Goal: Task Accomplishment & Management: Manage account settings

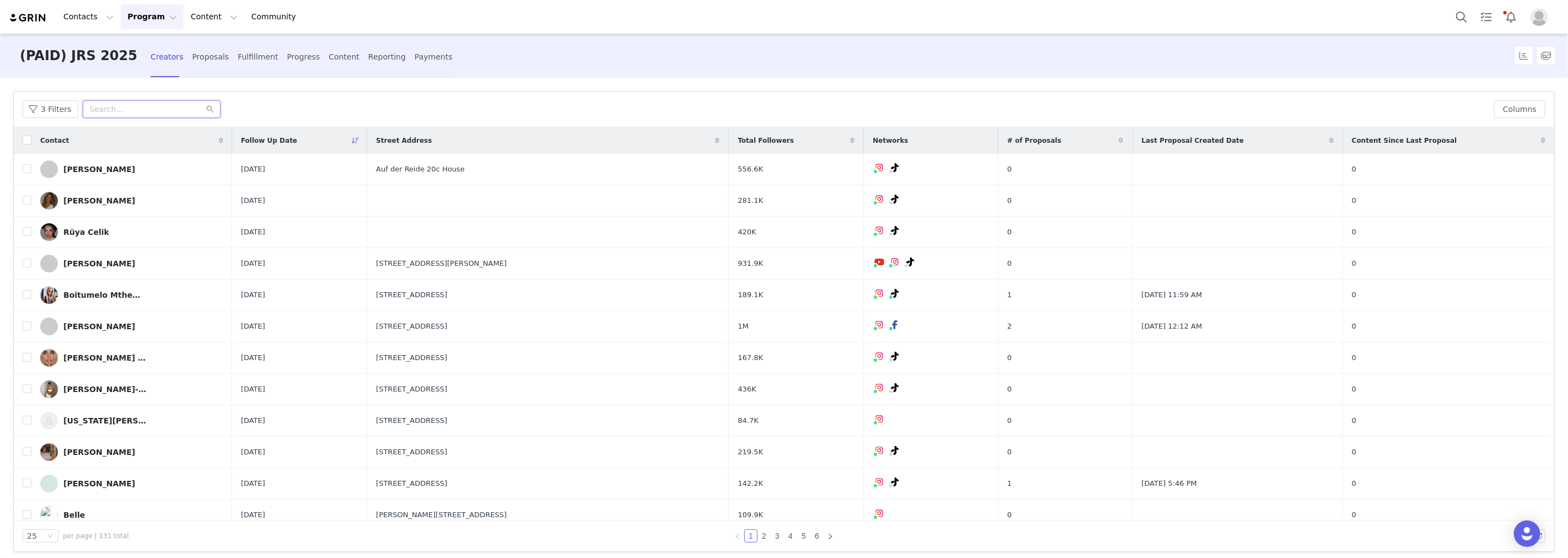
click at [156, 107] on input "text" at bounding box center [151, 109] width 138 height 17
paste input "camisophiaaaaa"
type input "camisophiaaaaa"
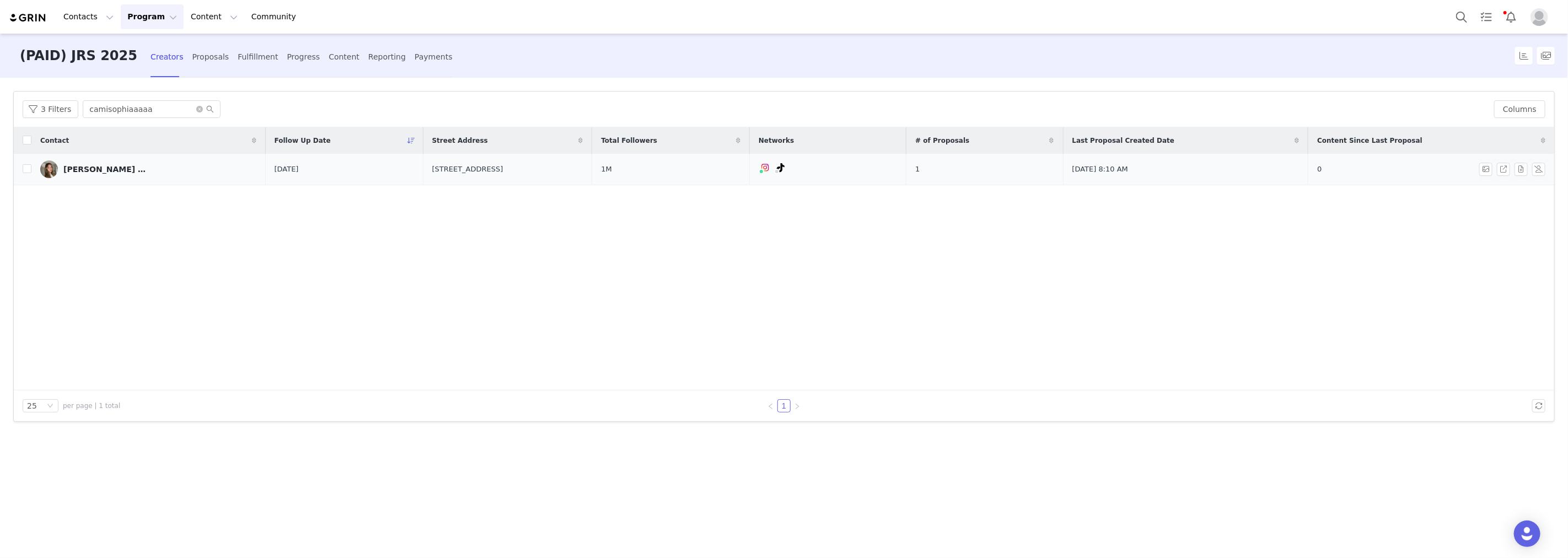
click at [128, 165] on link "Cami Sophia Allan" at bounding box center [148, 169] width 217 height 17
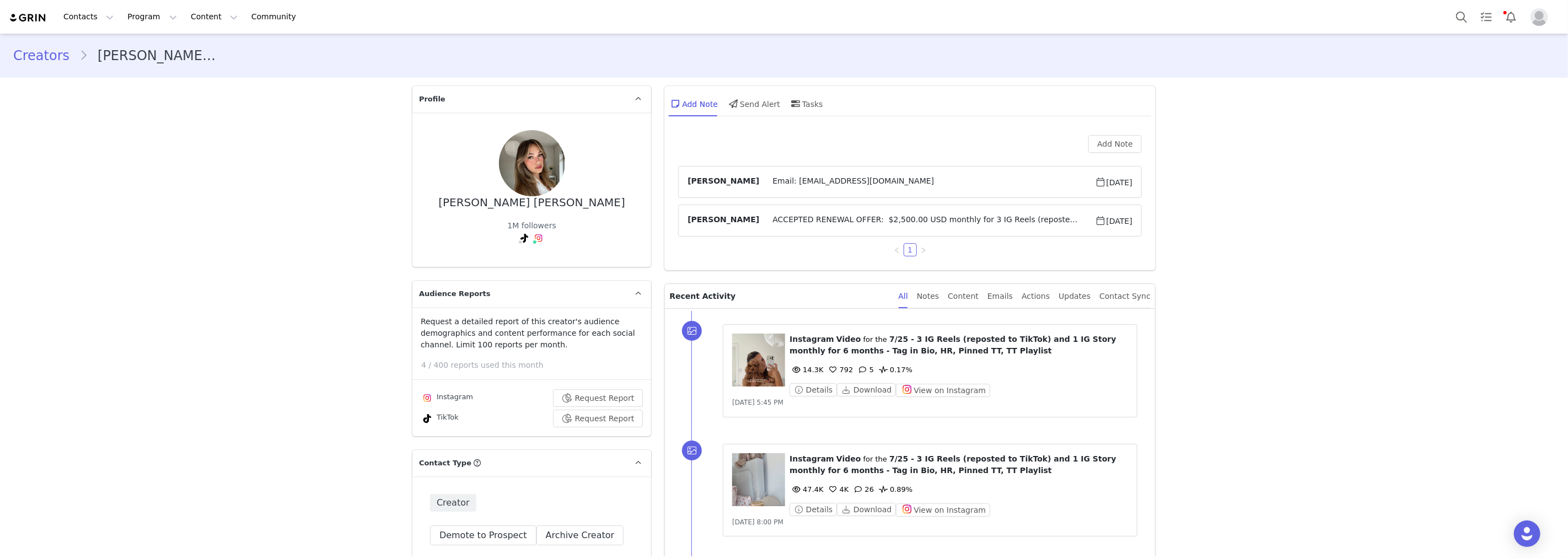
scroll to position [1164, 0]
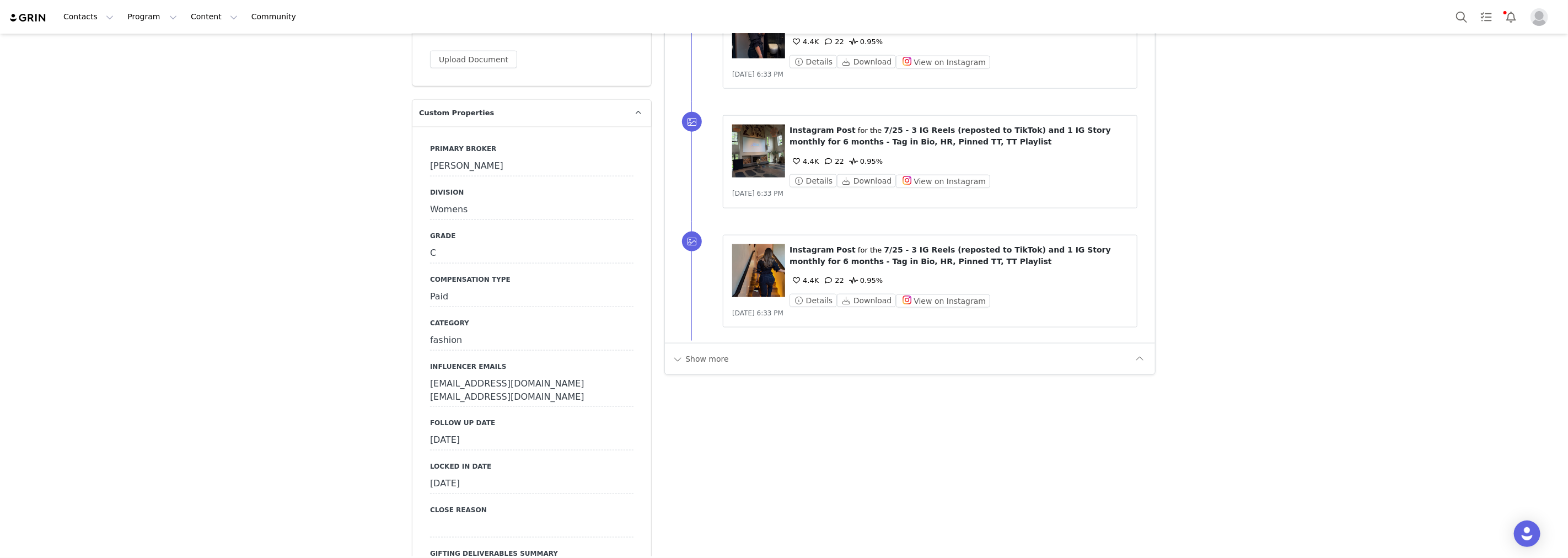
drag, startPoint x: 175, startPoint y: 228, endPoint x: 45, endPoint y: 0, distance: 262.5
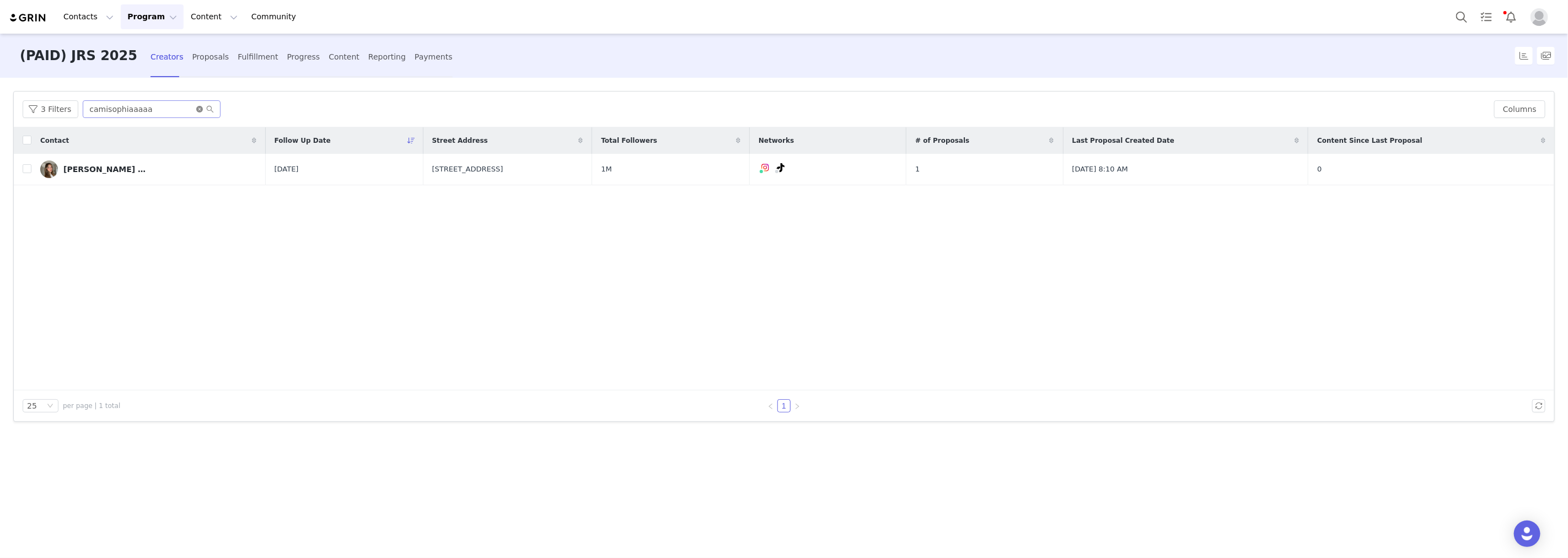
click at [197, 109] on icon "icon: close-circle" at bounding box center [199, 109] width 7 height 7
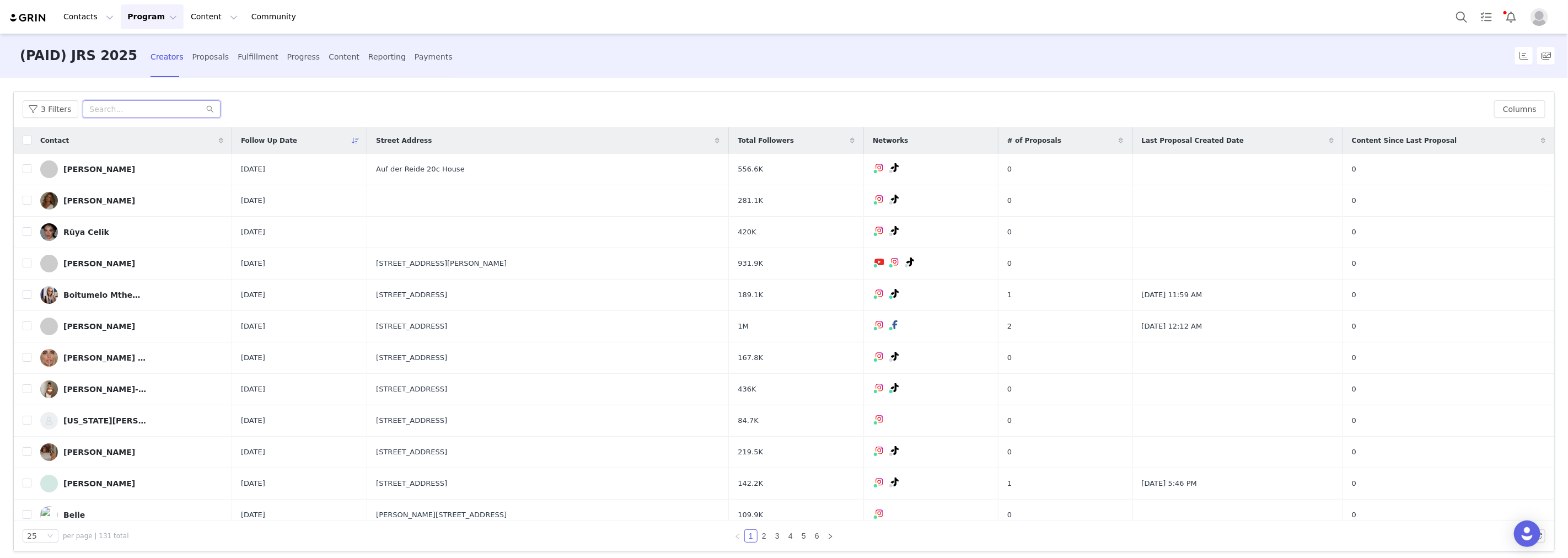
click at [111, 113] on input "text" at bounding box center [151, 109] width 138 height 17
paste input "noelleleyva"
type input "noelleleyva"
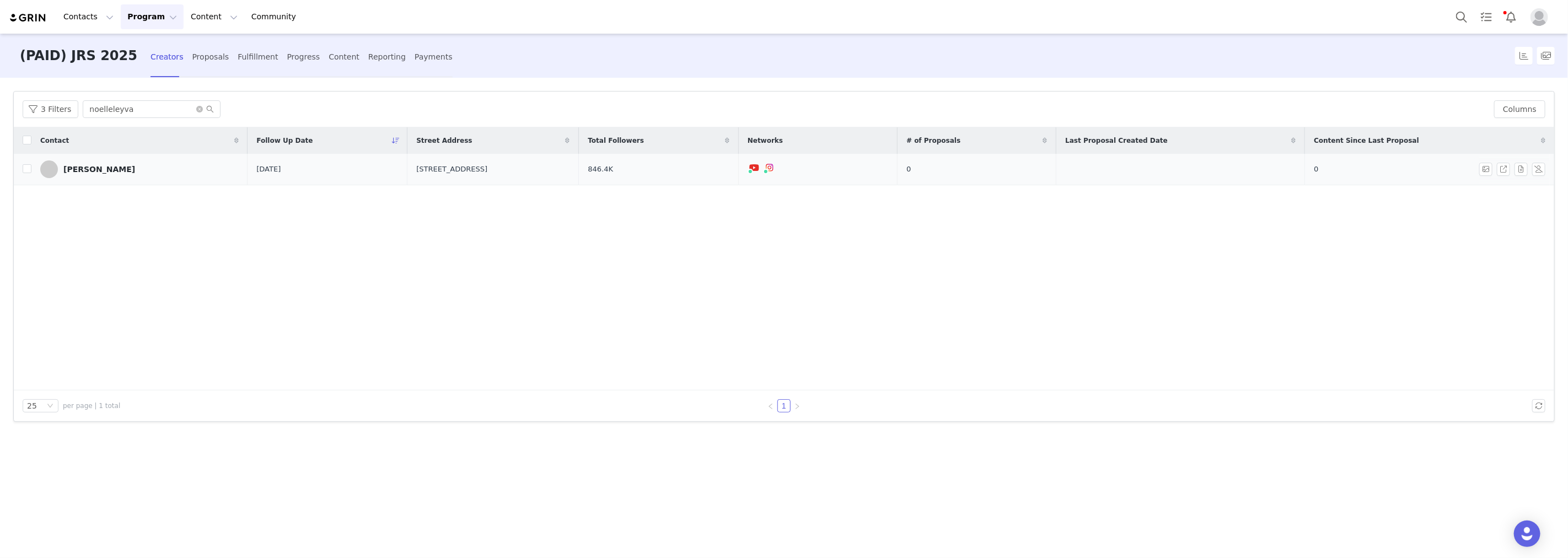
click at [105, 169] on div "NOELLE LEYVA" at bounding box center [99, 169] width 72 height 9
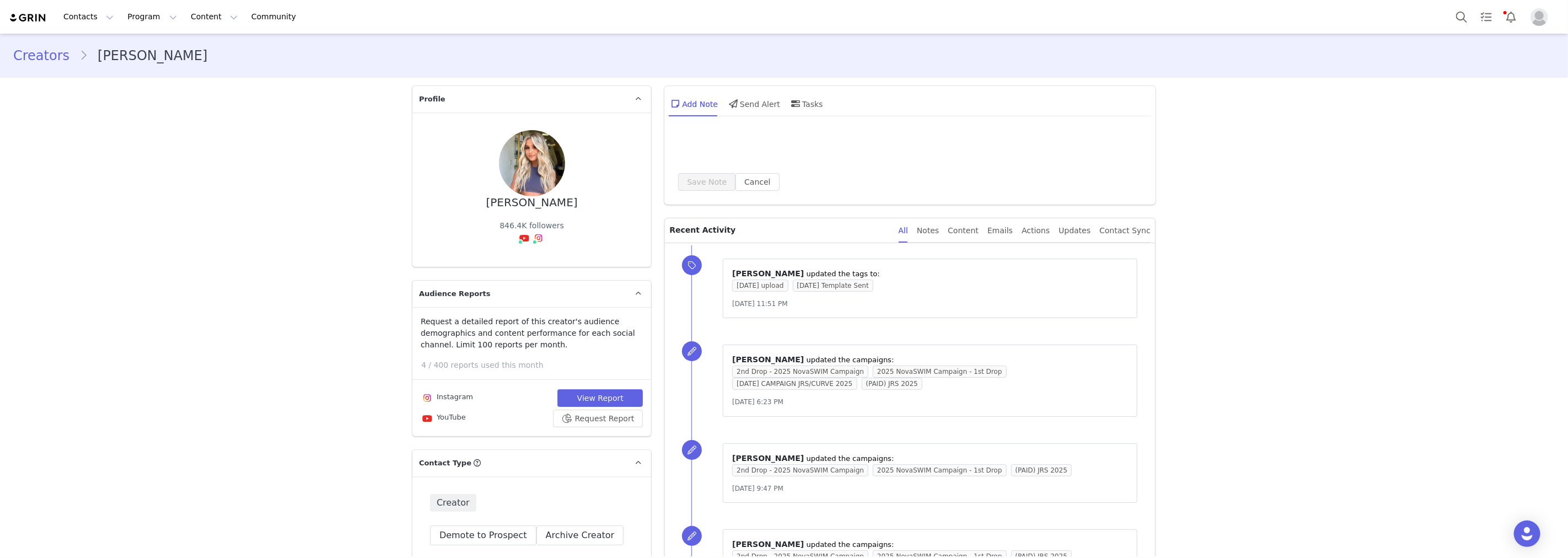
type input "+1 ([GEOGRAPHIC_DATA])"
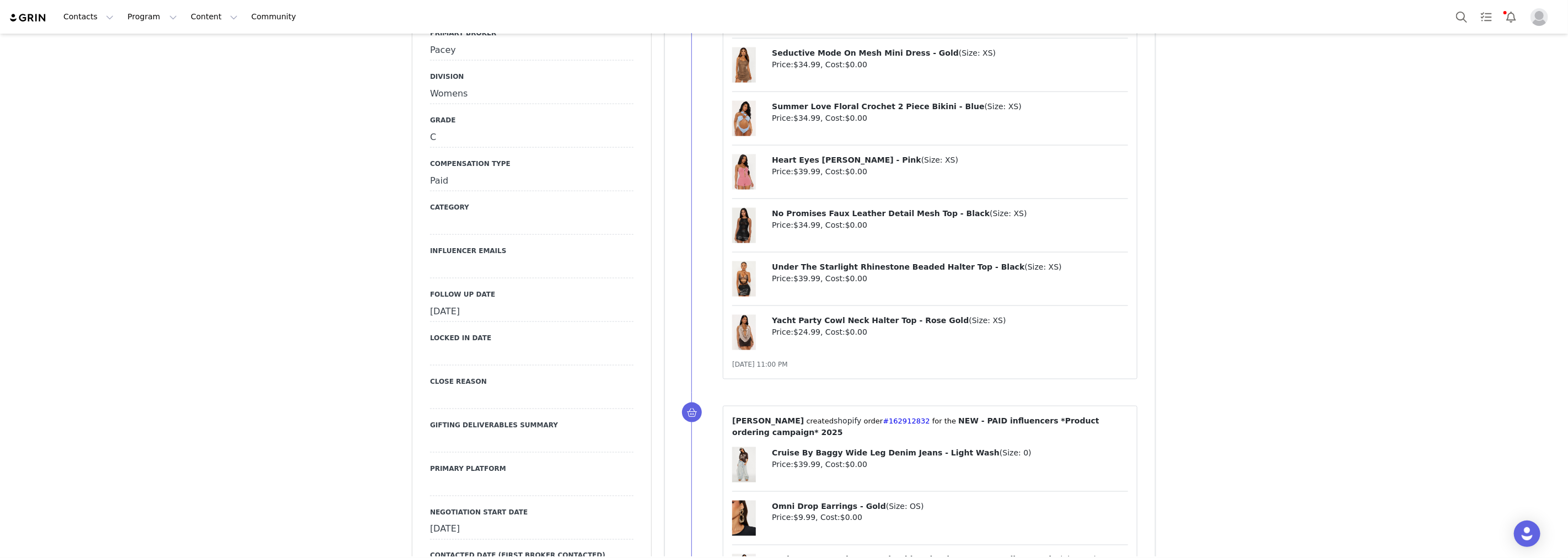
scroll to position [1286, 0]
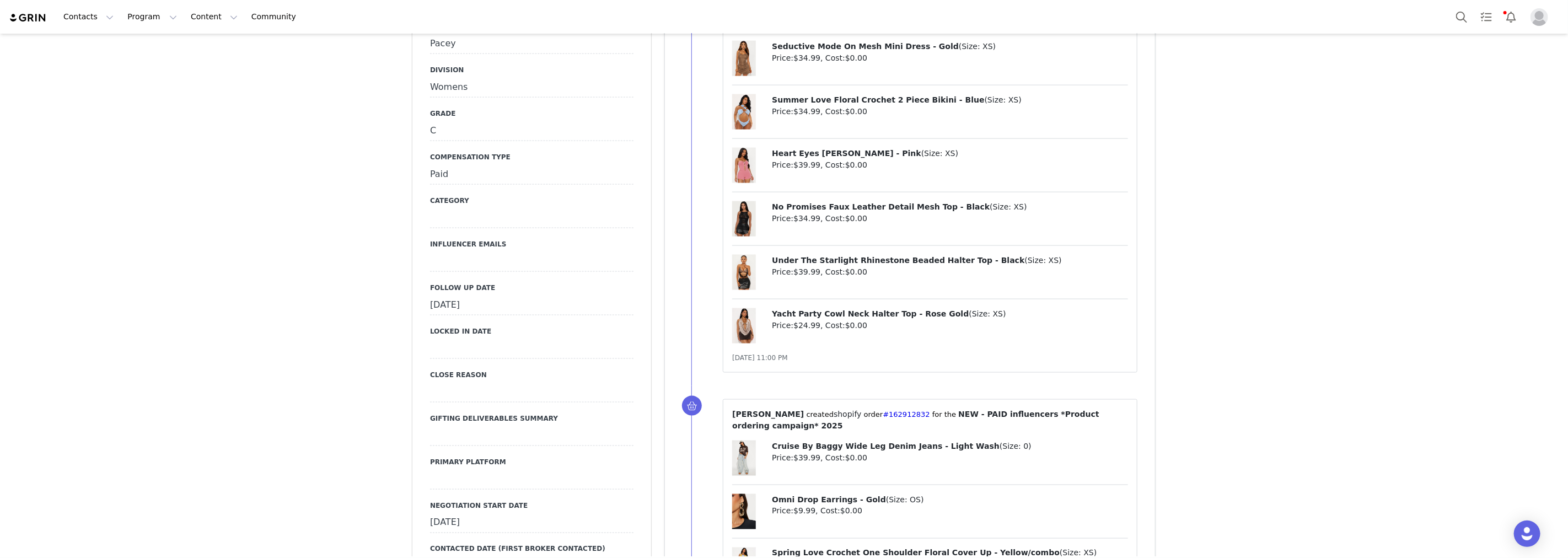
click at [522, 295] on div "September 25th, 2025" at bounding box center [531, 306] width 203 height 20
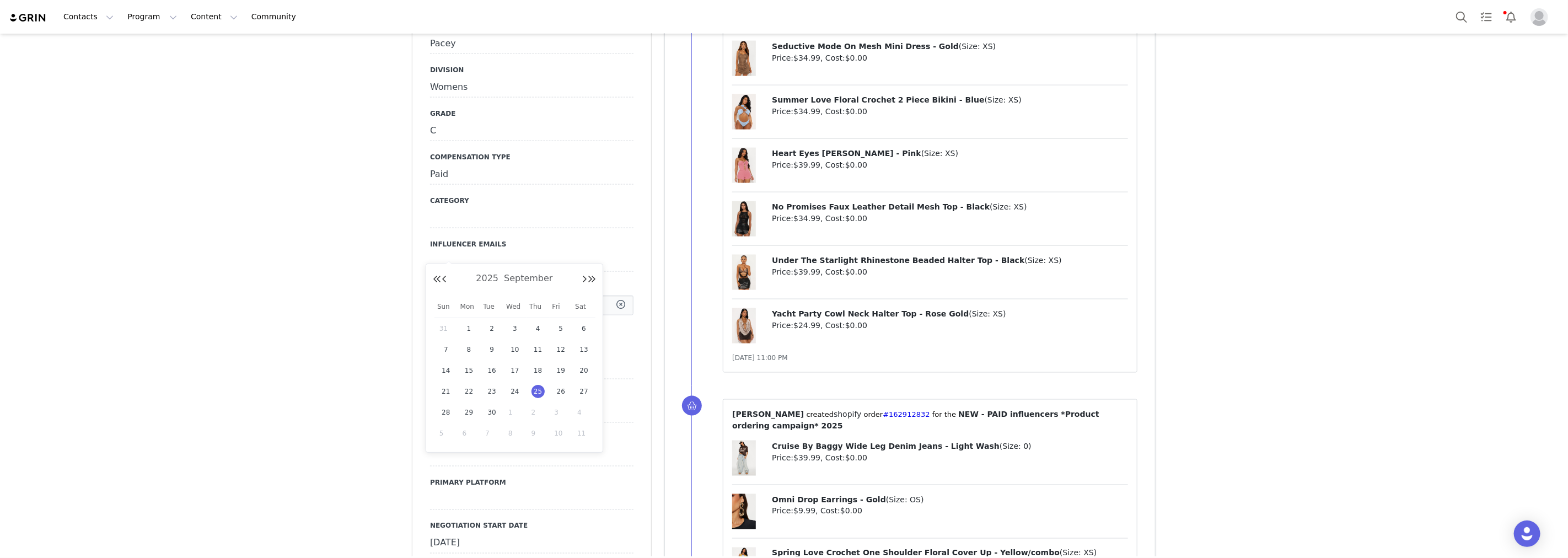
click at [522, 295] on input "Sep 25 2025" at bounding box center [531, 306] width 203 height 20
drag, startPoint x: 305, startPoint y: 338, endPoint x: 460, endPoint y: 320, distance: 156.0
click at [473, 321] on button "Cancel" at bounding box center [479, 328] width 37 height 15
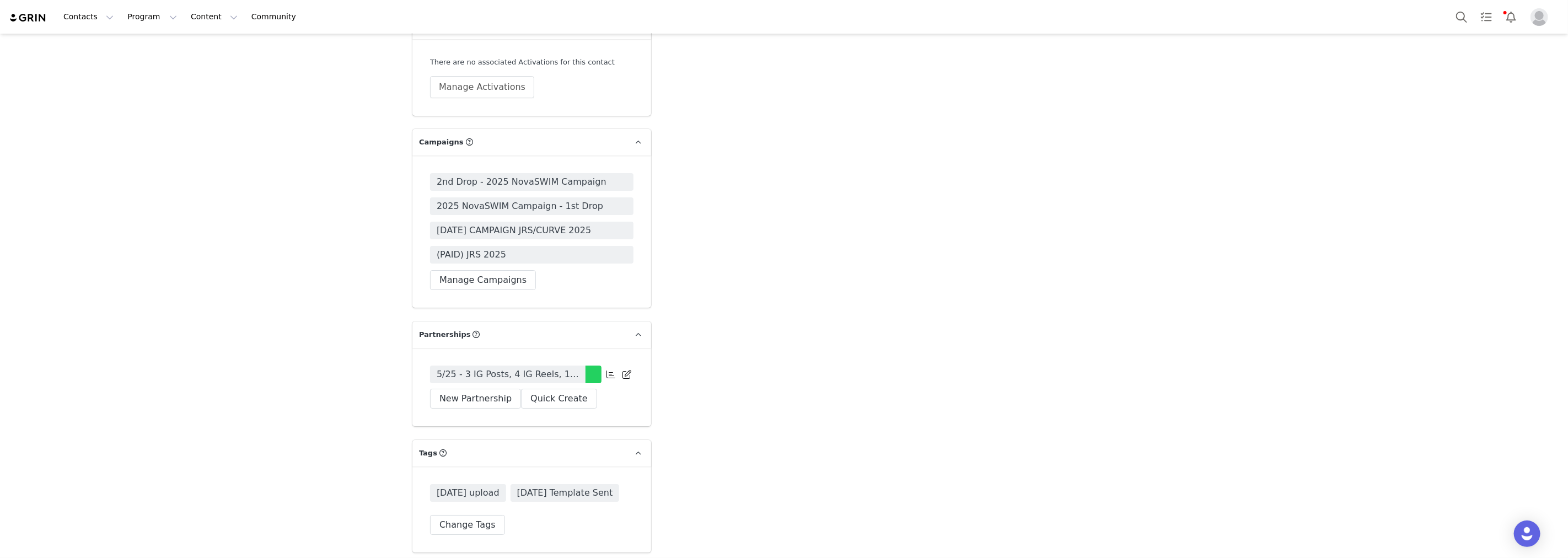
scroll to position [3046, 0]
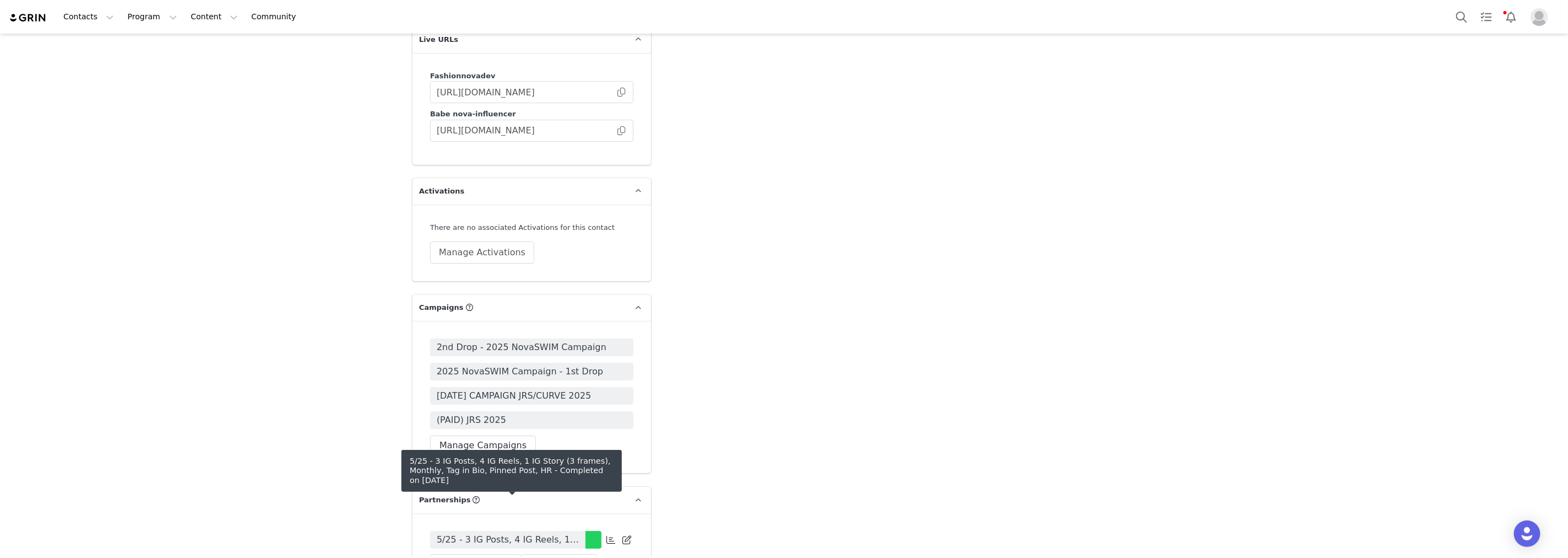
click at [551, 533] on span "5/25 - 3 IG Posts, 4 IG Reels, 1 IG Story (3 frames), Monthly, Tag in Bio, Pinn…" at bounding box center [508, 540] width 142 height 13
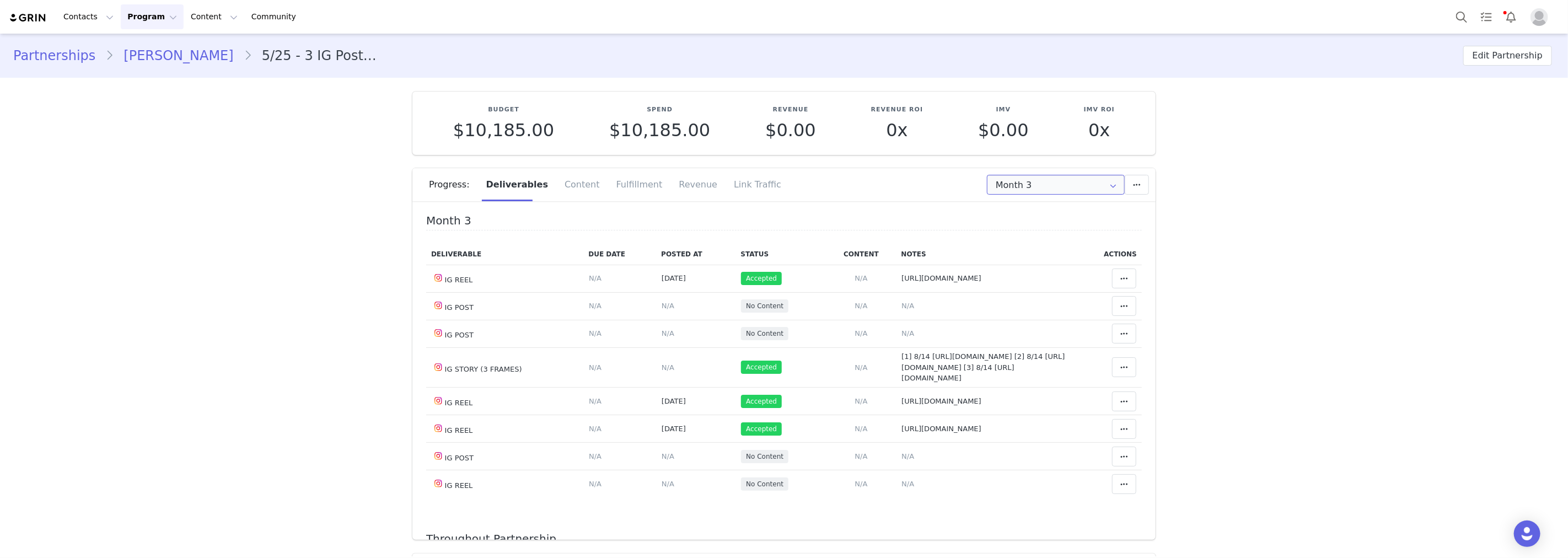
click at [1064, 187] on input "Month 3" at bounding box center [1056, 185] width 138 height 20
click at [1028, 267] on li "All Months" at bounding box center [1056, 270] width 146 height 19
type input "All"
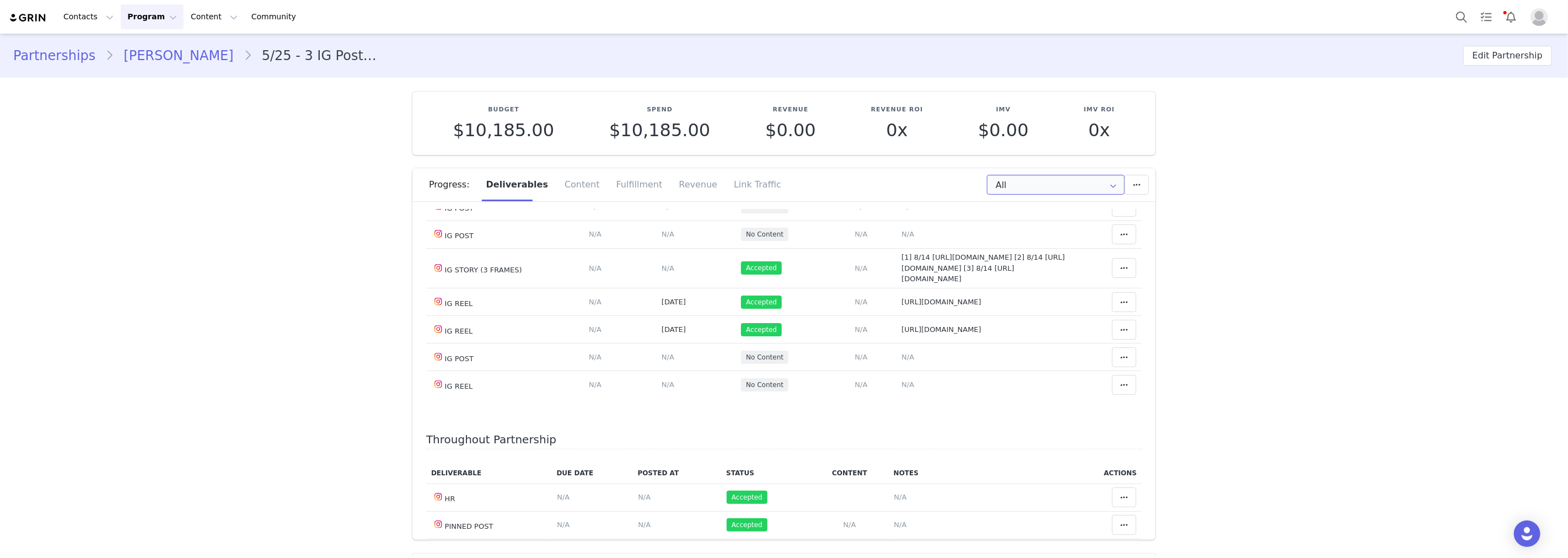
scroll to position [735, 0]
click at [665, 221] on td "Content Posted Date Set the date when this content was posted Save Cancel N/A" at bounding box center [696, 207] width 79 height 28
click at [661, 211] on span "N/A" at bounding box center [667, 207] width 13 height 8
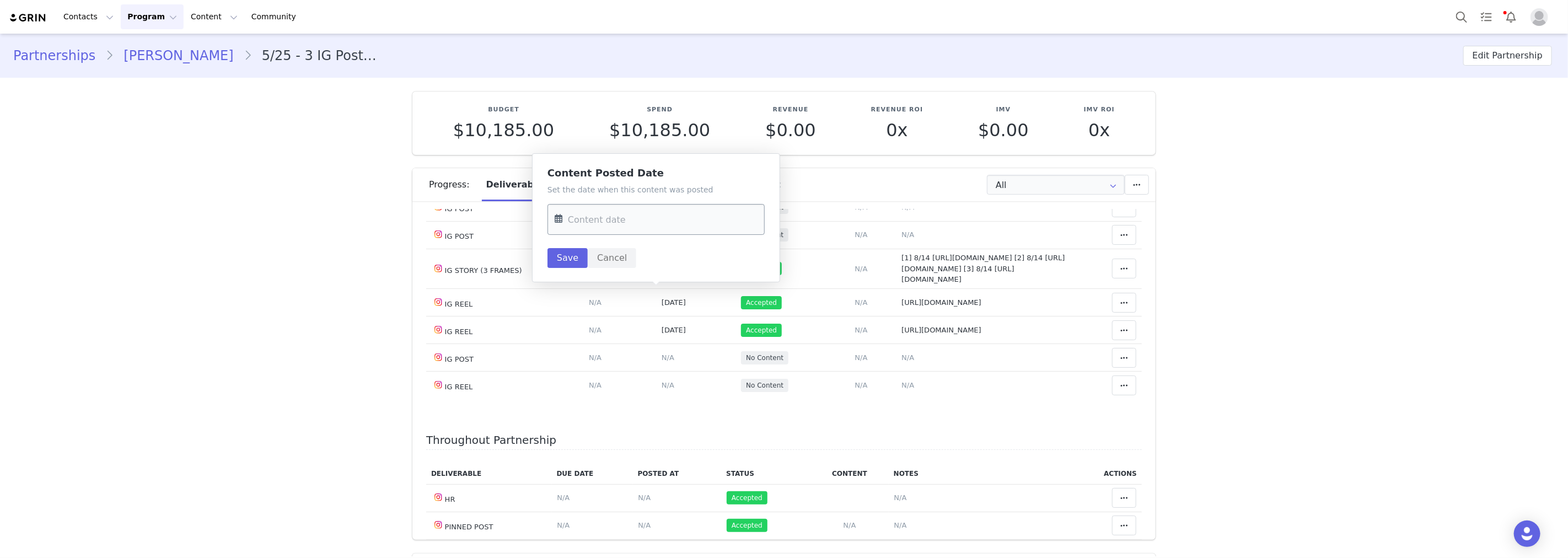
click at [637, 212] on input "text" at bounding box center [655, 220] width 217 height 31
drag, startPoint x: 566, startPoint y: 254, endPoint x: 636, endPoint y: 333, distance: 105.6
click at [567, 254] on button "Previous Month" at bounding box center [566, 257] width 5 height 9
click at [614, 346] on span "16" at bounding box center [614, 348] width 13 height 13
type input "Sep 16 2025"
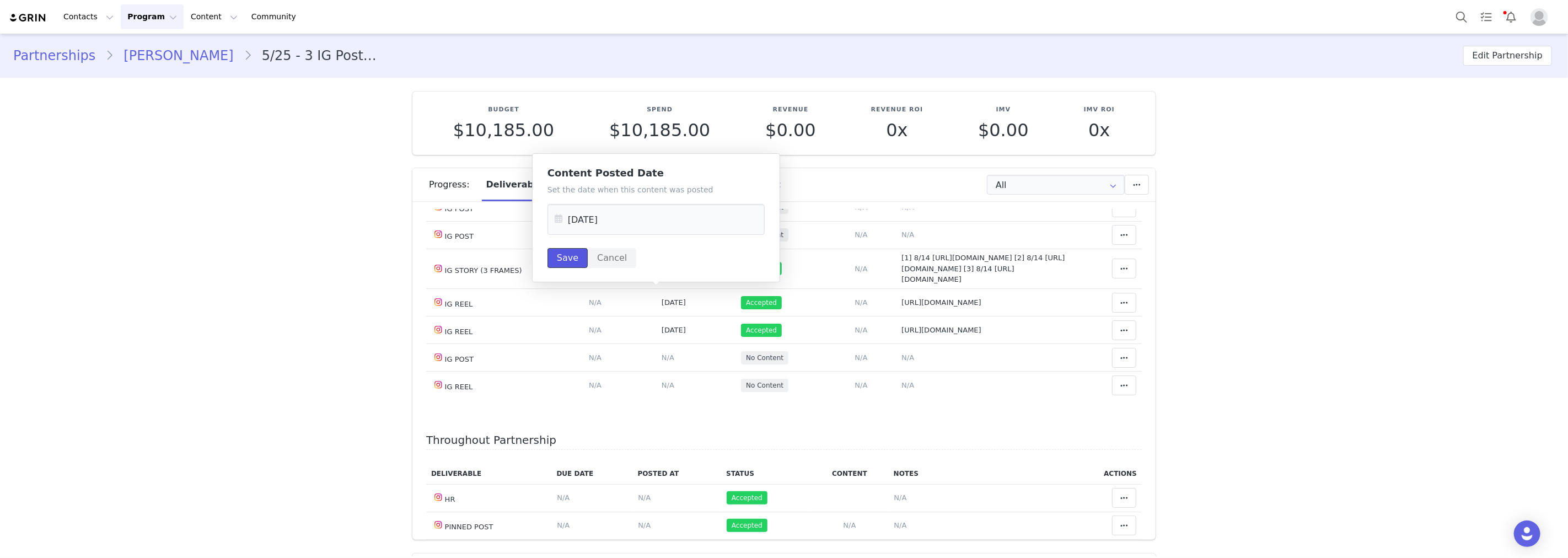
click at [560, 258] on button "Save" at bounding box center [567, 258] width 40 height 20
click at [903, 211] on span "N/A" at bounding box center [907, 207] width 13 height 8
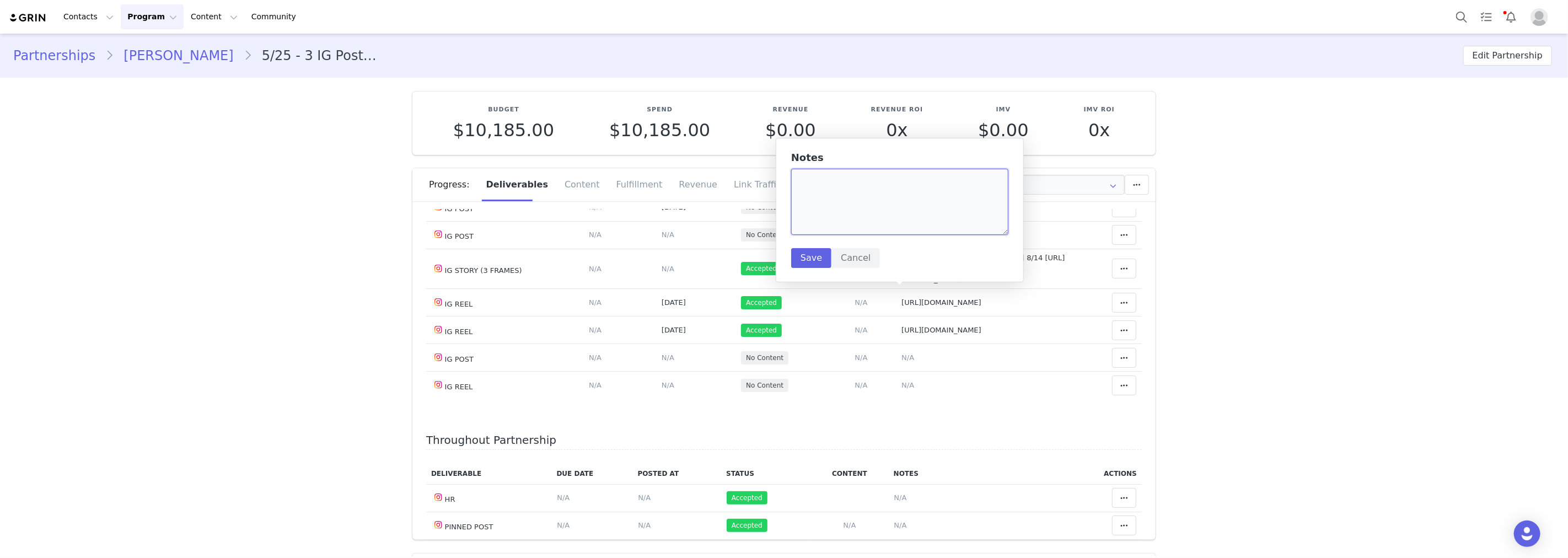
click at [870, 205] on textarea at bounding box center [899, 201] width 217 height 66
paste textarea "https://www.instagram.com/reel/DM8ShsUp2r6/?igsh=MWhwcnc2c3F2b2Q4cA=="
type textarea "https://www.instagram.com/reel/DM8ShsUp2r6/?igsh=MWhwcnc2c3F2b2Q4cA=="
click at [819, 261] on button "Save" at bounding box center [811, 258] width 40 height 20
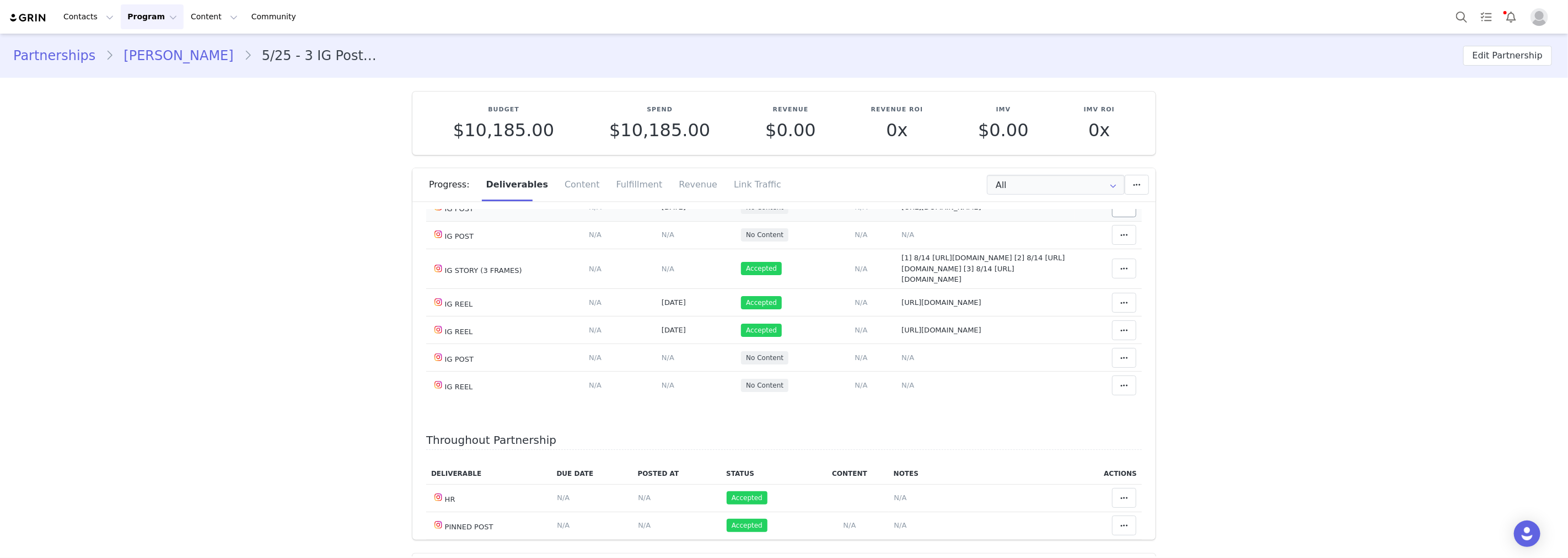
click at [1120, 221] on td "Match Content Mark as Accepted Delete Deliverable This will unlink any content,…" at bounding box center [1108, 207] width 66 height 28
click at [1120, 217] on button at bounding box center [1124, 207] width 24 height 20
click at [1044, 295] on div "Mark as Accepted" at bounding box center [1023, 295] width 137 height 26
click at [661, 239] on span "N/A" at bounding box center [667, 234] width 13 height 8
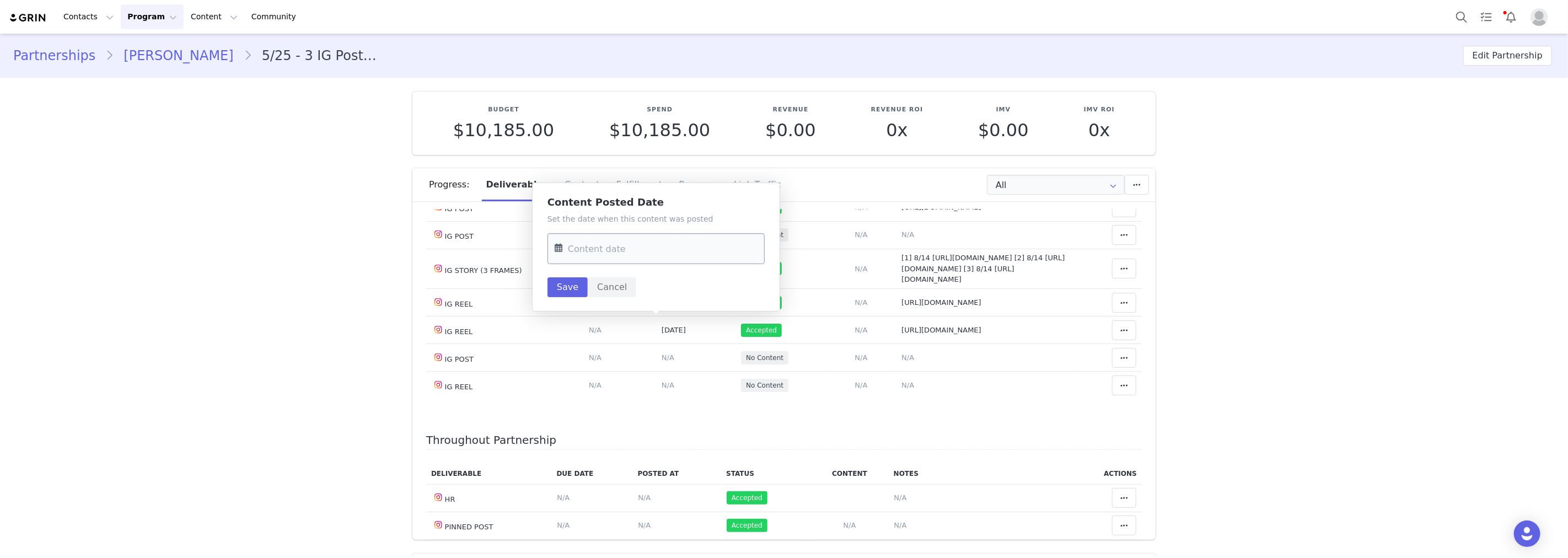
click at [613, 248] on input "text" at bounding box center [655, 248] width 217 height 31
click at [622, 396] on div "21" at bounding box center [614, 398] width 23 height 17
type input "Oct 21 2025"
click at [568, 287] on button "Save" at bounding box center [567, 287] width 40 height 20
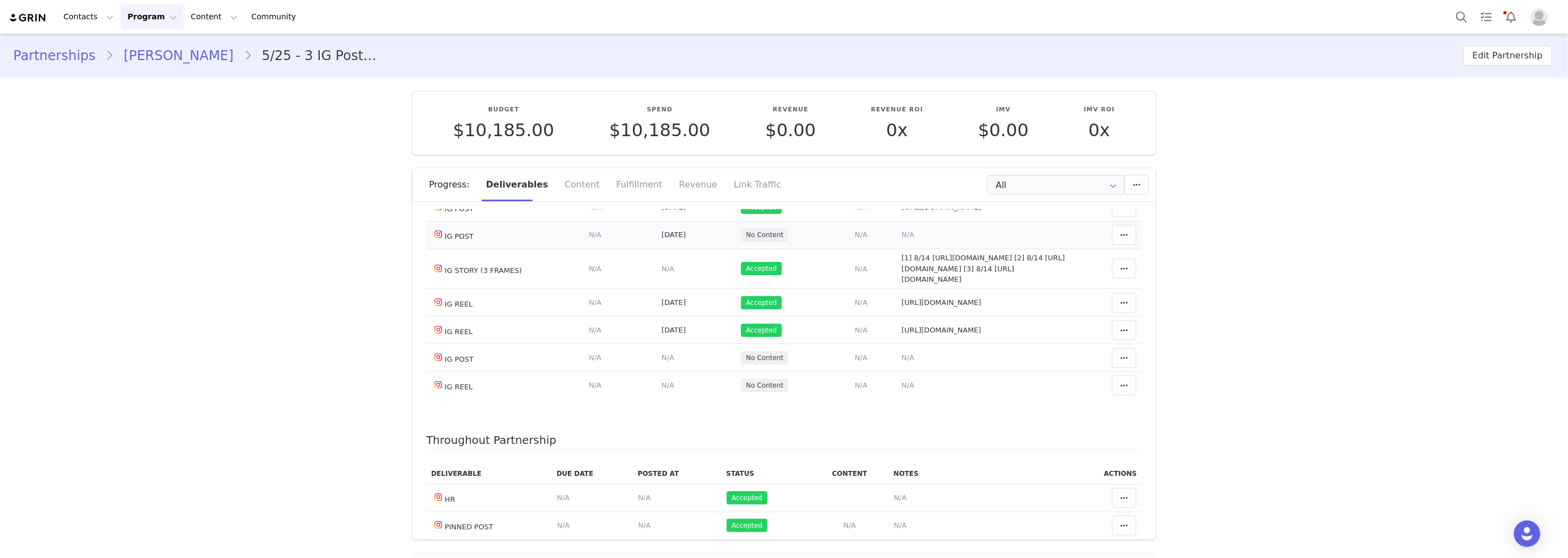
click at [661, 239] on span "Oct 21, 2025" at bounding box center [674, 234] width 24 height 8
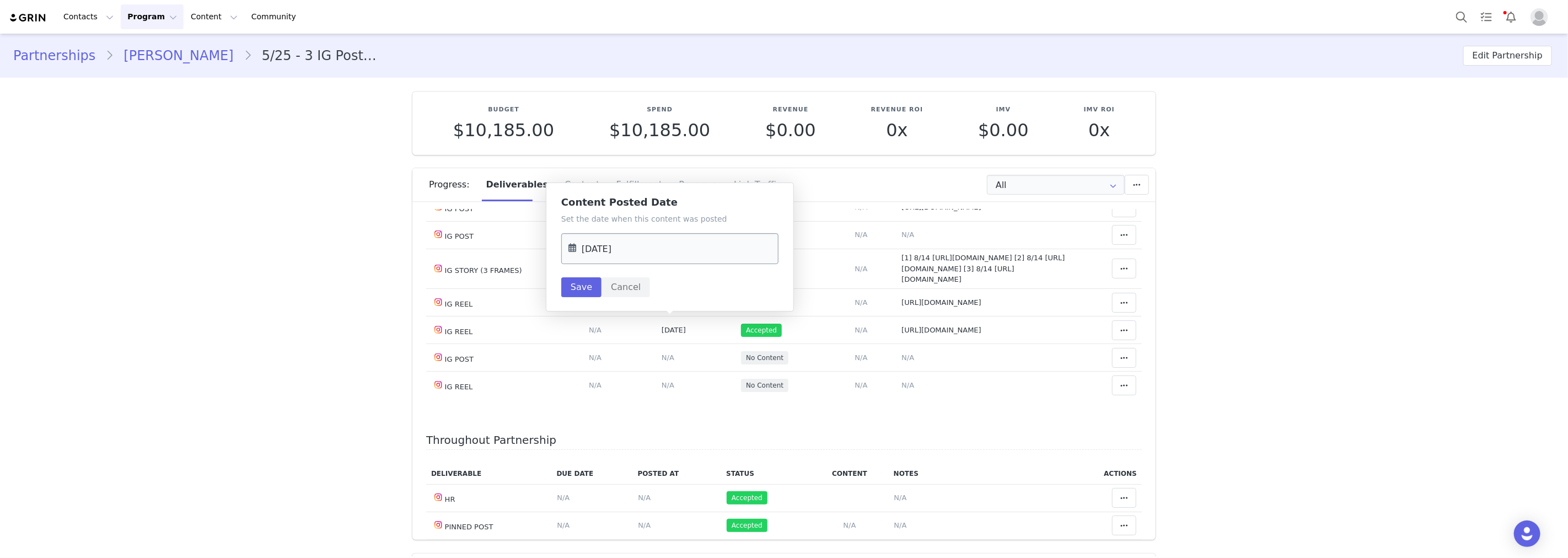
click at [608, 250] on input "Oct 21 2025" at bounding box center [670, 248] width 217 height 31
click at [579, 289] on button "Previous Month" at bounding box center [580, 286] width 5 height 9
click at [626, 363] on span "9" at bounding box center [627, 357] width 13 height 13
type input "[DATE]"
click at [594, 287] on button "Save" at bounding box center [582, 287] width 40 height 20
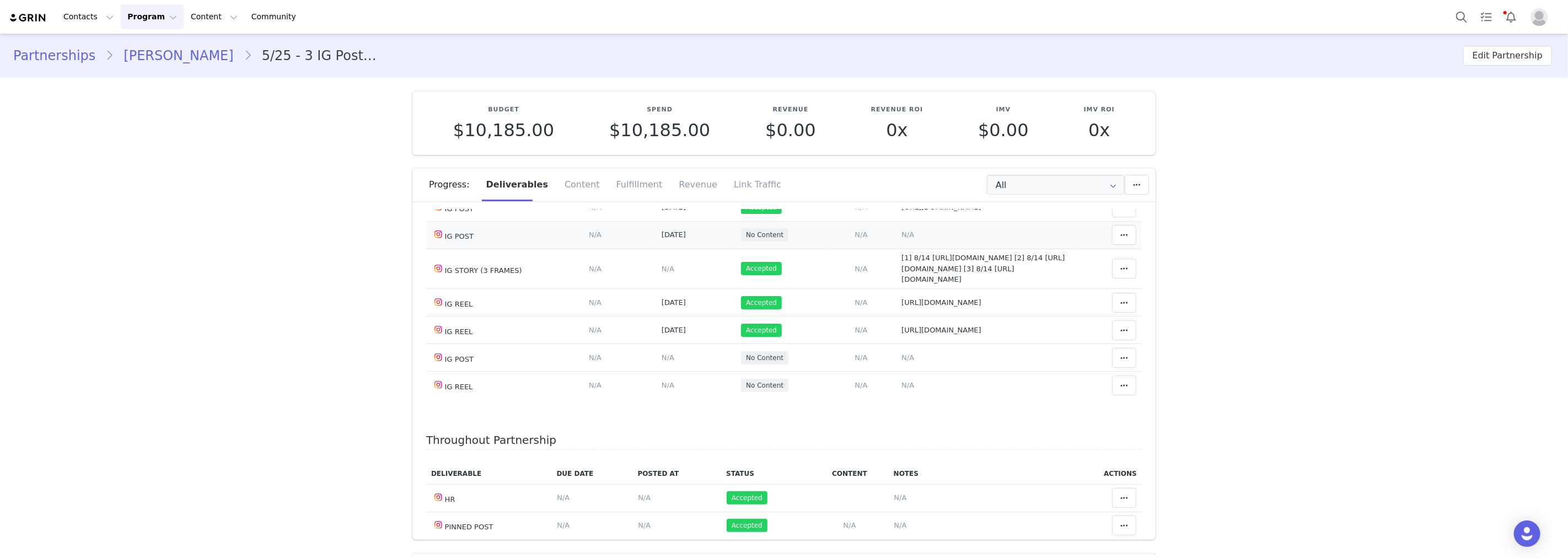
click at [901, 239] on span "N/A" at bounding box center [907, 234] width 13 height 8
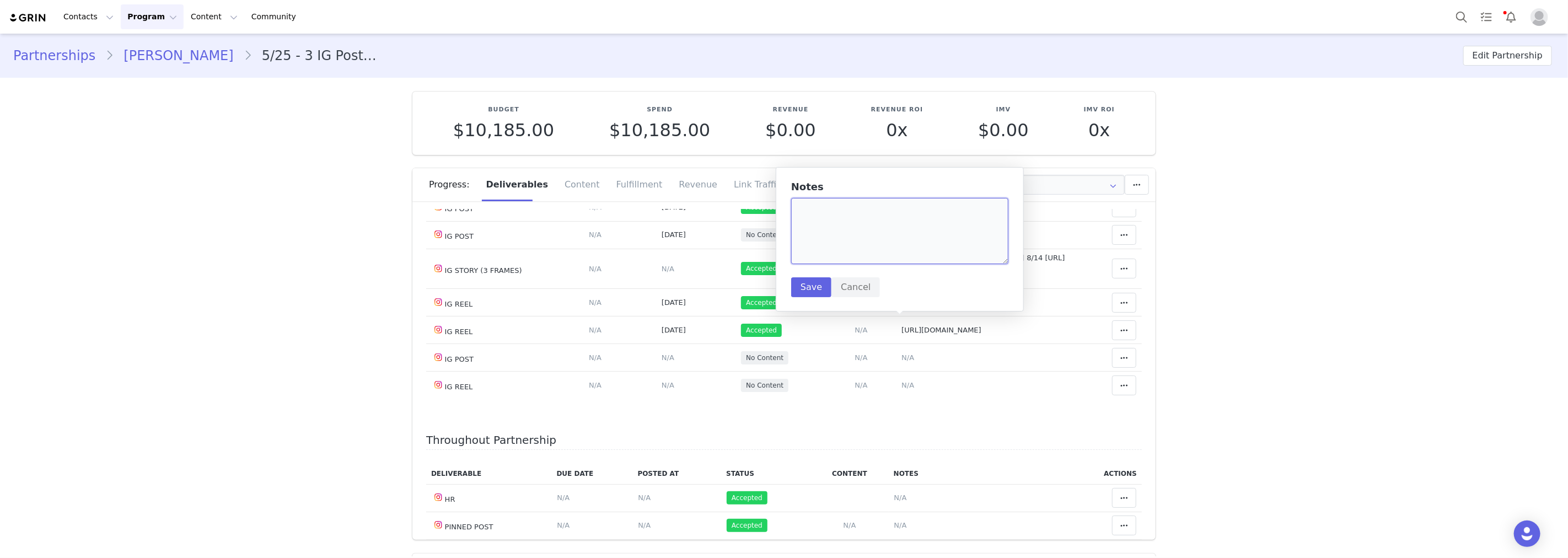
click at [895, 258] on textarea at bounding box center [899, 231] width 217 height 66
paste textarea "https://www.instagram.com/reel/DNGzEMlyrgo/?igsh=MWtvbGF3aDZhdmRpNA=="
type textarea "https://www.instagram.com/reel/DNGzEMlyrgo/?igsh=MWtvbGF3aDZhdmRpNA=="
click at [817, 293] on button "Save" at bounding box center [811, 287] width 40 height 20
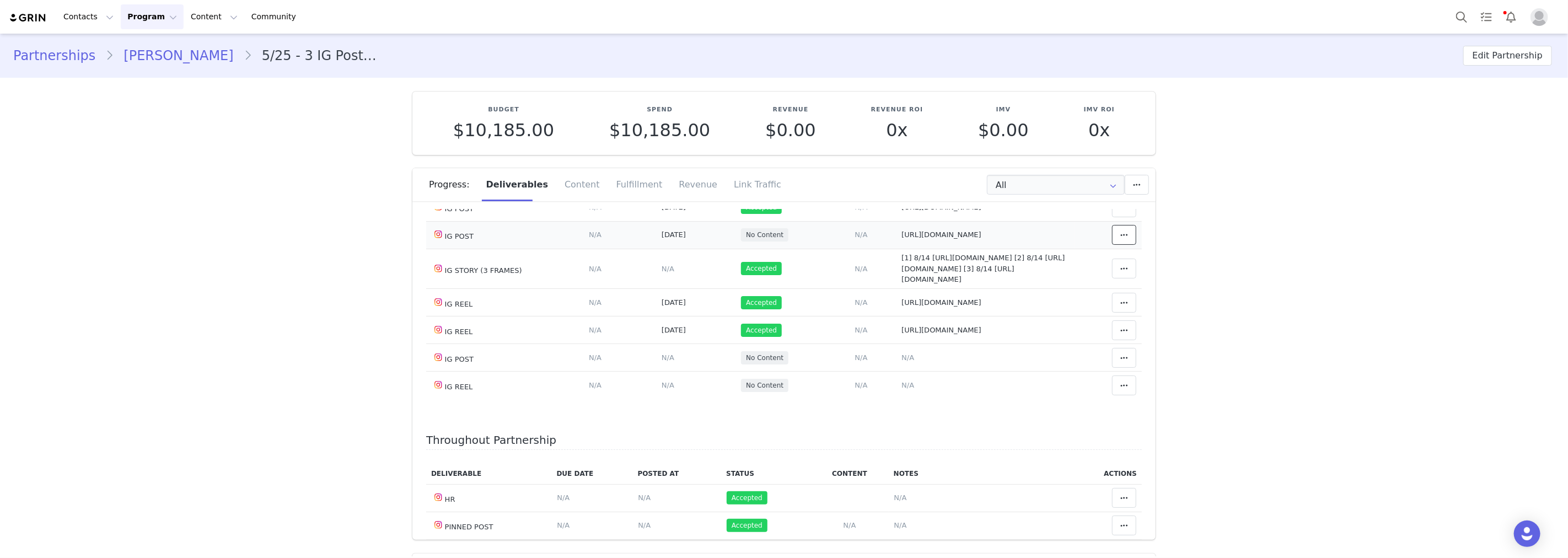
click at [1117, 245] on button at bounding box center [1124, 235] width 24 height 20
click at [1027, 321] on div "Mark as Accepted" at bounding box center [1023, 325] width 137 height 26
click at [661, 362] on span "N/A" at bounding box center [667, 357] width 13 height 8
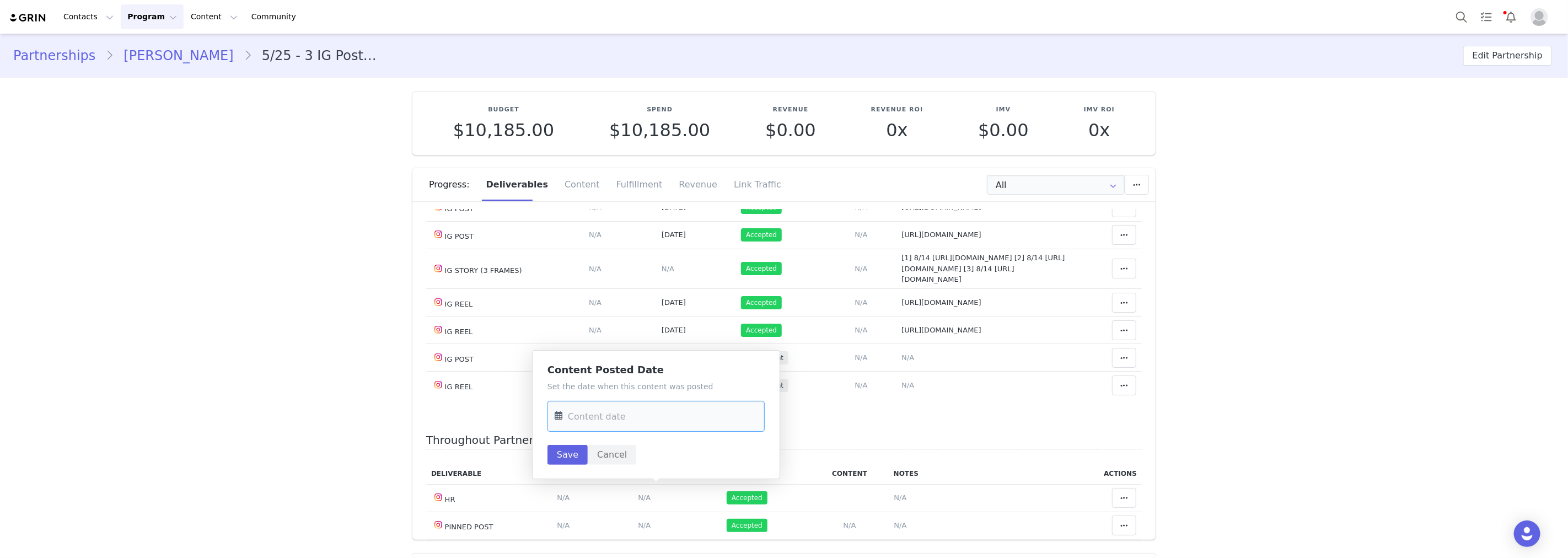
drag, startPoint x: 631, startPoint y: 421, endPoint x: 634, endPoint y: 436, distance: 15.3
click at [632, 421] on input "text" at bounding box center [655, 416] width 217 height 31
click at [588, 332] on span "20" at bounding box center [591, 333] width 13 height 13
click at [620, 407] on input "Oct 20 2025" at bounding box center [655, 416] width 217 height 31
click at [636, 265] on span "1" at bounding box center [637, 270] width 13 height 13
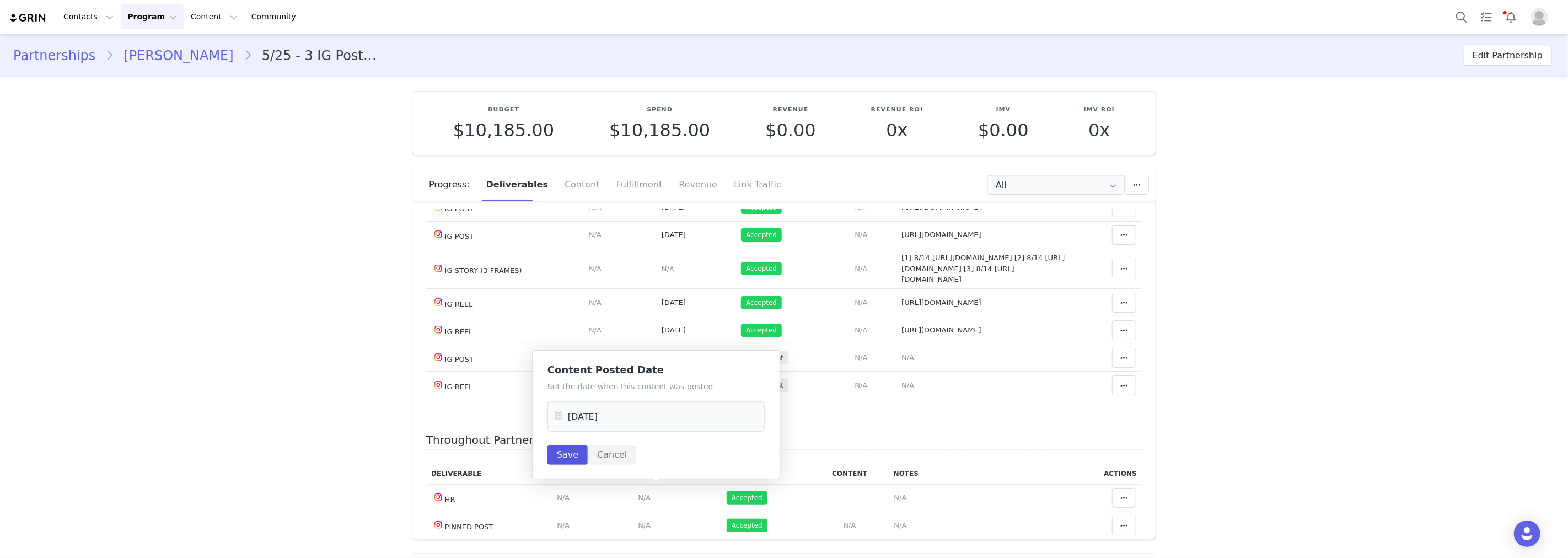
type input "[DATE]"
drag, startPoint x: 568, startPoint y: 455, endPoint x: 623, endPoint y: 463, distance: 55.6
click at [569, 455] on button "Save" at bounding box center [567, 455] width 40 height 20
click at [901, 362] on span "N/A" at bounding box center [907, 357] width 13 height 8
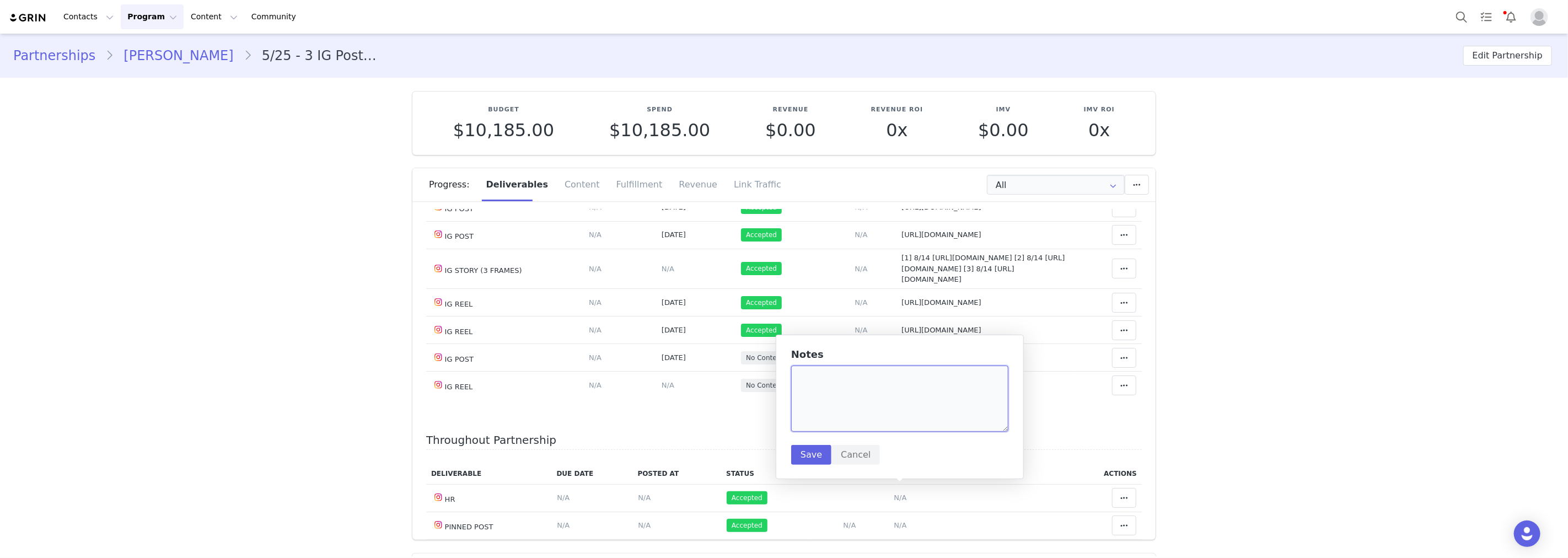
click at [880, 393] on textarea at bounding box center [899, 398] width 217 height 66
paste textarea "https://www.instagram.com/reel/DNWOwFpyVmj/?igsh=MXN1M3N2MGhzNHE2ZA=="
type textarea "https://www.instagram.com/reel/DNWOwFpyVmj/?igsh=MXN1M3N2MGhzNHE2ZA=="
click at [812, 460] on button "Save" at bounding box center [811, 455] width 40 height 20
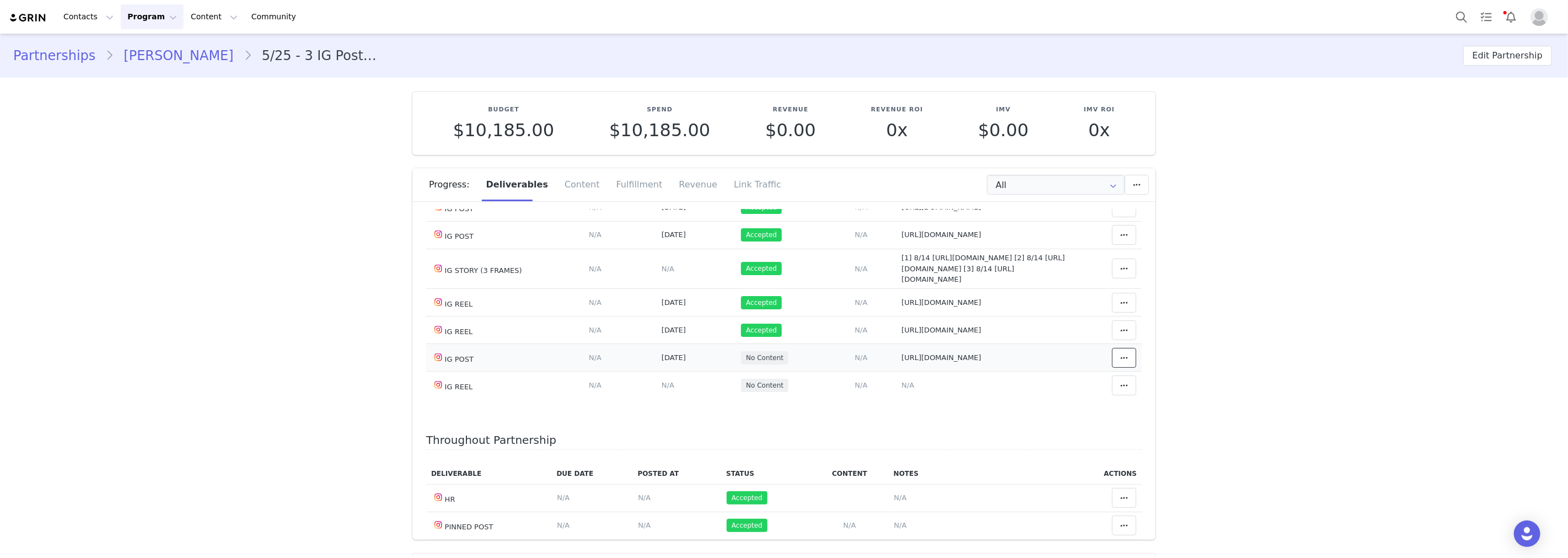
click at [1120, 362] on icon at bounding box center [1123, 357] width 7 height 9
click at [1060, 487] on div "Mark as Accepted" at bounding box center [1023, 492] width 137 height 26
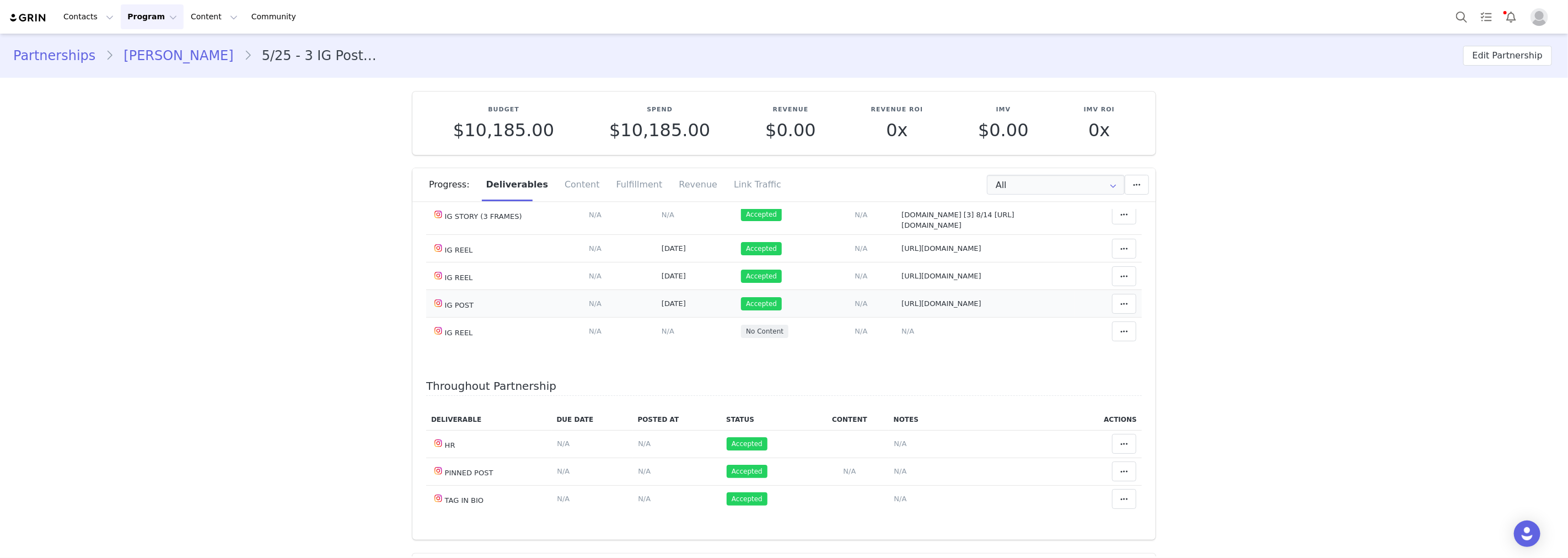
click at [923, 308] on span "https://www.instagram.com/reel/DNWOwFpyVmj/?igsh=MXN1M3N2MGhzNHE2ZA==" at bounding box center [941, 304] width 80 height 8
type textarea "https://www.instagram.com/reel/DNWOwFpyVmj/?igsh=MXN1M3N2MGhzNHE2ZA=="
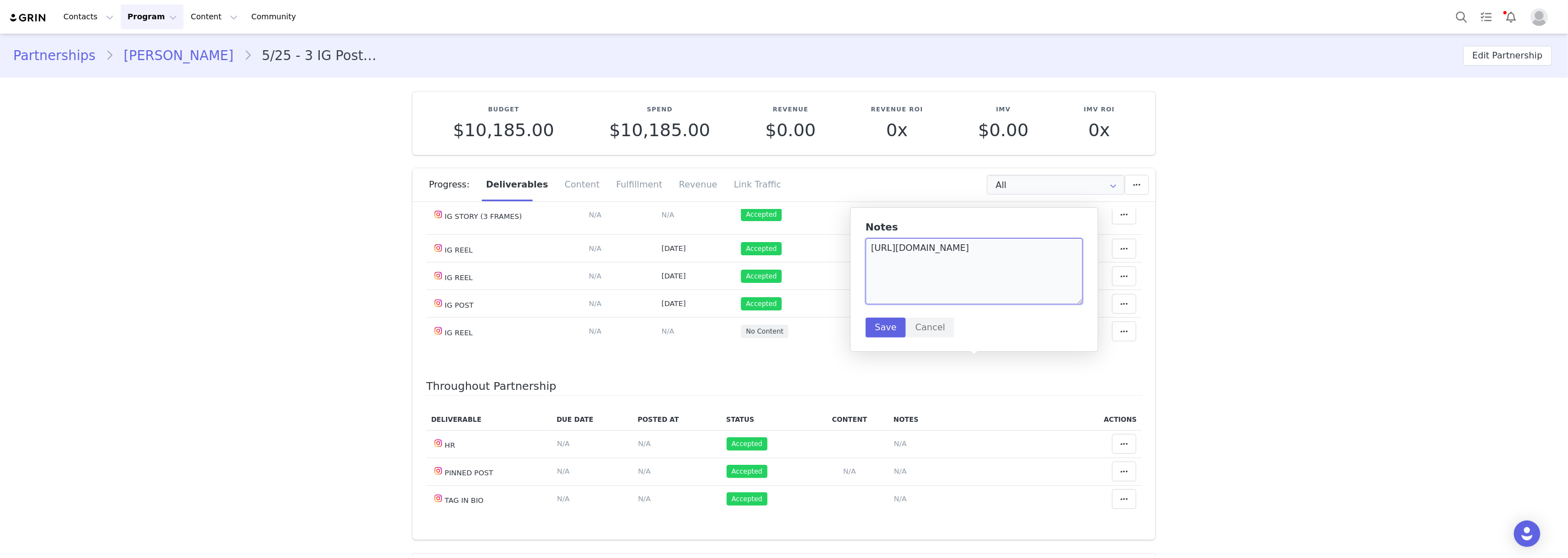
click at [872, 246] on textarea "https://www.instagram.com/reel/DNWOwFpyVmj/?igsh=MXN1M3N2MGhzNHE2ZA==" at bounding box center [974, 271] width 217 height 66
click at [875, 251] on textarea "https://www.instagram.com/reel/DNWOwFpyVmj/?igsh=MXN1M3N2MGhzNHE2ZA==" at bounding box center [974, 271] width 217 height 66
paste textarea "https://www.instagram.com/p/DNRBoevysbg/?igsh=djEyd3JvMXdpd3hk"
drag, startPoint x: 1025, startPoint y: 293, endPoint x: 870, endPoint y: 272, distance: 156.4
click at [870, 272] on textarea "https://www.instagram.com/p/DNRBoevysbg/?igsh=djEyd3JvMXdpd3hk https://www.inst…" at bounding box center [974, 271] width 217 height 66
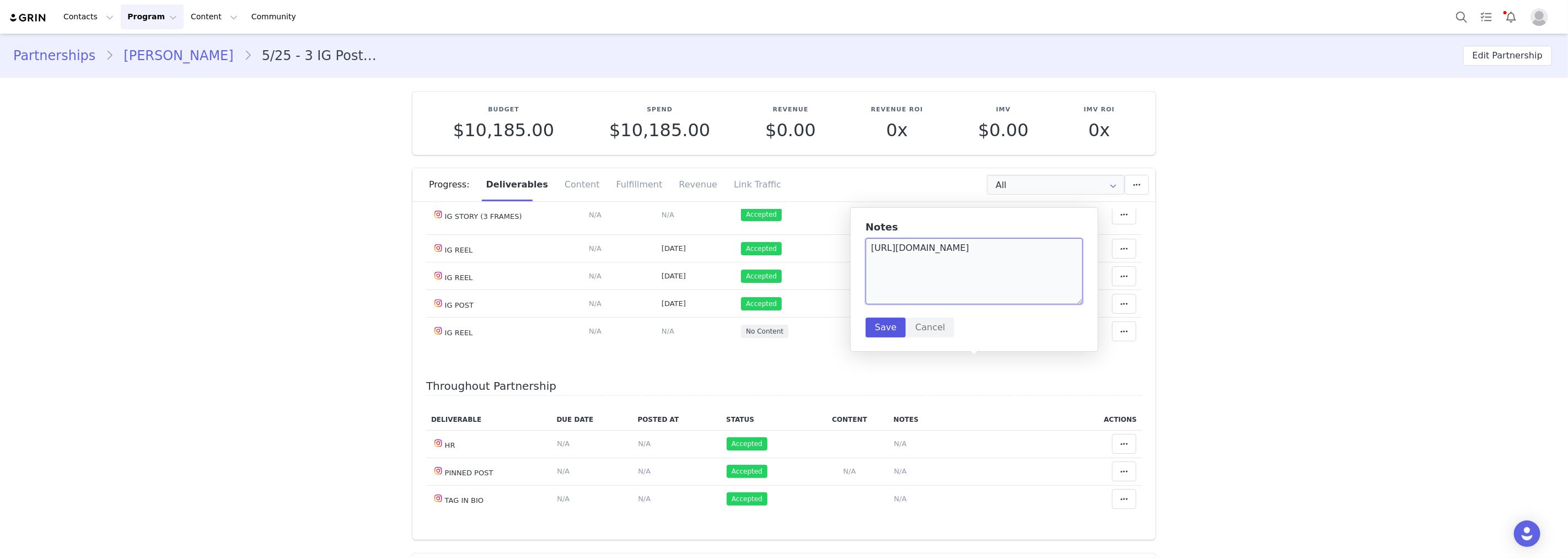
type textarea "https://www.instagram.com/p/DNRBoevysbg/?igsh=djEyd3JvMXdpd3hk"
click at [885, 325] on button "Save" at bounding box center [886, 328] width 40 height 20
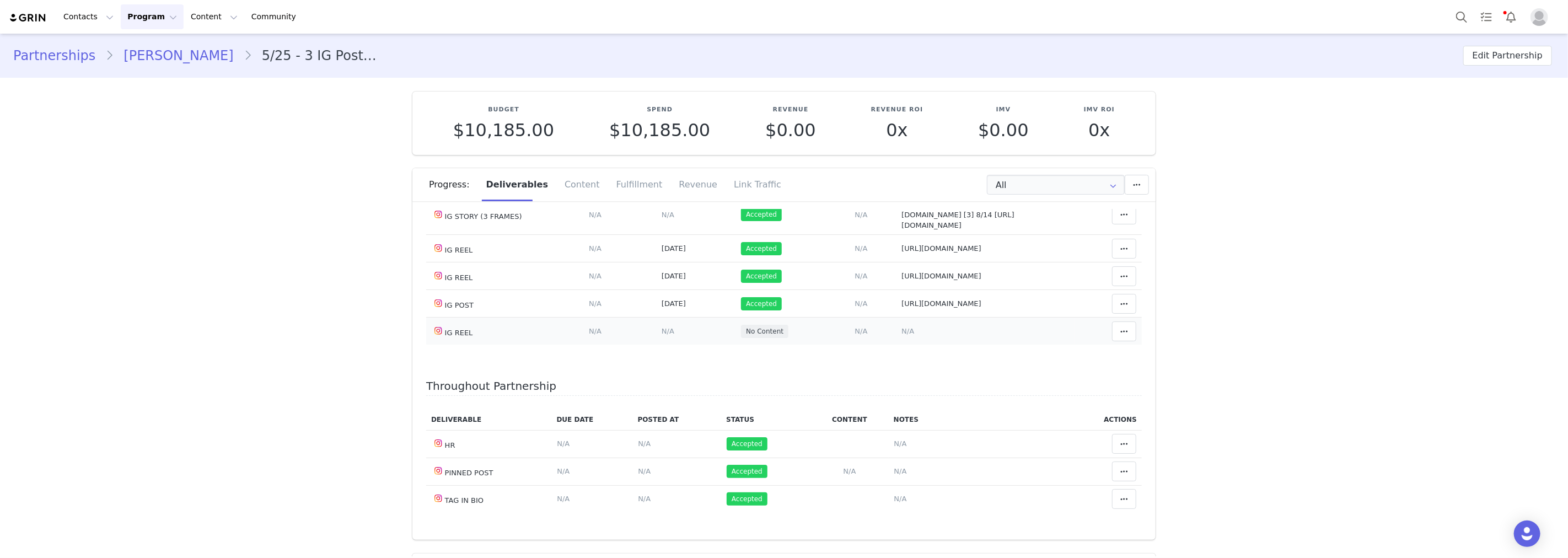
click at [661, 335] on span "N/A" at bounding box center [667, 331] width 13 height 8
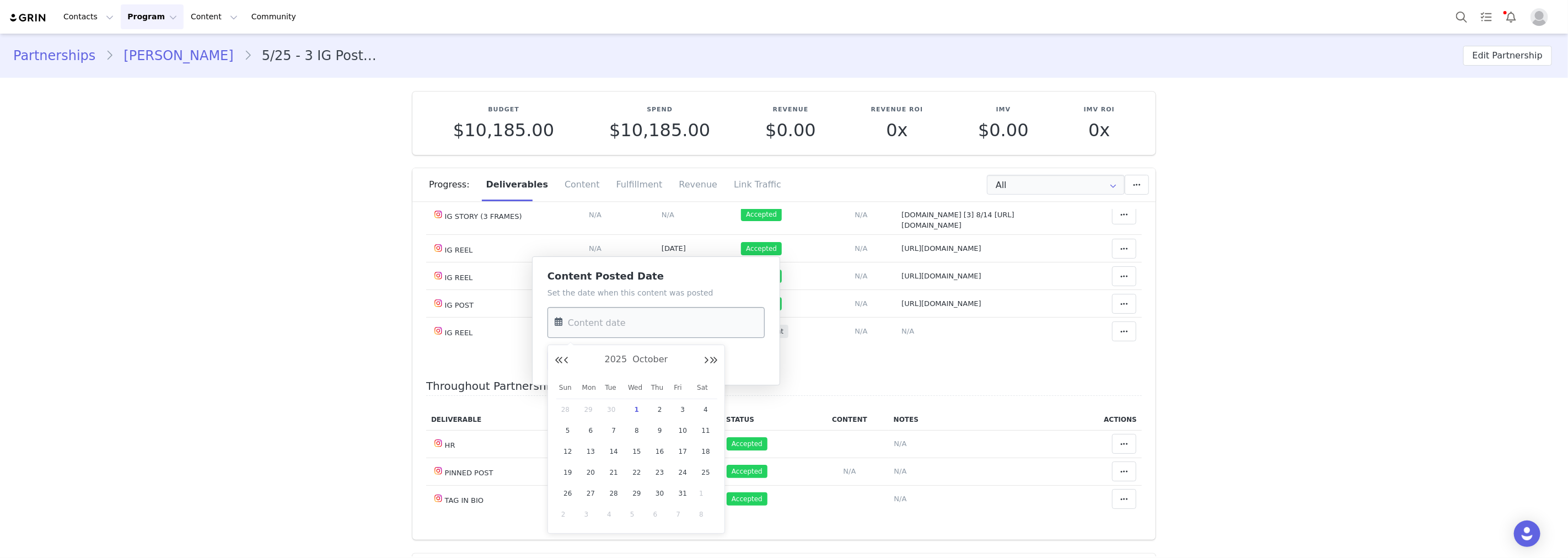
click at [644, 337] on input "text" at bounding box center [655, 322] width 217 height 31
click at [590, 406] on span "29" at bounding box center [591, 410] width 13 height 13
click at [605, 316] on input "[DATE]" at bounding box center [655, 322] width 217 height 31
click at [627, 445] on div "17" at bounding box center [637, 451] width 23 height 17
type input "Sep 17 2025"
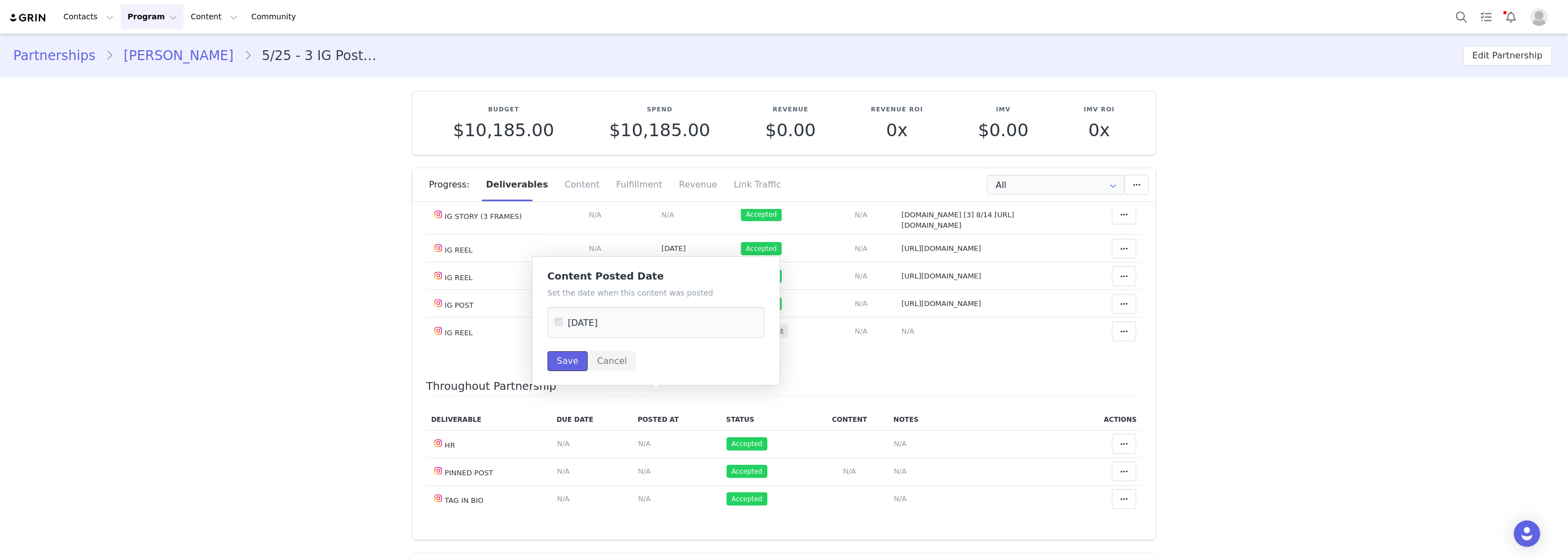
drag, startPoint x: 571, startPoint y: 354, endPoint x: 637, endPoint y: 357, distance: 66.1
click at [576, 354] on button "Save" at bounding box center [567, 361] width 40 height 20
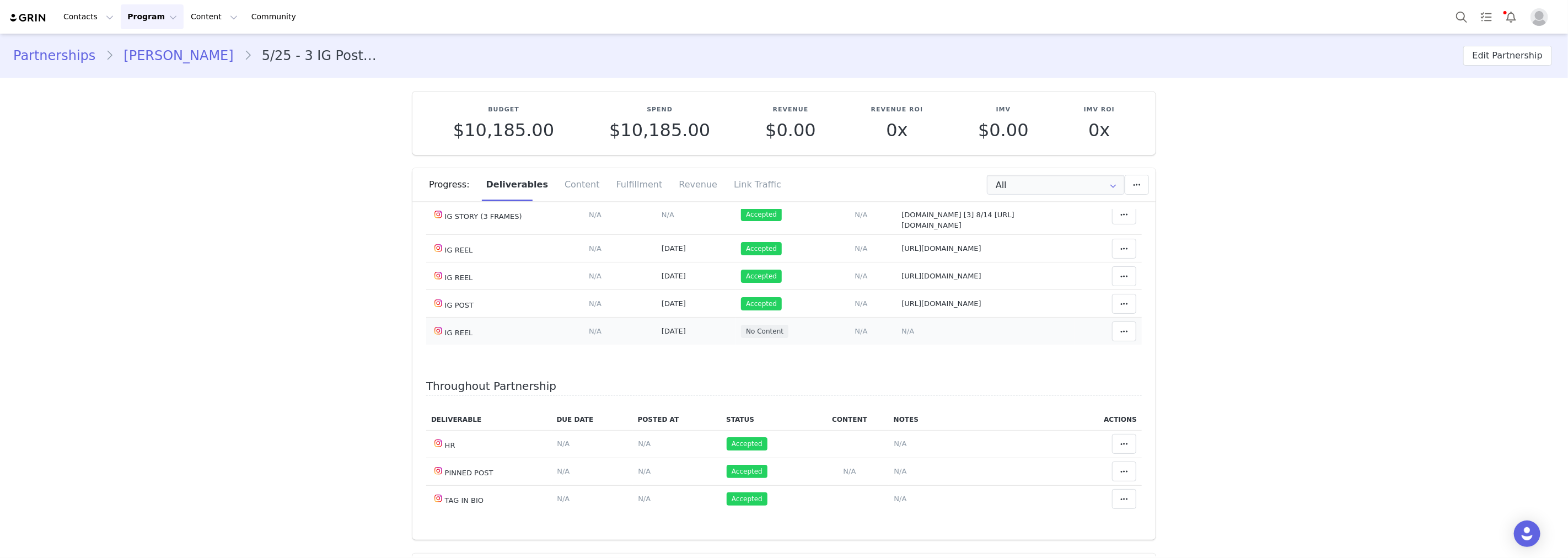
click at [901, 335] on span "N/A" at bounding box center [907, 331] width 13 height 8
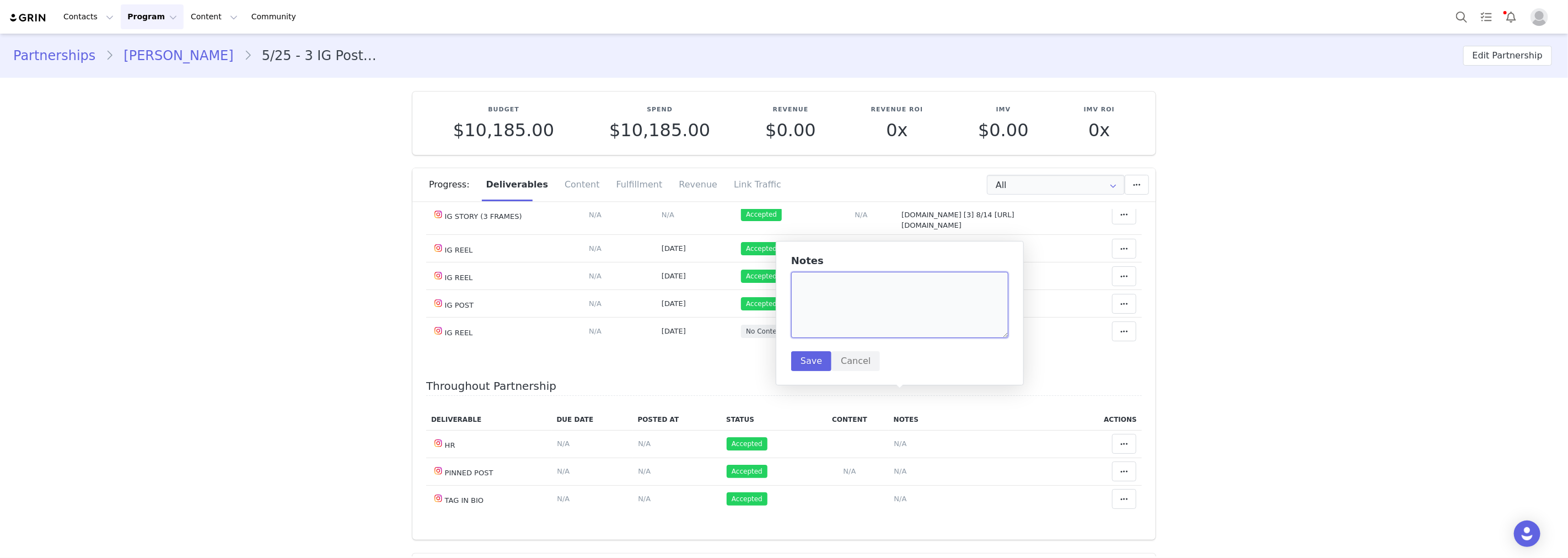
click at [849, 322] on textarea at bounding box center [899, 305] width 217 height 66
paste textarea "https://www.instagram.com/reel/DNWOwFpyVmj/?igsh=MXN1M3N2MGhzNHE2ZA=="
type textarea "https://www.instagram.com/reel/DNWOwFpyVmj/?igsh=MXN1M3N2MGhzNHE2ZA=="
click at [813, 365] on button "Save" at bounding box center [811, 361] width 40 height 20
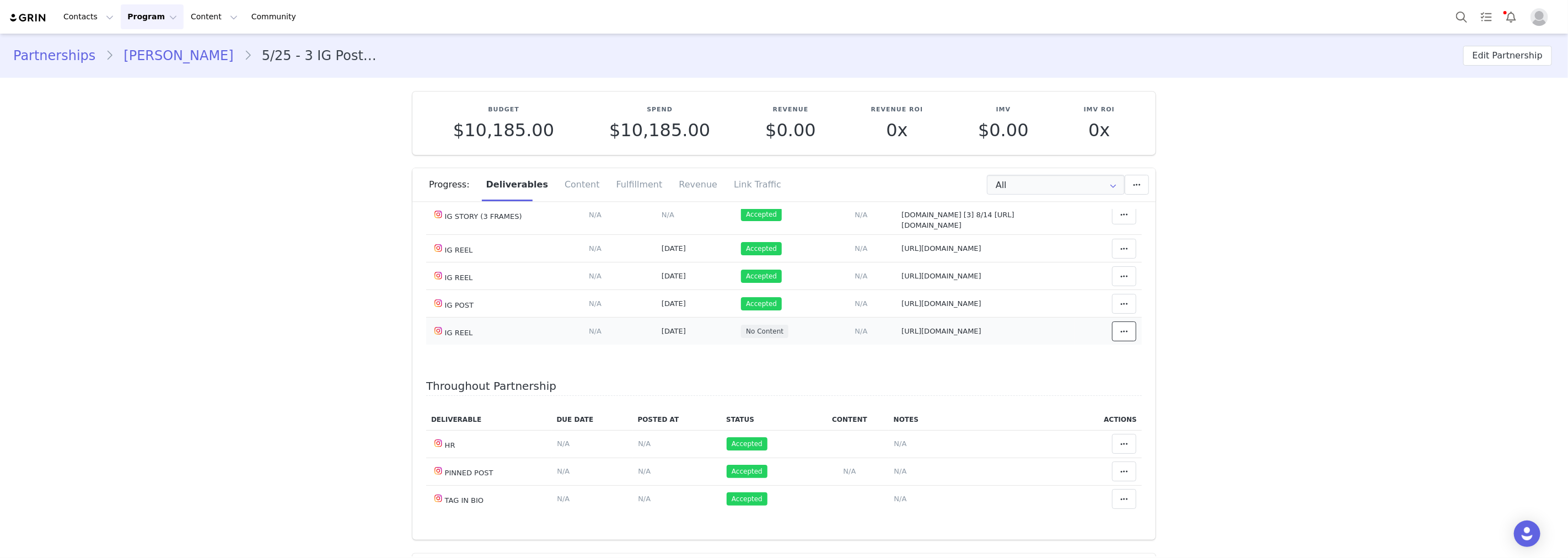
click at [1117, 338] on span at bounding box center [1124, 332] width 13 height 13
click at [1033, 402] on div "Mark as Accepted" at bounding box center [1023, 399] width 137 height 26
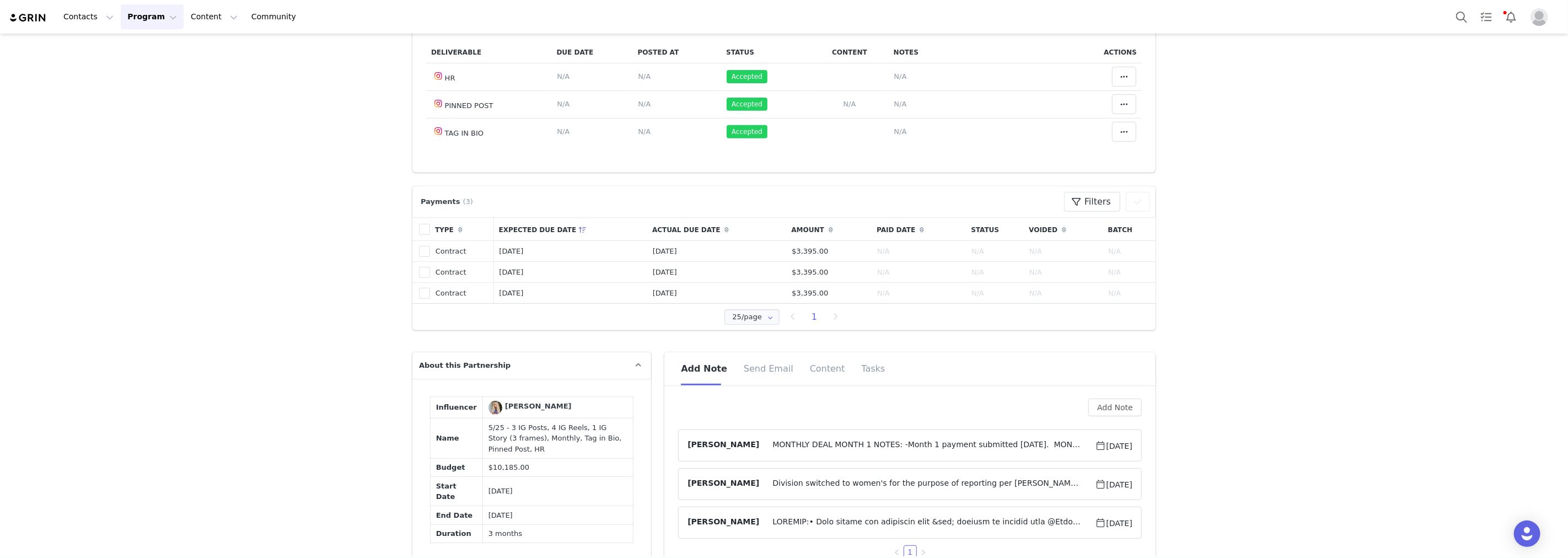
scroll to position [490, 0]
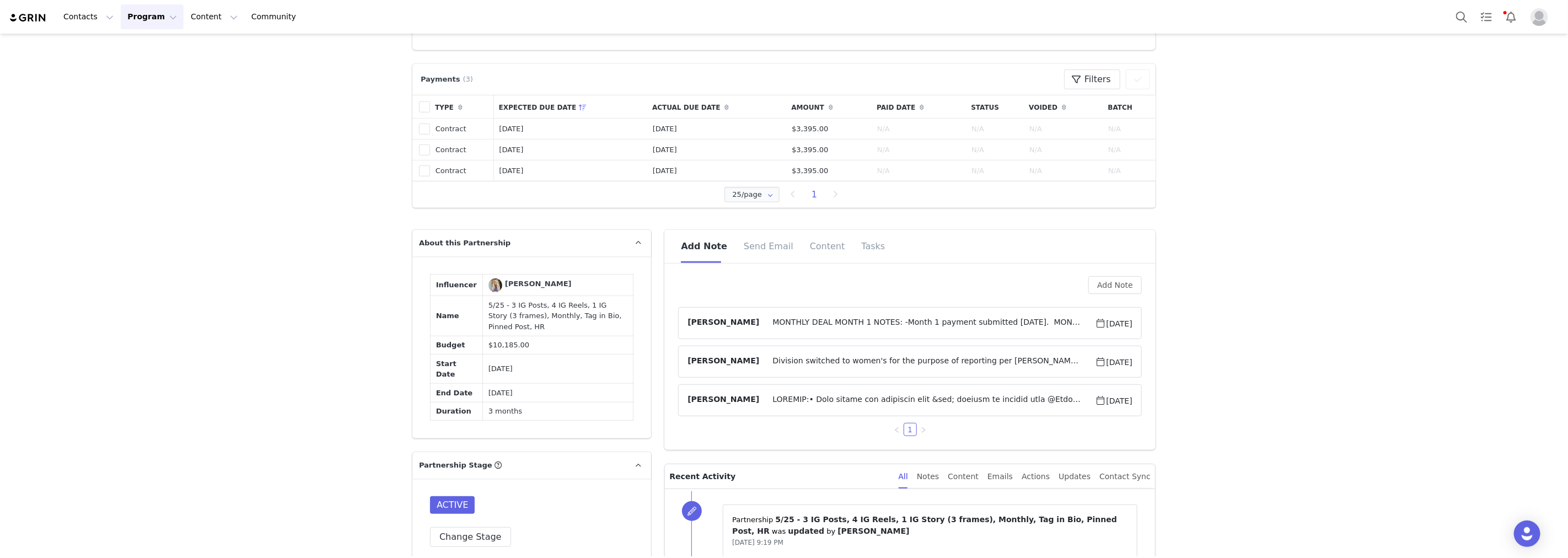
drag, startPoint x: 960, startPoint y: 311, endPoint x: 960, endPoint y: 318, distance: 7.0
click at [960, 313] on article "Desiree Lutu MONTHLY DEAL MONTH 1 NOTES: -Month 1 payment submitted 6/12/25. MO…" at bounding box center [910, 323] width 463 height 32
click at [960, 318] on span "MONTHLY DEAL MONTH 1 NOTES: -Month 1 payment submitted 6/12/25. MONTH 2 NOTES: …" at bounding box center [927, 323] width 336 height 13
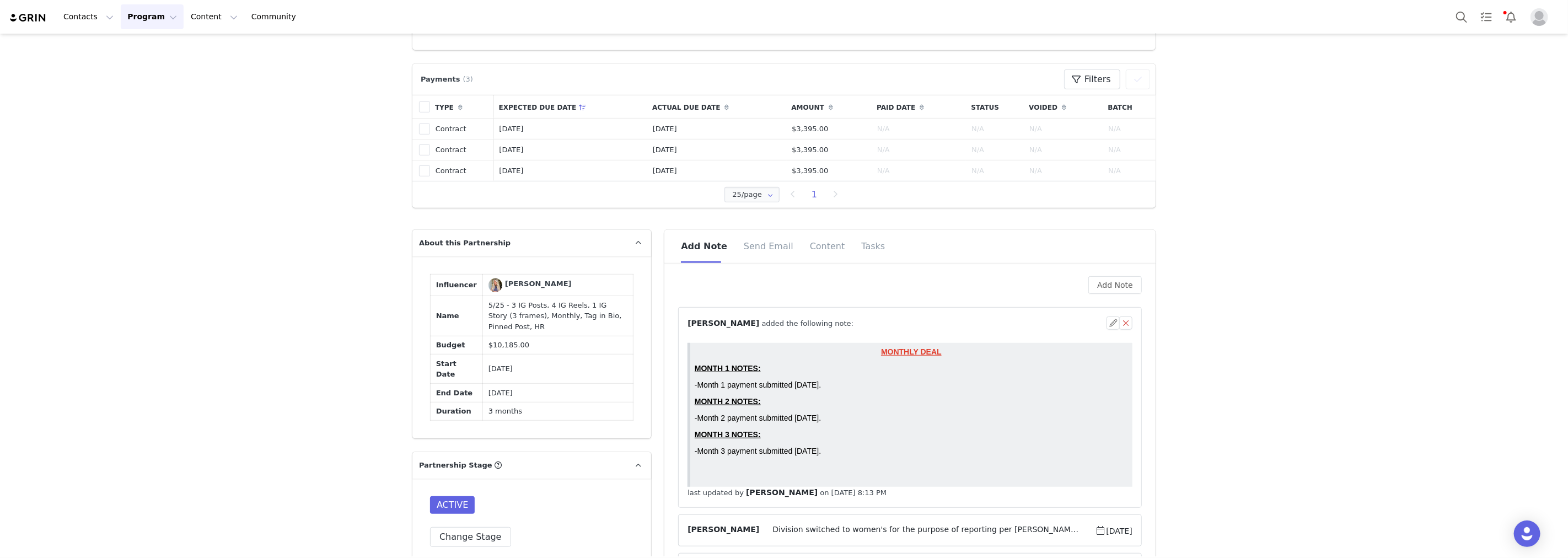
scroll to position [0, 0]
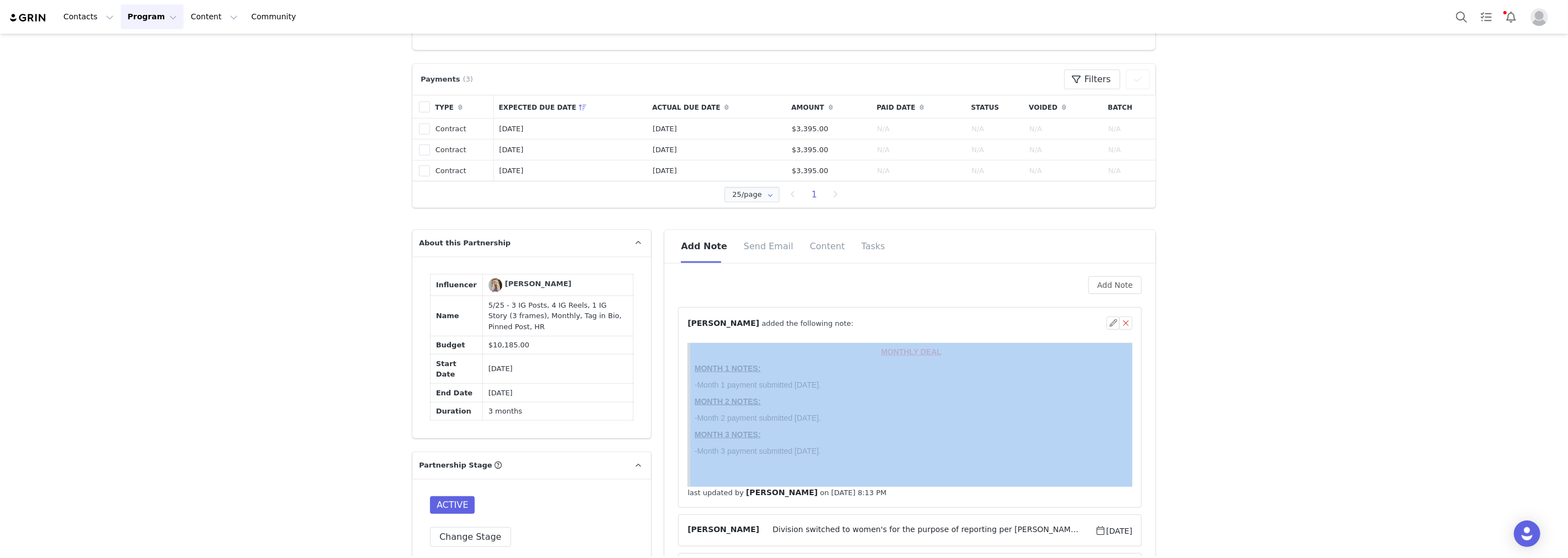
click at [960, 318] on div "⁨ Desiree Lutu ⁩ added the following note:" at bounding box center [897, 323] width 419 height 11
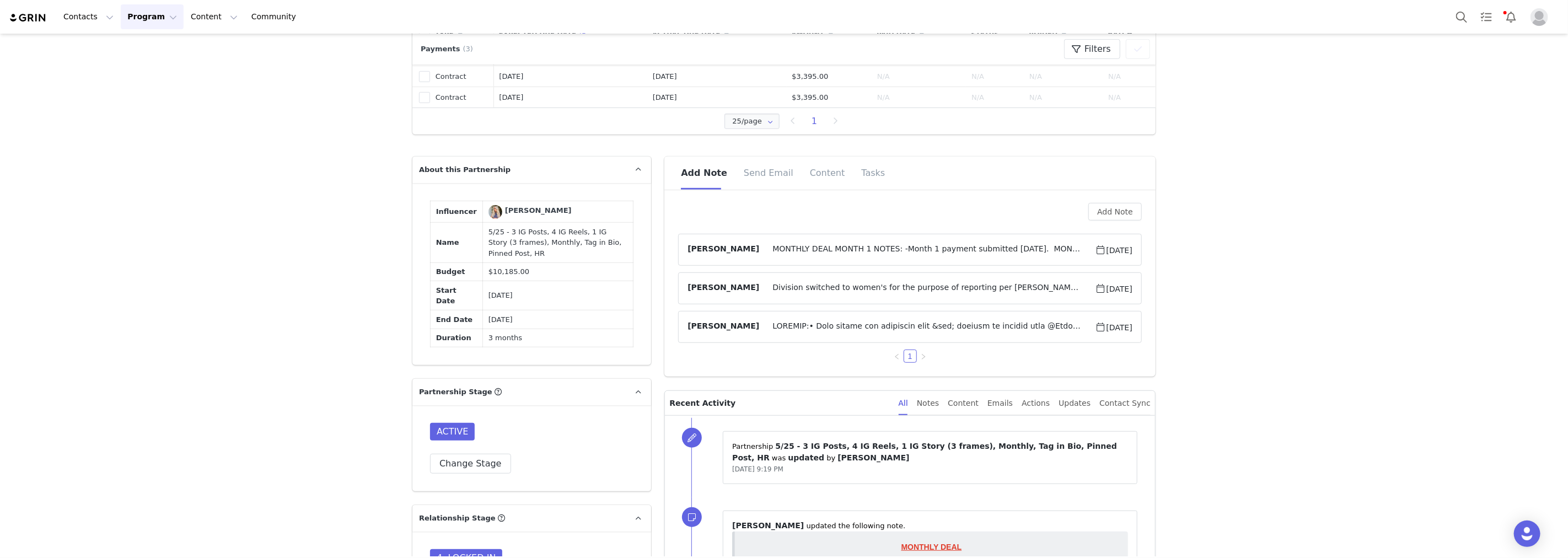
scroll to position [735, 0]
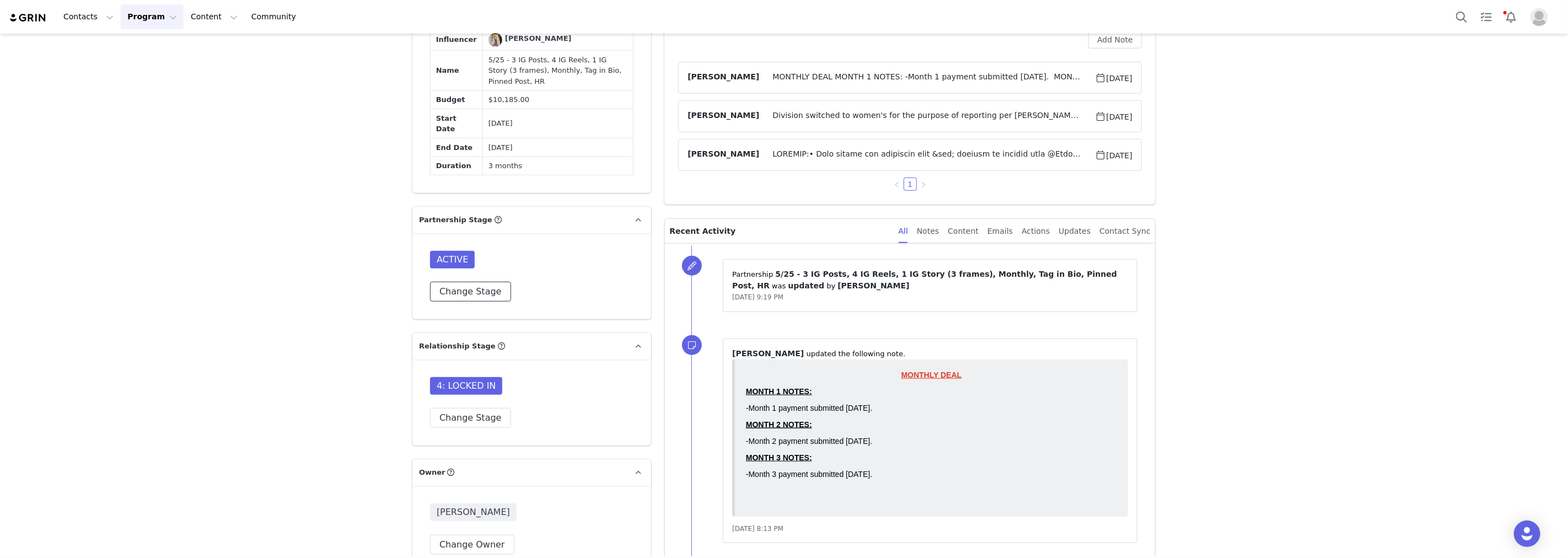
click at [475, 301] on button "Change Stage" at bounding box center [470, 292] width 81 height 20
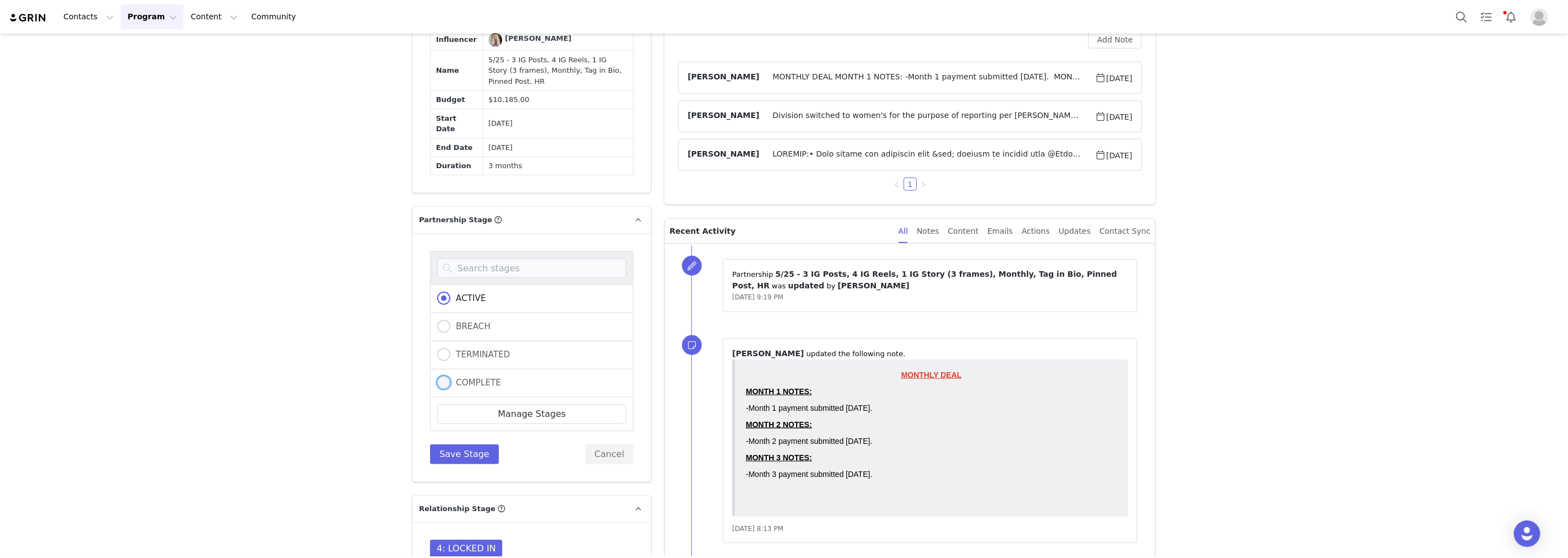
click at [437, 389] on span at bounding box center [444, 383] width 13 height 13
click at [437, 390] on input "COMPLETE" at bounding box center [444, 383] width 13 height 14
radio input "true"
radio input "false"
radio input "true"
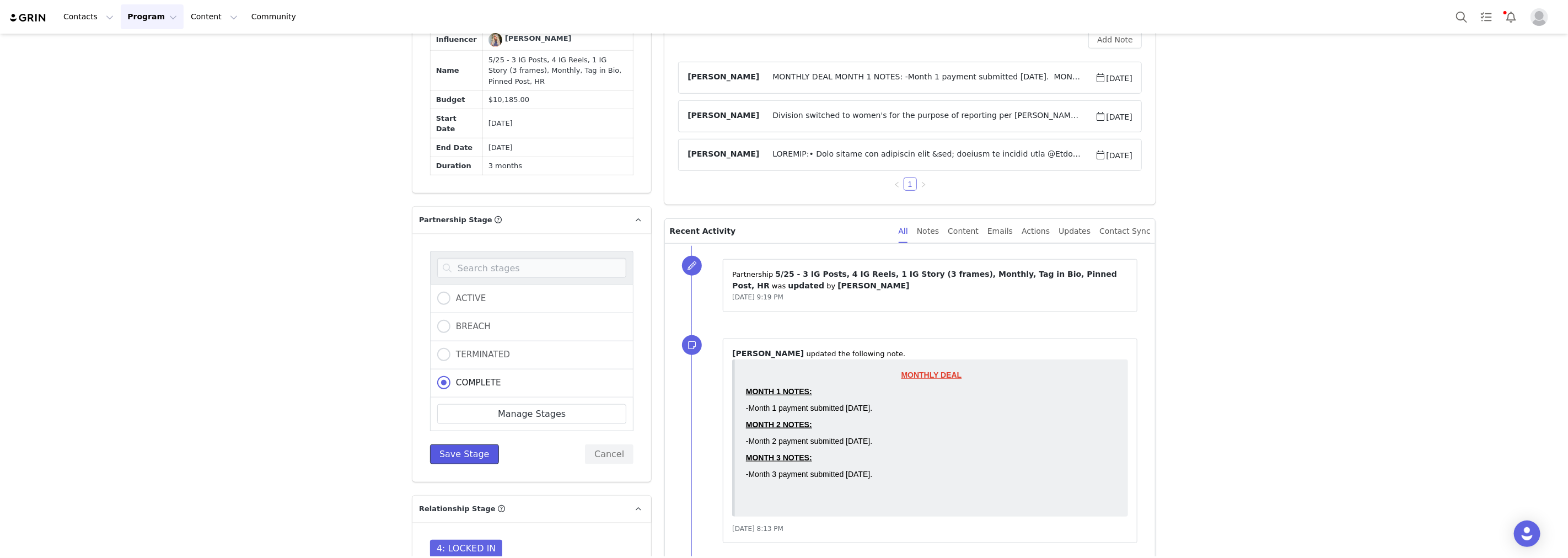
click at [453, 464] on button "Save Stage" at bounding box center [464, 455] width 69 height 20
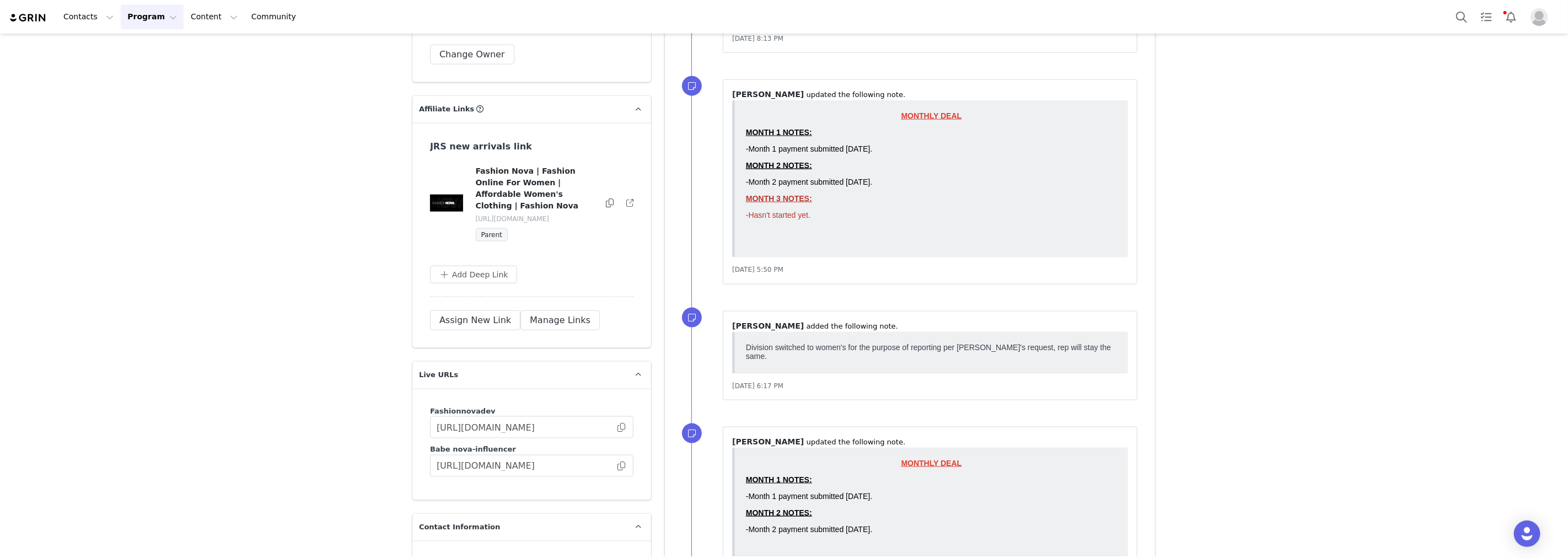
scroll to position [919, 0]
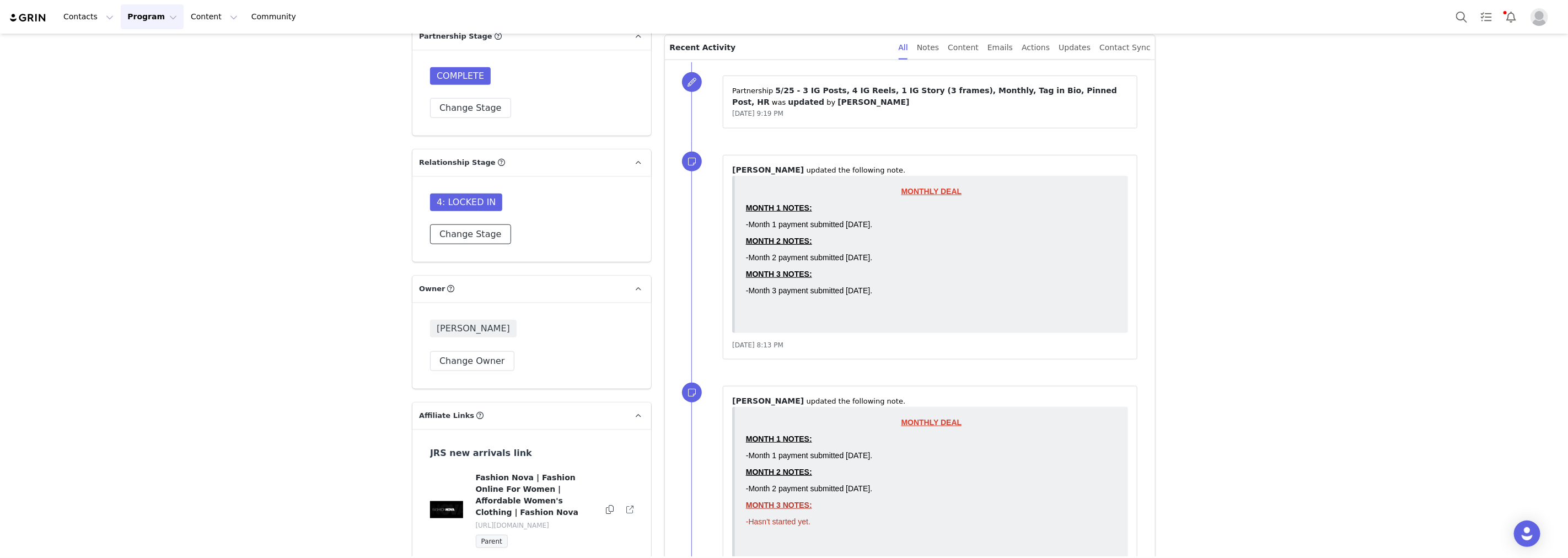
click at [448, 244] on button "Change Stage" at bounding box center [470, 234] width 81 height 20
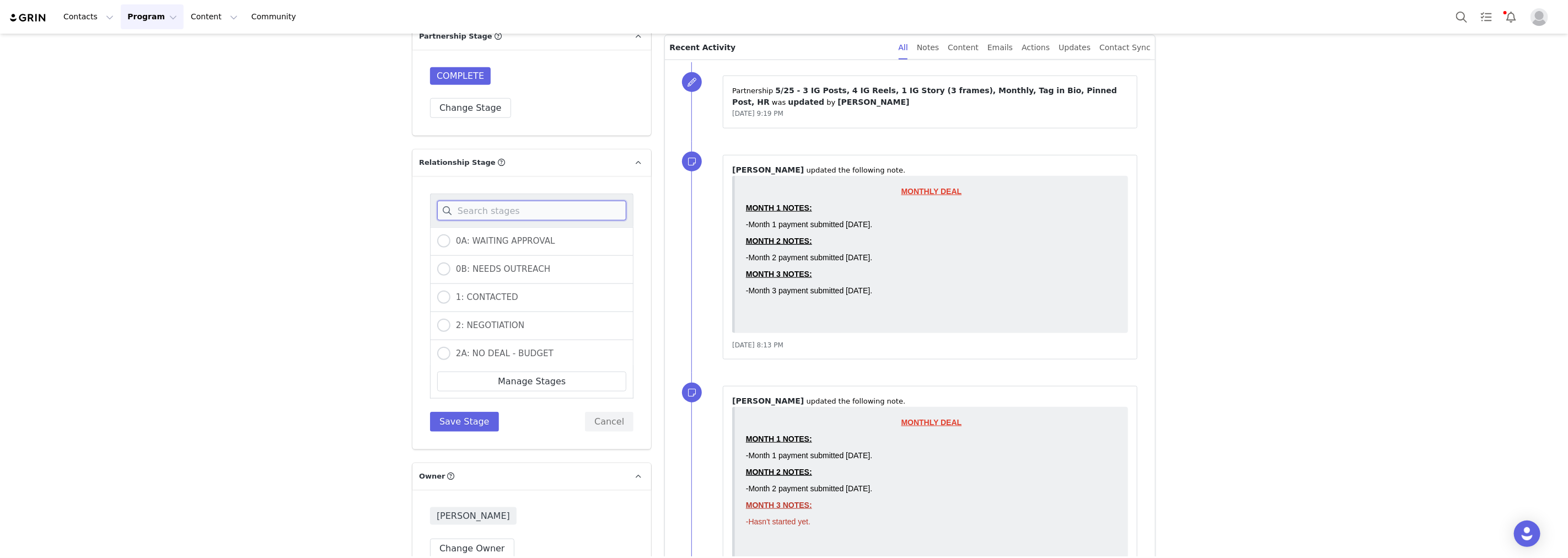
click at [469, 220] on input at bounding box center [532, 211] width 189 height 20
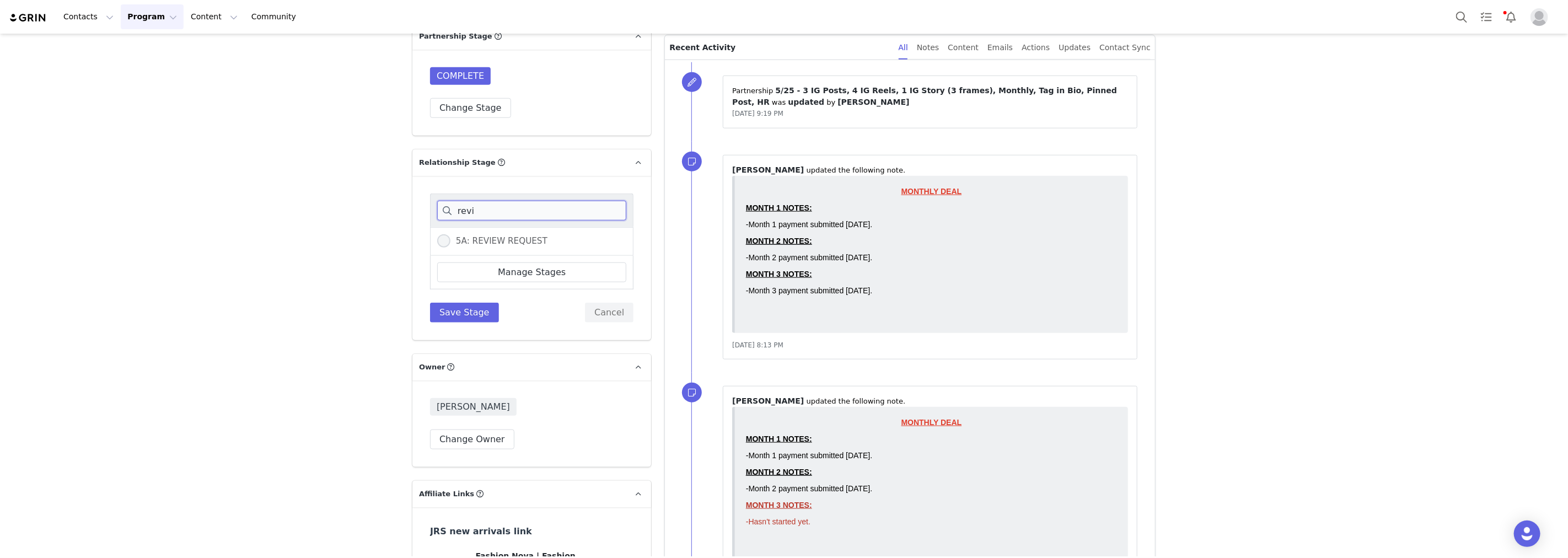
type input "revi"
click at [445, 248] on span at bounding box center [444, 241] width 13 height 13
click at [445, 248] on input "5A: REVIEW REQUEST" at bounding box center [444, 241] width 13 height 14
radio input "true"
click at [469, 322] on button "Save Stage" at bounding box center [464, 313] width 69 height 20
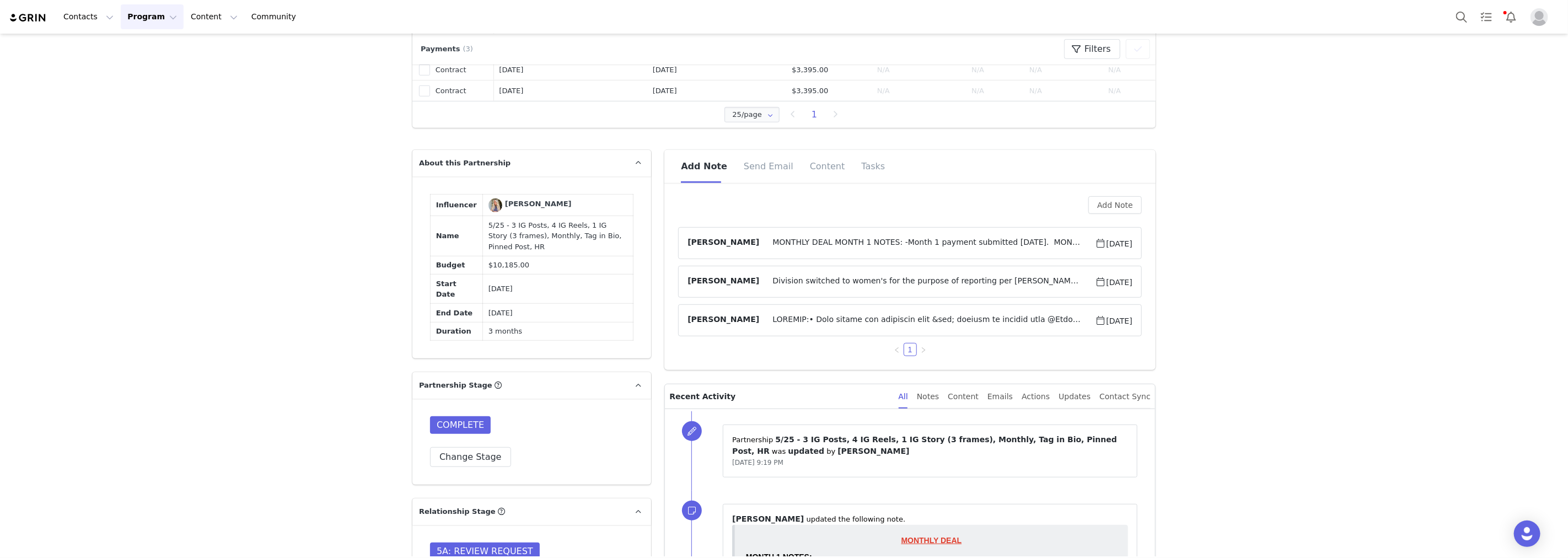
scroll to position [490, 0]
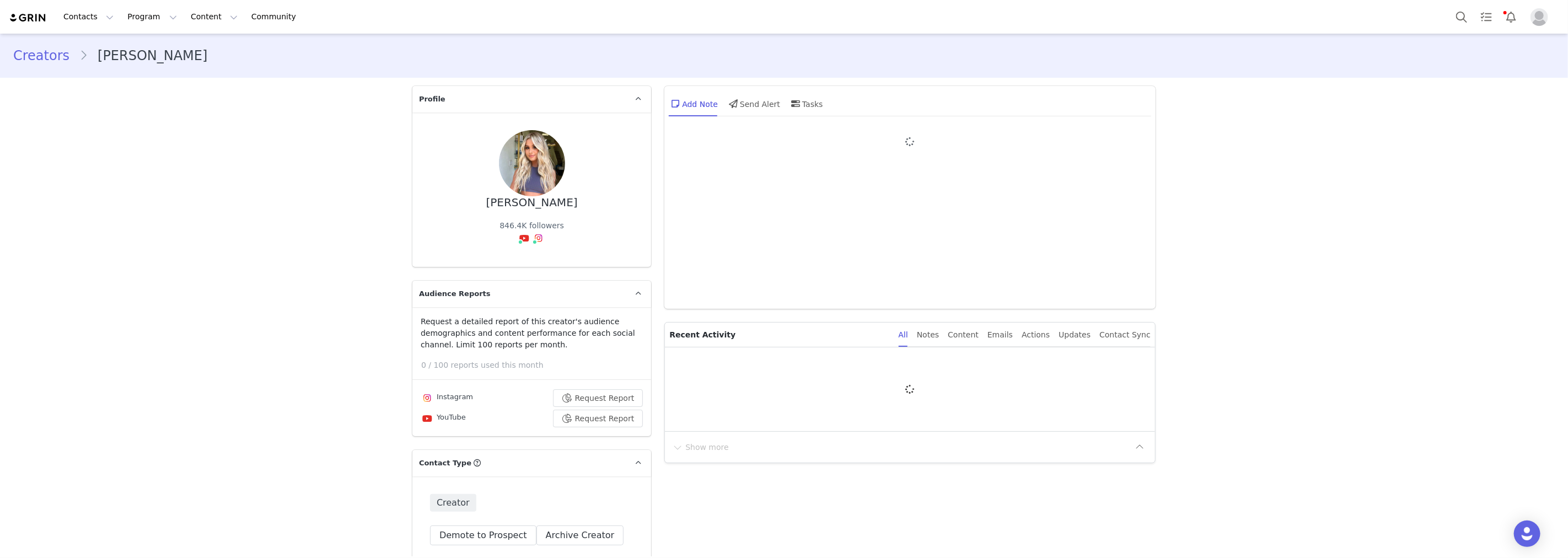
type input "+1 ([GEOGRAPHIC_DATA])"
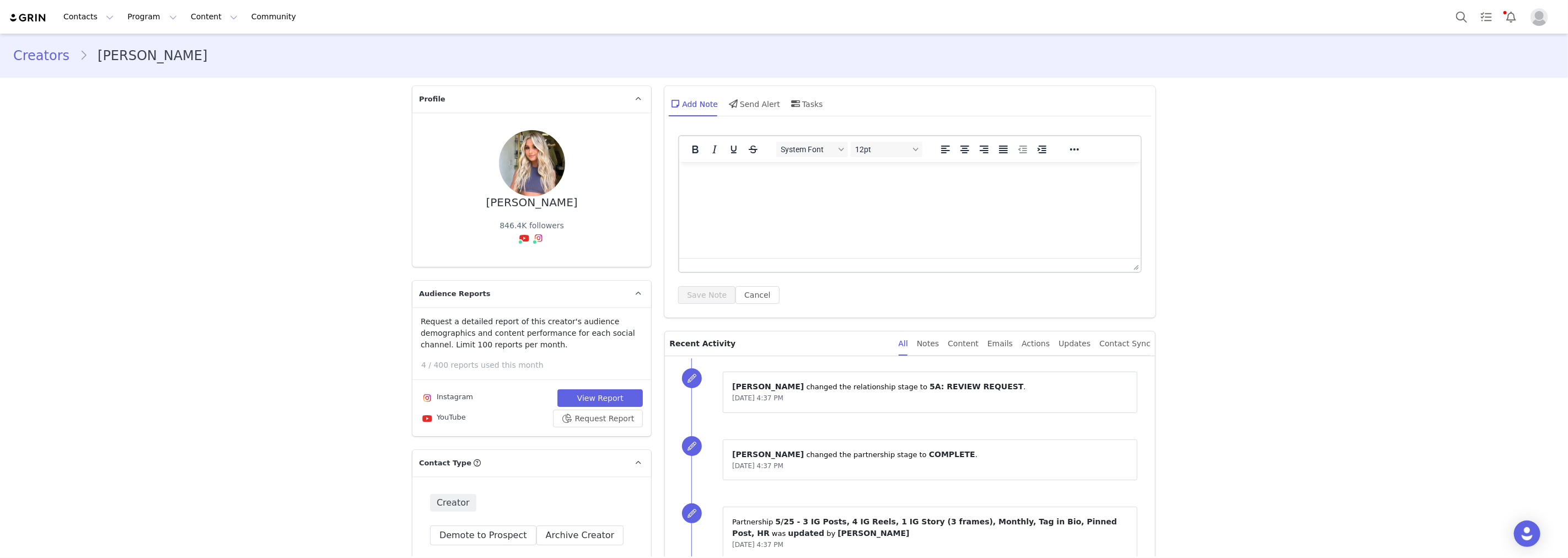
drag, startPoint x: 53, startPoint y: 0, endPoint x: 336, endPoint y: 319, distance: 426.4
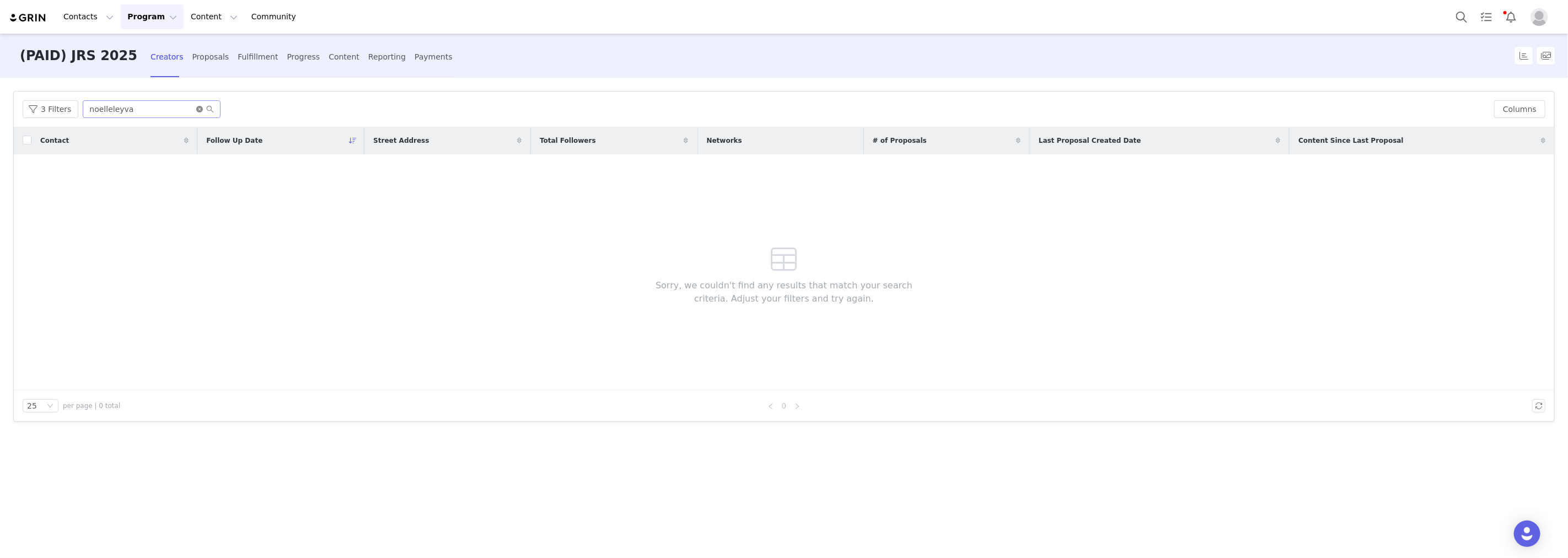
click at [196, 107] on icon "icon: close-circle" at bounding box center [199, 109] width 7 height 7
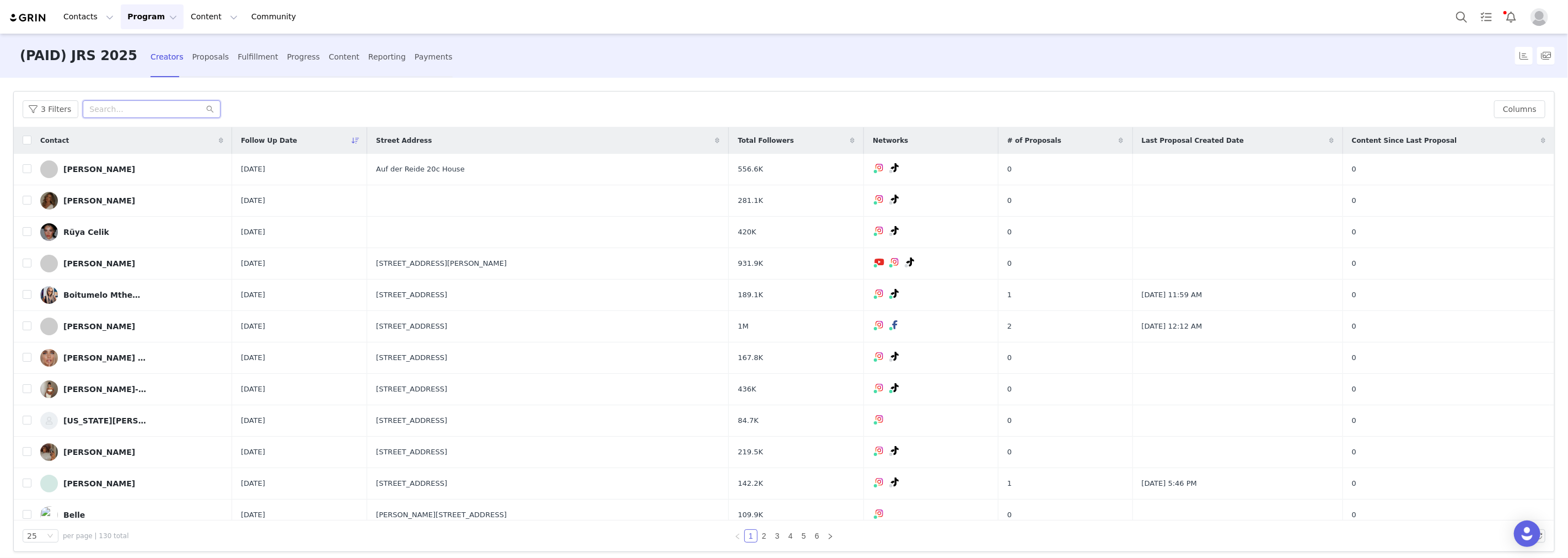
click at [119, 113] on input "text" at bounding box center [151, 109] width 138 height 17
paste input "amarni"
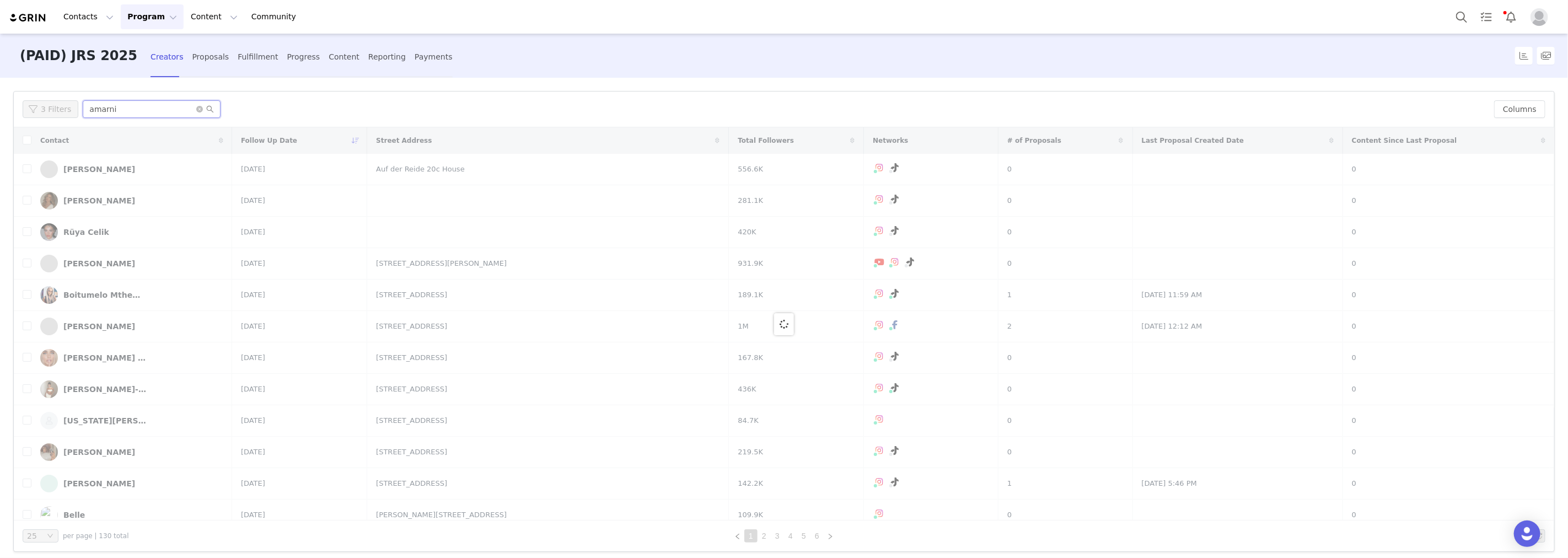
type input "amarni"
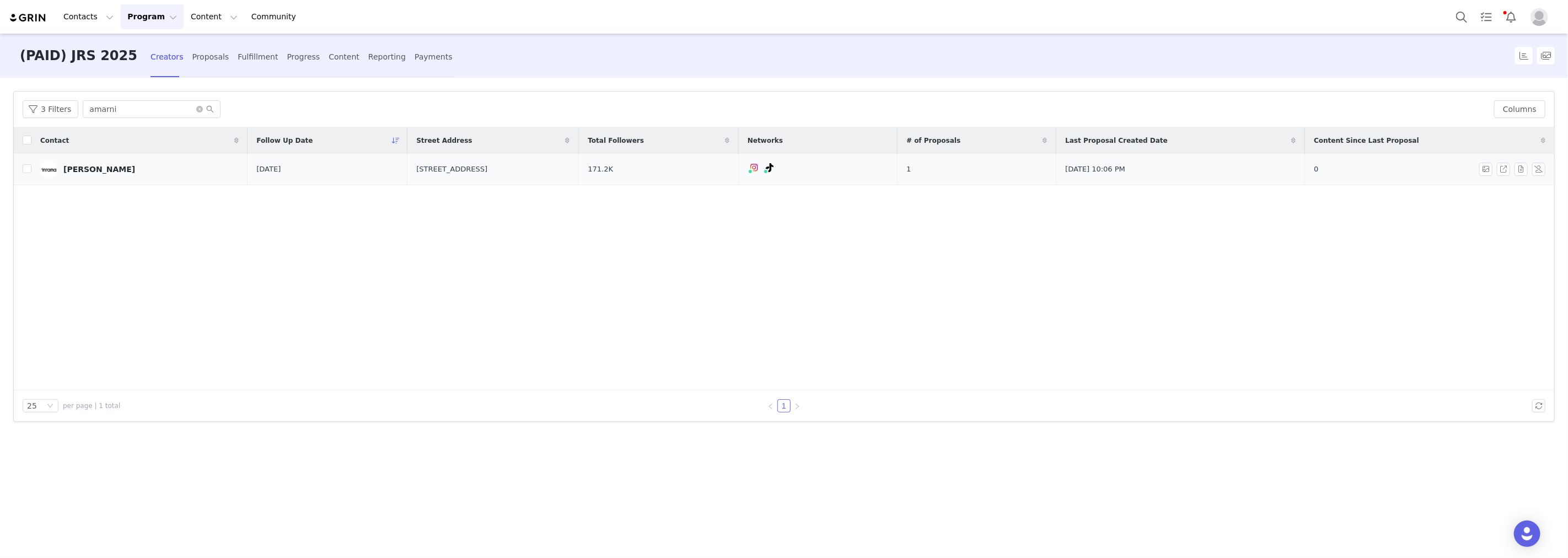
click at [107, 171] on link "Amarni Skaf" at bounding box center [140, 169] width 199 height 17
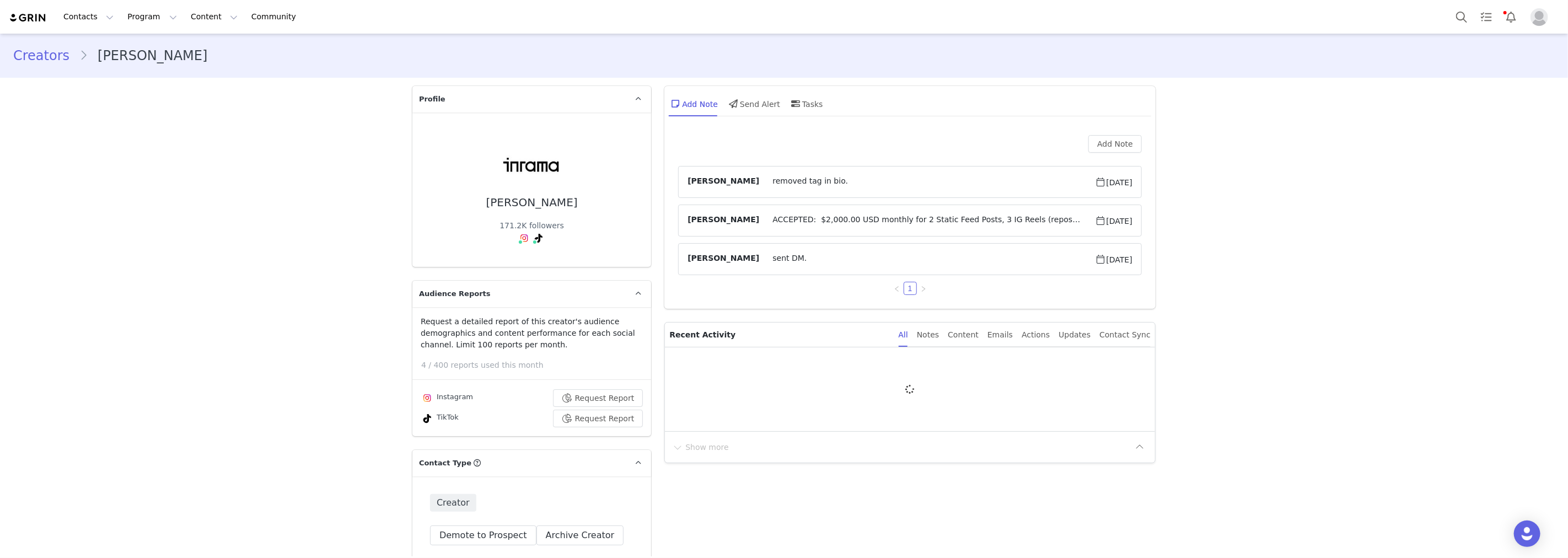
type input "+61 ([GEOGRAPHIC_DATA])"
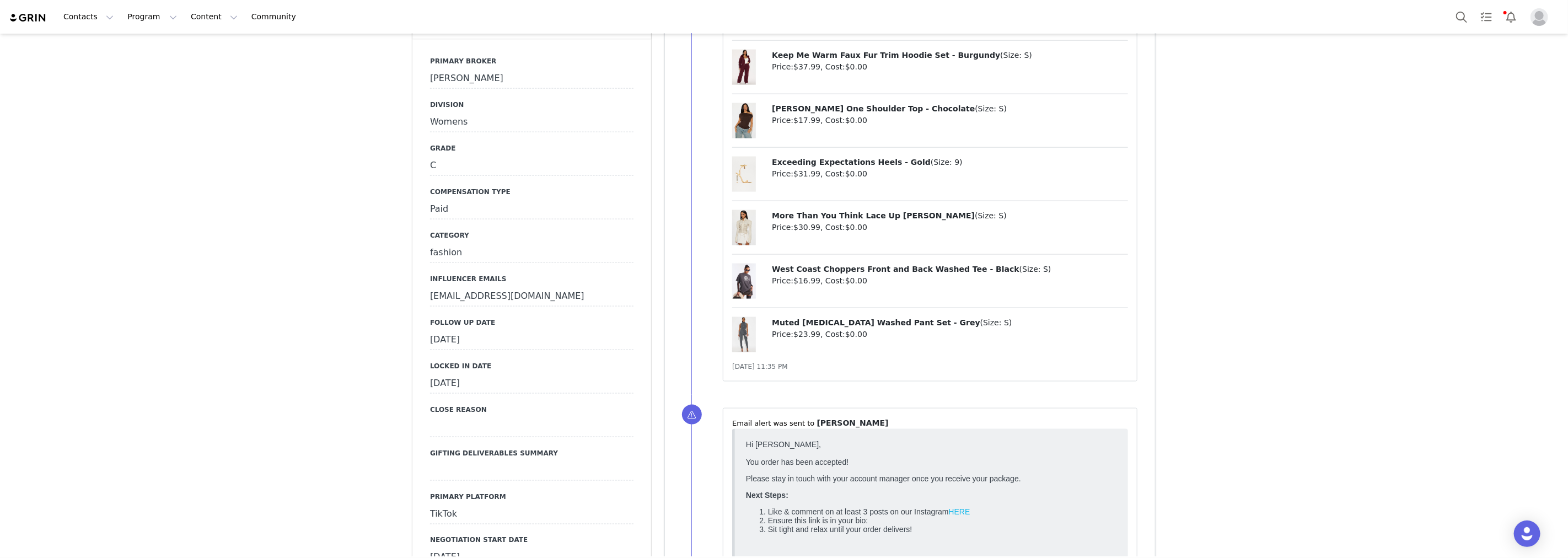
scroll to position [1286, 0]
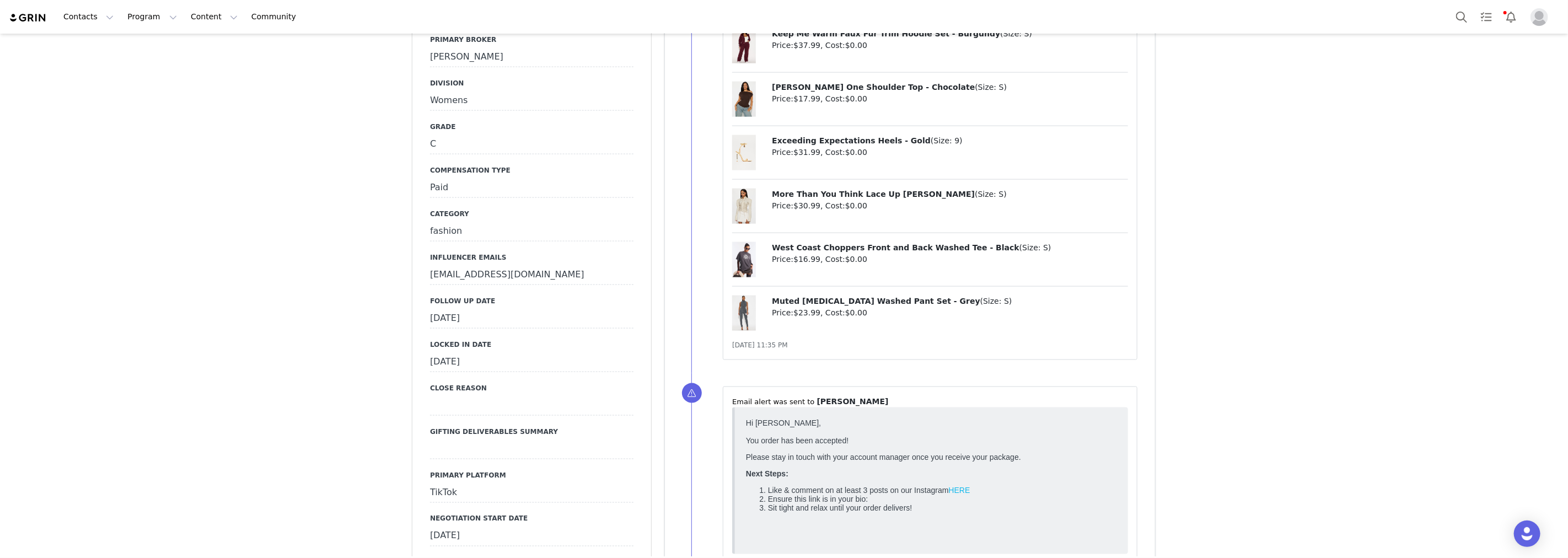
click at [493, 309] on div "September 26th, 2025" at bounding box center [531, 319] width 203 height 20
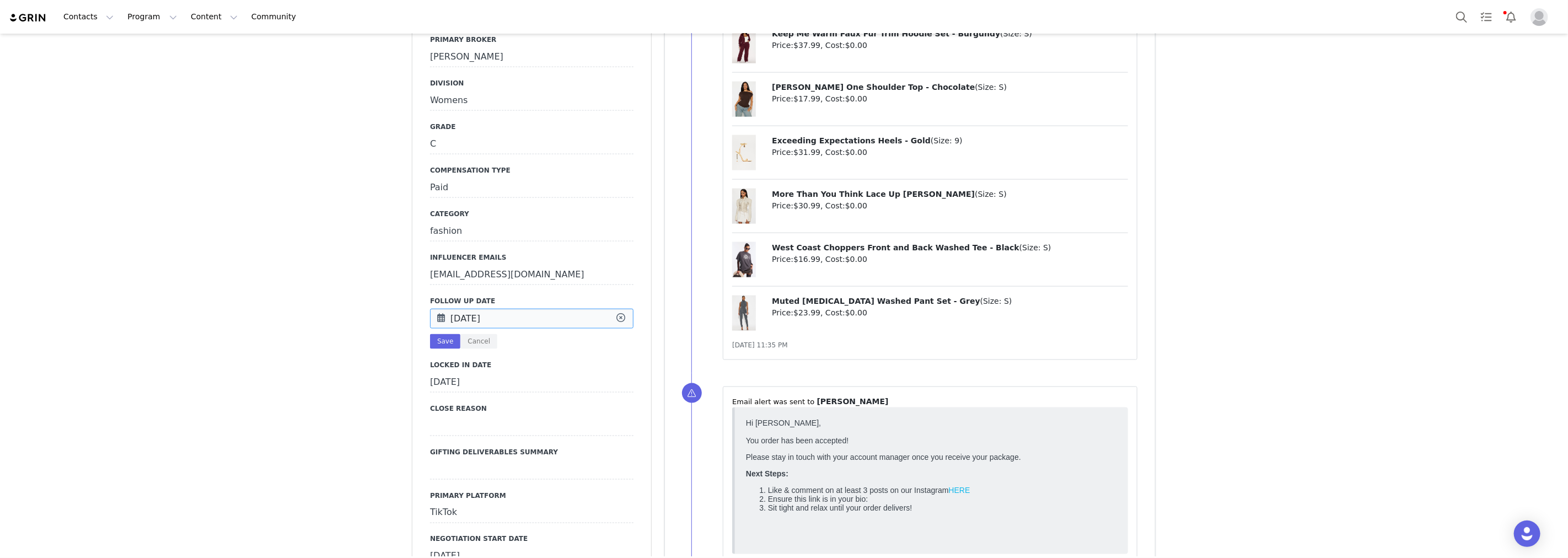
click at [493, 309] on input "Sep 26 2025" at bounding box center [531, 319] width 203 height 20
drag, startPoint x: 378, startPoint y: 343, endPoint x: 396, endPoint y: 343, distance: 18.0
click at [472, 334] on button "Cancel" at bounding box center [479, 342] width 37 height 15
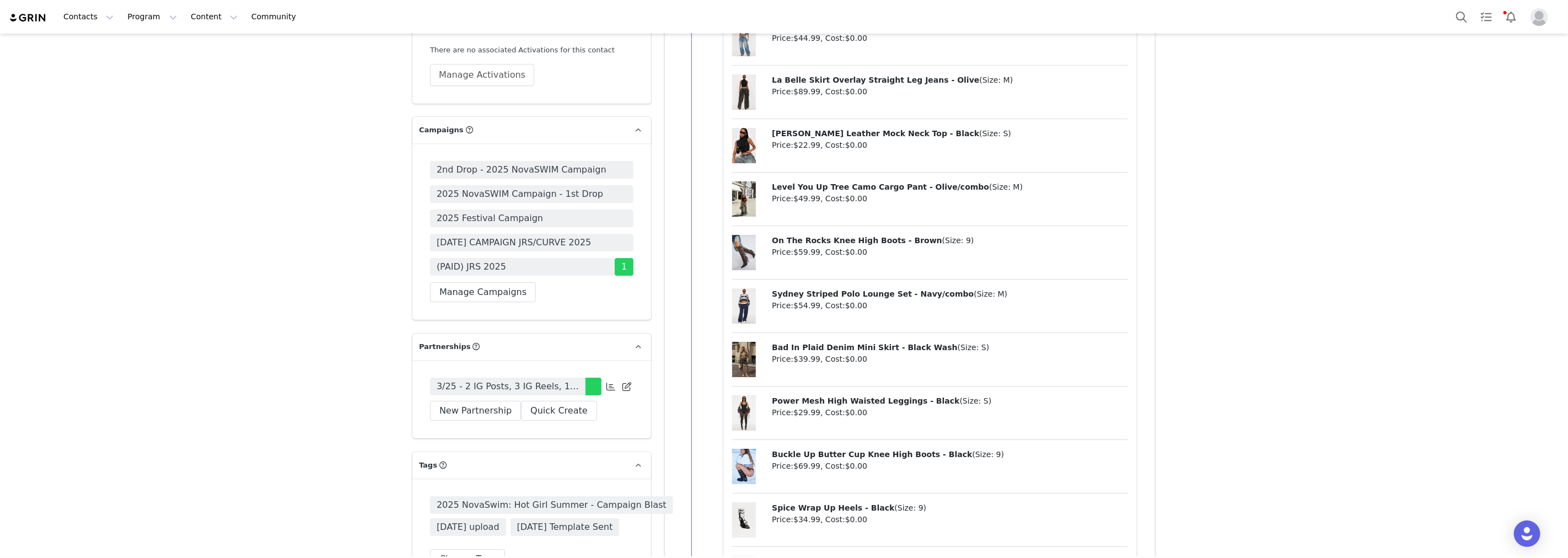
scroll to position [3430, 0]
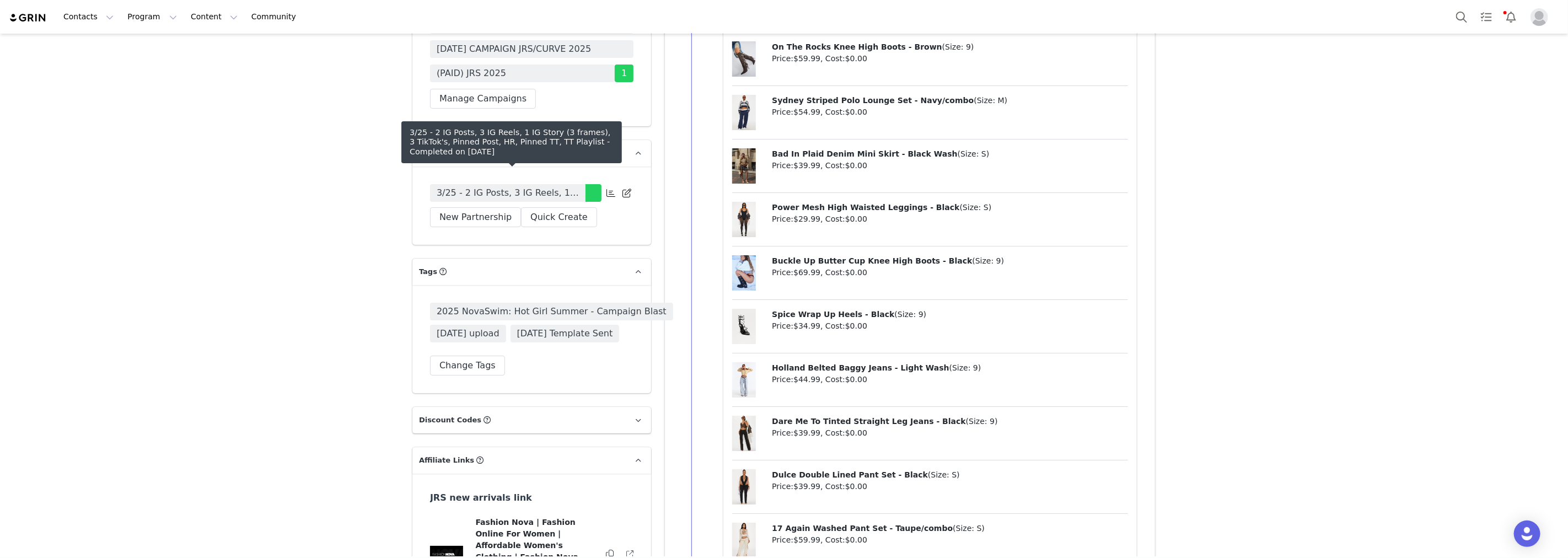
click at [510, 187] on span "3/25 - 2 IG Posts, 3 IG Reels, 1 IG Story (3 frames), 3 TikTok's, Pinned Post, …" at bounding box center [508, 193] width 142 height 13
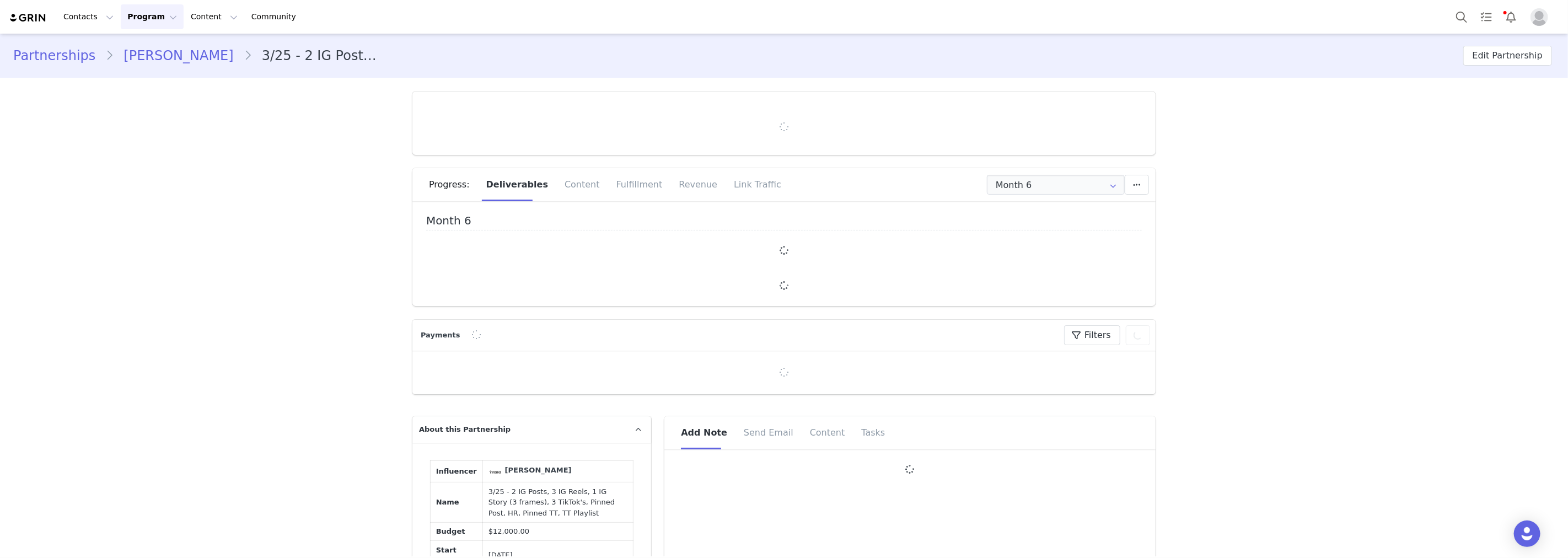
type input "+61 ([GEOGRAPHIC_DATA])"
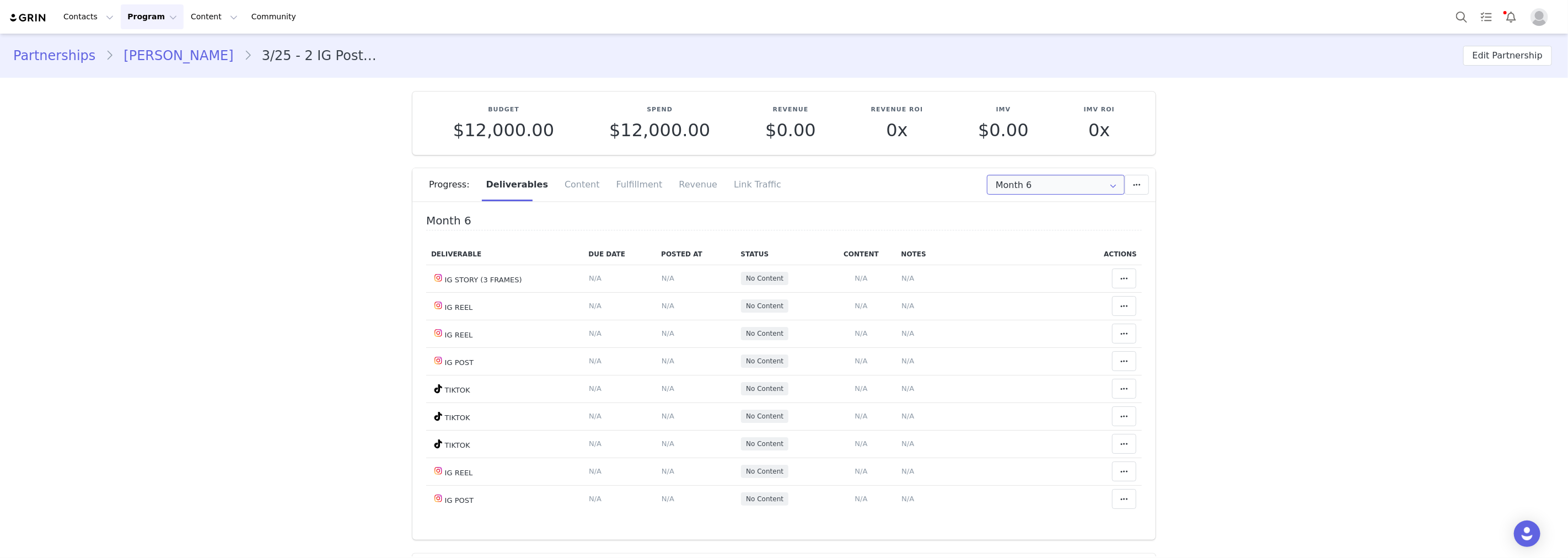
click at [1021, 183] on input "Month 6" at bounding box center [1056, 185] width 138 height 20
click at [1033, 328] on li "All Months" at bounding box center [1056, 326] width 146 height 19
type input "All"
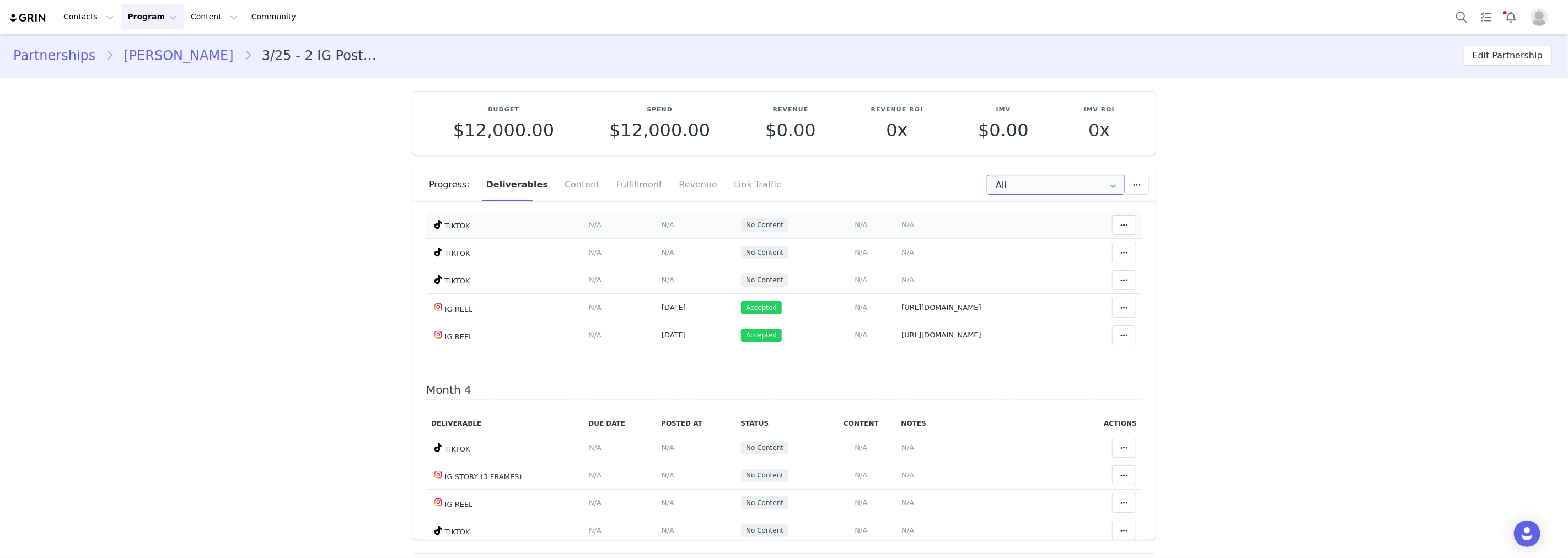
scroll to position [796, 0]
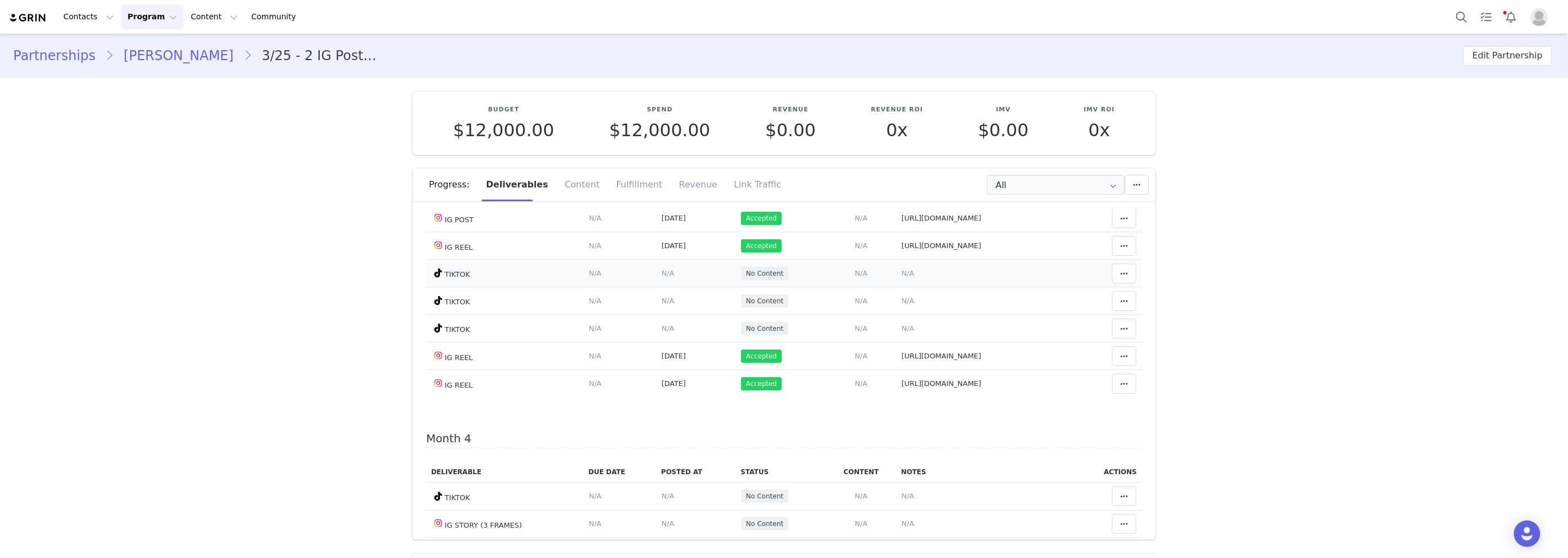
click at [661, 277] on span "N/A" at bounding box center [667, 273] width 13 height 8
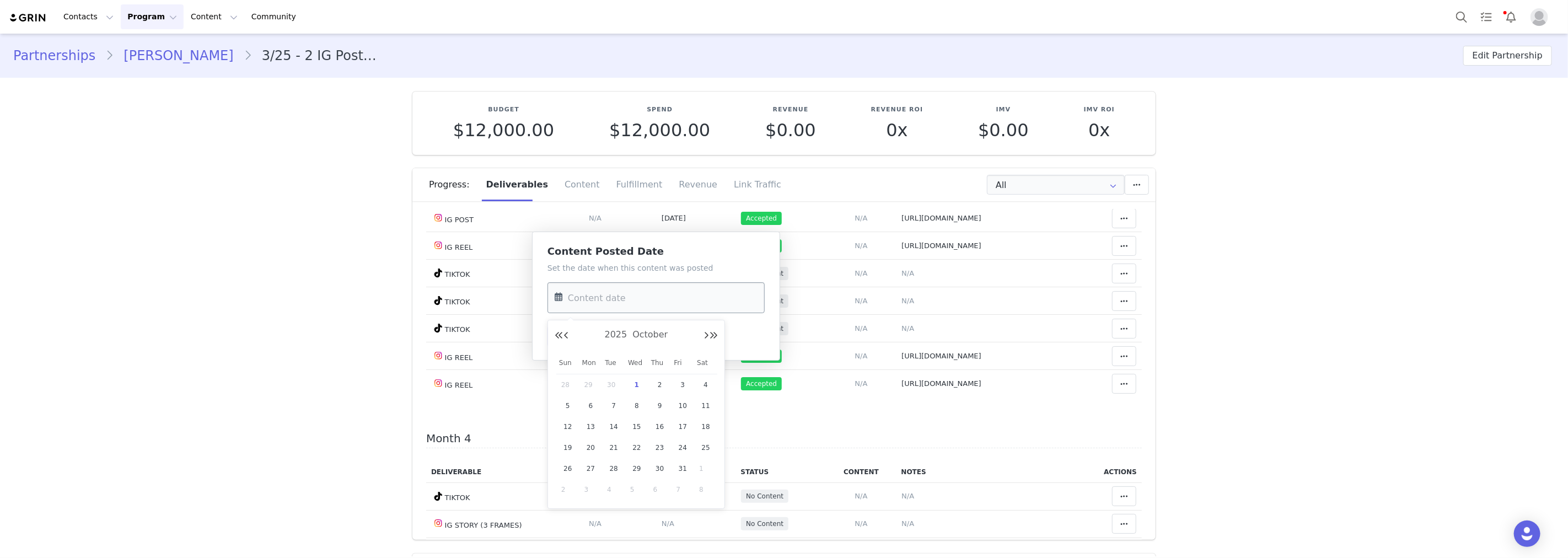
click at [631, 304] on input "text" at bounding box center [655, 297] width 217 height 31
click at [572, 382] on span "28" at bounding box center [568, 385] width 13 height 13
click at [627, 297] on input "Sep 28 2025" at bounding box center [655, 297] width 217 height 31
click at [679, 449] on span "26" at bounding box center [683, 448] width 13 height 13
type input "Sep 26 2025"
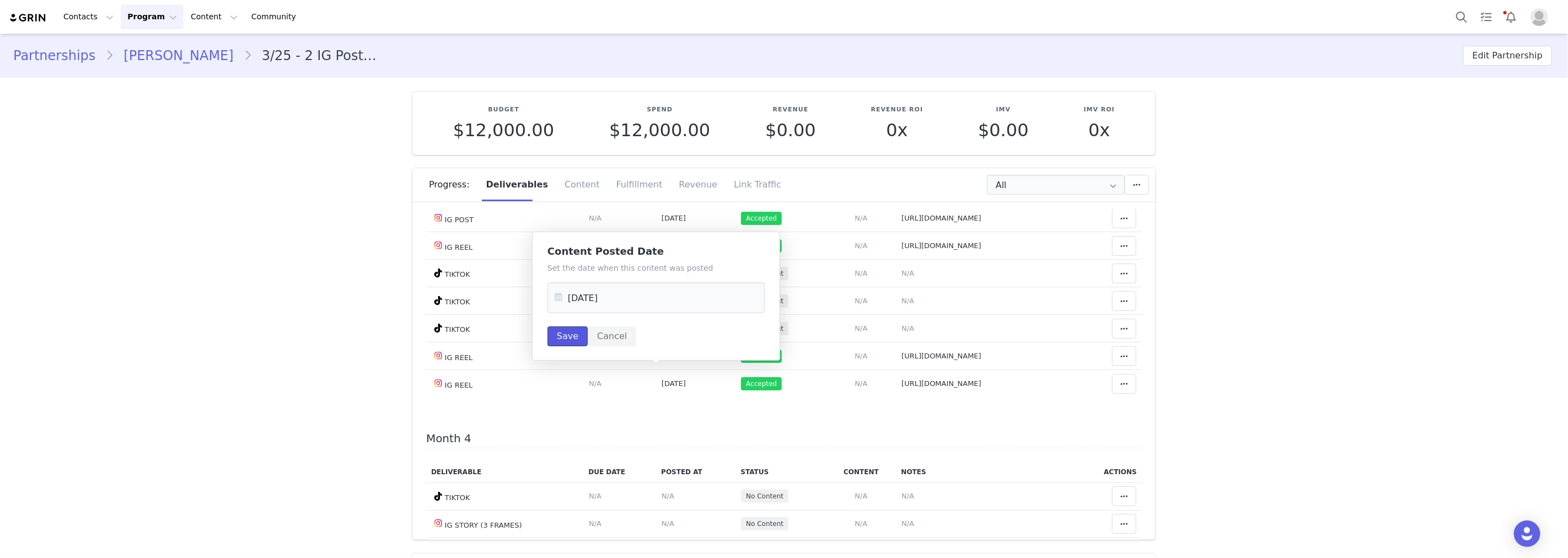
click at [573, 340] on button "Save" at bounding box center [567, 336] width 40 height 20
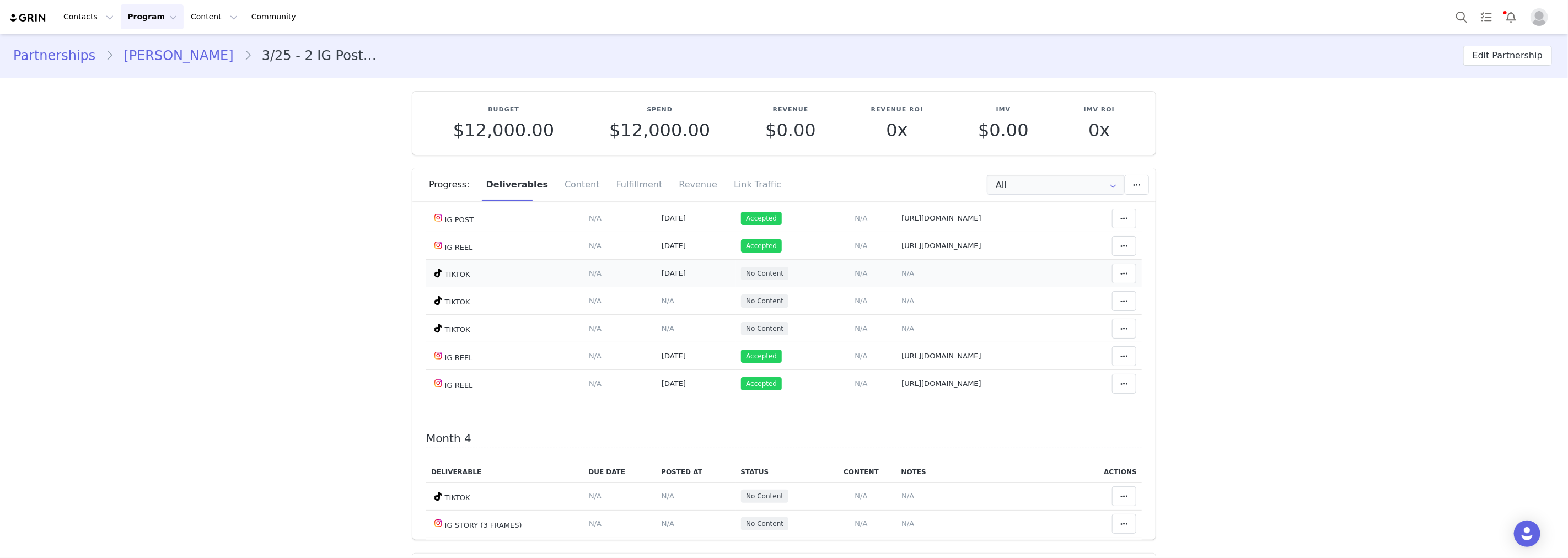
click at [901, 277] on span "N/A" at bounding box center [907, 273] width 13 height 8
click at [861, 310] on textarea at bounding box center [899, 280] width 217 height 66
paste textarea "https://www.tiktok.com/@amarni/video/7553890455776316690?_t=ZS-90AeCE7Dozy&_r=1"
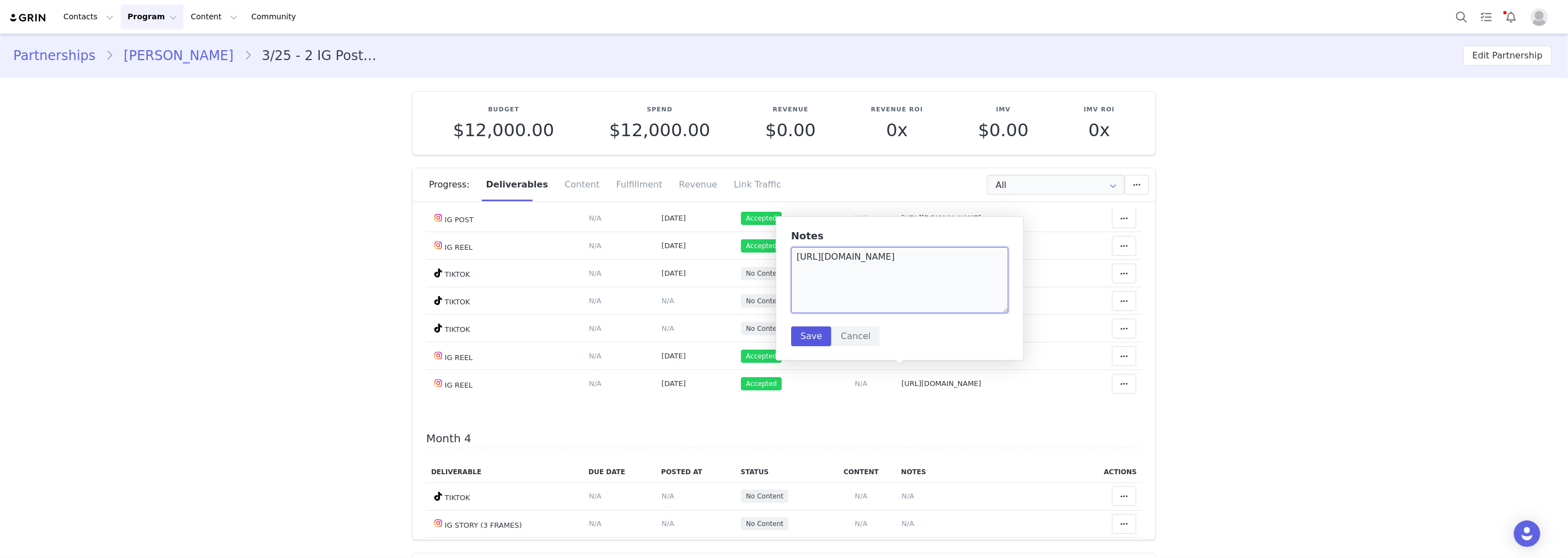
type textarea "https://www.tiktok.com/@amarni/video/7553890455776316690?_t=ZS-90AeCE7Dozy&_r=1"
click at [812, 340] on button "Save" at bounding box center [811, 336] width 40 height 20
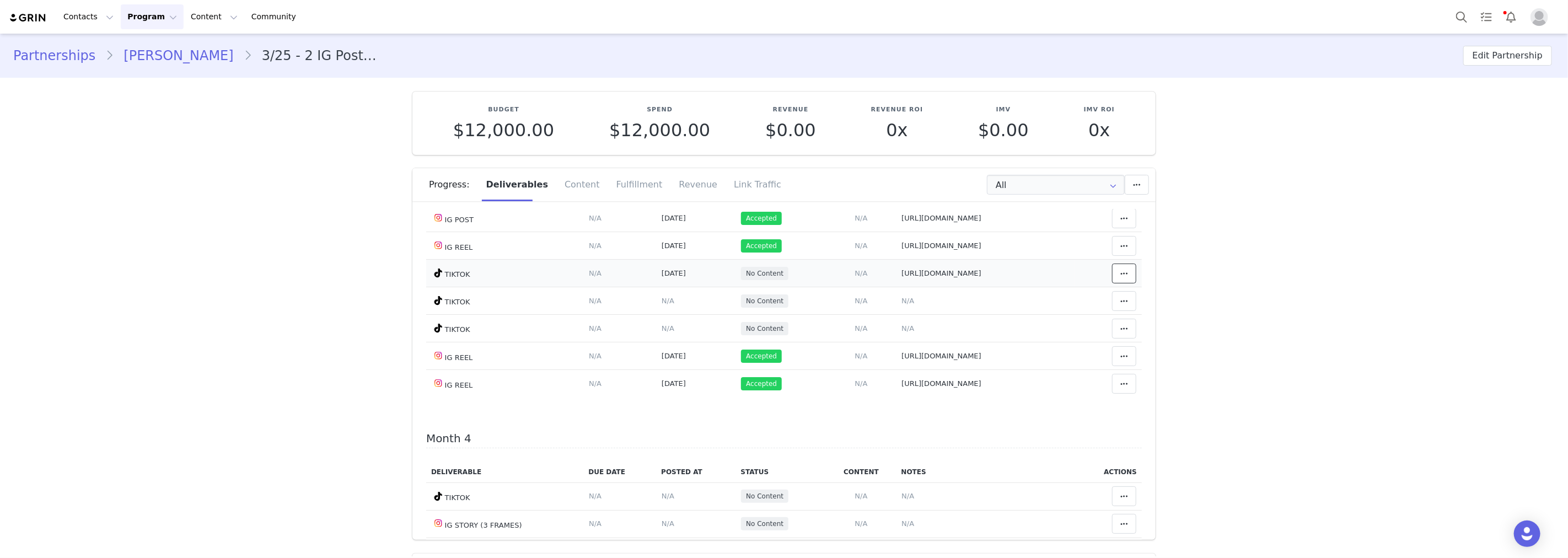
drag, startPoint x: 1111, startPoint y: 357, endPoint x: 1109, endPoint y: 363, distance: 6.3
click at [1120, 278] on icon at bounding box center [1123, 273] width 7 height 9
click at [1074, 363] on div "Mark as Accepted" at bounding box center [1023, 363] width 137 height 26
click at [661, 305] on span "N/A" at bounding box center [667, 301] width 13 height 8
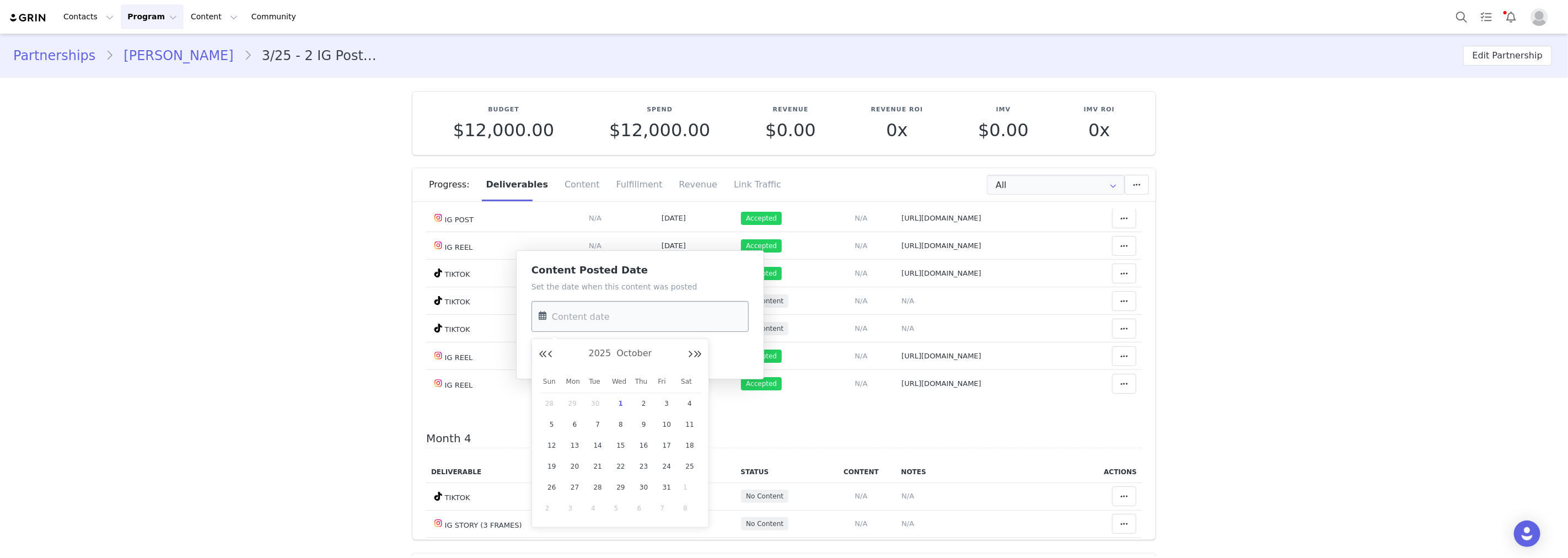
click at [616, 310] on input "text" at bounding box center [639, 316] width 217 height 31
click at [550, 400] on span "28" at bounding box center [552, 404] width 13 height 13
click at [602, 322] on input "Sep 28 2025" at bounding box center [639, 316] width 217 height 31
drag, startPoint x: 685, startPoint y: 447, endPoint x: 676, endPoint y: 438, distance: 12.7
click at [686, 447] on span "20" at bounding box center [690, 446] width 13 height 13
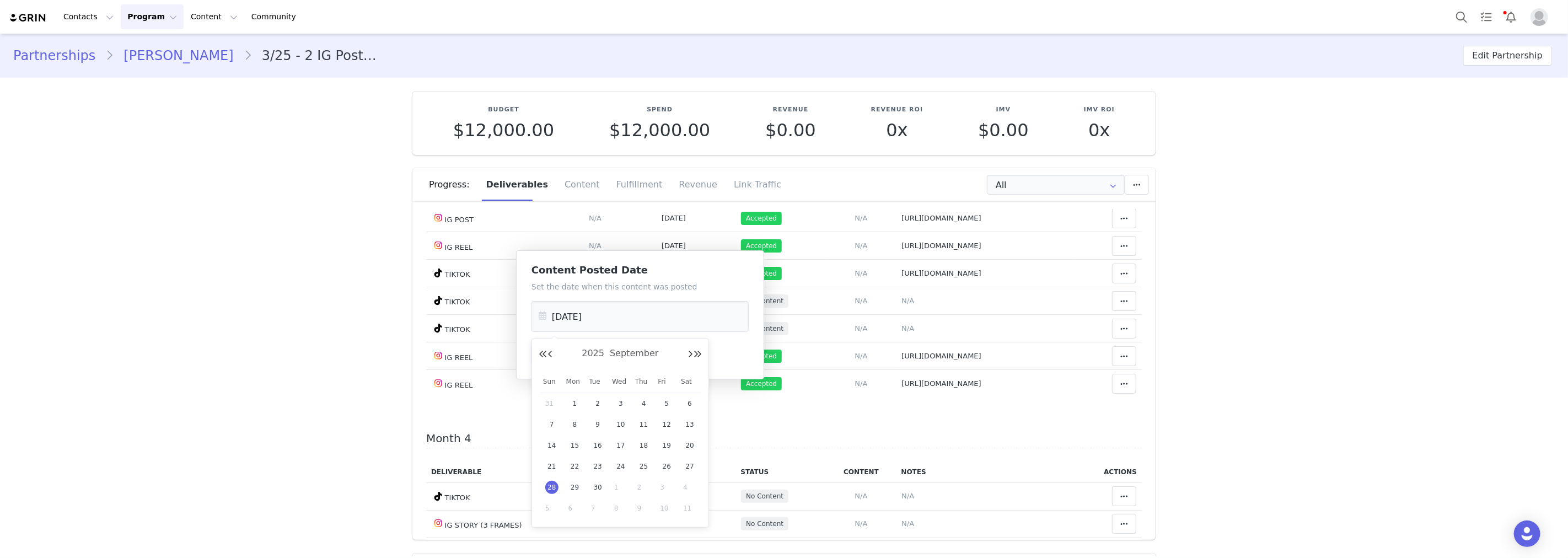
type input "Sep 20 2025"
click at [552, 355] on button "Save" at bounding box center [551, 355] width 40 height 20
click at [901, 305] on span "N/A" at bounding box center [907, 301] width 13 height 8
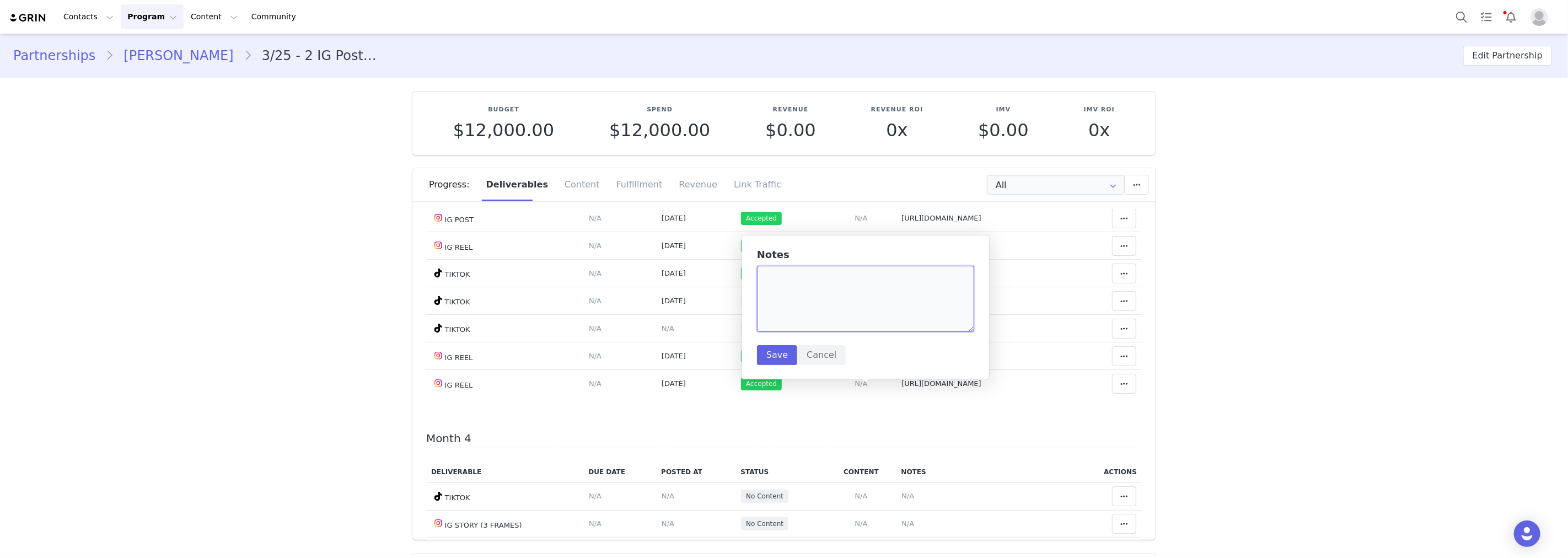
click at [839, 313] on textarea at bounding box center [865, 299] width 217 height 66
paste textarea "https://www.tiktok.com/@amarni/video/7552026857005206791?_t=ZS-90AeFHnEgLA&_r=1"
type textarea "https://www.tiktok.com/@amarni/video/7552026857005206791?_t=ZS-90AeFHnEgLA&_r=1"
click at [781, 357] on button "Save" at bounding box center [777, 355] width 40 height 20
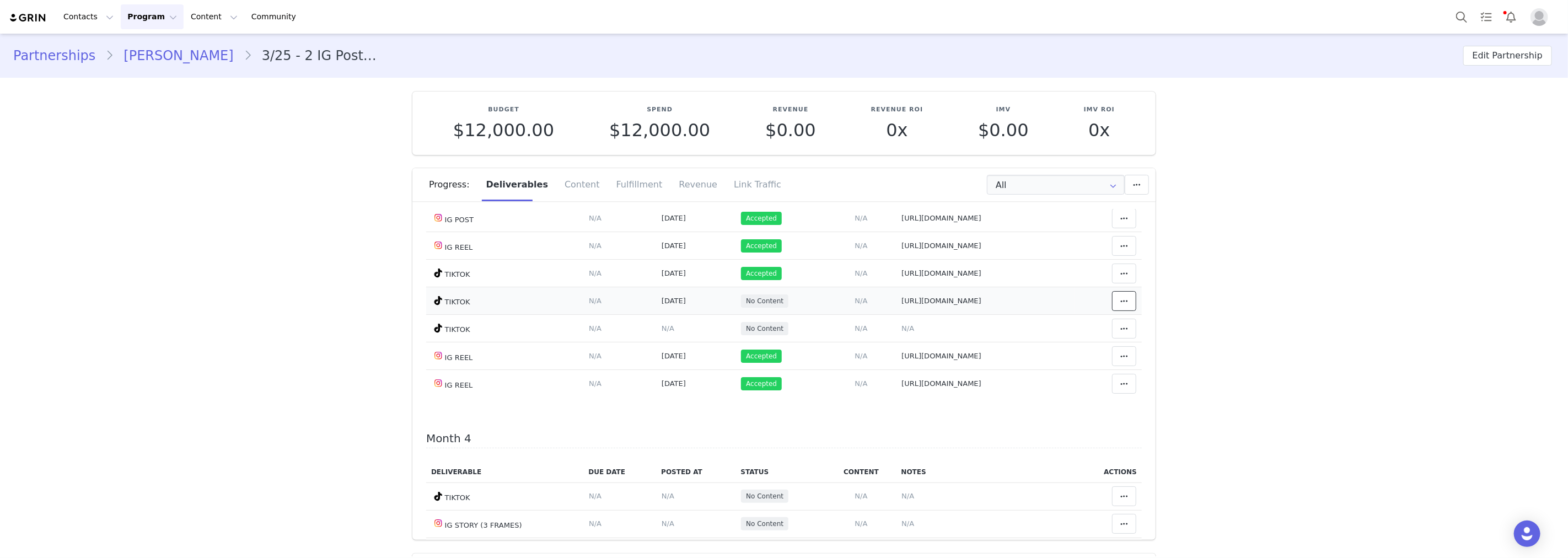
click at [1120, 306] on icon at bounding box center [1123, 301] width 7 height 9
click at [1054, 389] on div "Mark as Accepted" at bounding box center [1023, 392] width 137 height 26
click at [661, 332] on span "N/A" at bounding box center [667, 328] width 13 height 8
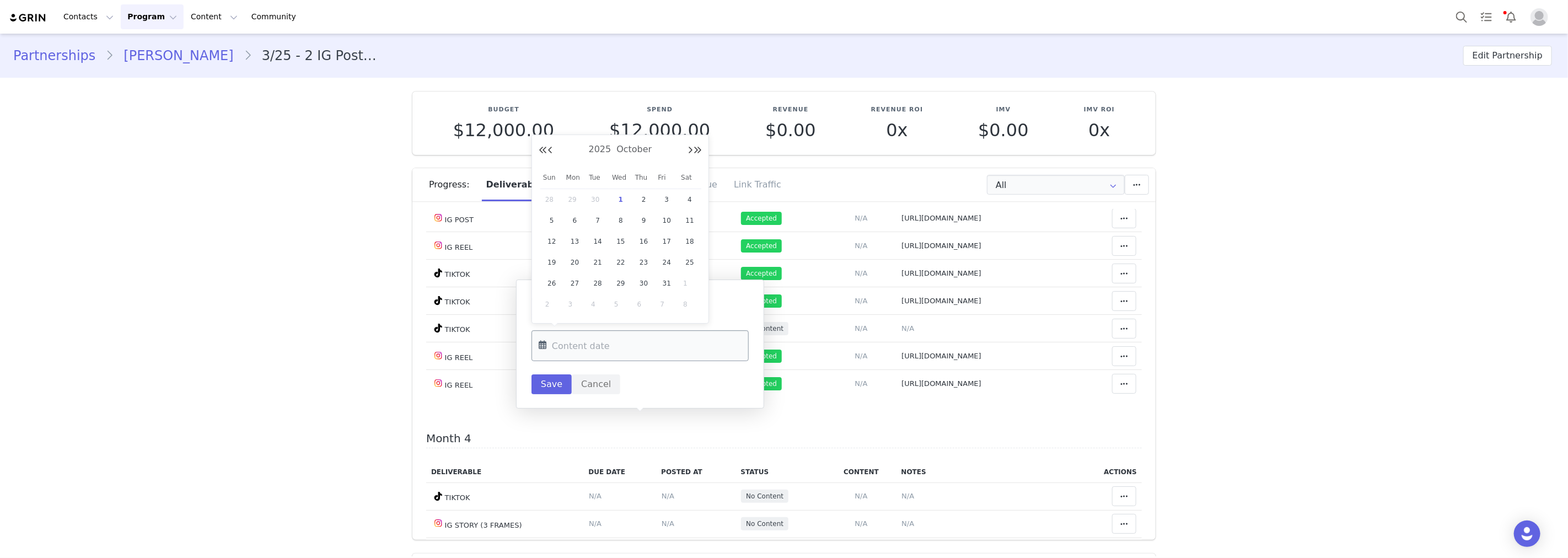
click at [611, 350] on input "text" at bounding box center [639, 346] width 217 height 31
click at [576, 199] on span "29" at bounding box center [575, 199] width 13 height 13
type input "[DATE]"
drag, startPoint x: 547, startPoint y: 386, endPoint x: 803, endPoint y: 443, distance: 262.3
click at [547, 385] on button "Save" at bounding box center [551, 384] width 40 height 20
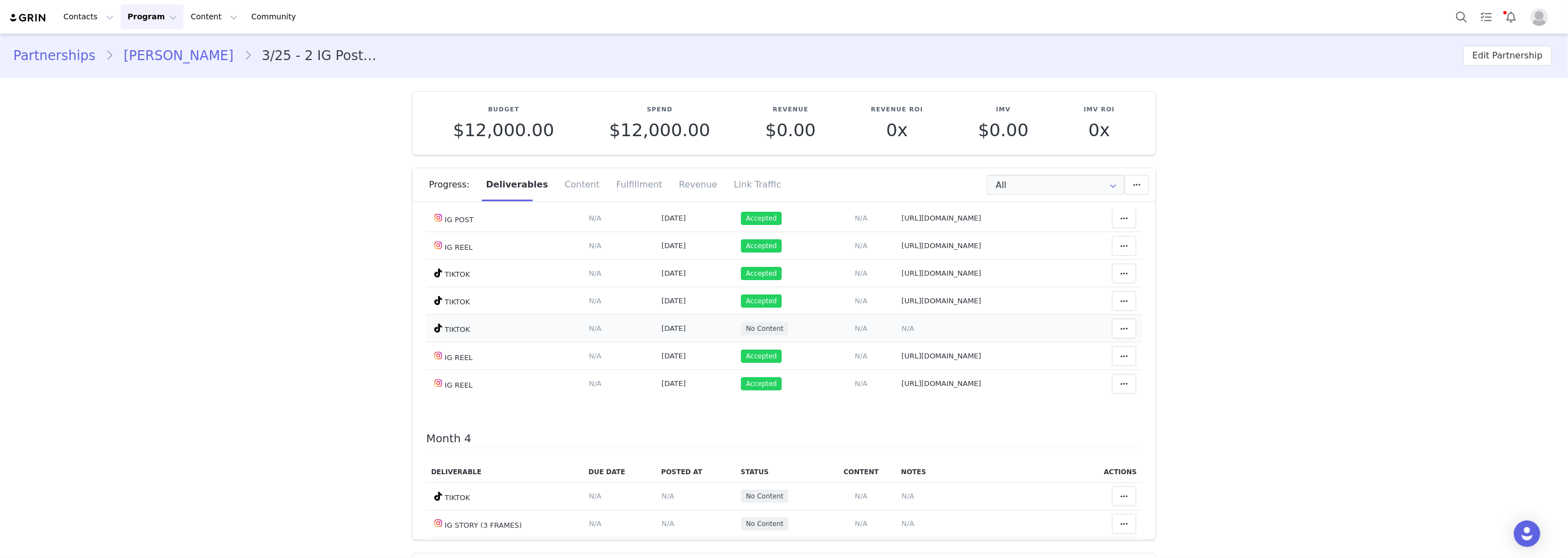
click at [901, 332] on span "N/A" at bounding box center [907, 328] width 13 height 8
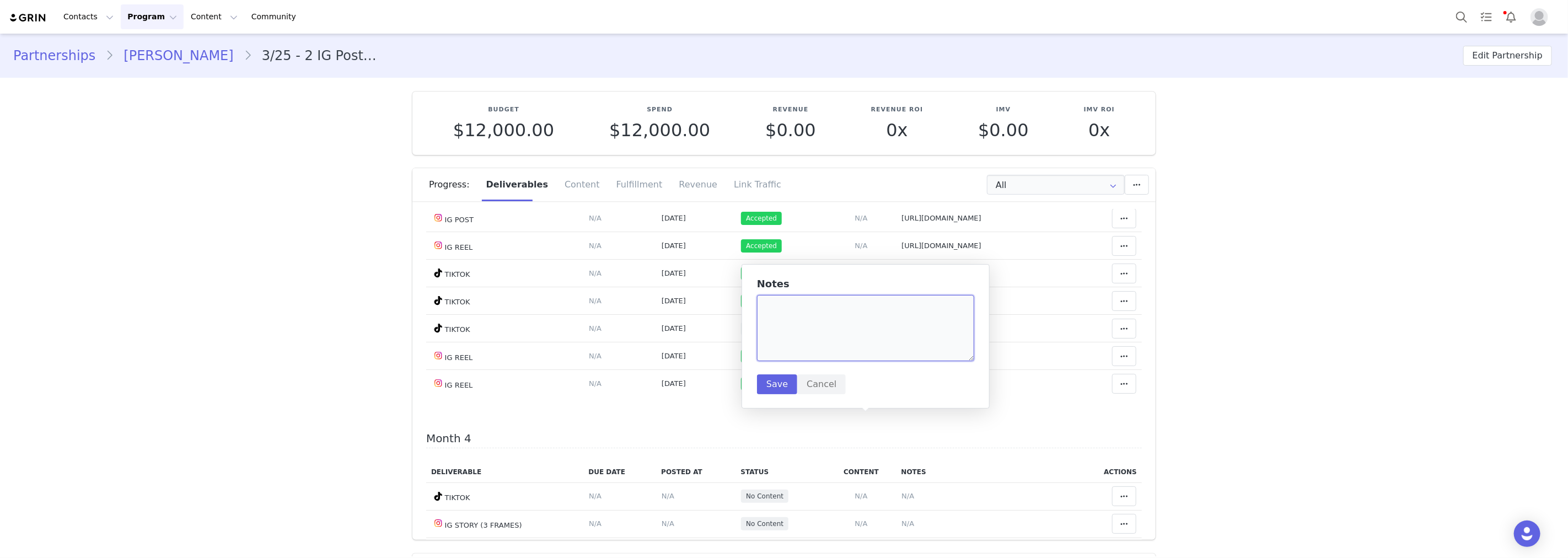
click at [845, 340] on textarea at bounding box center [865, 328] width 217 height 66
paste textarea "https://www.tiktok.com/@amarni/video/7554644277826014482?_t=ZS-90Aezp2xIF0&_r=1"
type textarea "https://www.tiktok.com/@amarni/video/7554644277826014482?_t=ZS-90Aezp2xIF0&_r=1"
click at [774, 386] on button "Save" at bounding box center [777, 384] width 40 height 20
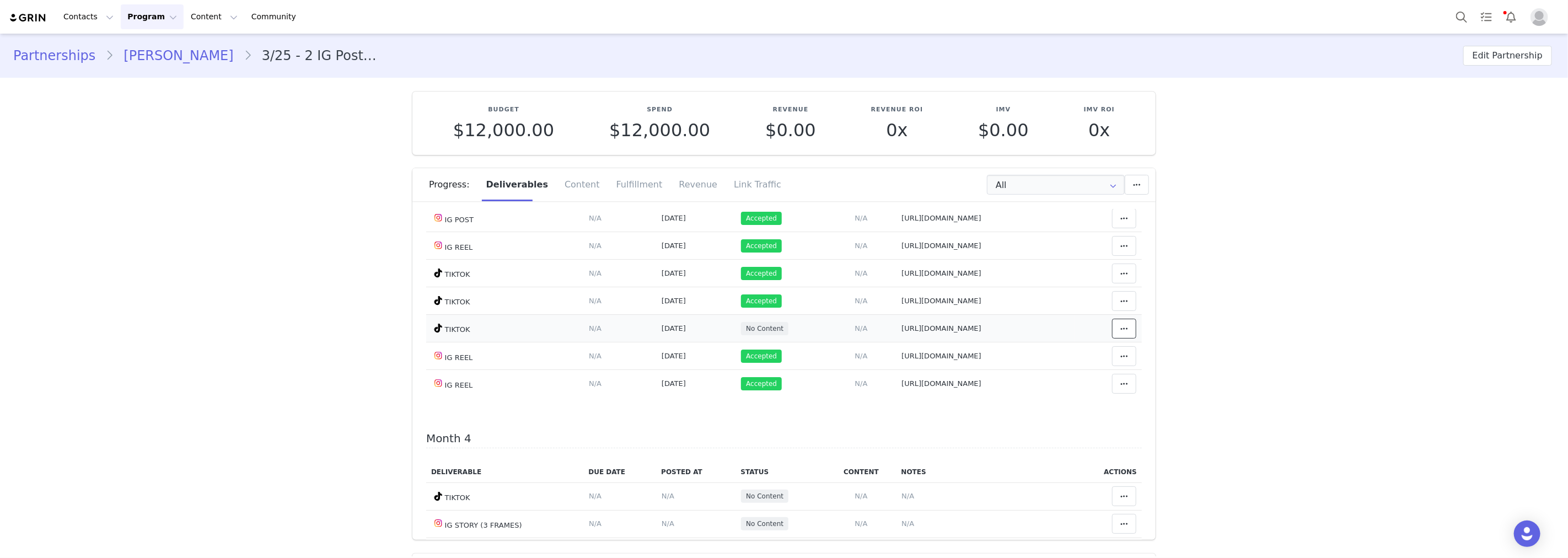
click at [1117, 335] on span at bounding box center [1124, 328] width 13 height 13
drag, startPoint x: 1056, startPoint y: 418, endPoint x: 1062, endPoint y: 421, distance: 6.7
click at [1055, 418] on div "Mark as Accepted" at bounding box center [1023, 421] width 137 height 26
click at [910, 167] on span "[1] 7/28 https://static-resources.creatoriq.com/instagram-stories/videos/368658…" at bounding box center [969, 162] width 136 height 8
type textarea "[1] 7/28 https://static-resources.creatoriq.com/instagram-stories/videos/368658…"
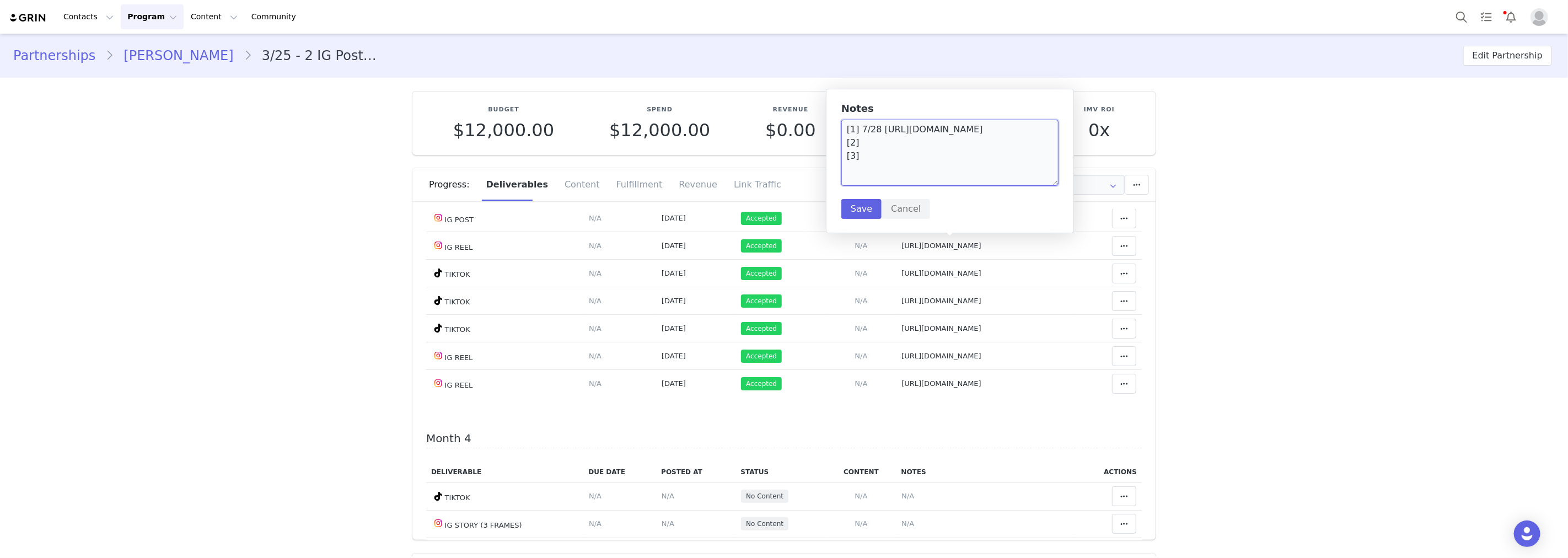
scroll to position [7, 0]
drag, startPoint x: 937, startPoint y: 182, endPoint x: 844, endPoint y: 165, distance: 94.5
click at [844, 165] on textarea "[1] 7/28 https://static-resources.creatoriq.com/instagram-stories/videos/368658…" at bounding box center [950, 152] width 217 height 66
type textarea "[1] 7/28 https://static-resources.creatoriq.com/instagram-stories/videos/368658…"
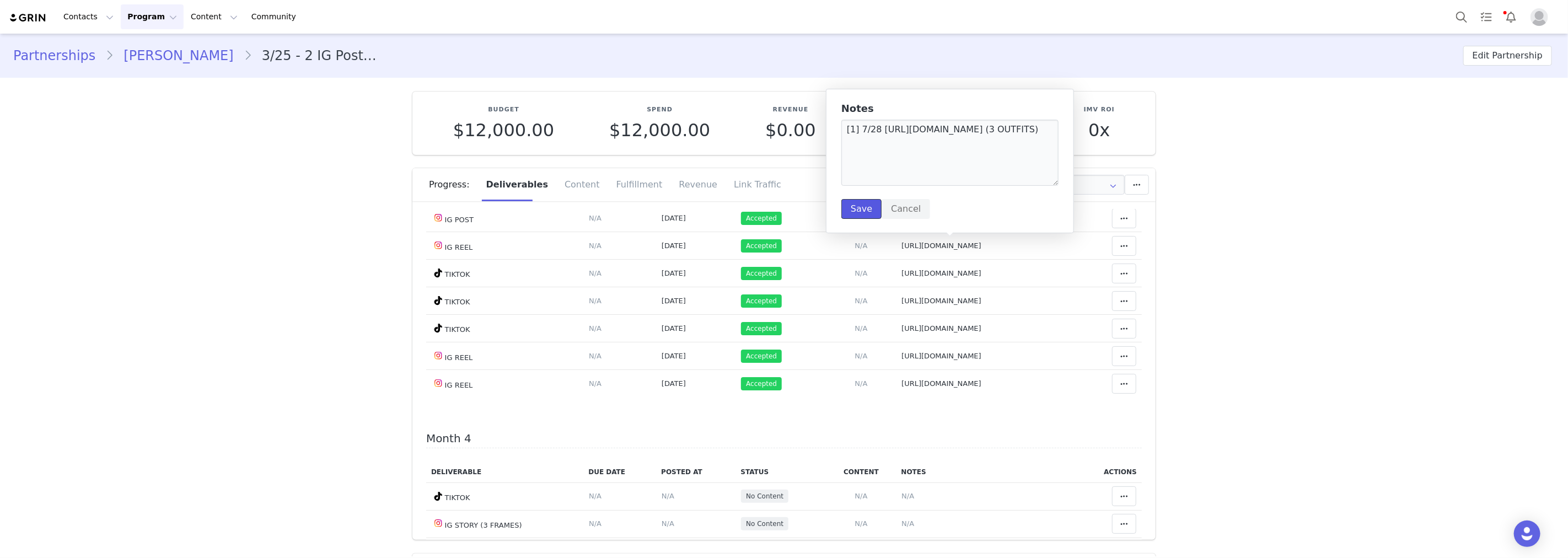
click at [870, 207] on button "Save" at bounding box center [862, 209] width 40 height 20
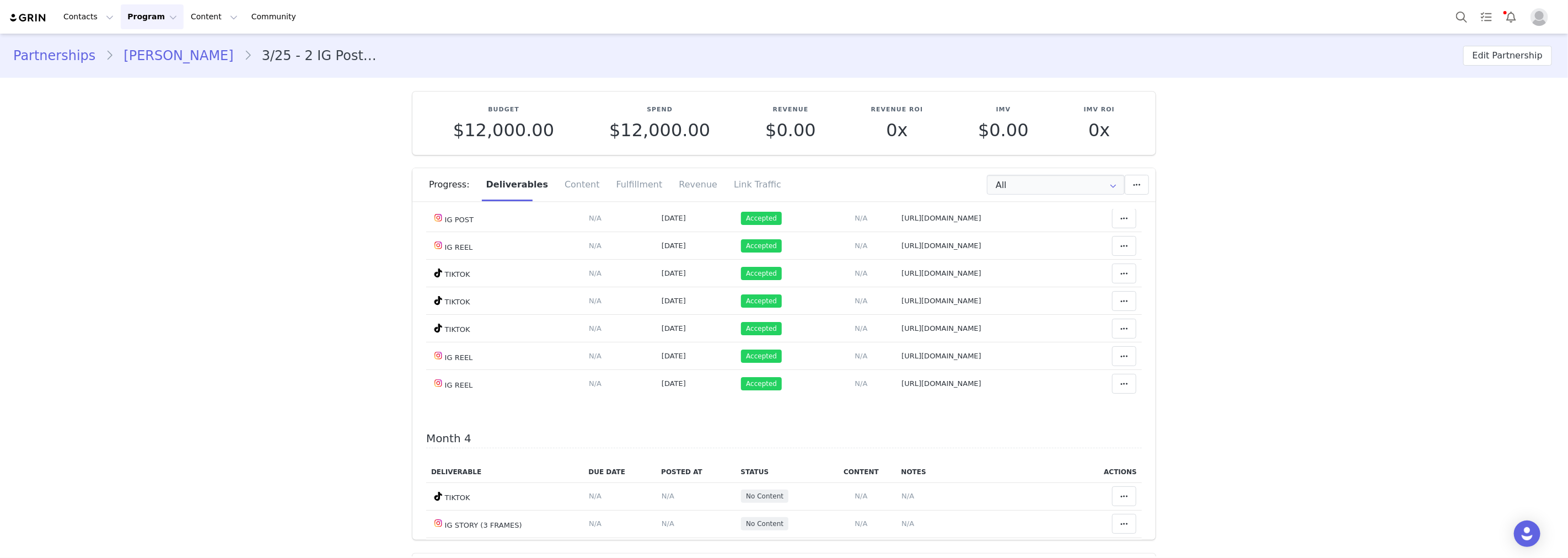
click at [1117, 173] on button at bounding box center [1124, 163] width 24 height 20
click at [1054, 254] on div "Mark as Accepted" at bounding box center [1023, 251] width 137 height 26
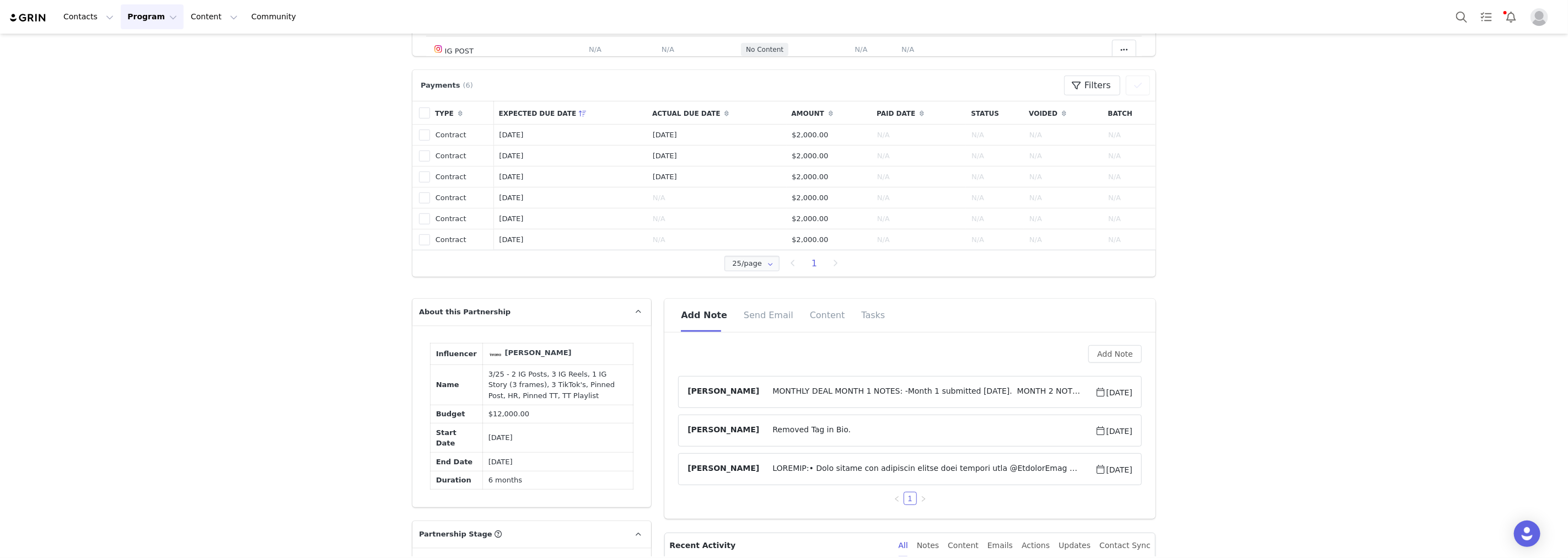
scroll to position [551, 0]
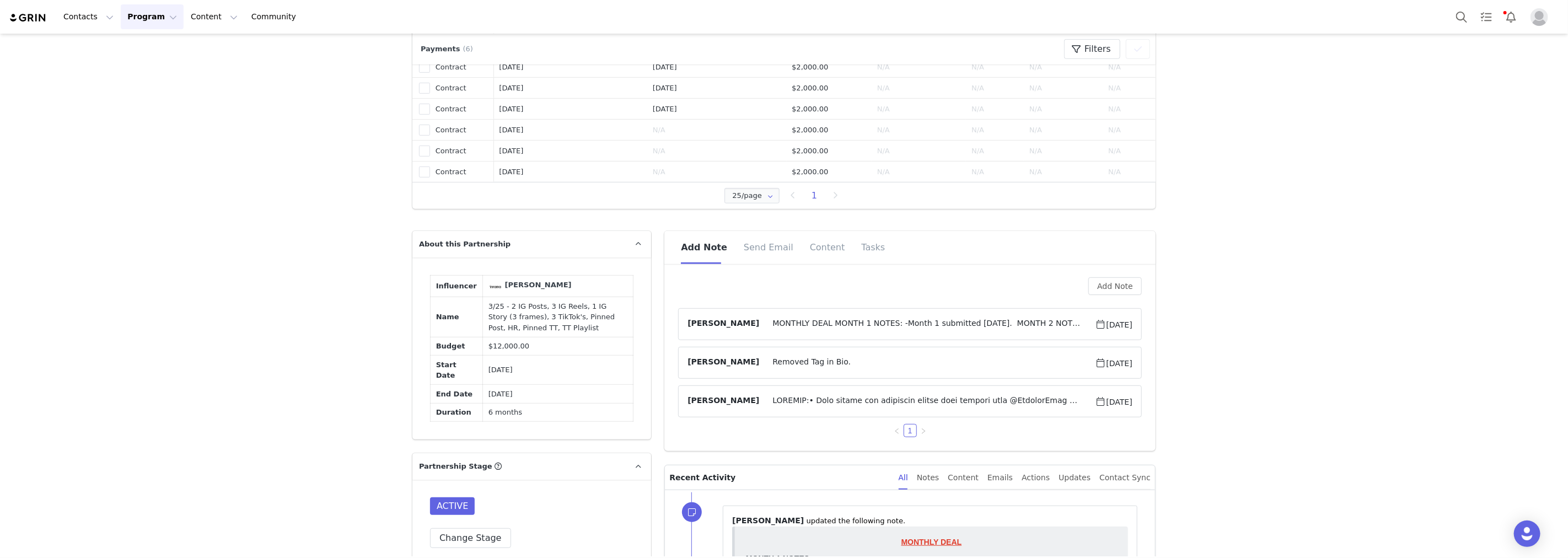
click at [910, 322] on span "MONTHLY DEAL MONTH 1 NOTES: -Month 1 submitted 4/14/25. MONTH 2 NOTES: -Month 2…" at bounding box center [927, 324] width 336 height 13
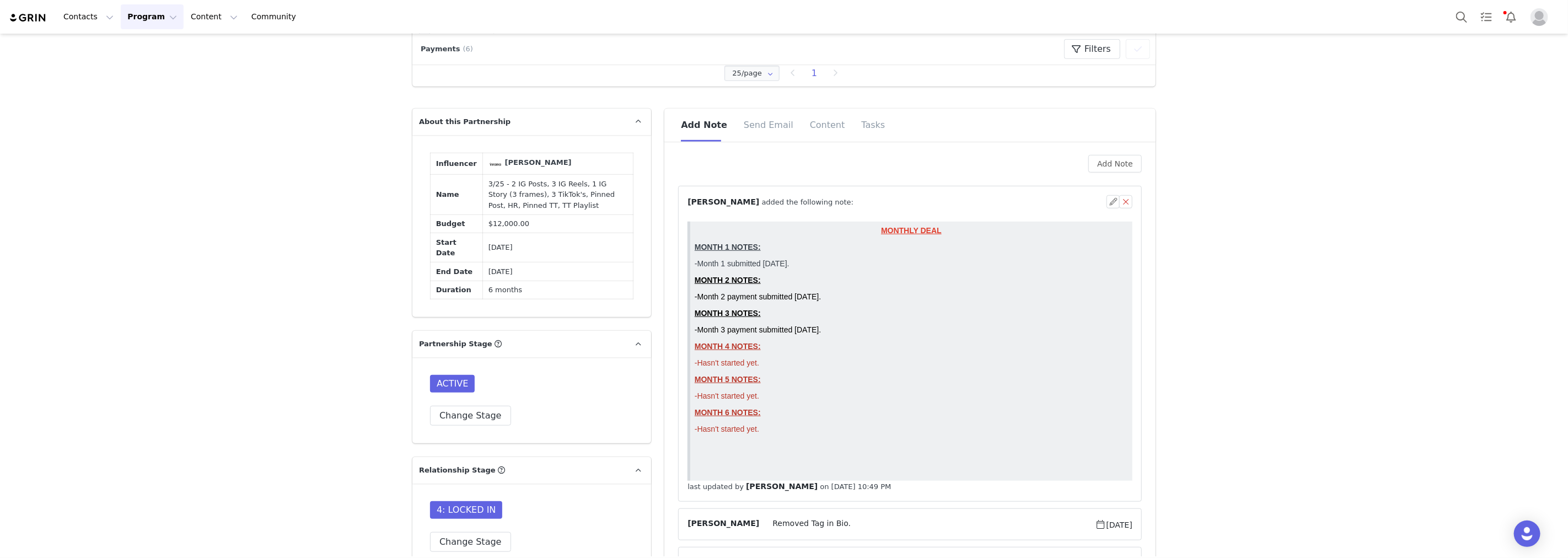
scroll to position [0, 0]
click at [1107, 201] on button "button" at bounding box center [1113, 202] width 13 height 13
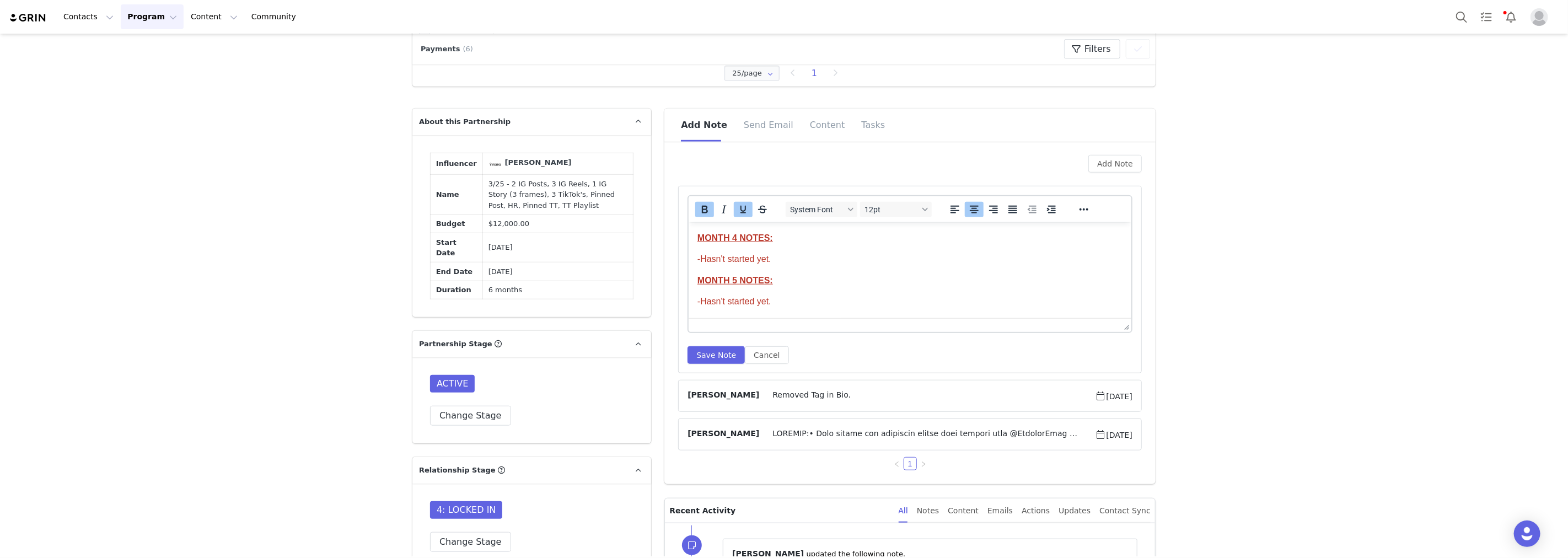
scroll to position [126, 0]
drag, startPoint x: 778, startPoint y: 281, endPoint x: 696, endPoint y: 256, distance: 85.7
click at [696, 256] on html "MONTHLY DEAL MONTH 1 NOTES: -Month 1 submitted 4/14/25. MONTH 2 NOTES: -Month 2…" at bounding box center [909, 238] width 443 height 284
click at [1074, 205] on button "Reveal or hide additional toolbar items" at bounding box center [1084, 209] width 19 height 15
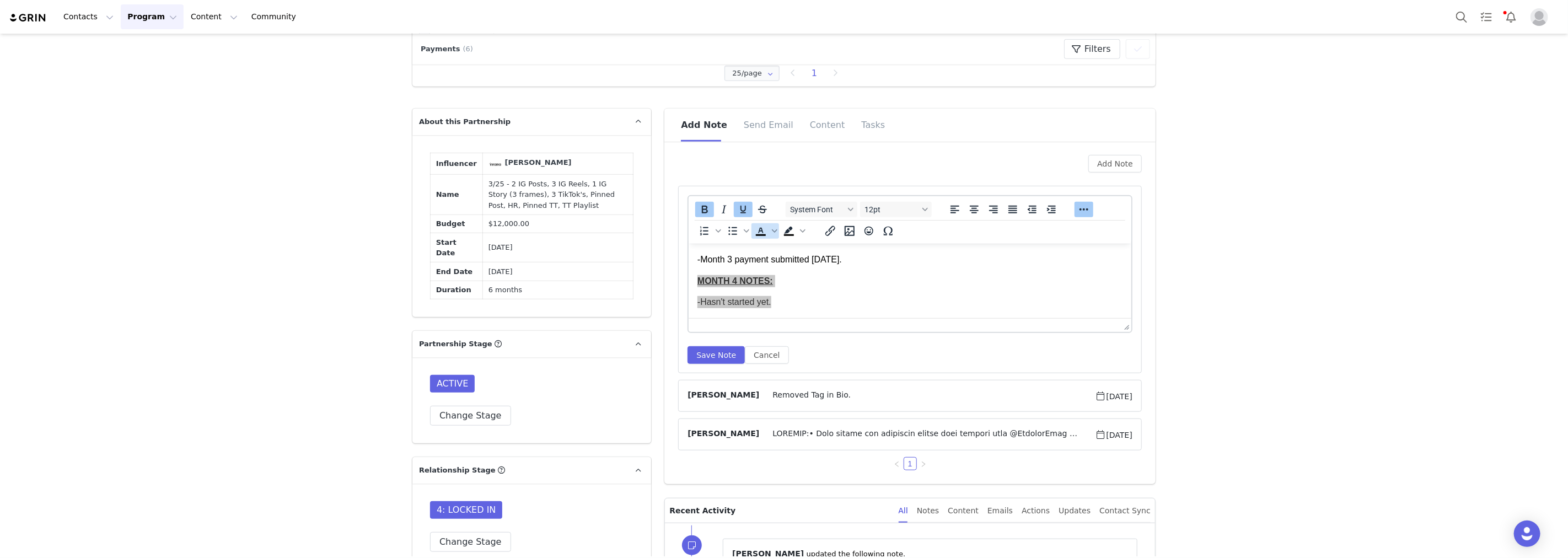
click at [764, 232] on span "Text color" at bounding box center [761, 231] width 19 height 15
click at [770, 233] on span "Text color" at bounding box center [774, 231] width 9 height 15
click at [734, 285] on strong "MONTH 4 NOTES:" at bounding box center [735, 281] width 75 height 9
click at [774, 306] on p "-Hasn't started yet." at bounding box center [910, 301] width 425 height 12
drag, startPoint x: 768, startPoint y: 300, endPoint x: 703, endPoint y: 299, distance: 65.0
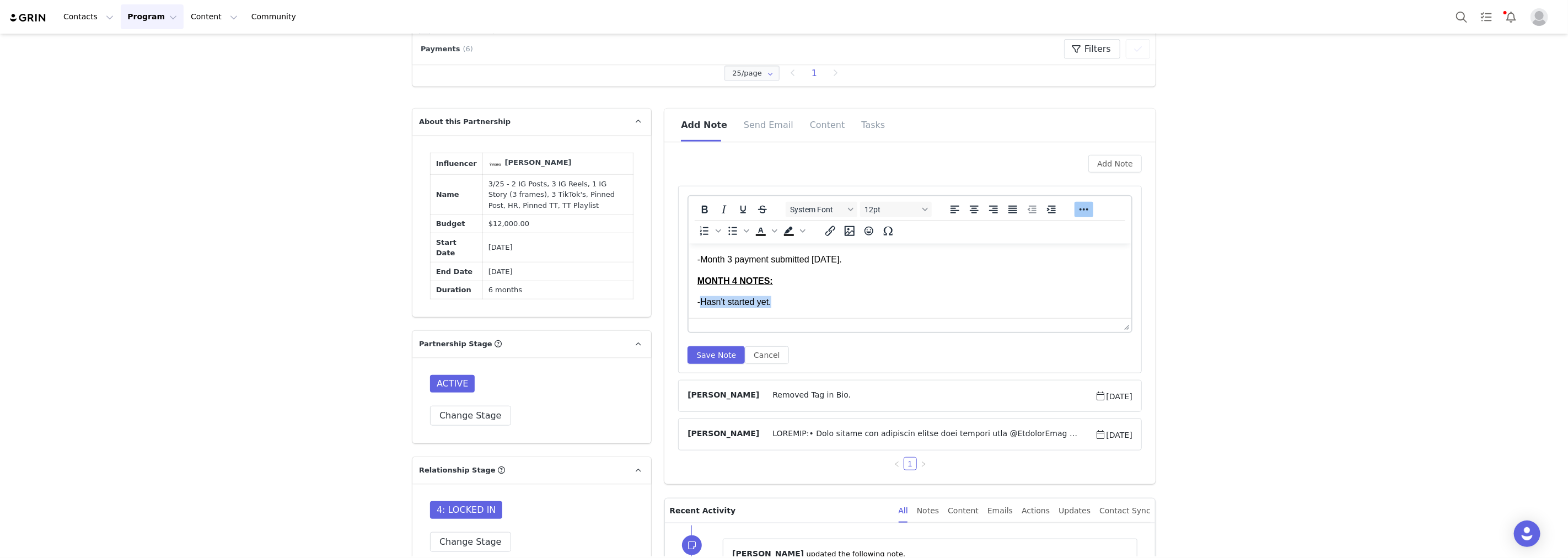
click at [703, 299] on p "-Hasn't started yet." at bounding box center [910, 301] width 425 height 12
drag, startPoint x: 817, startPoint y: 295, endPoint x: 703, endPoint y: 302, distance: 114.2
click at [703, 302] on p "-mONTH 4 PQAYMENT 10/1/25." at bounding box center [910, 301] width 425 height 12
click at [704, 347] on button "Save Note" at bounding box center [716, 355] width 57 height 17
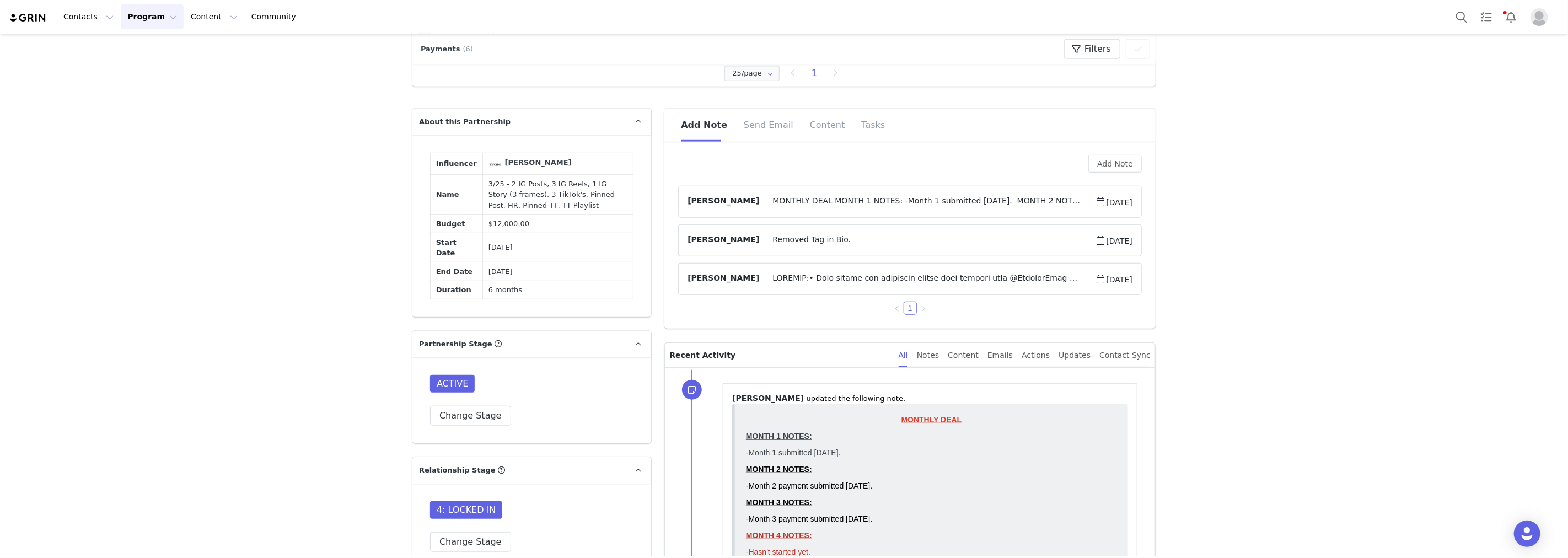
click at [802, 205] on span "MONTHLY DEAL MONTH 1 NOTES: -Month 1 submitted 4/14/25. MONTH 2 NOTES: -Month 2…" at bounding box center [927, 202] width 336 height 13
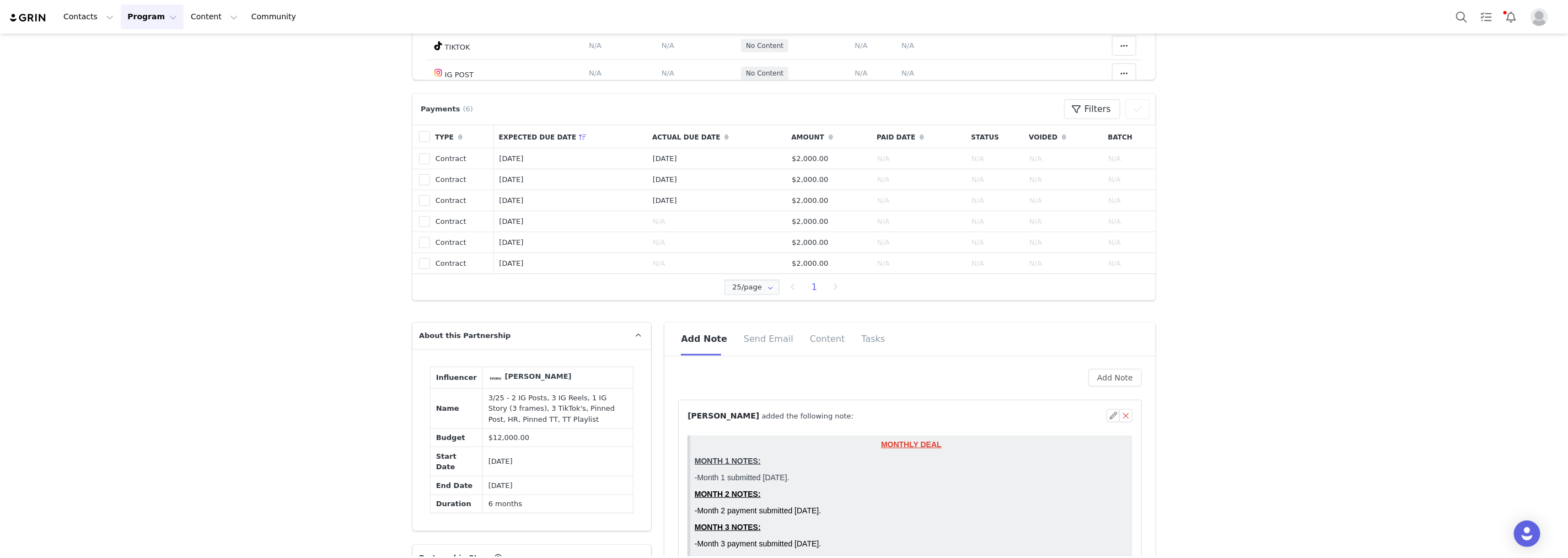
scroll to position [551, 0]
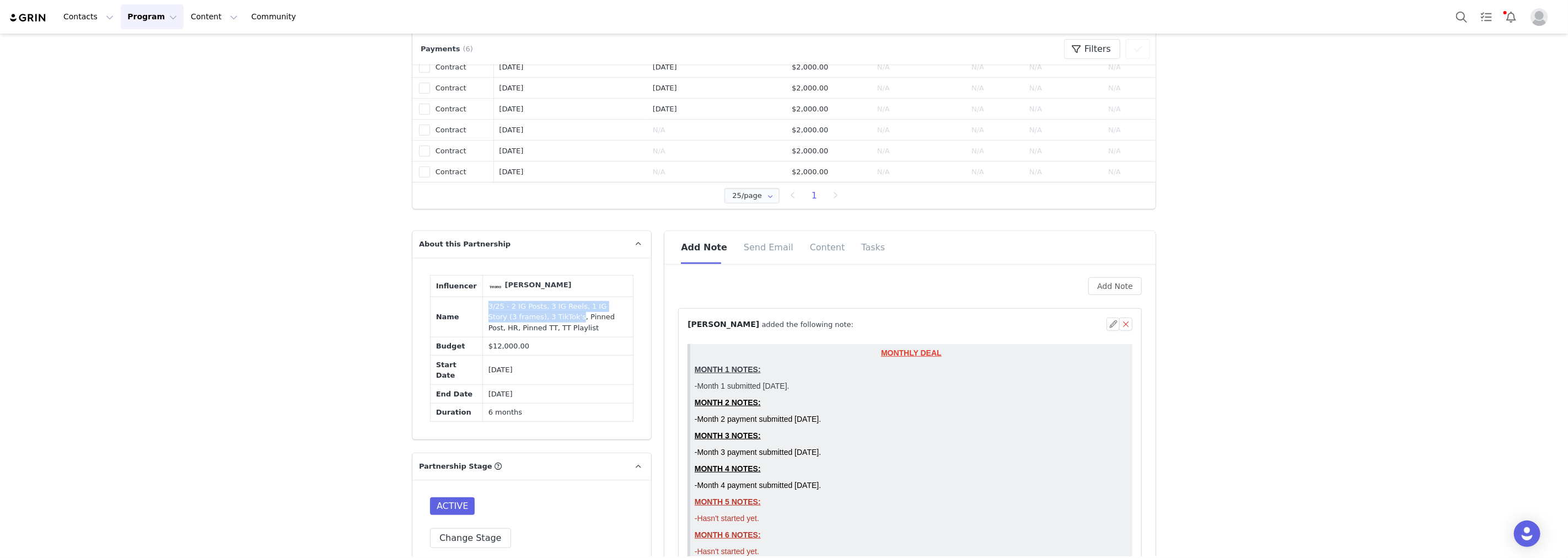
drag, startPoint x: 474, startPoint y: 306, endPoint x: 534, endPoint y: 318, distance: 61.2
click at [534, 318] on td "3/25 - 2 IG Posts, 3 IG Reels, 1 IG Story (3 frames), 3 TikTok's, Pinned Post, …" at bounding box center [558, 318] width 150 height 40
copy td "3/25 - 2 IG Posts, 3 IG Reels, 1 IG Story (3 frames), 3 TikTok's"
drag, startPoint x: 547, startPoint y: 323, endPoint x: 538, endPoint y: 320, distance: 9.5
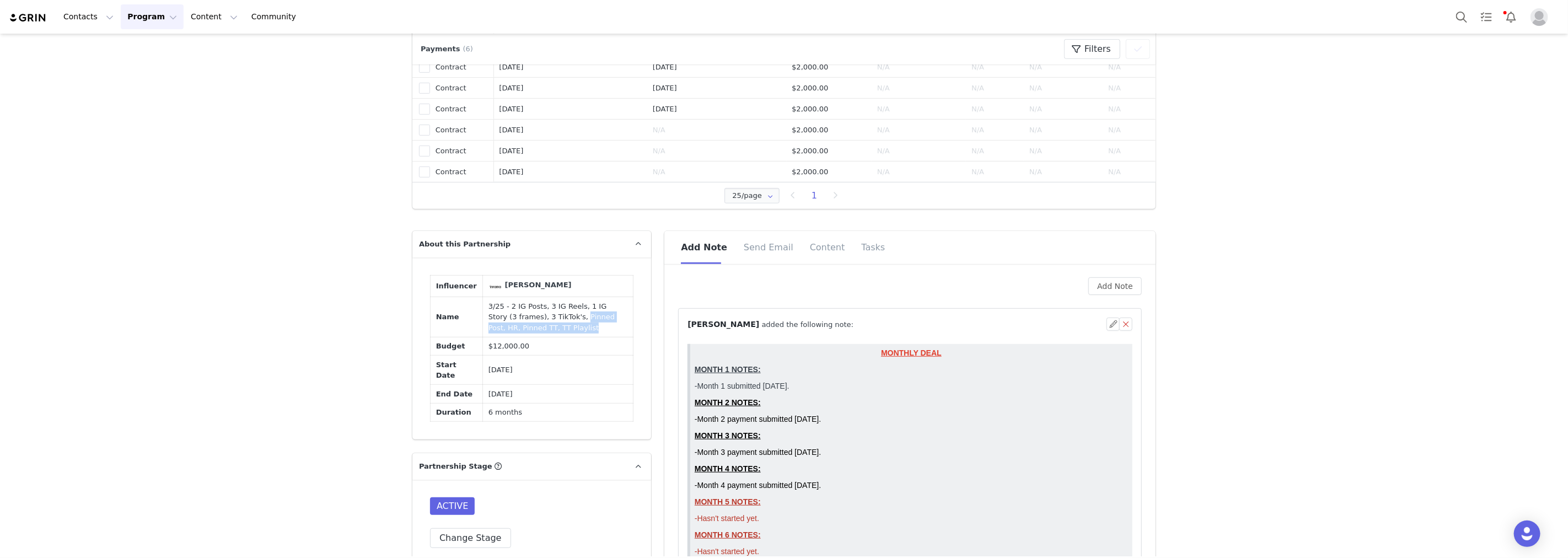
click at [538, 320] on td "3/25 - 2 IG Posts, 3 IG Reels, 1 IG Story (3 frames), 3 TikTok's, Pinned Post, …" at bounding box center [558, 318] width 150 height 40
copy td "Pinned Post, HR, Pinned TT, TT Playlist"
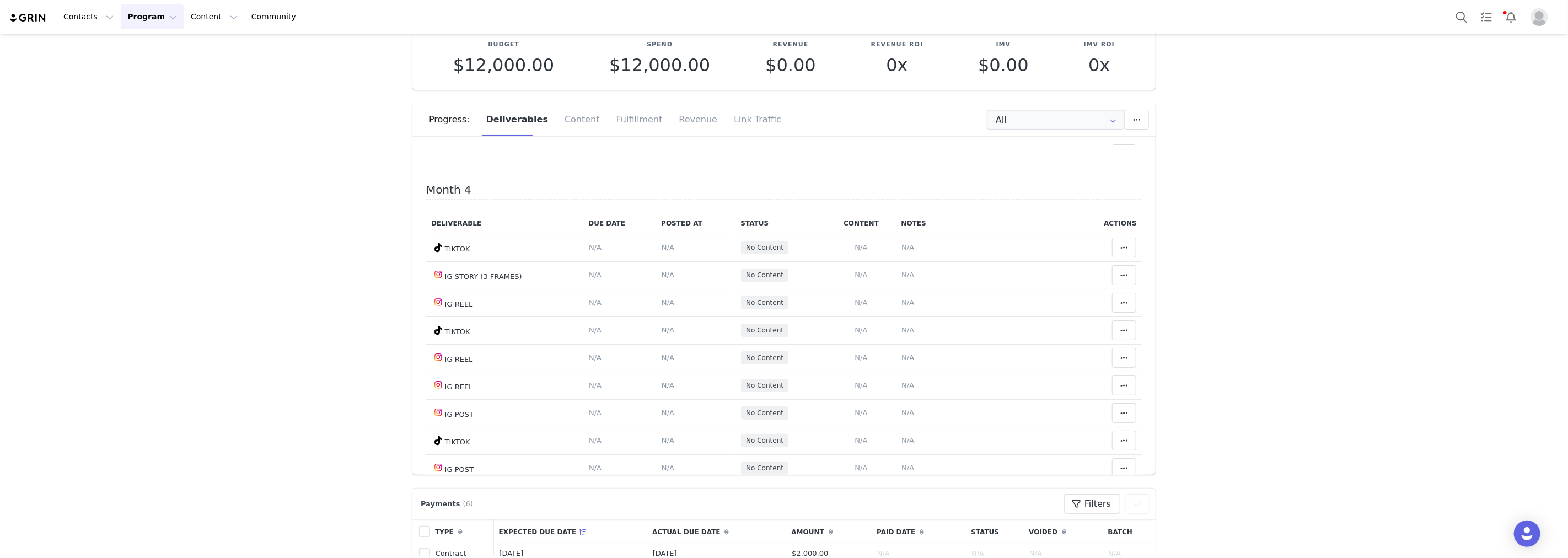
scroll to position [0, 0]
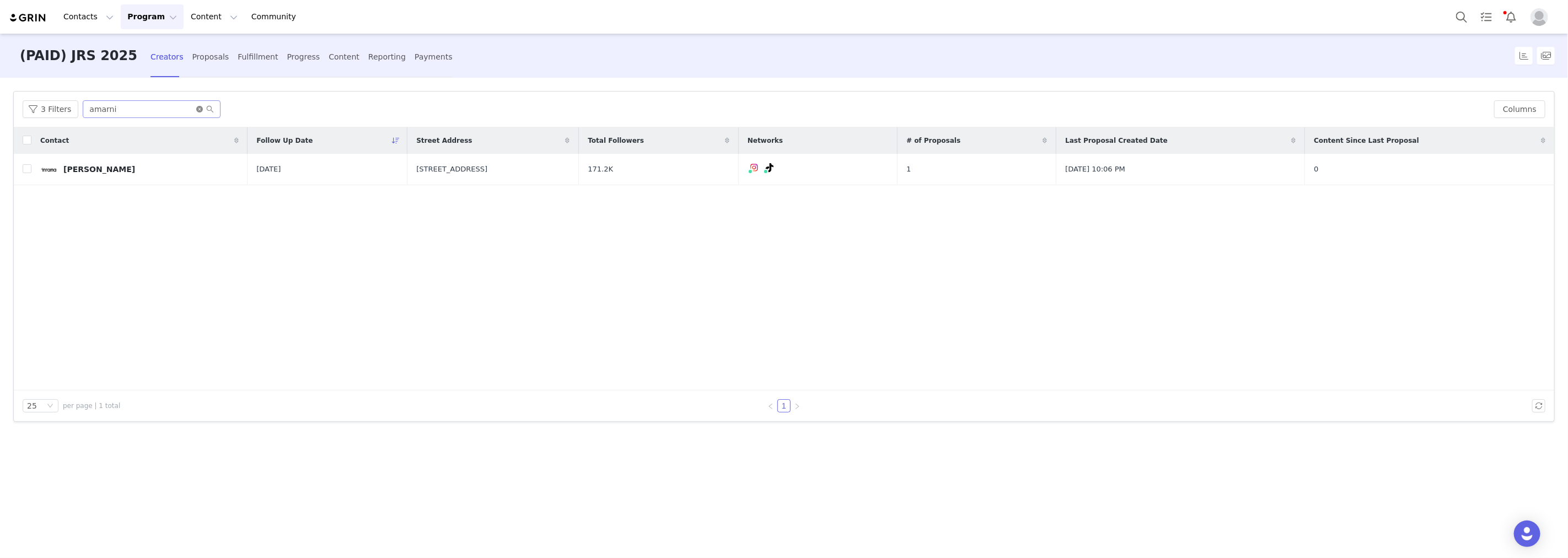
click at [196, 109] on icon "icon: close-circle" at bounding box center [199, 109] width 7 height 7
click at [183, 109] on input "text" at bounding box center [151, 109] width 138 height 17
paste input "edrysduran"
type input "edrysduran"
click at [110, 162] on link "[PERSON_NAME]" at bounding box center [140, 169] width 199 height 17
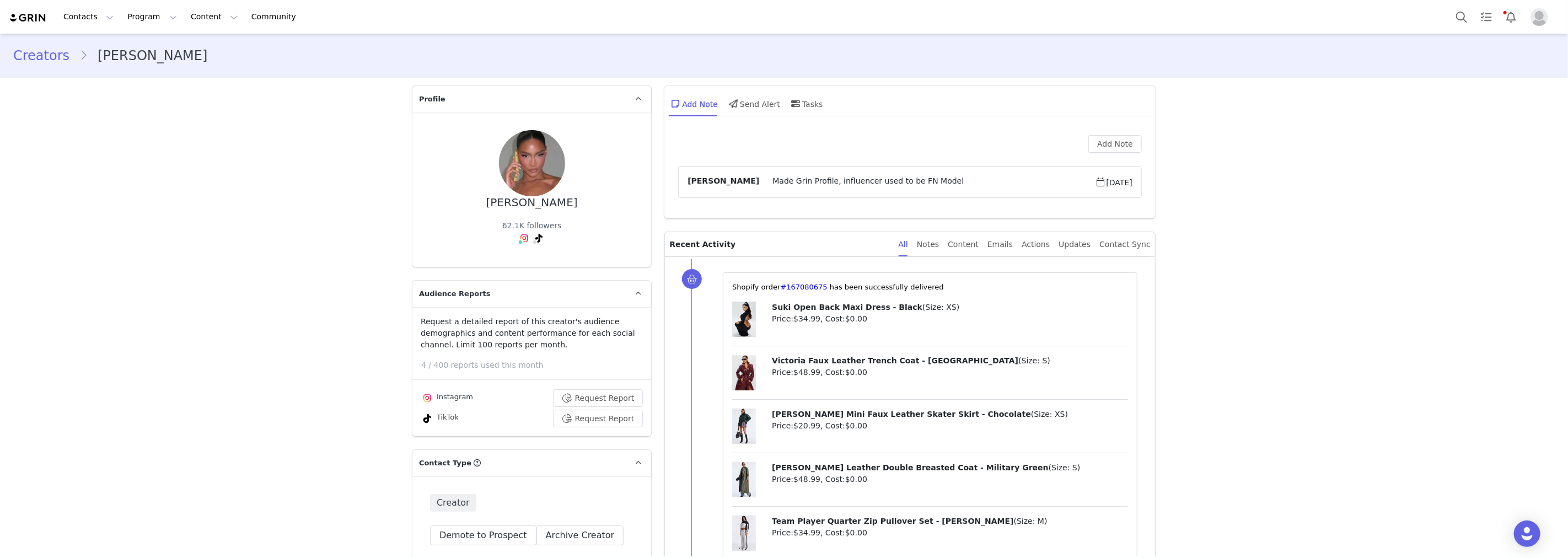
type input "+1 ([GEOGRAPHIC_DATA])"
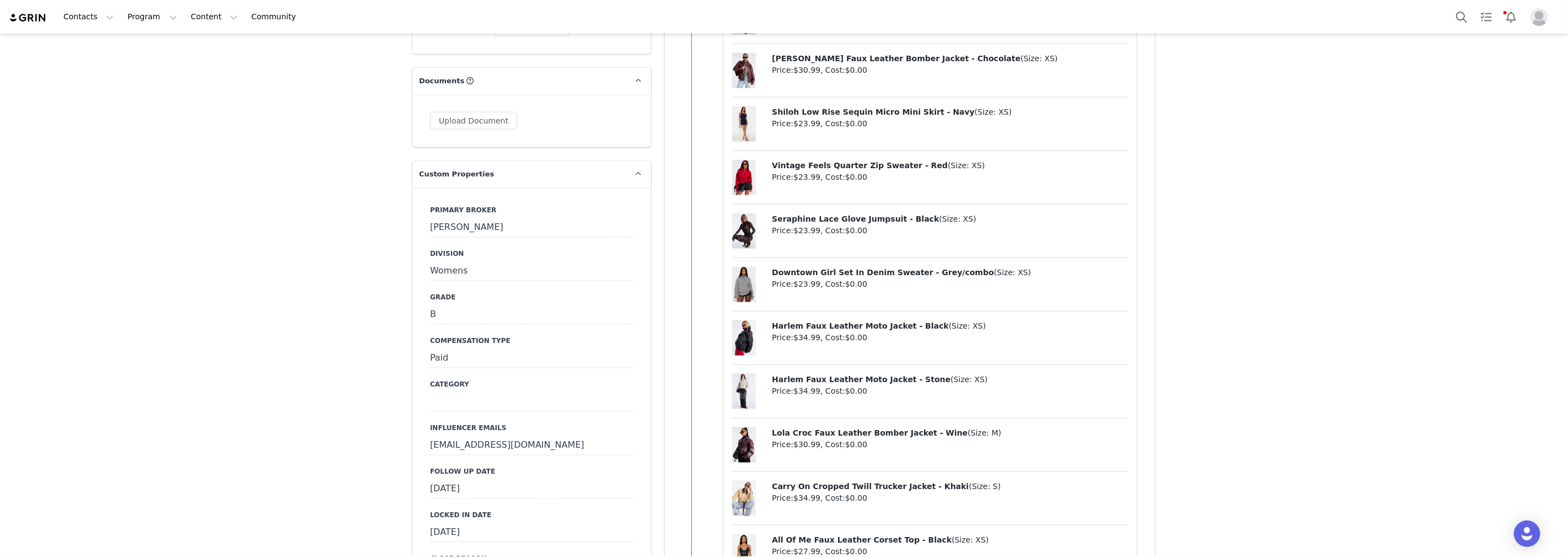
scroll to position [1286, 0]
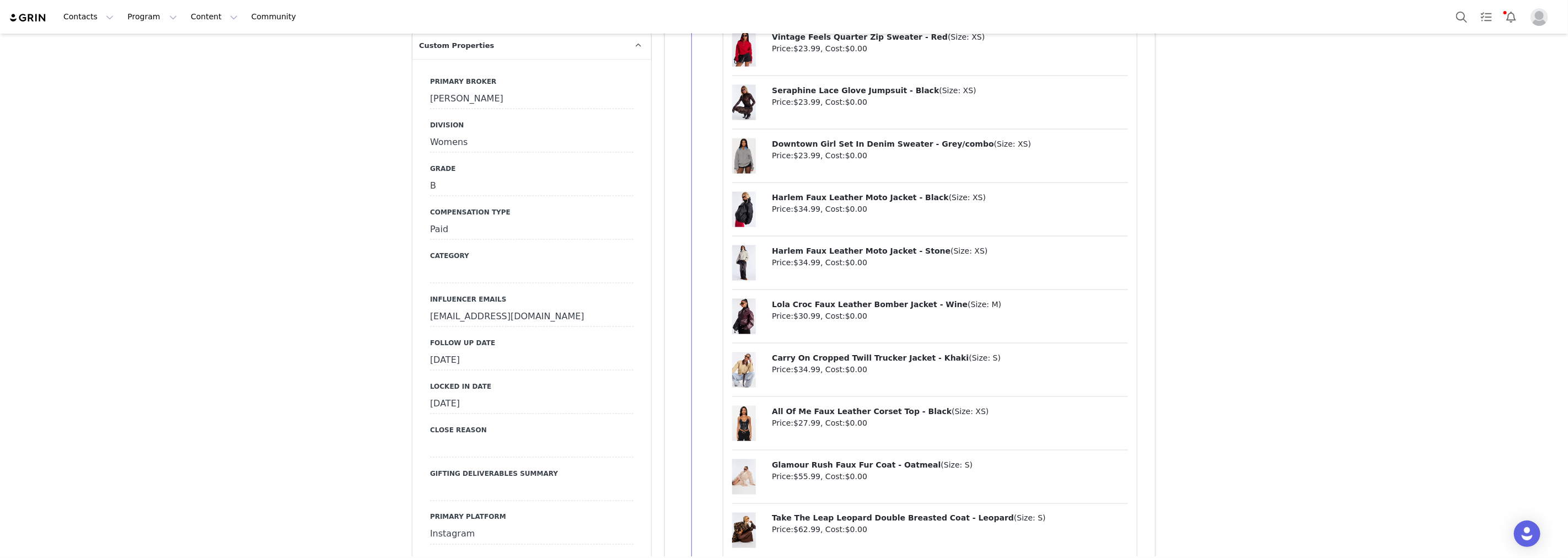
click at [504, 360] on div "September 23rd, 2025" at bounding box center [531, 361] width 203 height 20
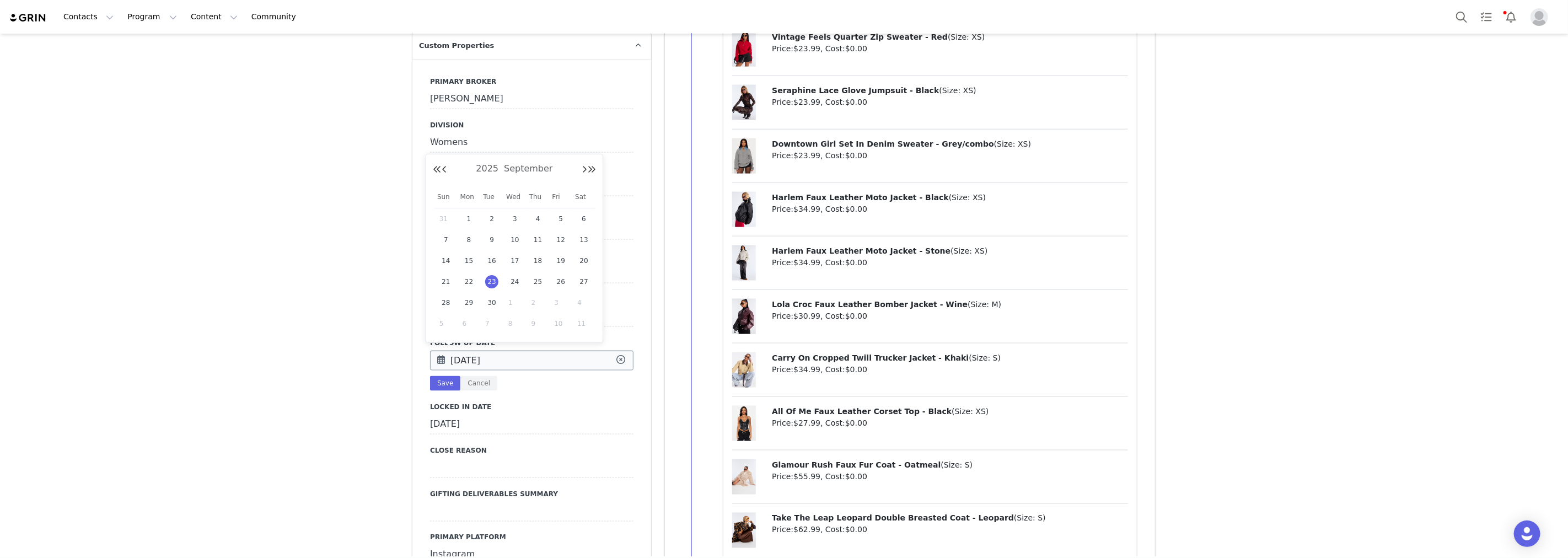
click at [504, 359] on input "[DATE]" at bounding box center [531, 361] width 203 height 20
click at [494, 297] on span "30" at bounding box center [492, 303] width 13 height 13
type input "Sep 30 2025"
click at [470, 377] on button "Cancel" at bounding box center [479, 383] width 37 height 15
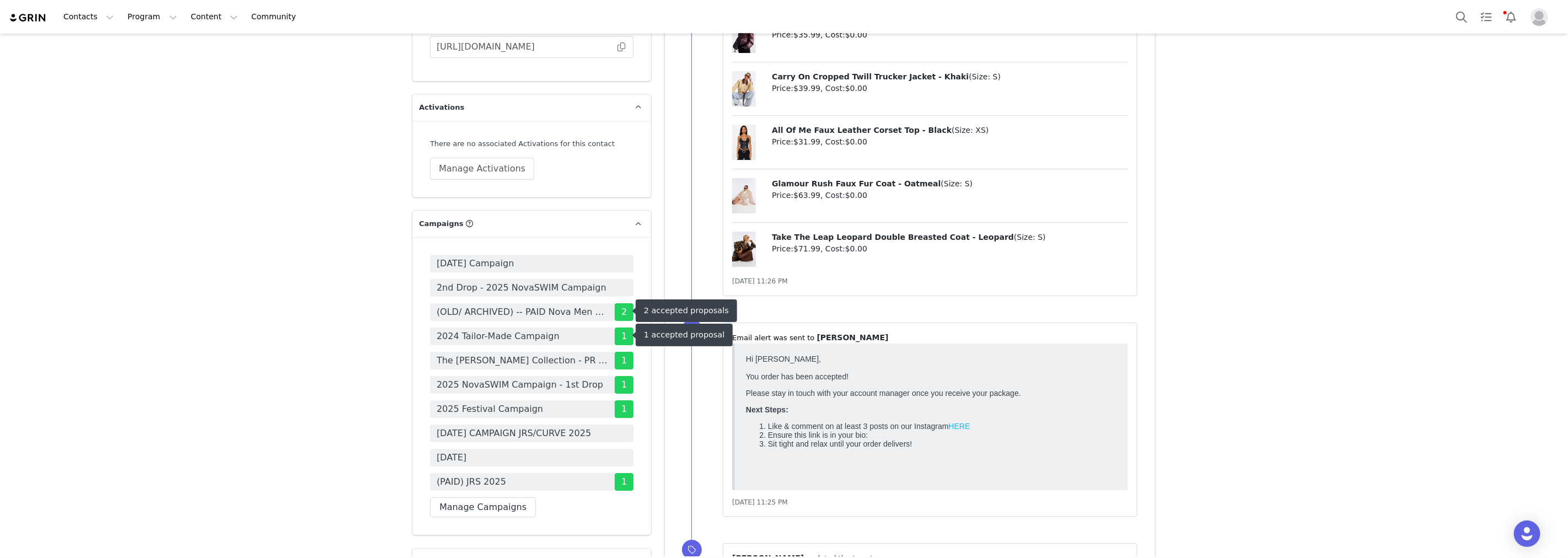
scroll to position [3614, 0]
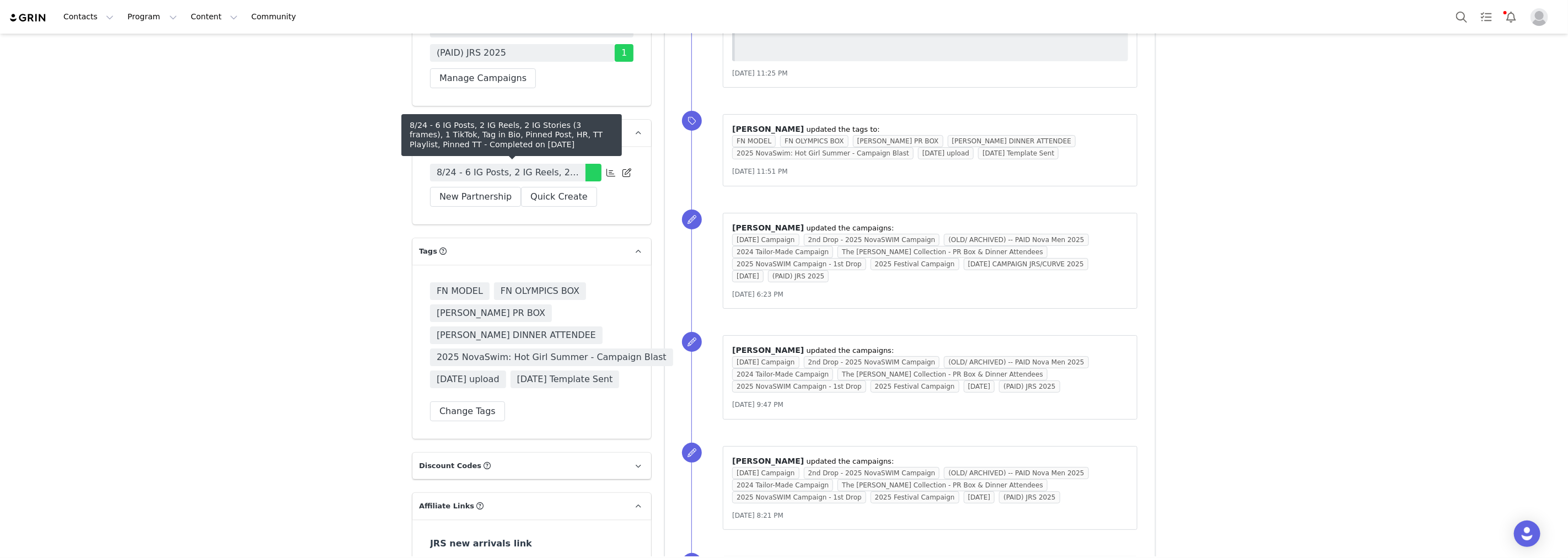
click at [521, 174] on span "8/24 - 6 IG Posts, 2 IG Reels, 2 IG Stories (3 frames), 1 TikTok, Tag in Bio, P…" at bounding box center [508, 173] width 142 height 13
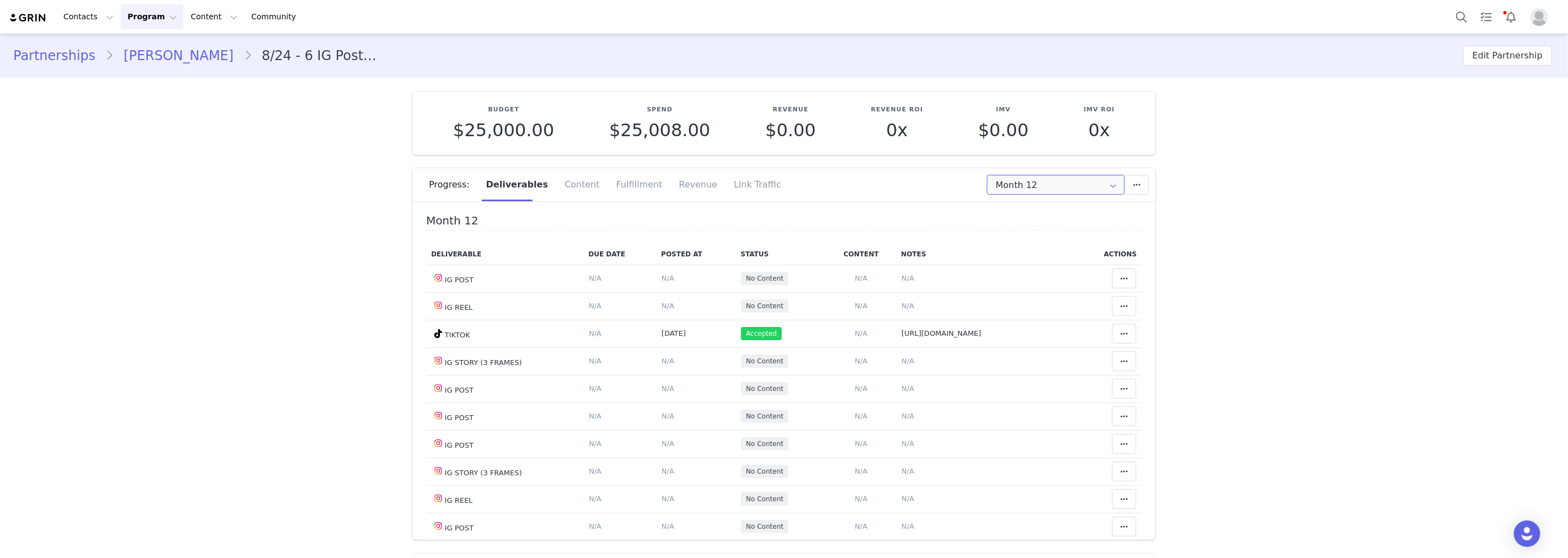
click at [1059, 188] on input "Month 12" at bounding box center [1056, 185] width 138 height 20
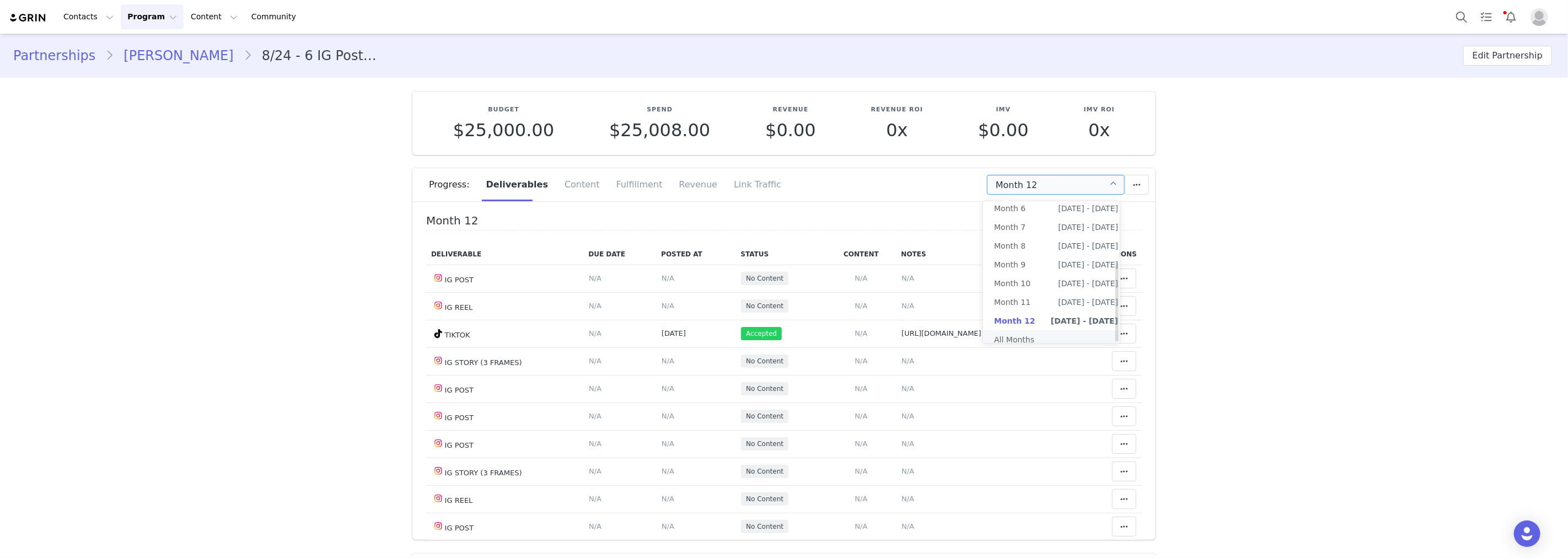
click at [1033, 330] on li "All Months" at bounding box center [1056, 340] width 146 height 19
type input "All"
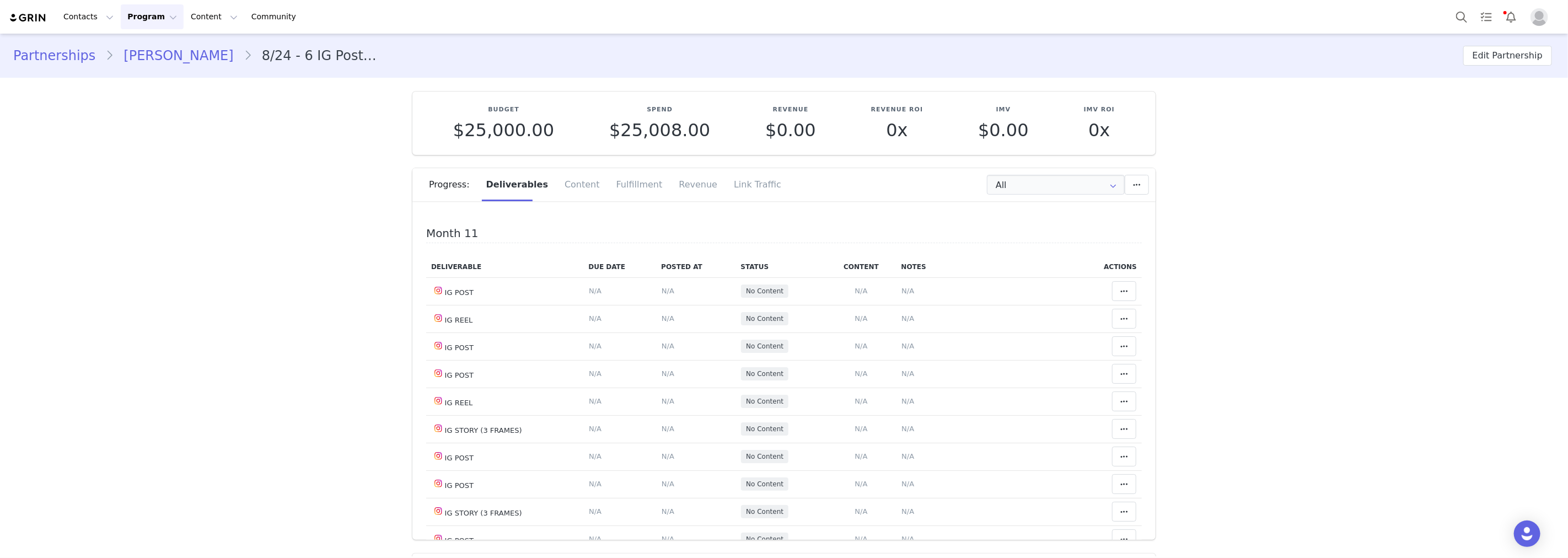
scroll to position [3895, 0]
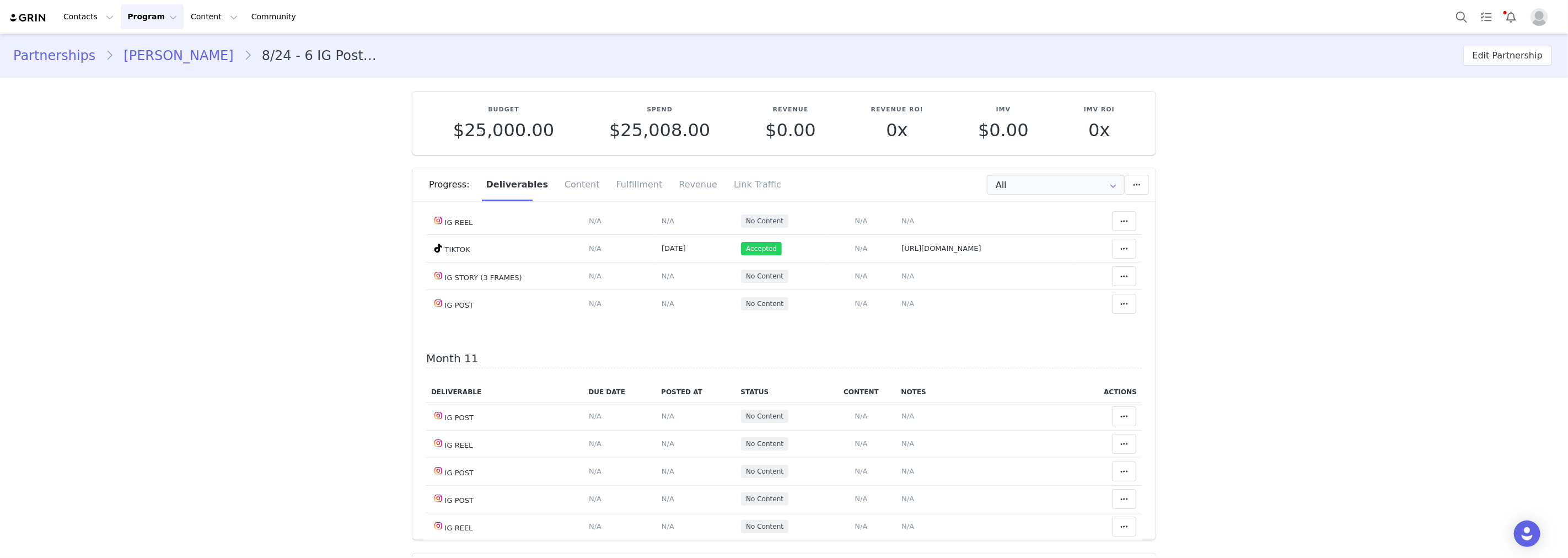
click at [610, 263] on input "text" at bounding box center [635, 250] width 217 height 31
click at [548, 289] on button "Previous Month" at bounding box center [546, 288] width 5 height 9
click at [685, 402] on span "27" at bounding box center [686, 400] width 13 height 13
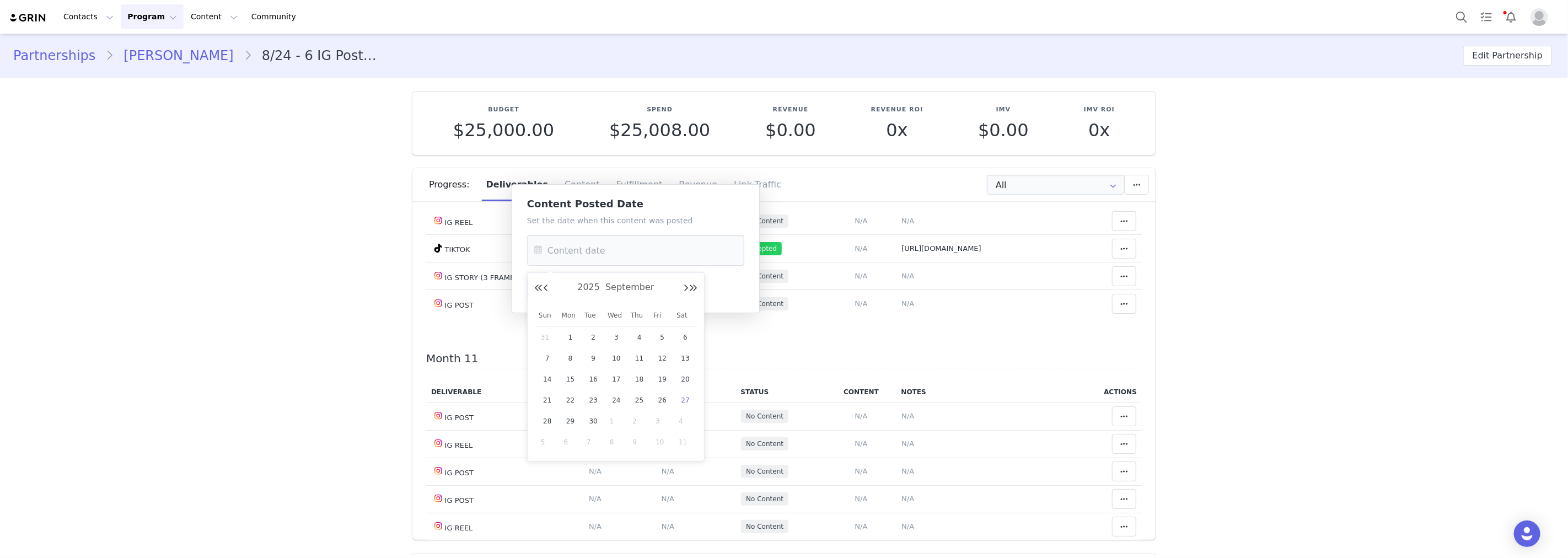
type input "Sep 27 2025"
click at [553, 294] on button "Save" at bounding box center [547, 289] width 40 height 20
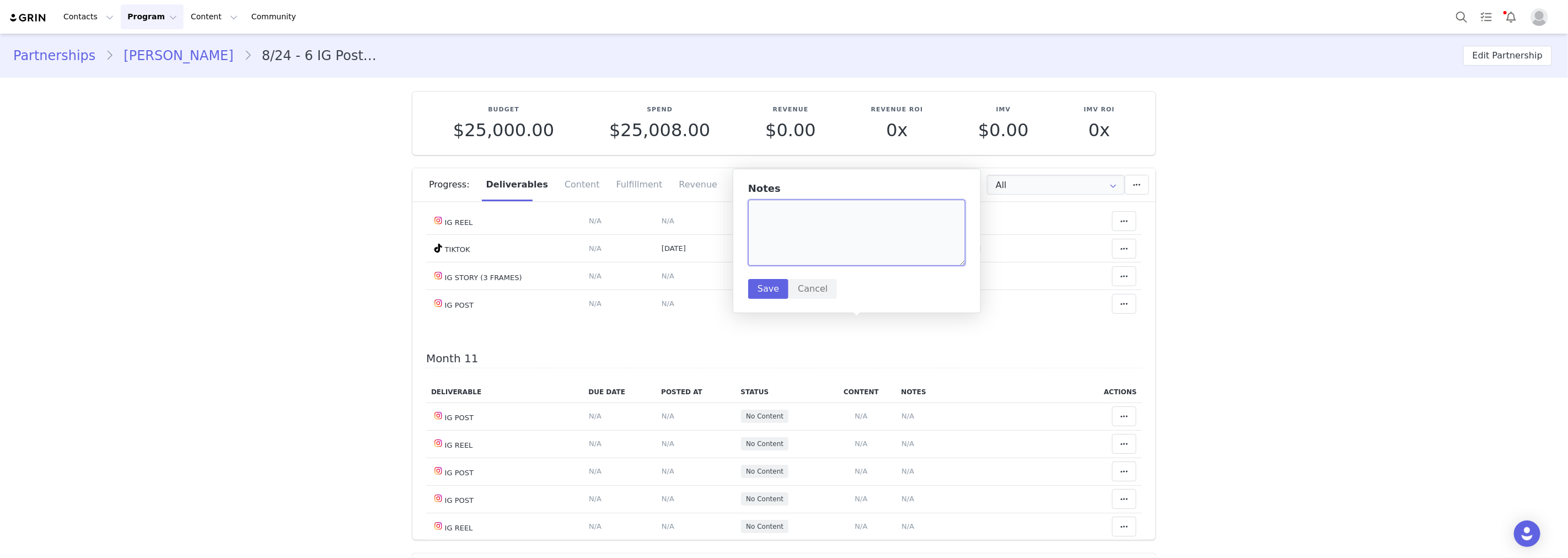
click at [846, 234] on textarea at bounding box center [856, 232] width 217 height 66
paste textarea "https://www.instagram.com/reel/DPE4dYoEuUc/"
type textarea "https://www.instagram.com/reel/DPE4dYoEuUc/"
click at [772, 282] on button "Save" at bounding box center [768, 289] width 40 height 20
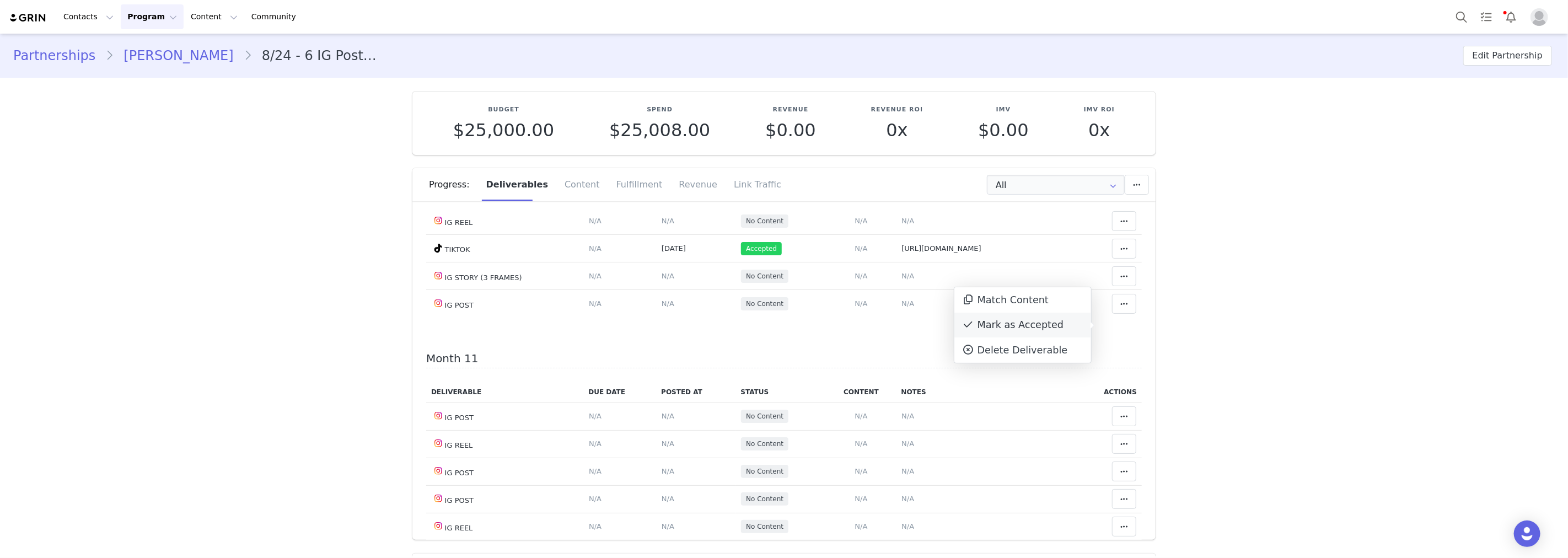
click at [1074, 331] on div "Mark as Accepted" at bounding box center [1023, 326] width 137 height 26
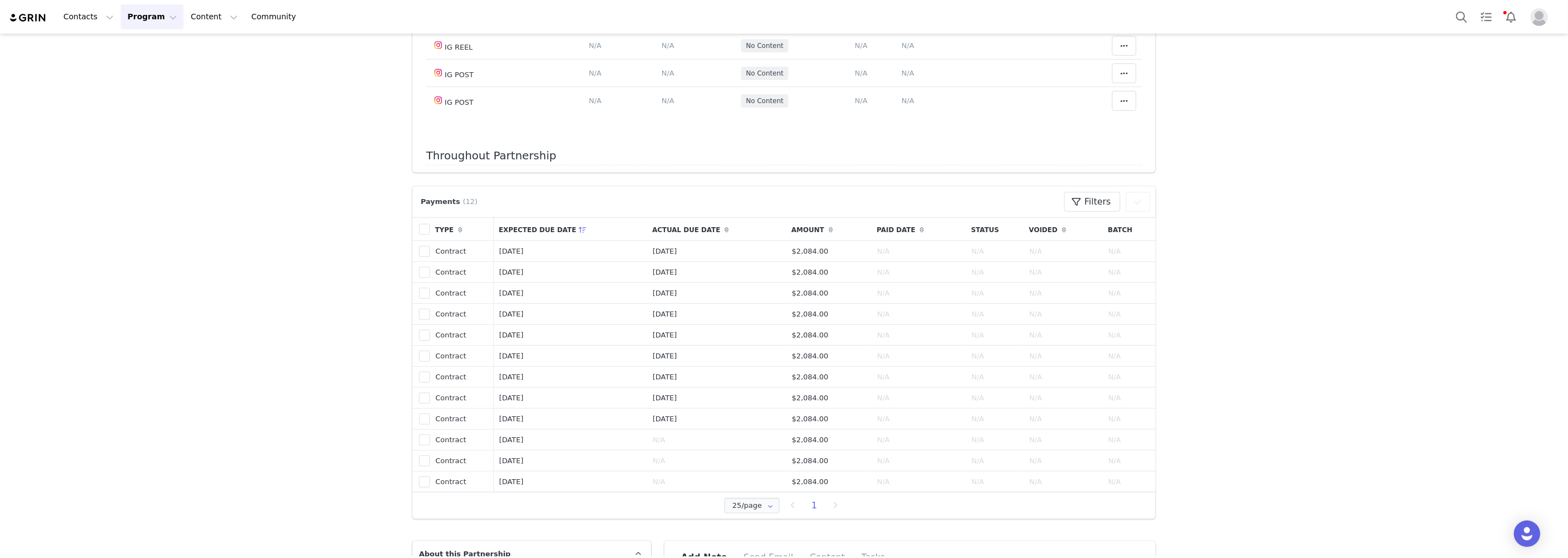
scroll to position [612, 0]
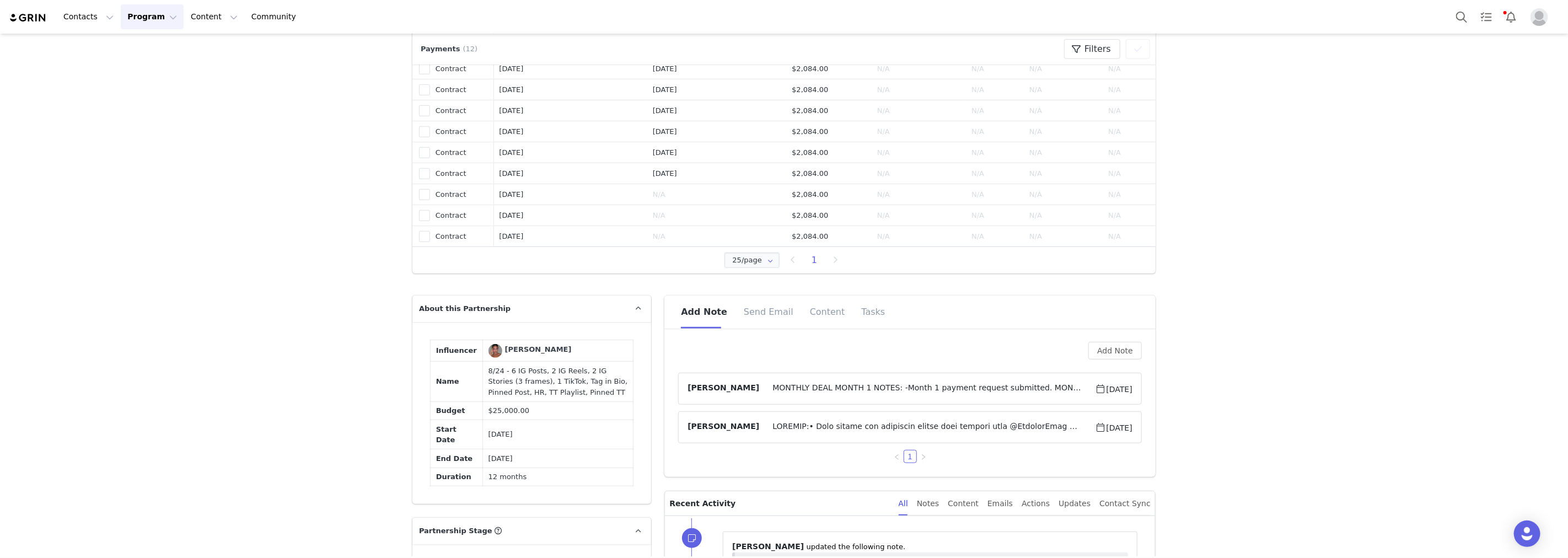
click at [1067, 385] on span "MONTHLY DEAL MONTH 1 NOTES: -Month 1 payment request submitted. MONTH 2 NOTES: …" at bounding box center [927, 389] width 336 height 13
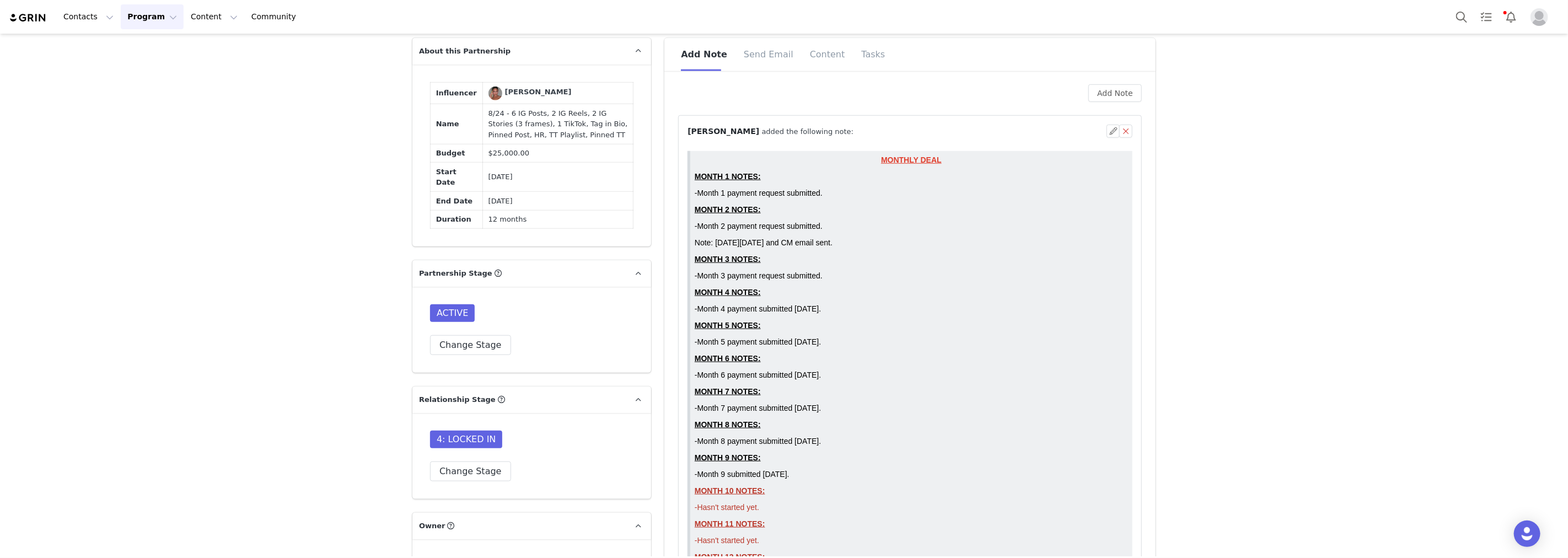
scroll to position [919, 0]
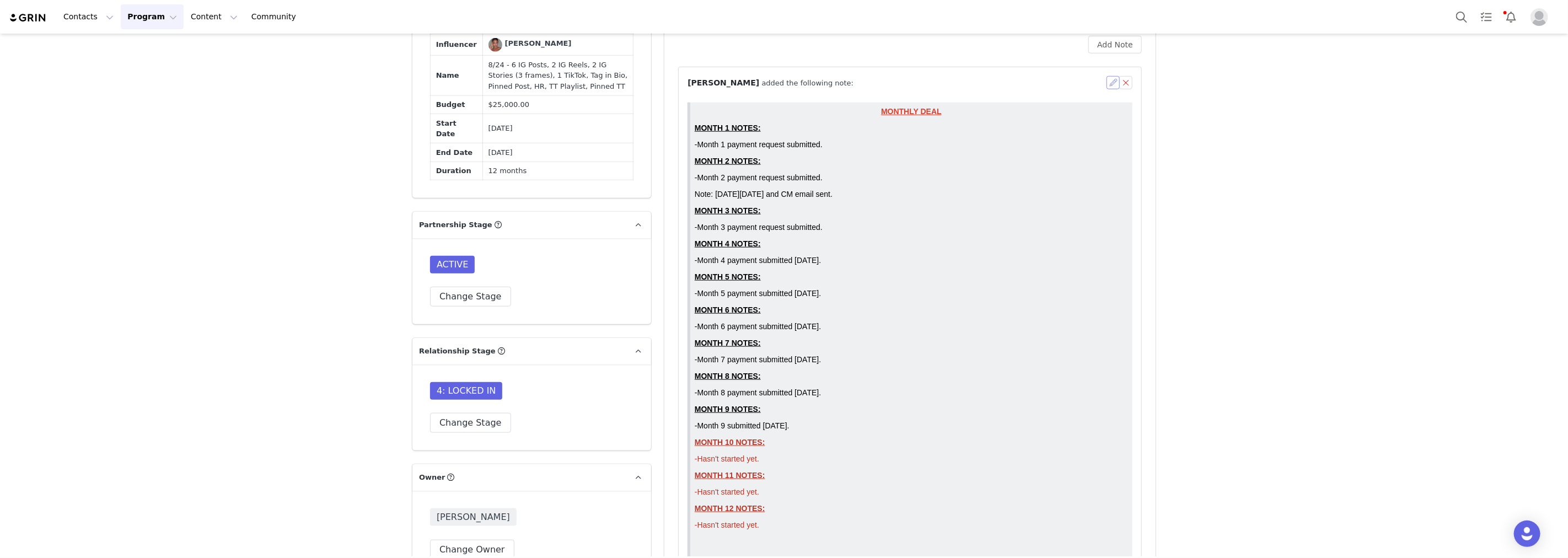
click at [1107, 81] on button "button" at bounding box center [1113, 83] width 13 height 13
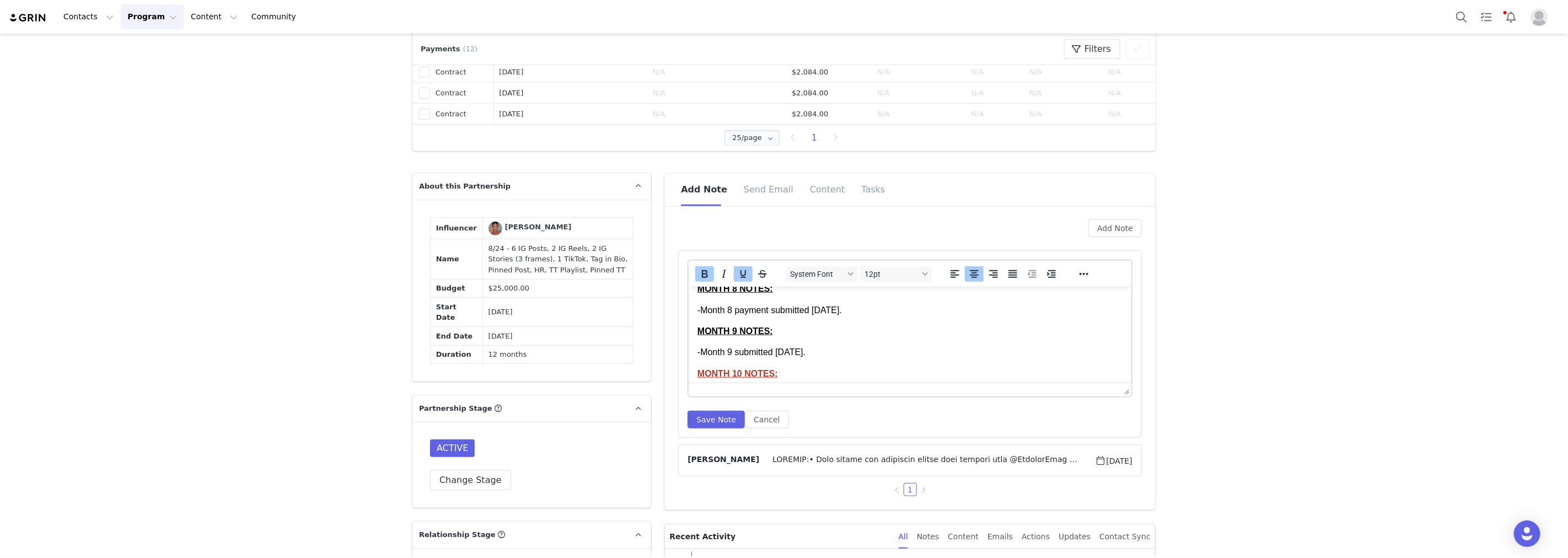
scroll to position [428, 0]
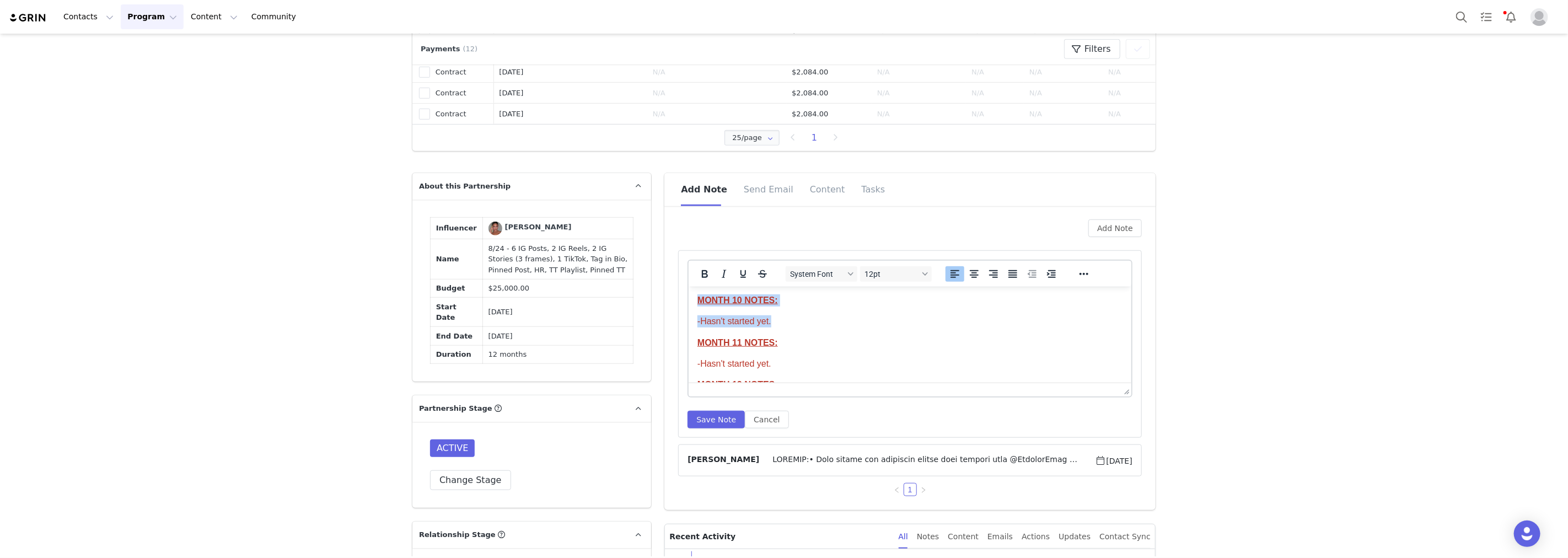
drag, startPoint x: 760, startPoint y: 316, endPoint x: 687, endPoint y: 295, distance: 76.0
click at [688, 295] on html "MONTHLY DEAL MONTH 1 NOTES: -Month 1 payment request submitted. MONTH 2 NOTES: …" at bounding box center [909, 141] width 443 height 559
click at [830, 319] on p "MONTH 10 NOTES:" at bounding box center [910, 316] width 425 height 12
drag, startPoint x: 778, startPoint y: 345, endPoint x: 707, endPoint y: 330, distance: 72.6
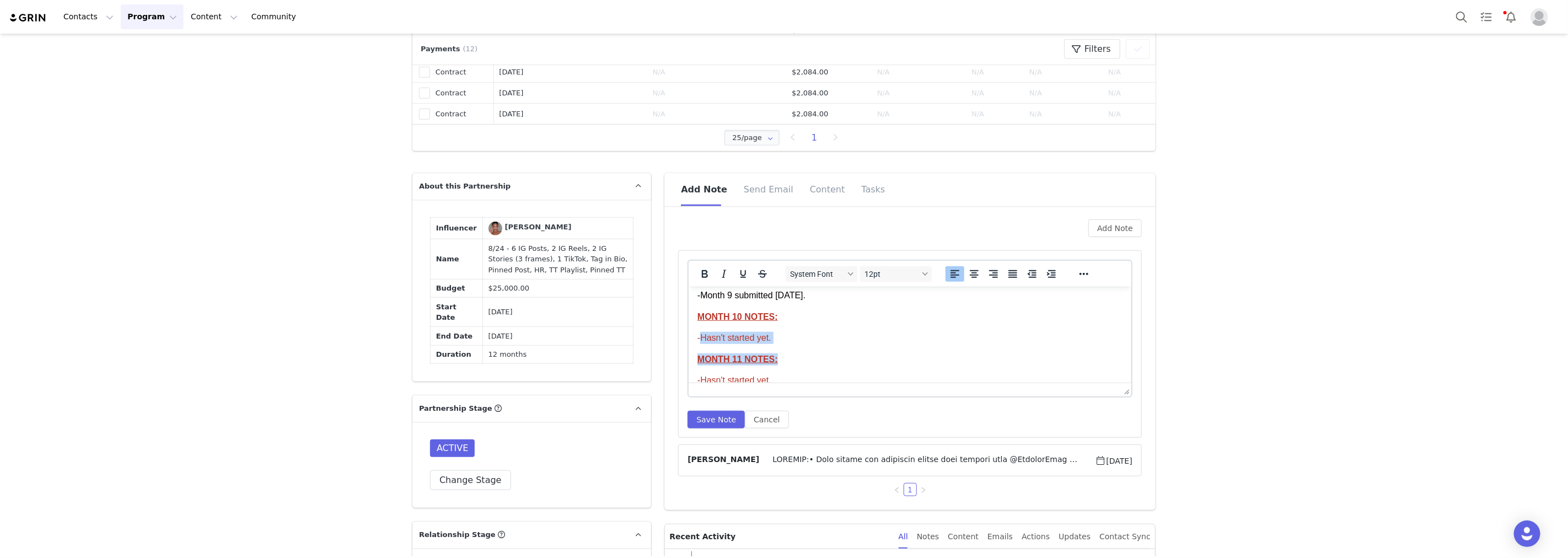
click at [703, 330] on body "MONTHLY DEAL MONTH 1 NOTES: -Month 1 payment request submitted. MONTH 2 NOTES: …" at bounding box center [910, 158] width 425 height 541
click at [710, 328] on body "MONTHLY DEAL MONTH 1 NOTES: -Month 1 payment request submitted. MONTH 2 NOTES: …" at bounding box center [910, 158] width 425 height 541
drag, startPoint x: 737, startPoint y: 333, endPoint x: 692, endPoint y: 317, distance: 47.8
click at [692, 317] on html "MONTHLY DEAL MONTH 1 NOTES: -Month 1 payment request submitted. MONTH 2 NOTES: …" at bounding box center [909, 158] width 443 height 559
click at [1077, 272] on icon "Reveal or hide additional toolbar items" at bounding box center [1084, 274] width 13 height 13
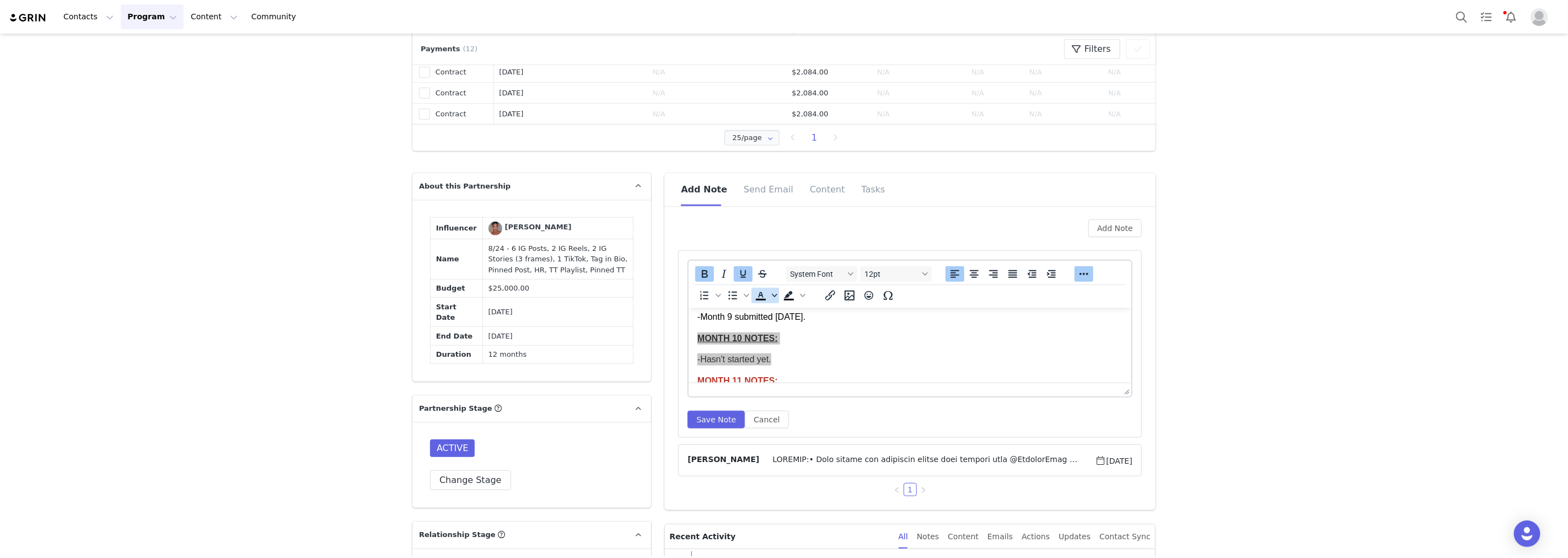
click at [772, 294] on icon "Text color" at bounding box center [774, 295] width 5 height 5
drag, startPoint x: 759, startPoint y: 377, endPoint x: 73, endPoint y: 60, distance: 755.7
click at [759, 377] on div at bounding box center [755, 378] width 13 height 13
click at [744, 350] on body "MONTHLY DEAL MONTH 1 NOTES: -Month 1 payment request submitted. MONTH 2 NOTES: …" at bounding box center [910, 179] width 425 height 541
drag, startPoint x: 781, startPoint y: 362, endPoint x: 704, endPoint y: 361, distance: 77.0
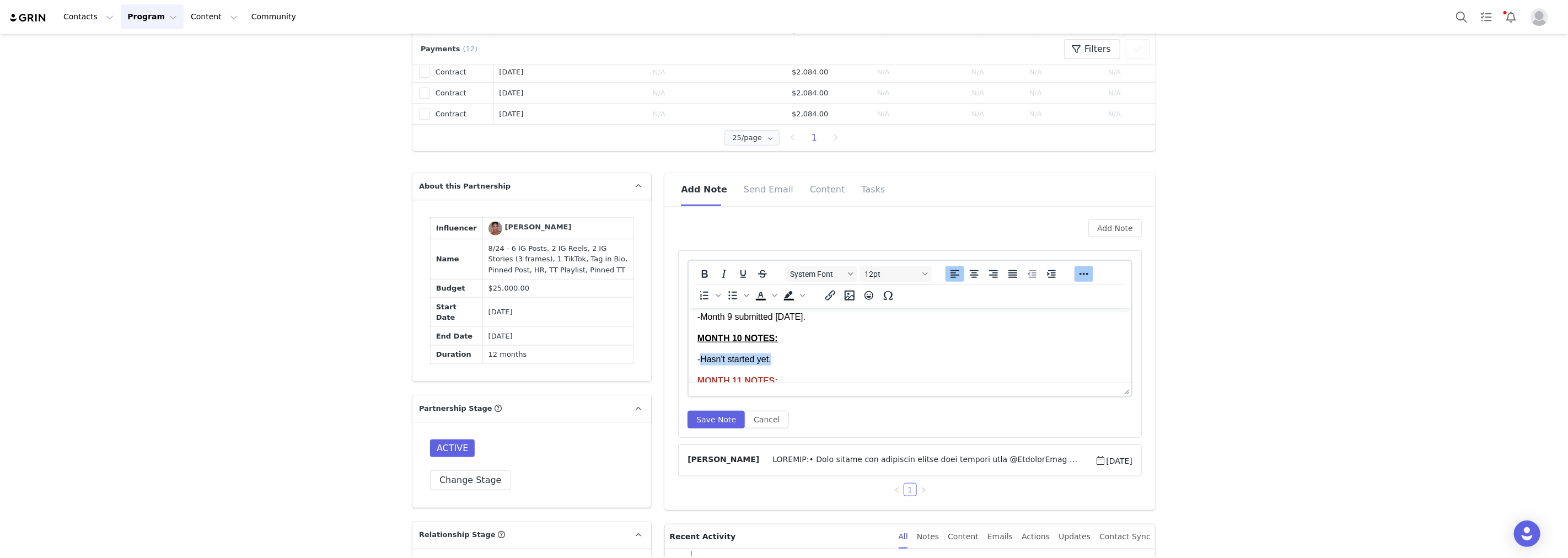
click at [704, 361] on p "-Hasn't started yet." at bounding box center [910, 359] width 425 height 12
click at [710, 422] on button "Save Note" at bounding box center [716, 420] width 57 height 17
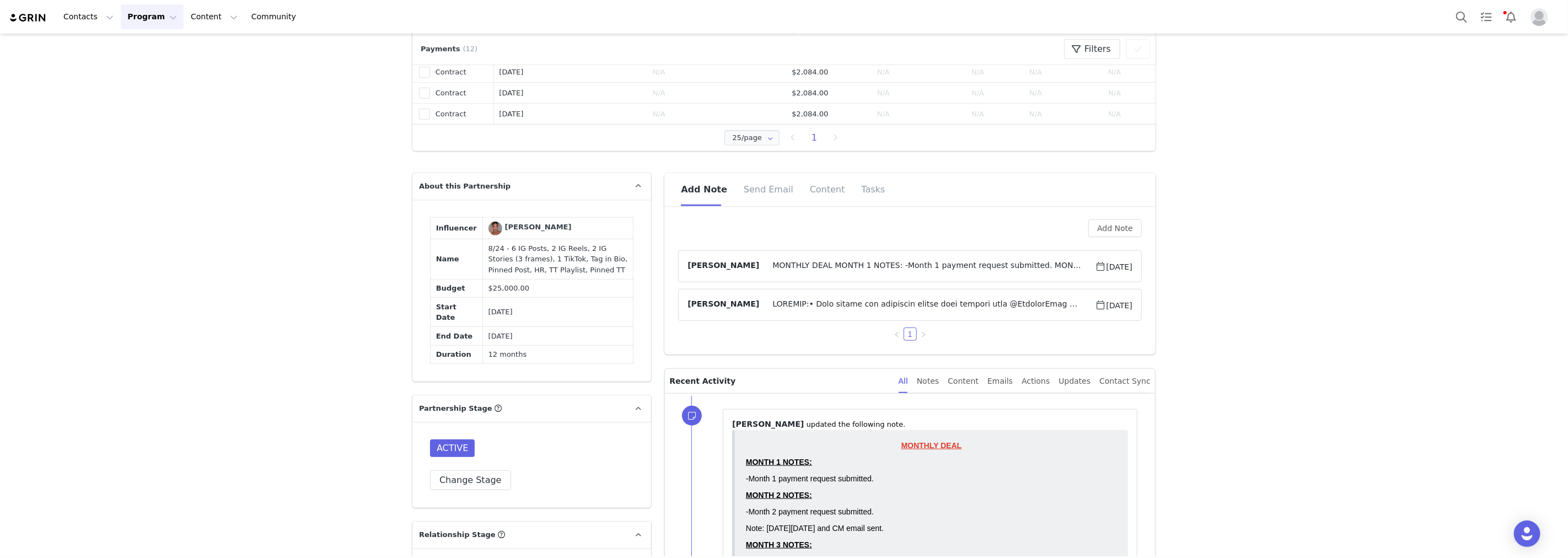
click at [876, 270] on span "MONTHLY DEAL MONTH 1 NOTES: -Month 1 payment request submitted. MONTH 2 NOTES: …" at bounding box center [927, 267] width 336 height 13
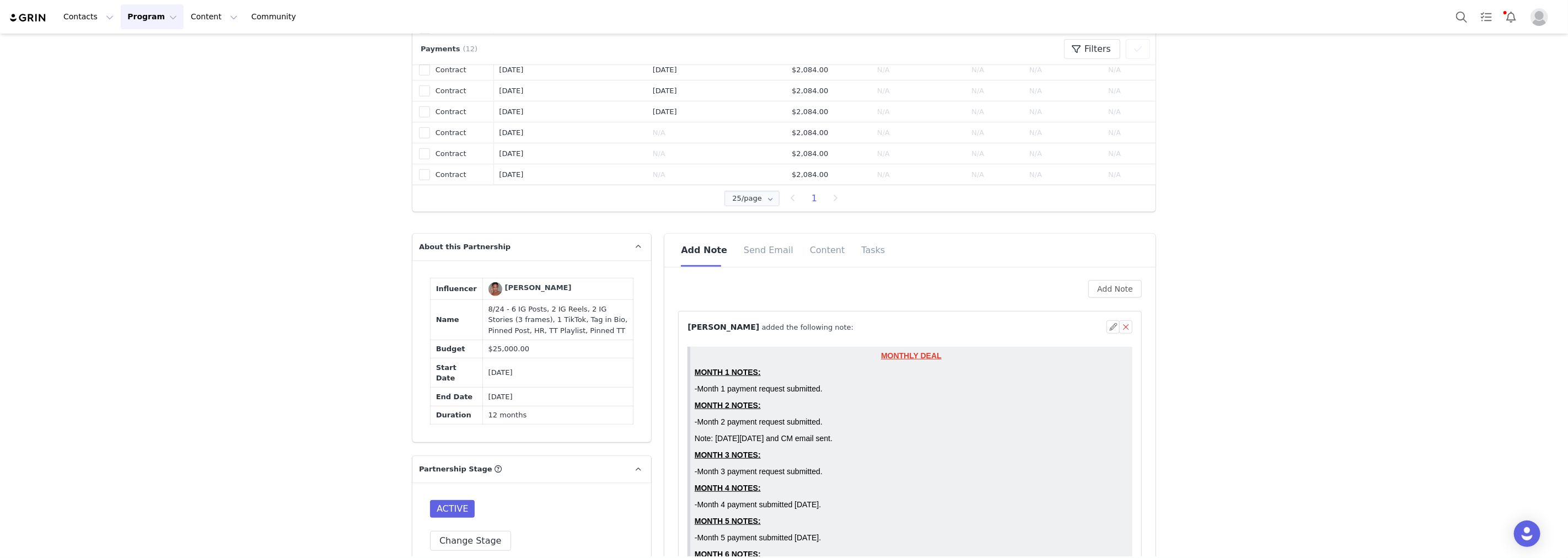
scroll to position [796, 0]
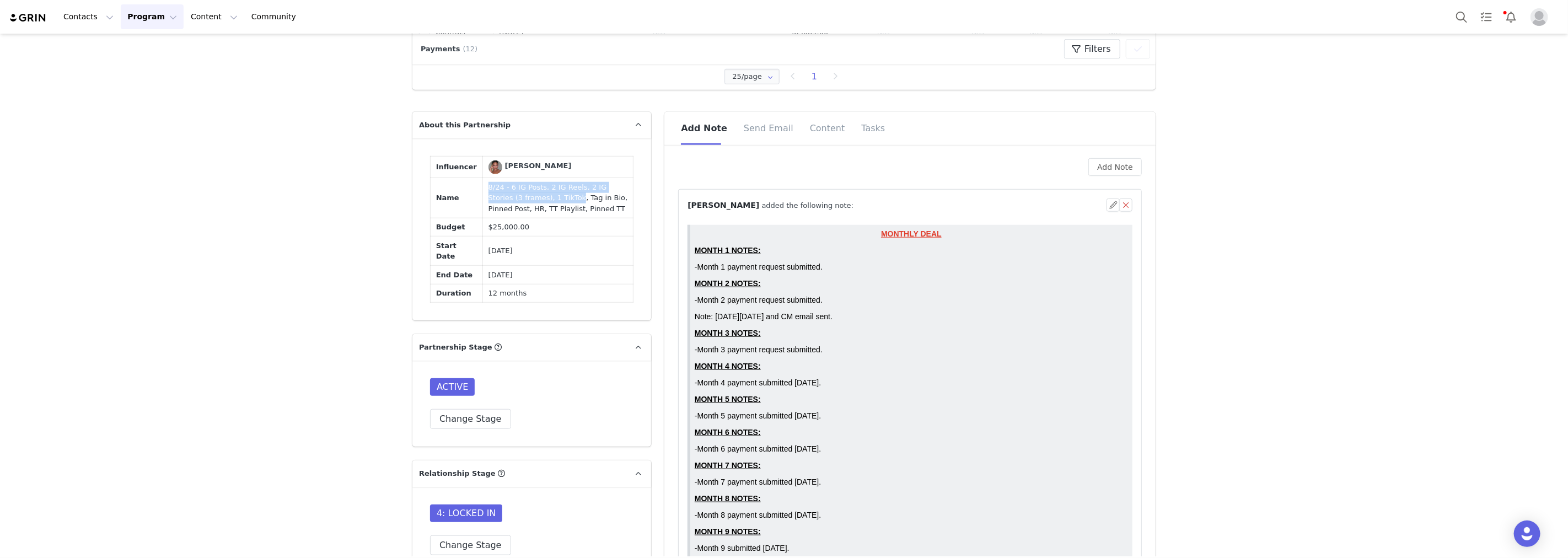
drag, startPoint x: 475, startPoint y: 186, endPoint x: 529, endPoint y: 199, distance: 55.5
click at [529, 199] on td "8/24 - 6 IG Posts, 2 IG Reels, 2 IG Stories (3 frames), 1 TikTok, Tag in Bio, P…" at bounding box center [557, 198] width 150 height 40
copy td "8/24 - 6 IG Posts, 2 IG Reels, 2 IG Stories (3 frames), 1 TikTok"
drag, startPoint x: 562, startPoint y: 214, endPoint x: 532, endPoint y: 199, distance: 33.5
click at [532, 199] on td "8/24 - 6 IG Posts, 2 IG Reels, 2 IG Stories (3 frames), 1 TikTok, Tag in Bio, P…" at bounding box center [557, 198] width 150 height 40
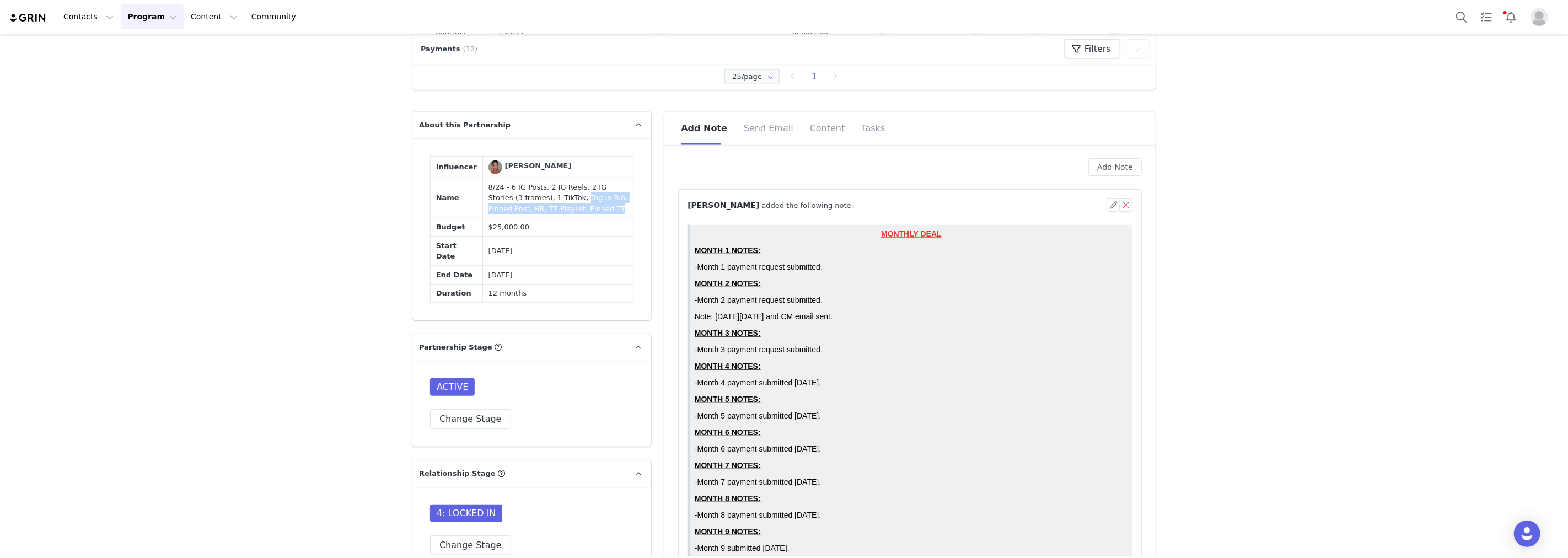
copy td "Tag in Bio, Pinned Post, HR, TT Playlist, Pinned TT"
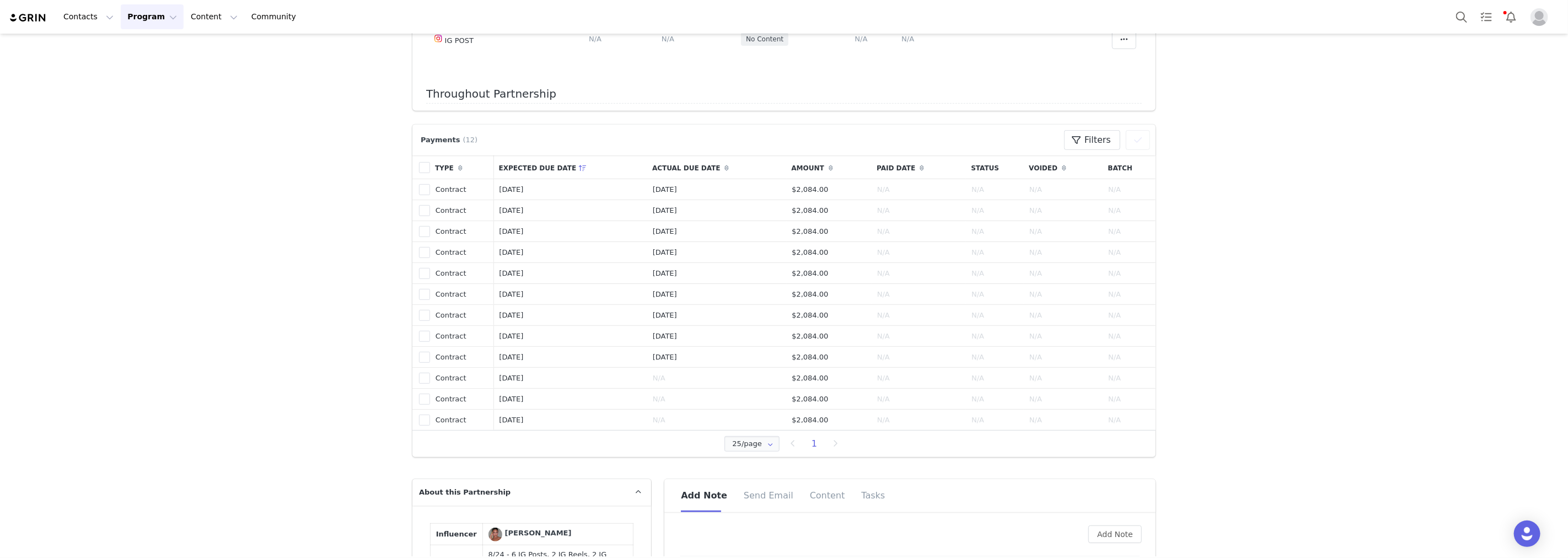
scroll to position [428, 0]
drag, startPoint x: 132, startPoint y: 135, endPoint x: 36, endPoint y: 7, distance: 160.0
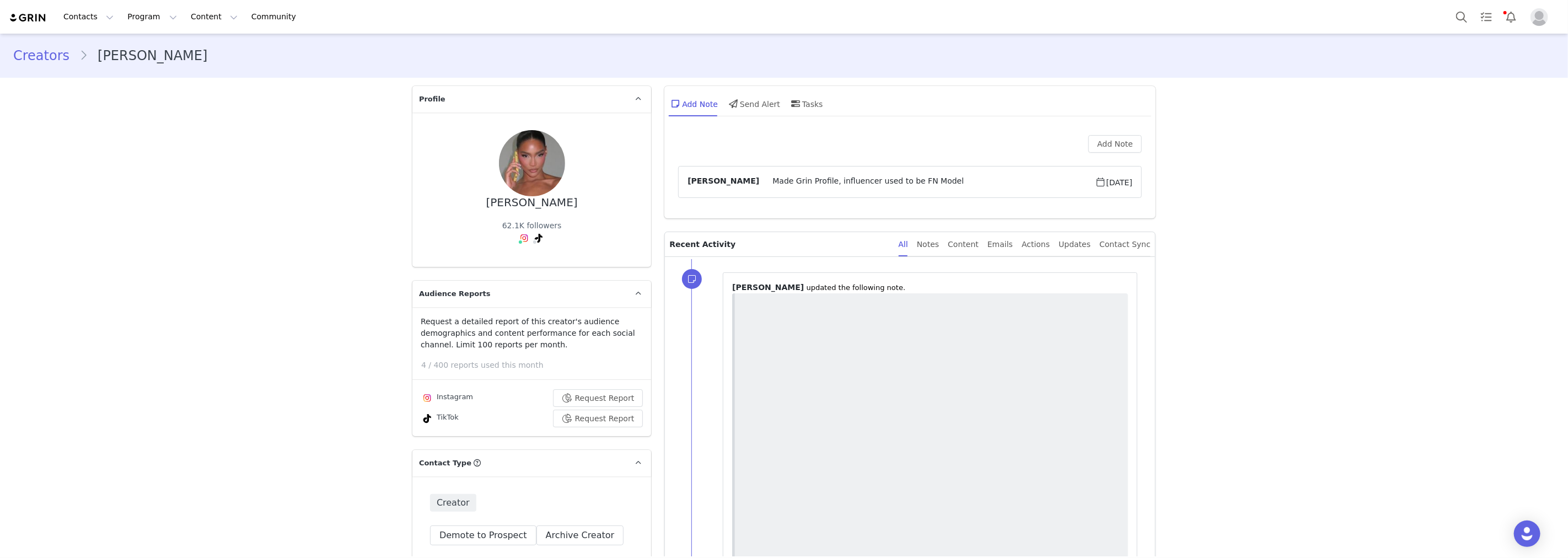
scroll to position [765, 0]
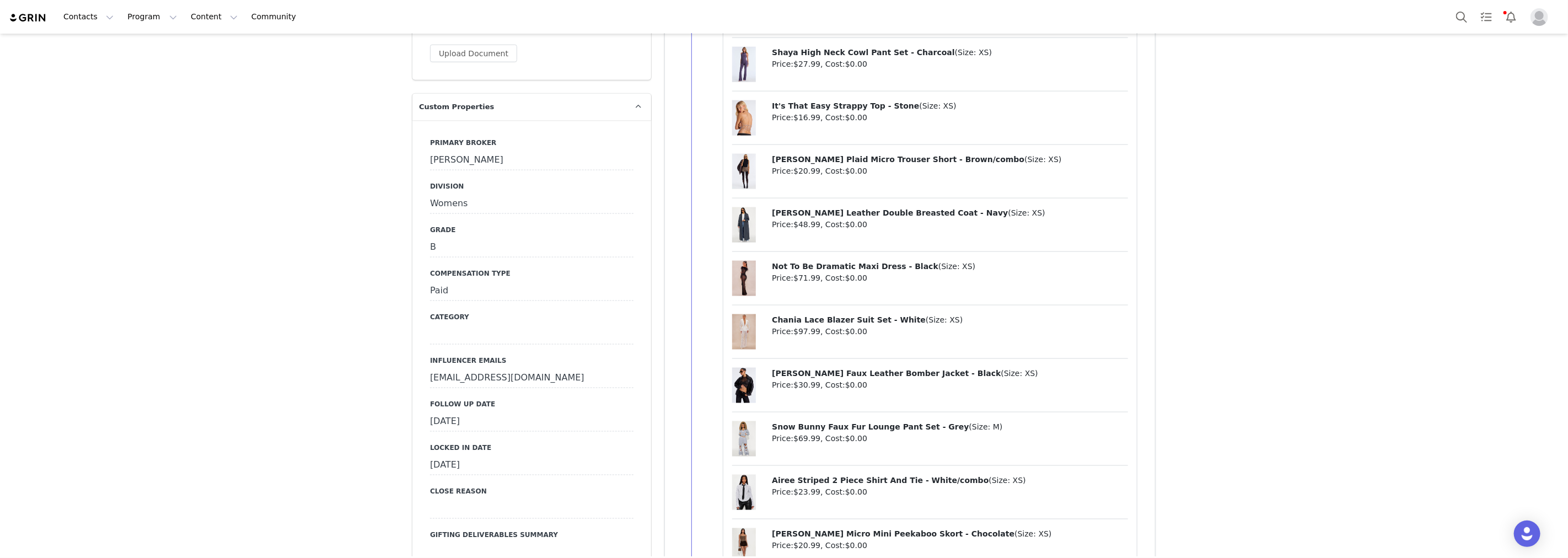
click at [516, 416] on div "September 23rd, 2025" at bounding box center [531, 422] width 203 height 20
click at [516, 416] on input "[DATE]" at bounding box center [531, 422] width 203 height 20
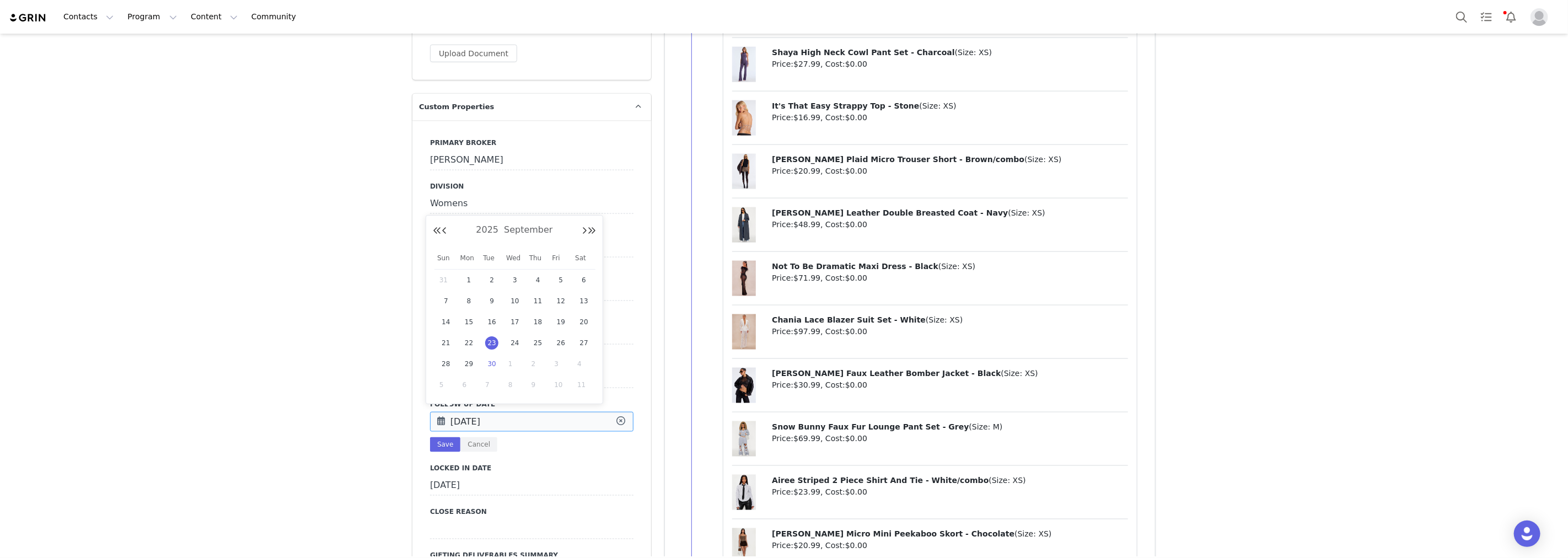
scroll to position [0, 0]
click at [495, 359] on span "30" at bounding box center [492, 364] width 13 height 13
type input "Sep 30 2025"
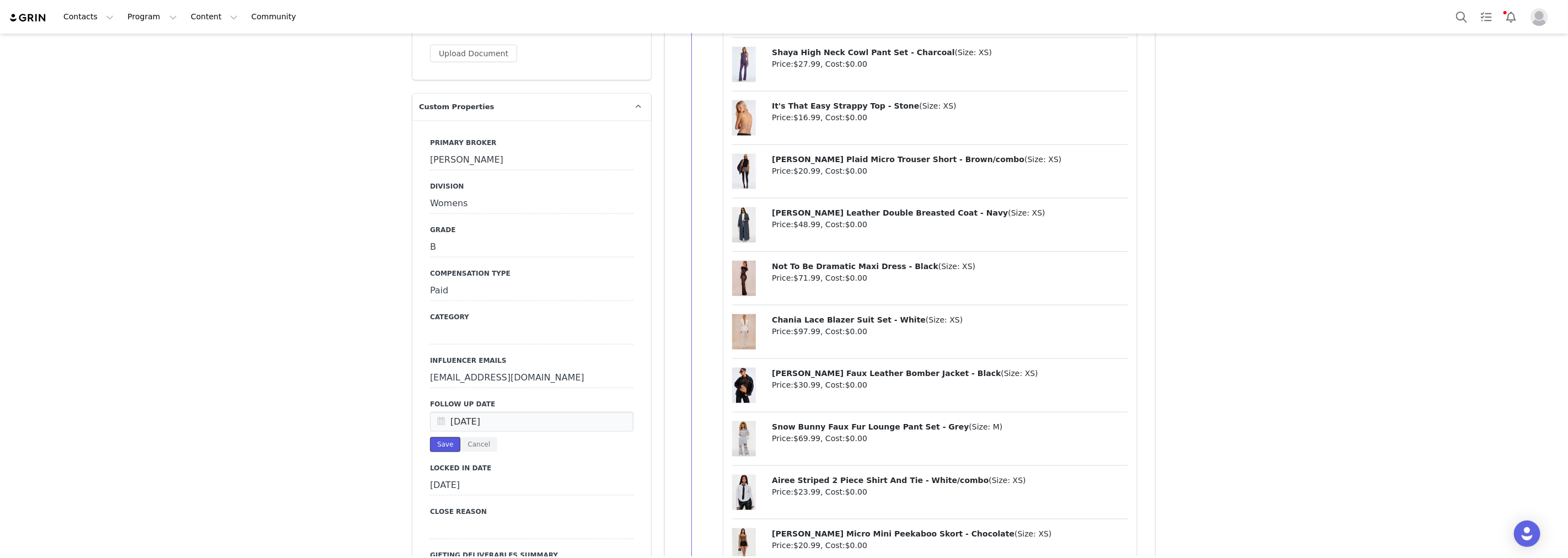
click at [437, 443] on button "Save" at bounding box center [445, 445] width 30 height 15
drag, startPoint x: 257, startPoint y: 377, endPoint x: 134, endPoint y: 1, distance: 395.6
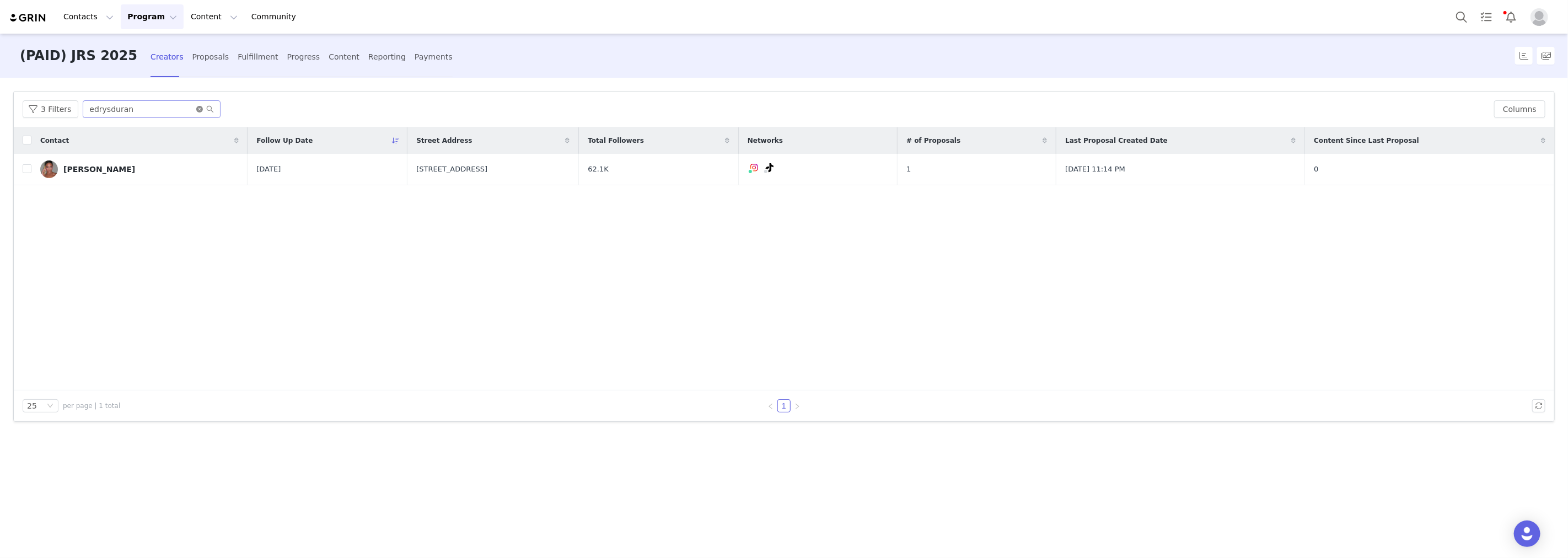
click at [196, 110] on icon "icon: close-circle" at bounding box center [199, 109] width 7 height 7
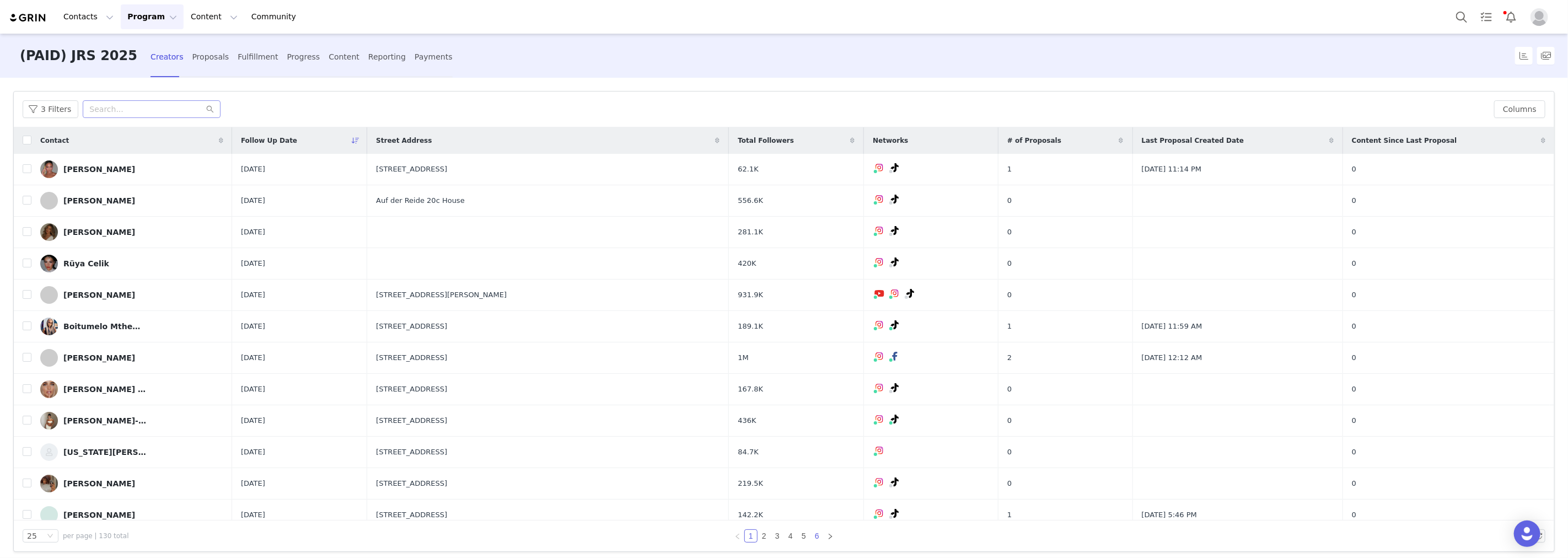
click at [816, 532] on link "6" at bounding box center [817, 536] width 12 height 12
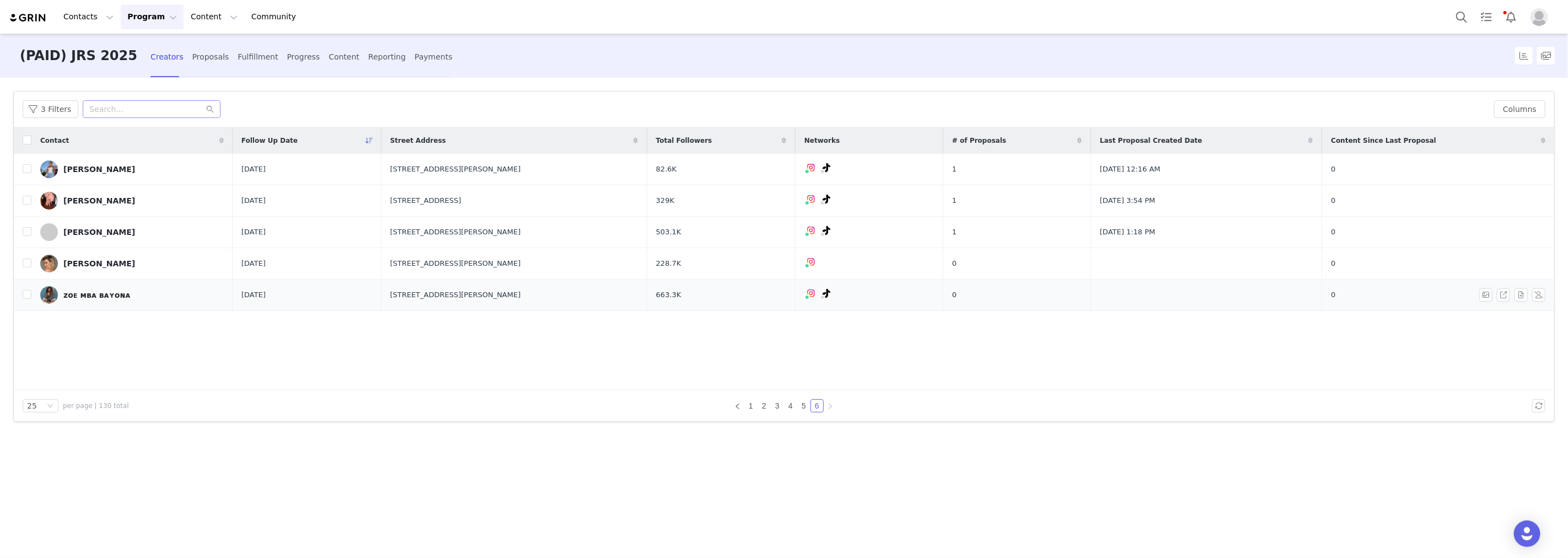
click at [83, 296] on div "ᴢᴏᴇ ᴍʙᴀ ʙᴀʏᴏɴᴀ" at bounding box center [97, 295] width 67 height 9
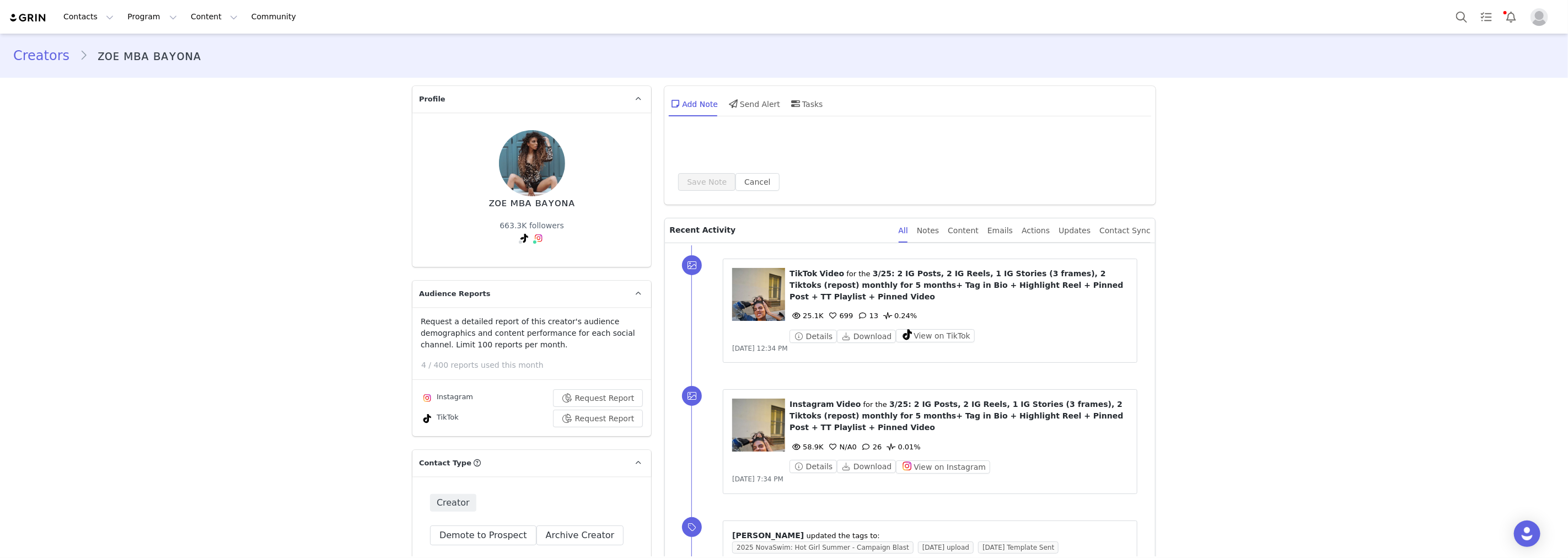
type input "+34 ([GEOGRAPHIC_DATA])"
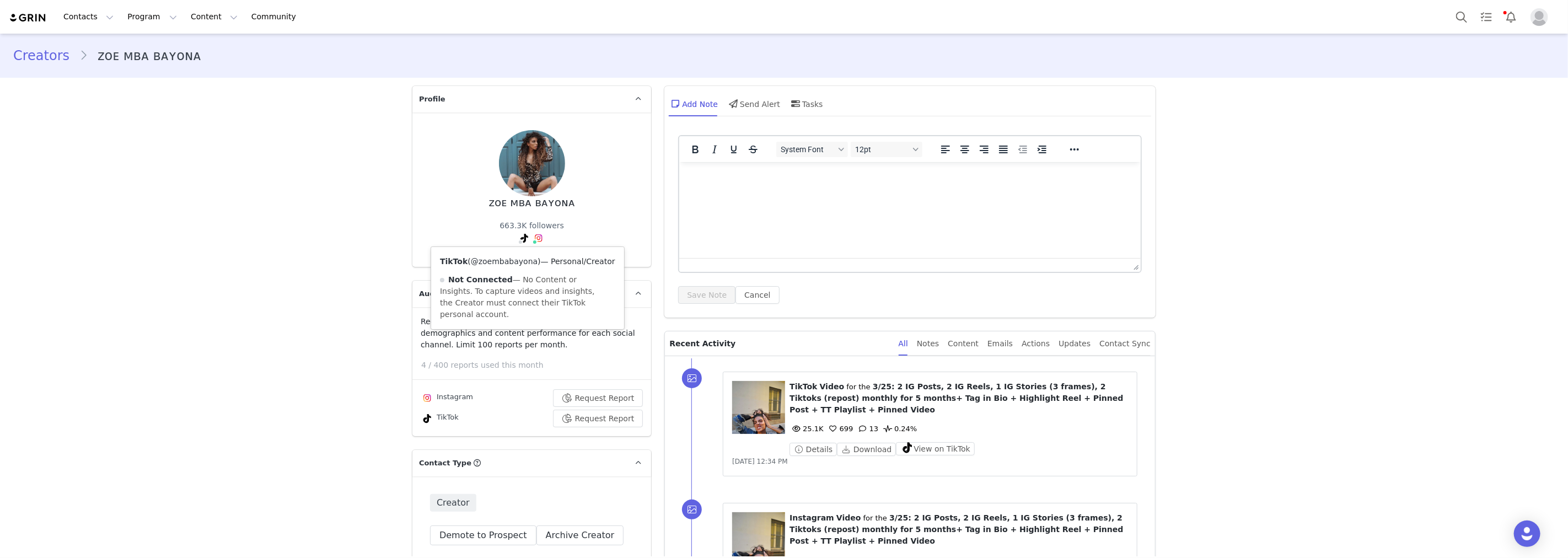
drag, startPoint x: 464, startPoint y: 261, endPoint x: 524, endPoint y: 262, distance: 60.0
click at [524, 262] on span "( @zoembabayona )" at bounding box center [504, 261] width 73 height 9
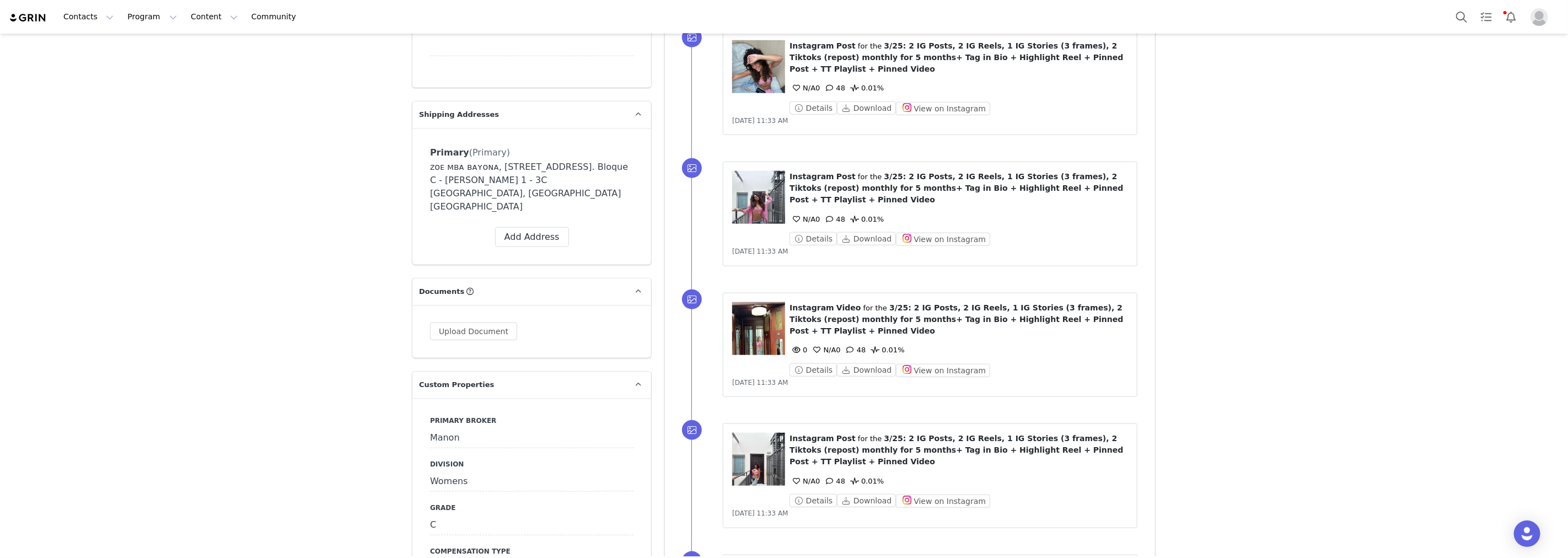
scroll to position [1103, 0]
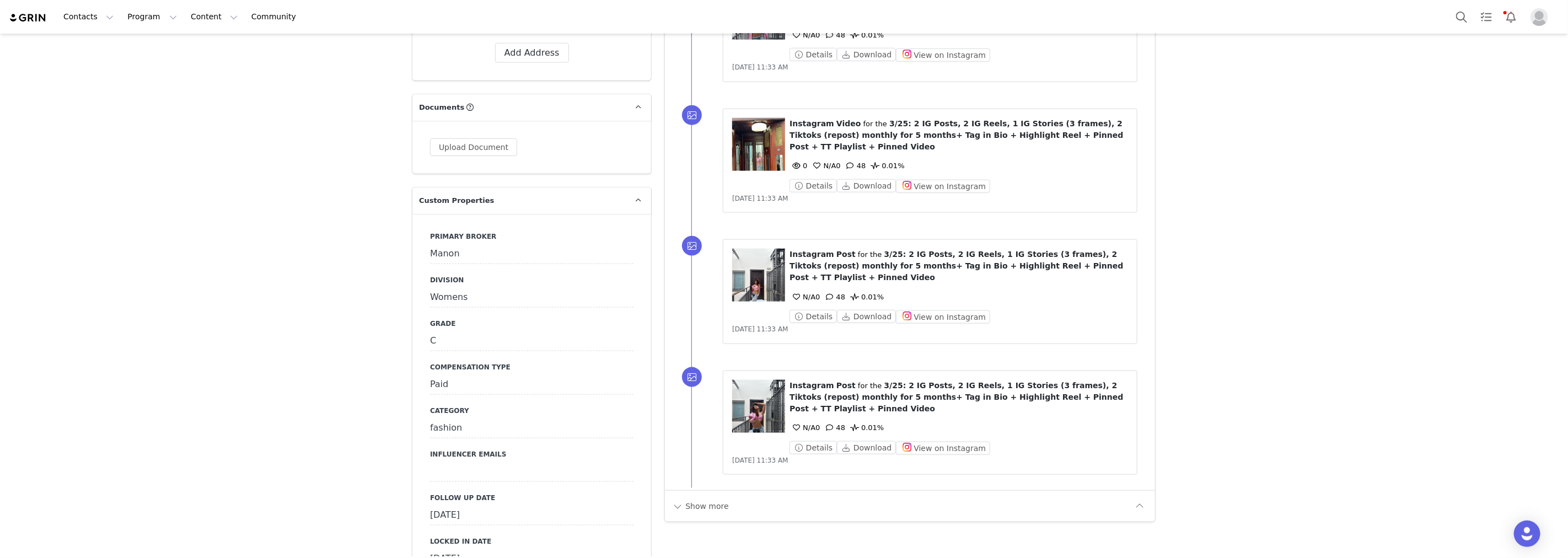
click at [484, 506] on div "[DATE]" at bounding box center [531, 516] width 203 height 20
click at [484, 506] on input "[DATE]" at bounding box center [531, 516] width 203 height 20
click at [475, 445] on span "29" at bounding box center [469, 445] width 13 height 13
type input "[DATE]"
click at [445, 531] on button "Save" at bounding box center [445, 539] width 30 height 15
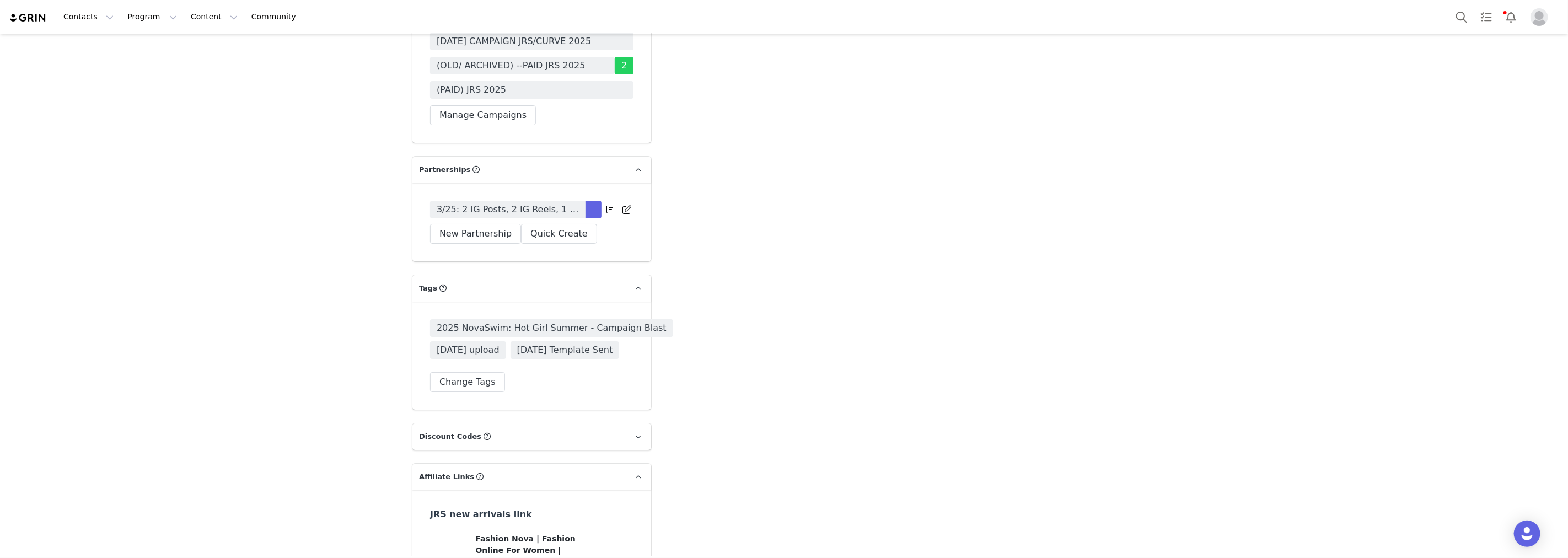
scroll to position [3430, 0]
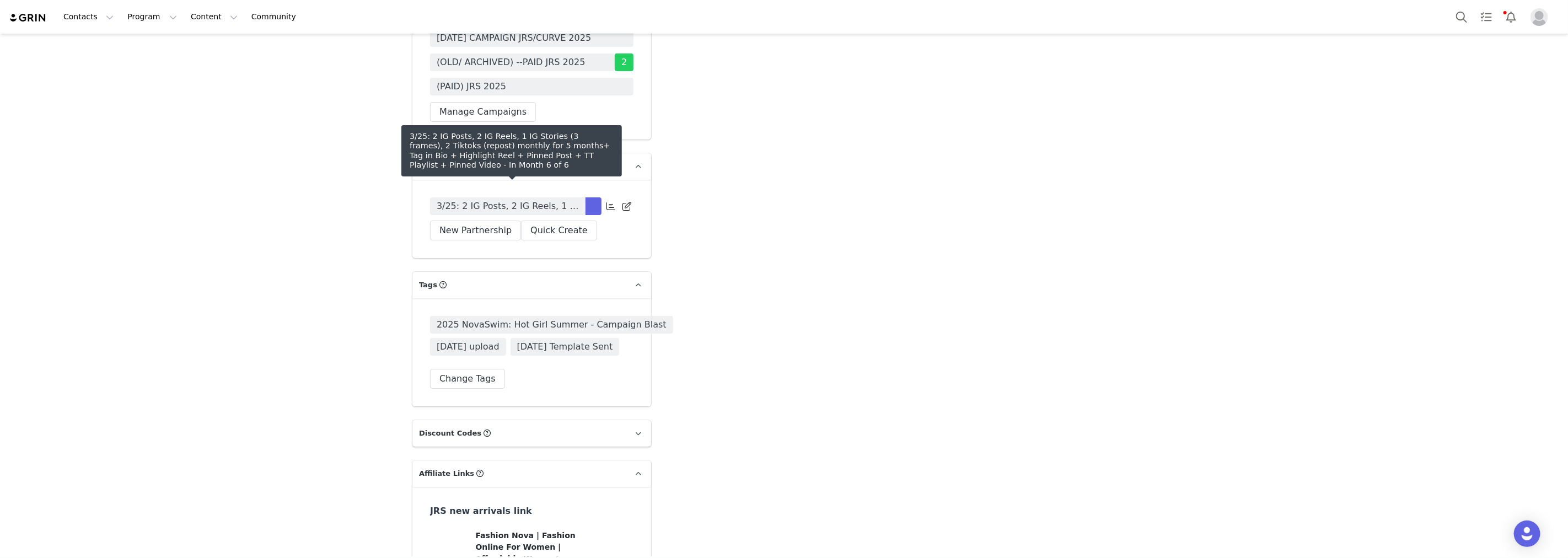
click at [513, 199] on span "3/25: 2 IG Posts, 2 IG Reels, 1 IG Stories (3 frames), 2 Tiktoks (repost) month…" at bounding box center [508, 206] width 142 height 13
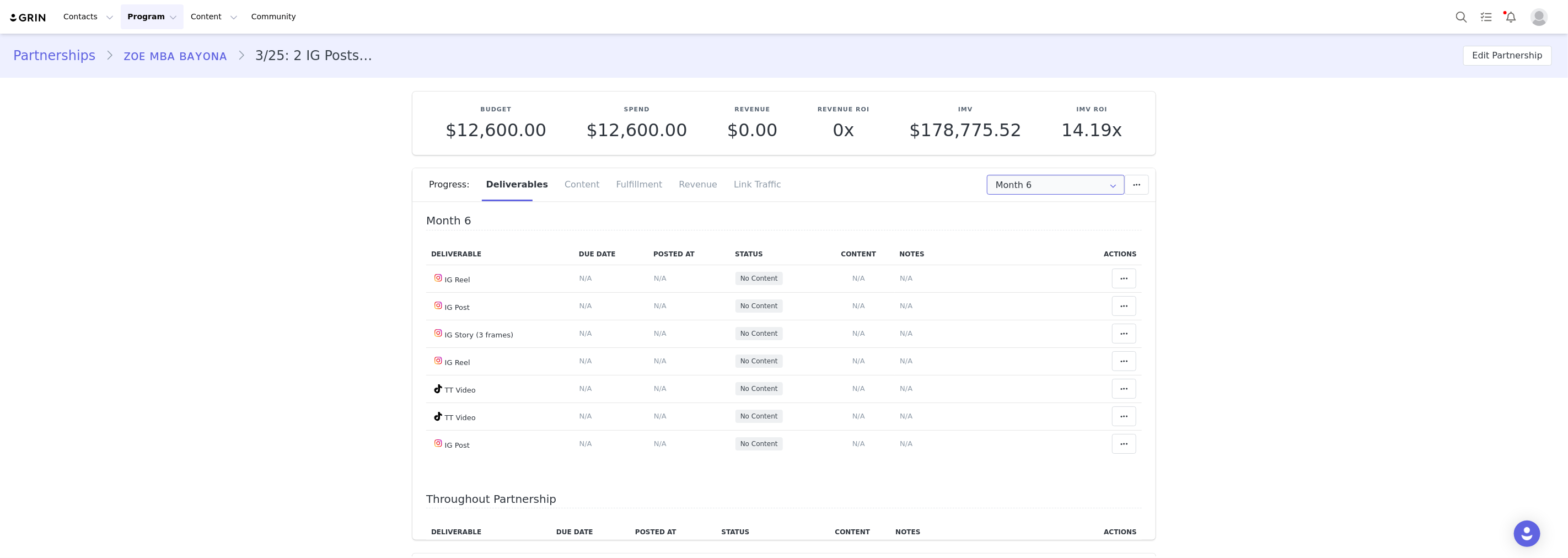
click at [1081, 184] on input "Month 6" at bounding box center [1056, 185] width 138 height 20
click at [1041, 323] on li "All Months" at bounding box center [1056, 326] width 146 height 19
type input "All"
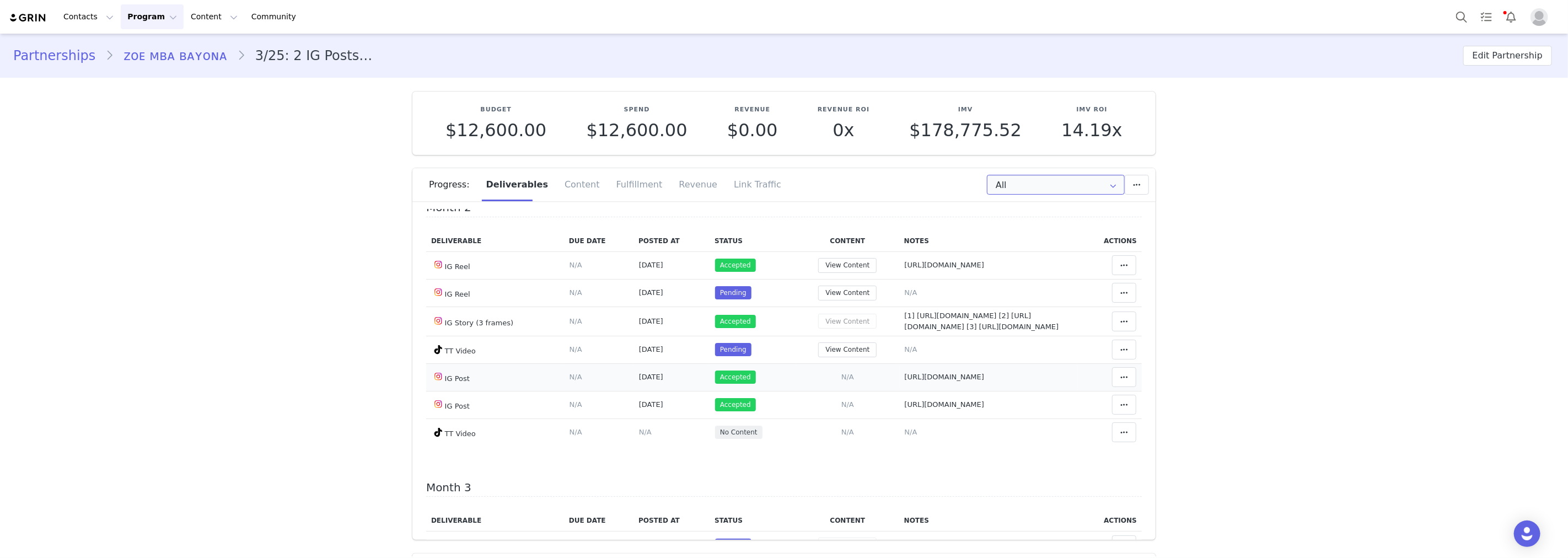
scroll to position [367, 0]
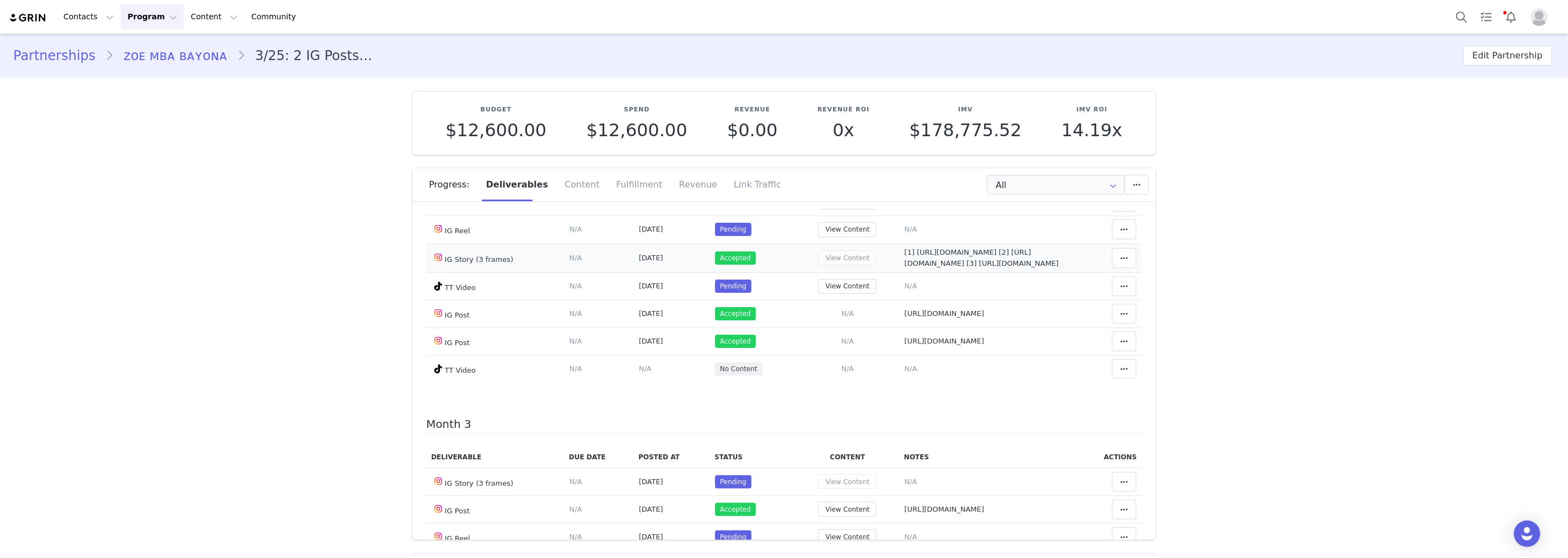
click at [978, 267] on span "[1] https://static-resources.creatoriq.com/instagram-stories/thumbs/37114230165…" at bounding box center [982, 257] width 154 height 19
type textarea "[1] https://static-resources.creatoriq.com/instagram-stories/thumbs/37114230165…"
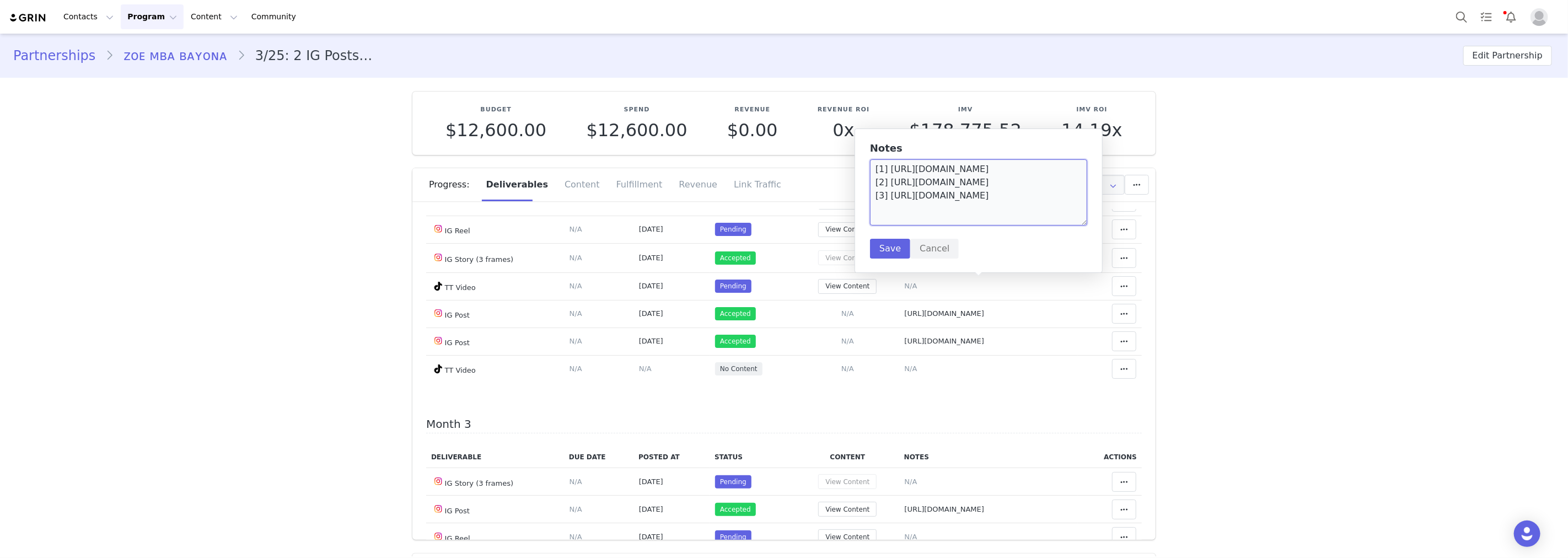
click at [888, 167] on textarea "[1] https://static-resources.creatoriq.com/instagram-stories/thumbs/37114230165…" at bounding box center [978, 192] width 217 height 66
drag, startPoint x: 905, startPoint y: 168, endPoint x: 886, endPoint y: 167, distance: 19.0
click at [886, 167] on textarea "[1] 8/31 https://static-resources.creatoriq.com/instagram-stories/thumbs/371142…" at bounding box center [978, 192] width 217 height 66
click at [886, 212] on textarea "[1] 8/31 https://static-resources.creatoriq.com/instagram-stories/thumbs/371142…" at bounding box center [978, 192] width 217 height 66
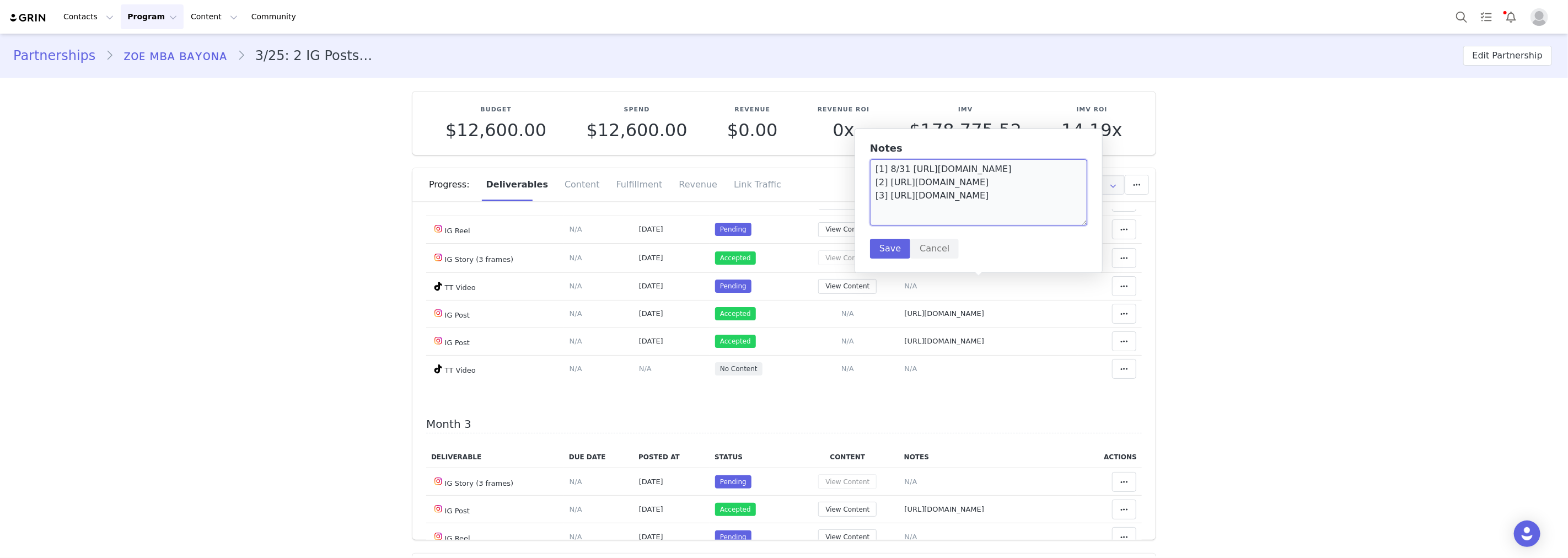
click at [886, 211] on textarea "[1] 8/31 https://static-resources.creatoriq.com/instagram-stories/thumbs/371142…" at bounding box center [978, 192] width 217 height 66
paste textarea "8/31"
click at [886, 189] on textarea "[1] 8/31 https://static-resources.creatoriq.com/instagram-stories/thumbs/371142…" at bounding box center [978, 192] width 217 height 66
paste textarea "8/31"
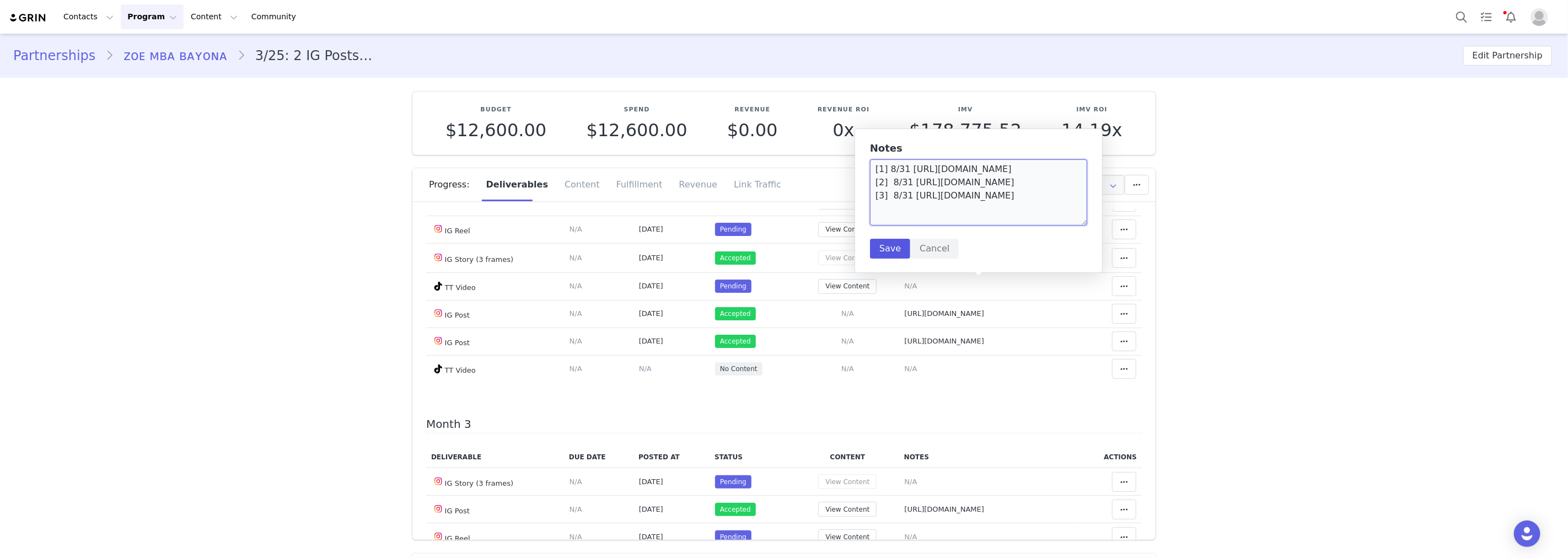
type textarea "[1] 8/31 https://static-resources.creatoriq.com/instagram-stories/thumbs/371142…"
click at [888, 246] on button "Save" at bounding box center [890, 249] width 40 height 20
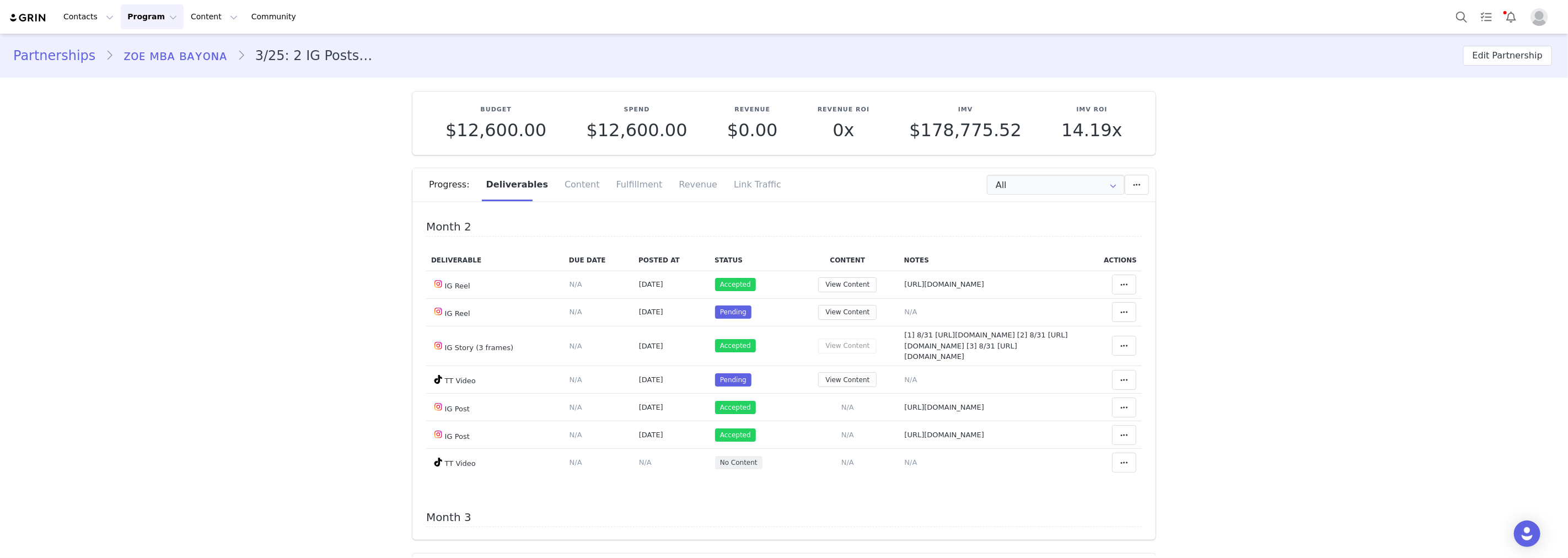
scroll to position [306, 0]
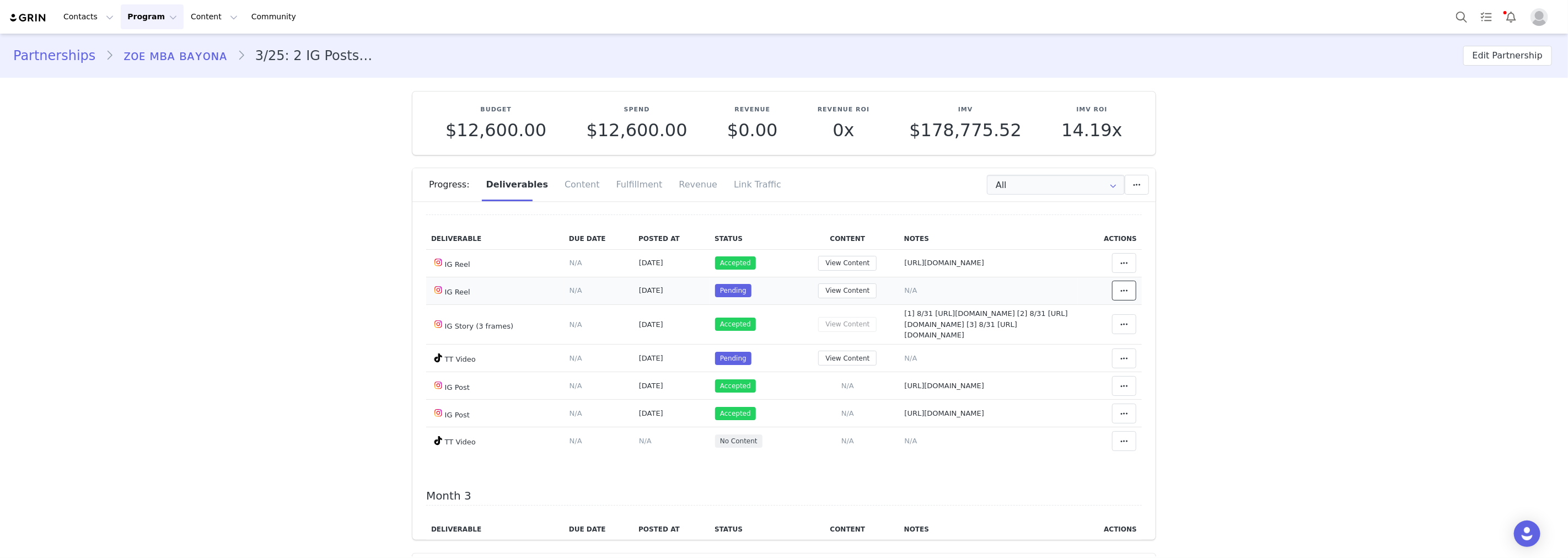
click at [1120, 295] on icon at bounding box center [1123, 290] width 7 height 9
click at [1053, 337] on div "Unlink Content" at bounding box center [1023, 350] width 137 height 26
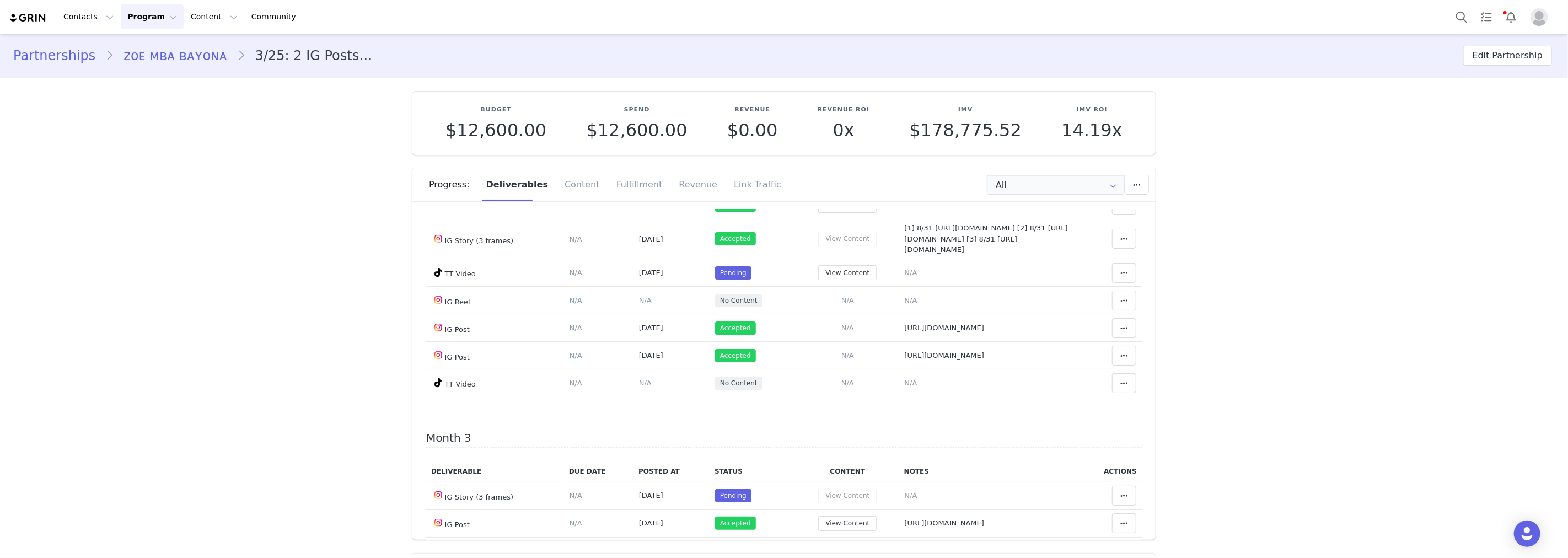
scroll to position [367, 0]
click at [639, 301] on span "N/A" at bounding box center [645, 297] width 13 height 8
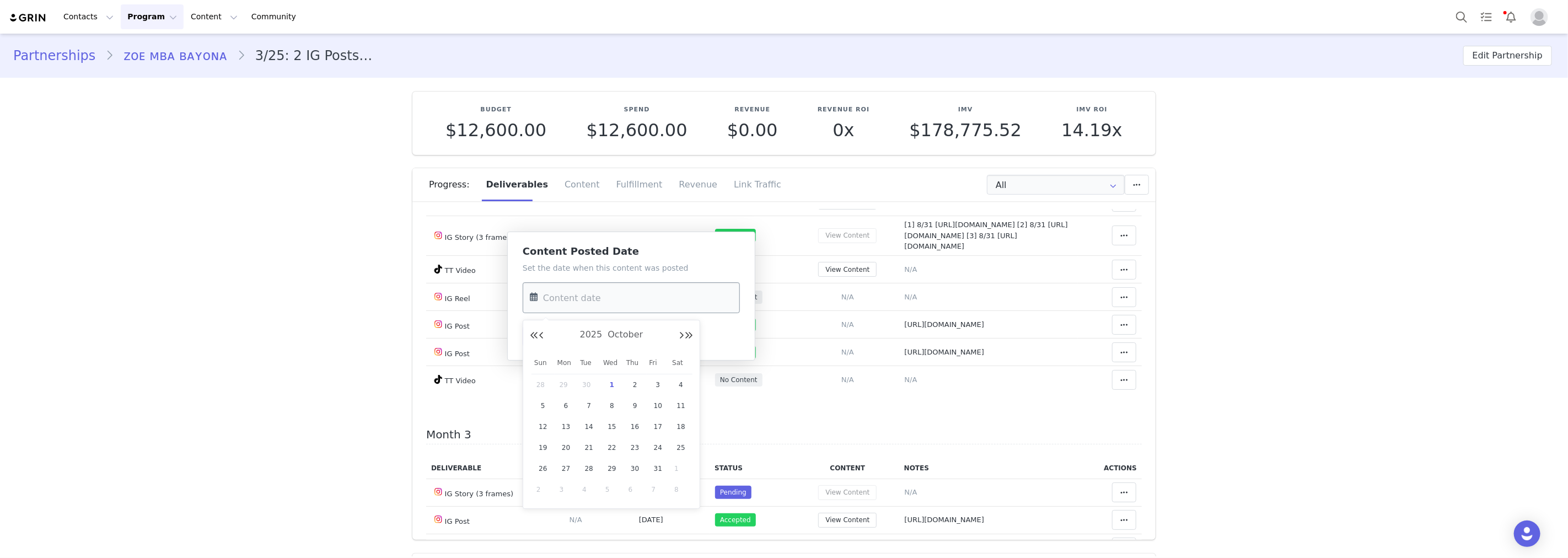
click at [618, 304] on input "text" at bounding box center [631, 297] width 217 height 31
click at [544, 332] on div "2025 October" at bounding box center [611, 335] width 163 height 17
click at [543, 332] on button "Previous Month" at bounding box center [541, 335] width 5 height 9
click at [635, 387] on span "4" at bounding box center [635, 385] width 13 height 13
type input "[DATE]"
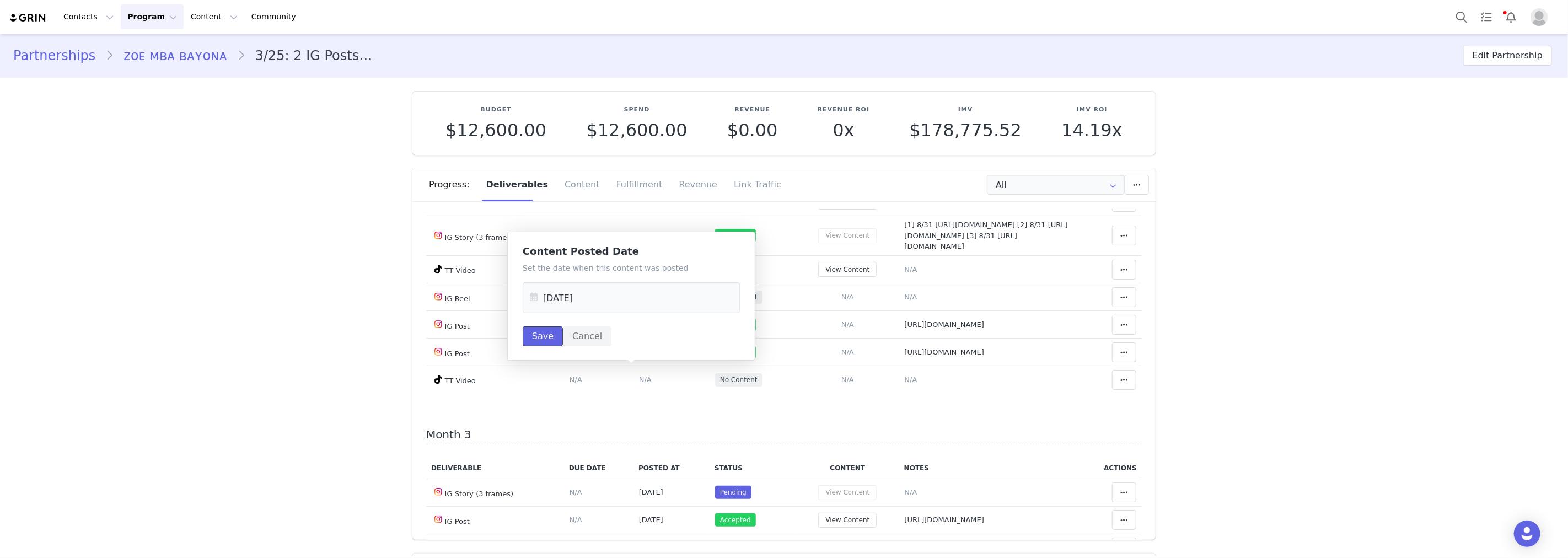
click at [552, 336] on button "Save" at bounding box center [543, 336] width 40 height 20
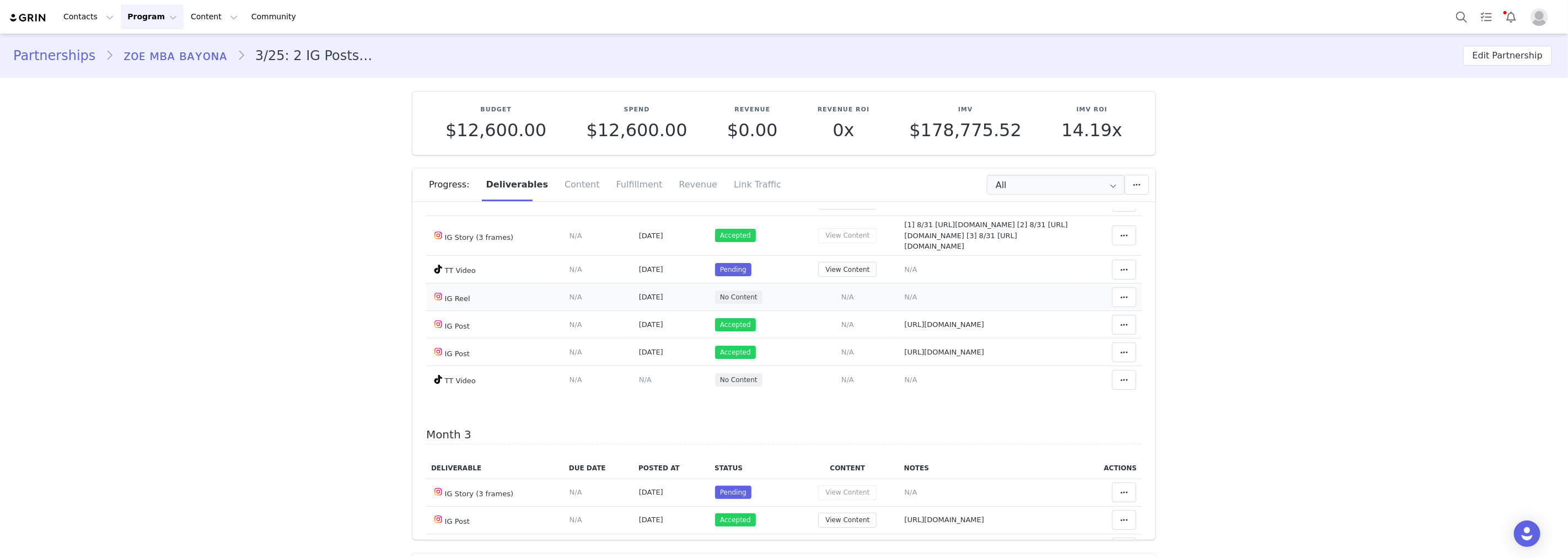
click at [905, 301] on span "N/A" at bounding box center [911, 297] width 13 height 8
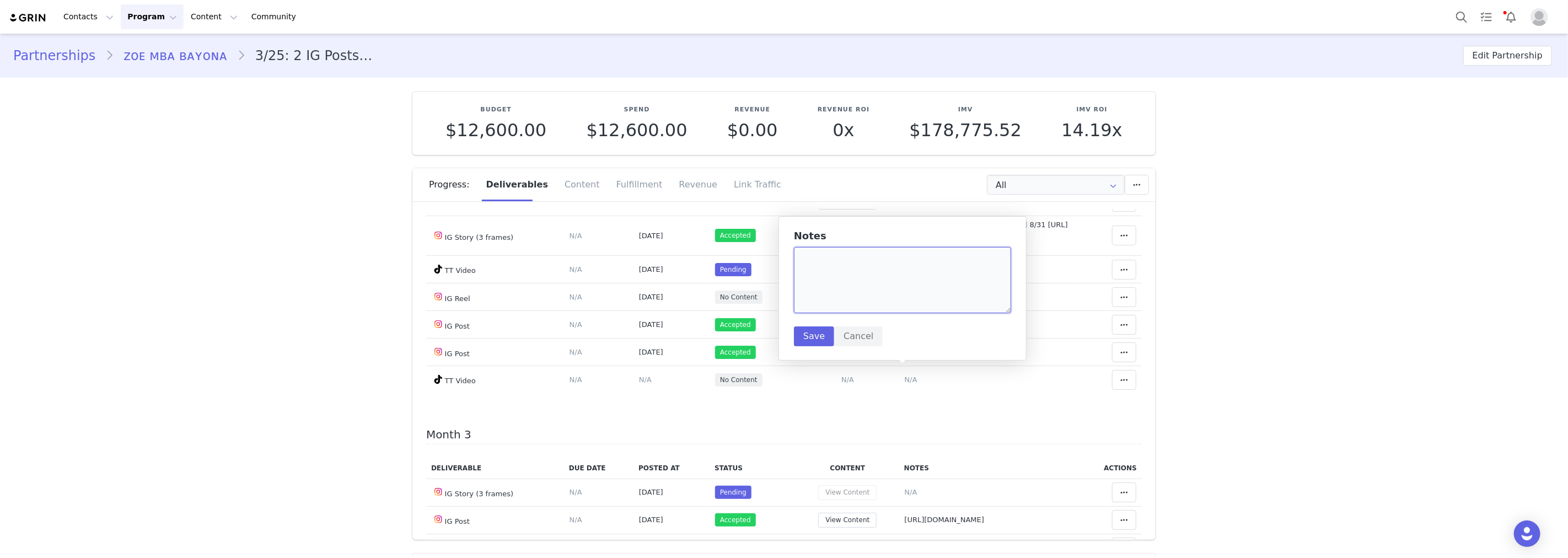
click at [858, 297] on textarea at bounding box center [902, 280] width 217 height 66
paste textarea "https://www.instagram.com/reel/DOJsZYUDEV5/"
type textarea "https://www.instagram.com/reel/DOJsZYUDEV5/"
click at [804, 334] on button "Save" at bounding box center [814, 336] width 40 height 20
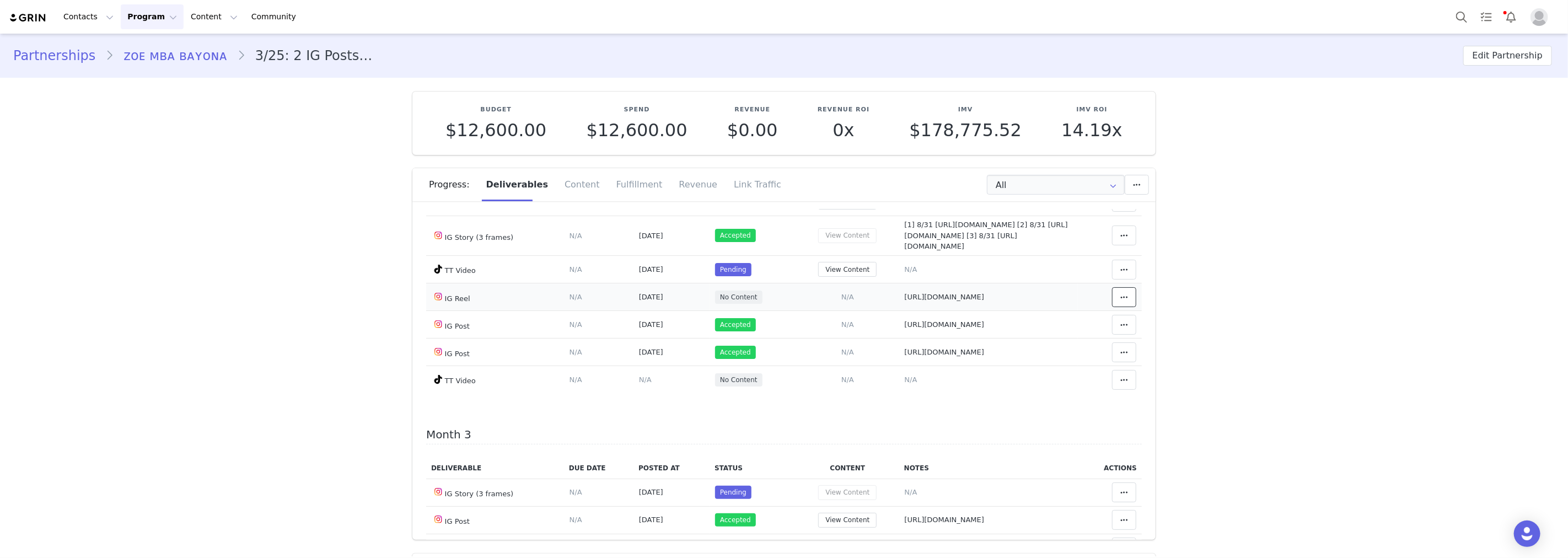
click at [1120, 301] on icon at bounding box center [1123, 297] width 7 height 9
click at [1060, 369] on div "Mark as Accepted" at bounding box center [1023, 373] width 137 height 26
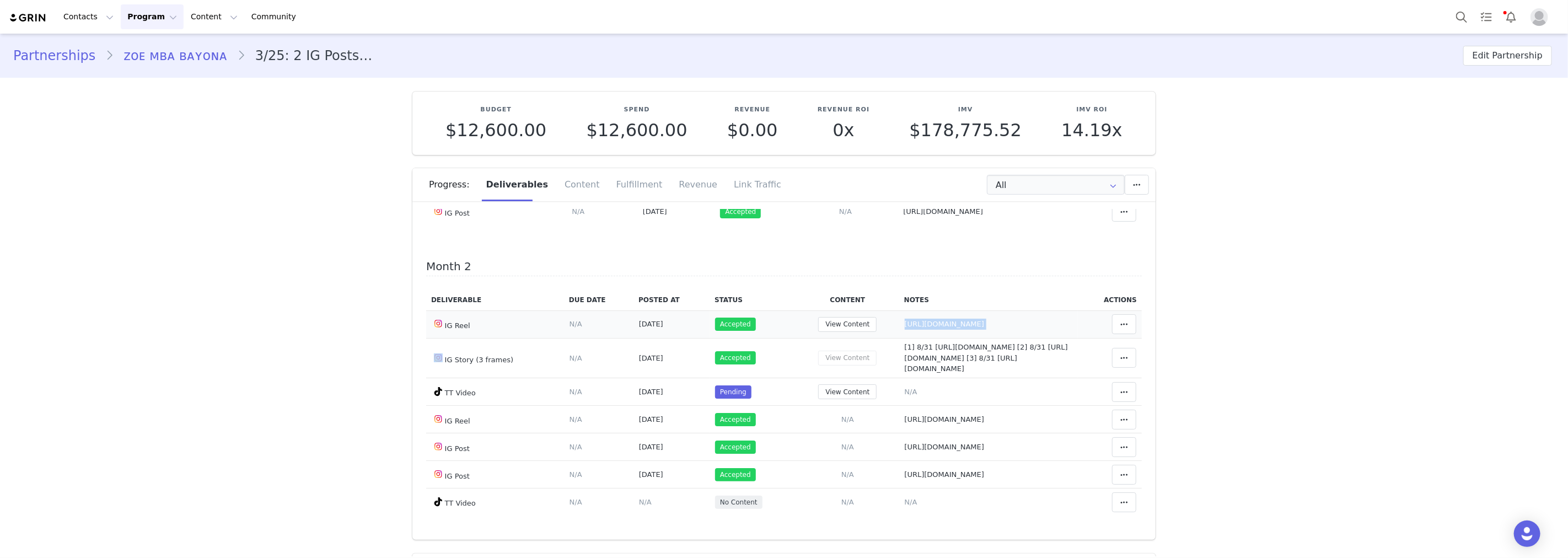
drag, startPoint x: 1049, startPoint y: 351, endPoint x: 886, endPoint y: 357, distance: 163.1
click at [886, 338] on tr "IG Reel Deliverable Due Date Set the date you expect this content to go live. S…" at bounding box center [784, 324] width 716 height 28
copy tr "https://www.instagram.com/reel/DOJsZYUDEV5/ Clear Status Reason for declining t…"
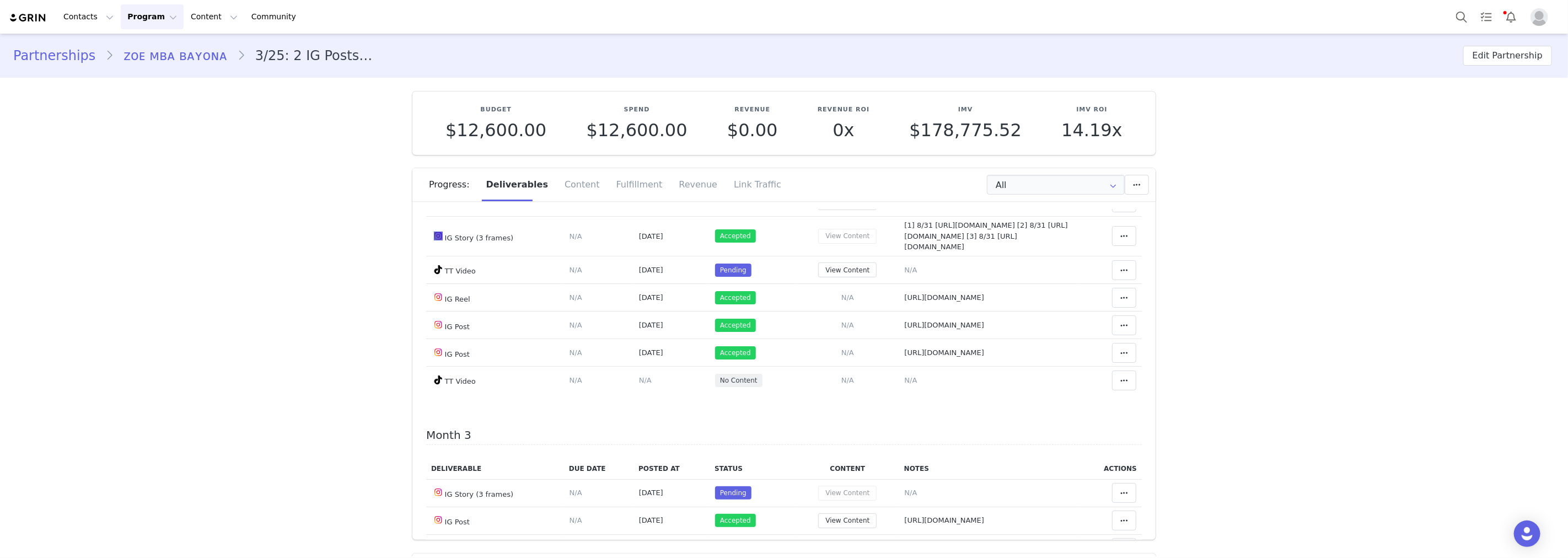
scroll to position [367, 0]
drag, startPoint x: 1037, startPoint y: 370, endPoint x: 1031, endPoint y: 368, distance: 6.3
click at [984, 301] on span "https://www.instagram.com/reel/DOJsZYUDEV5/" at bounding box center [944, 297] width 80 height 8
type textarea "https://www.instagram.com/reel/DOJsZYUDEV5/"
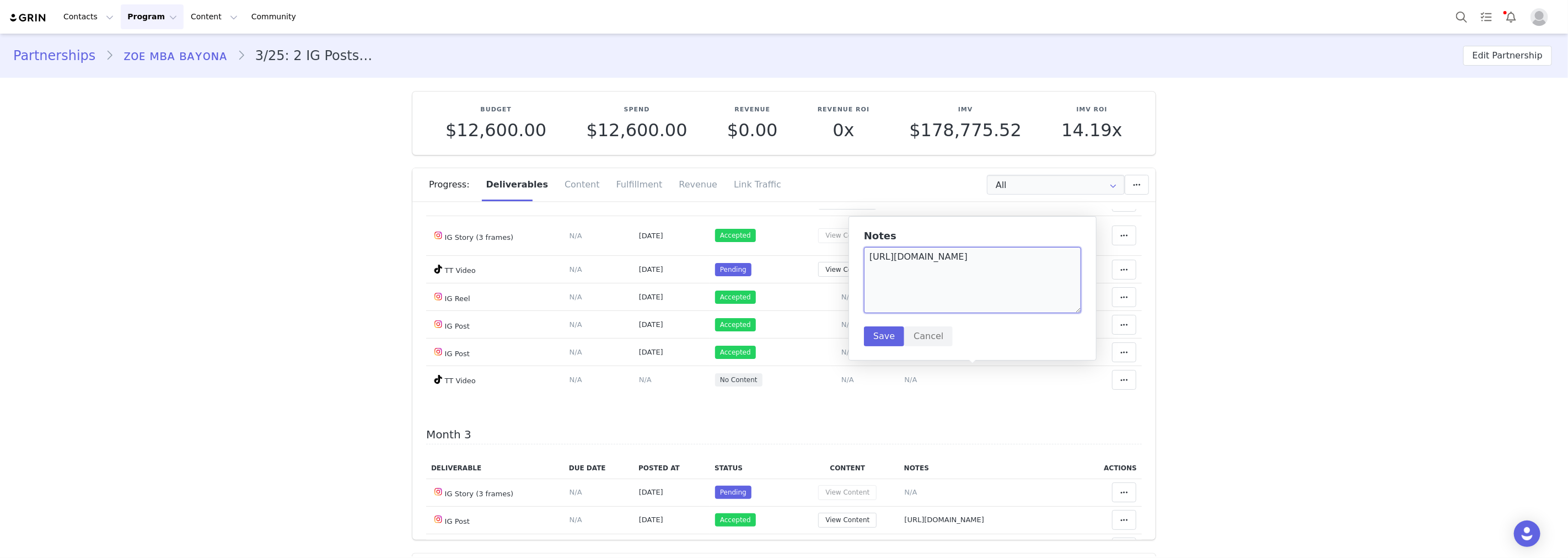
drag, startPoint x: 1011, startPoint y: 258, endPoint x: 878, endPoint y: 260, distance: 133.0
click at [878, 260] on textarea "https://www.instagram.com/reel/DOJsZYUDEV5/" at bounding box center [972, 280] width 217 height 66
type textarea "h"
click at [888, 335] on button "Save" at bounding box center [884, 336] width 40 height 20
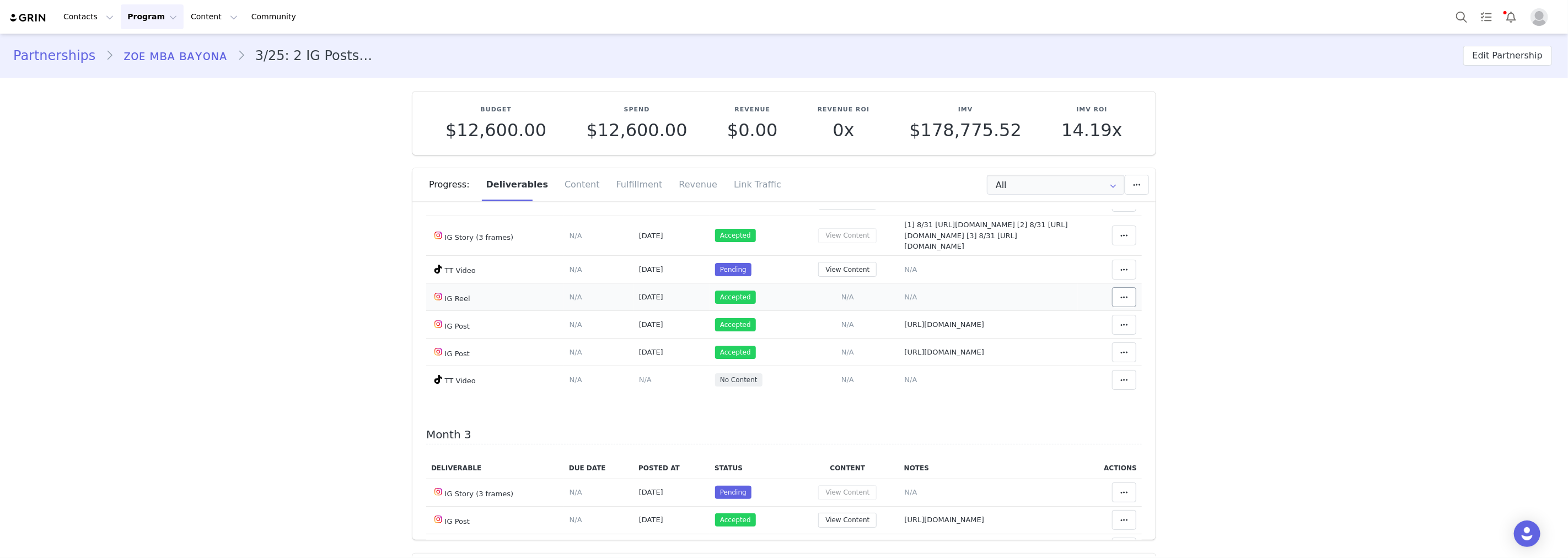
click at [1117, 311] on td "Match Deliverable with Content" at bounding box center [1109, 297] width 64 height 28
click at [649, 301] on span "[DATE]" at bounding box center [651, 297] width 24 height 8
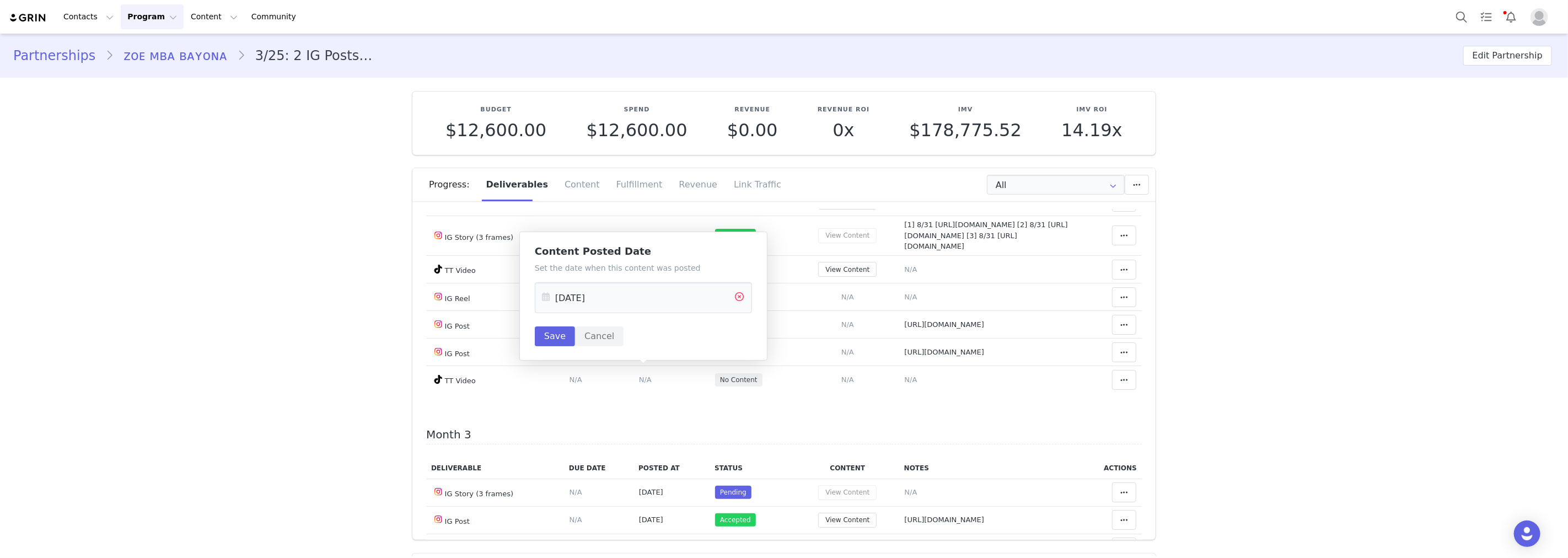
click at [739, 298] on icon at bounding box center [739, 297] width 20 height 31
click at [556, 334] on button "Save" at bounding box center [555, 336] width 40 height 20
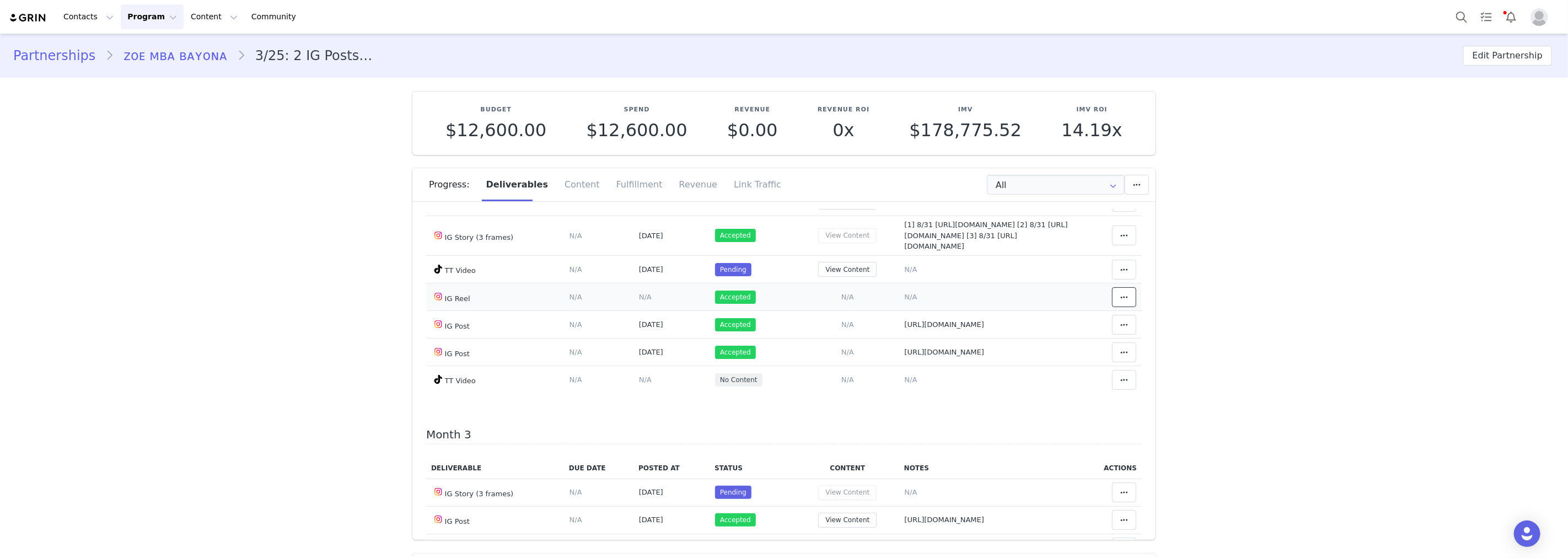
click at [1117, 304] on span at bounding box center [1124, 297] width 13 height 13
click at [1033, 357] on div "Clear Status" at bounding box center [1023, 360] width 137 height 26
click at [639, 301] on span "N/A" at bounding box center [645, 297] width 13 height 8
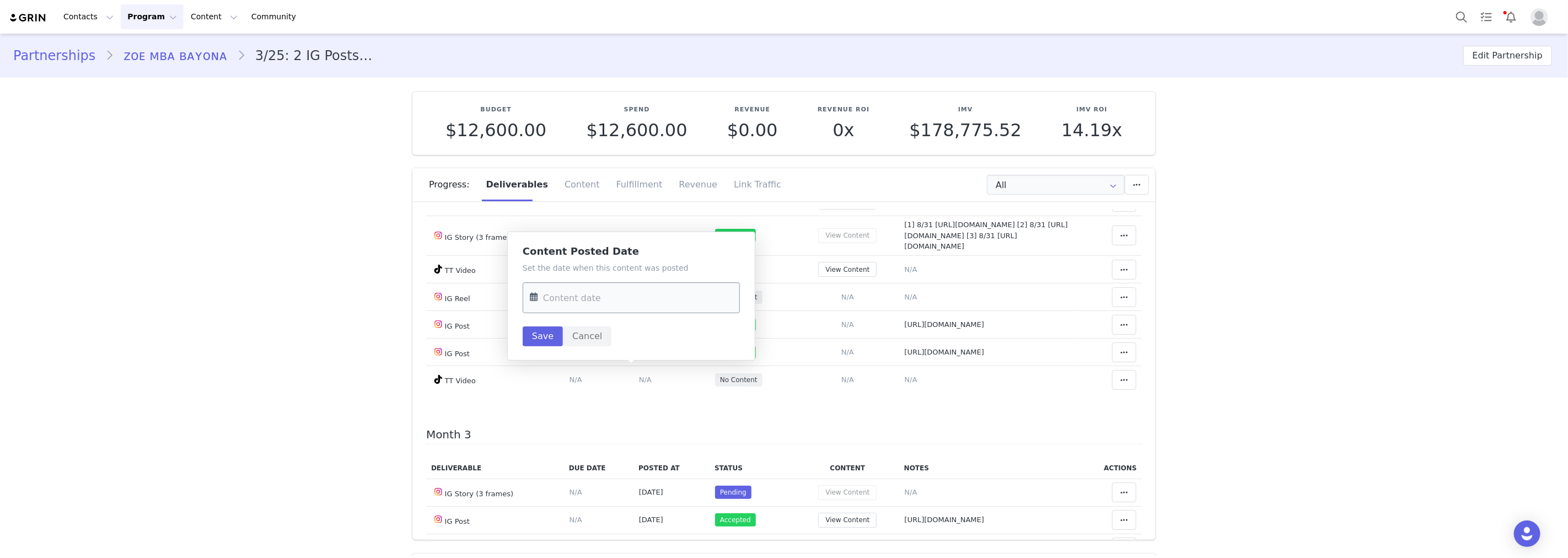
click at [614, 297] on input "text" at bounding box center [631, 297] width 217 height 31
click at [558, 383] on div "29" at bounding box center [566, 385] width 23 height 17
click at [590, 300] on input "[DATE]" at bounding box center [631, 297] width 217 height 31
click at [636, 447] on span "25" at bounding box center [635, 448] width 13 height 13
type input "Sep 25 2025"
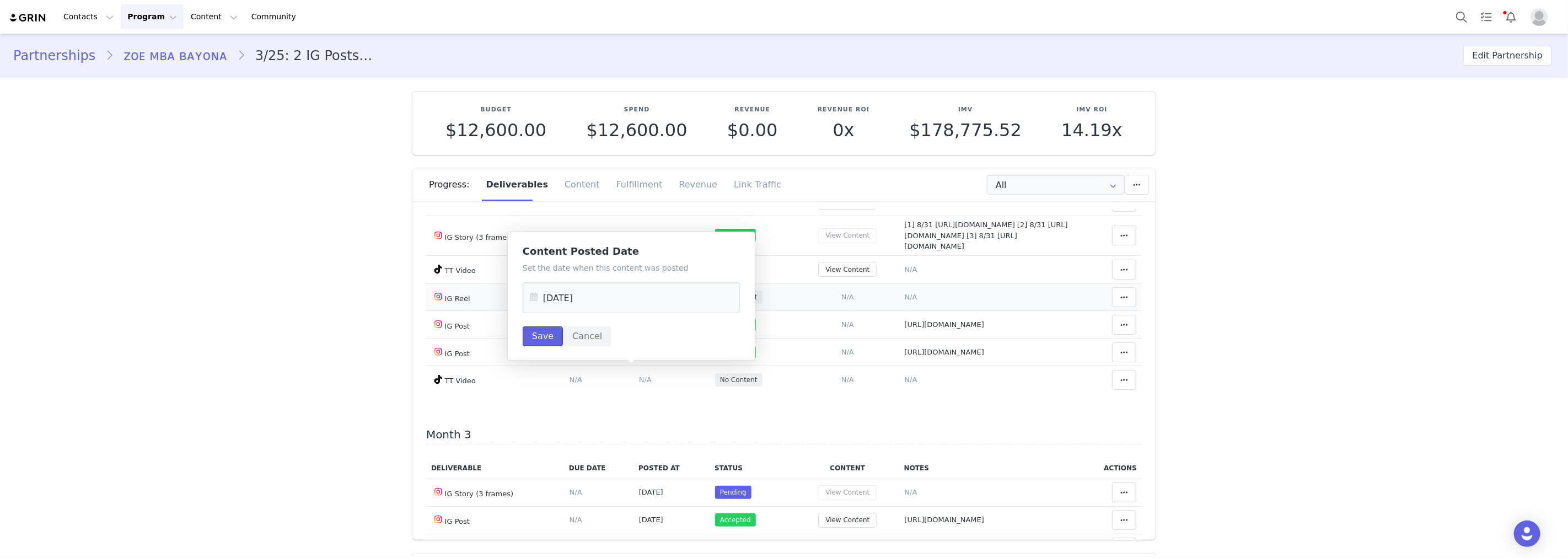
click at [547, 334] on button "Save" at bounding box center [543, 336] width 40 height 20
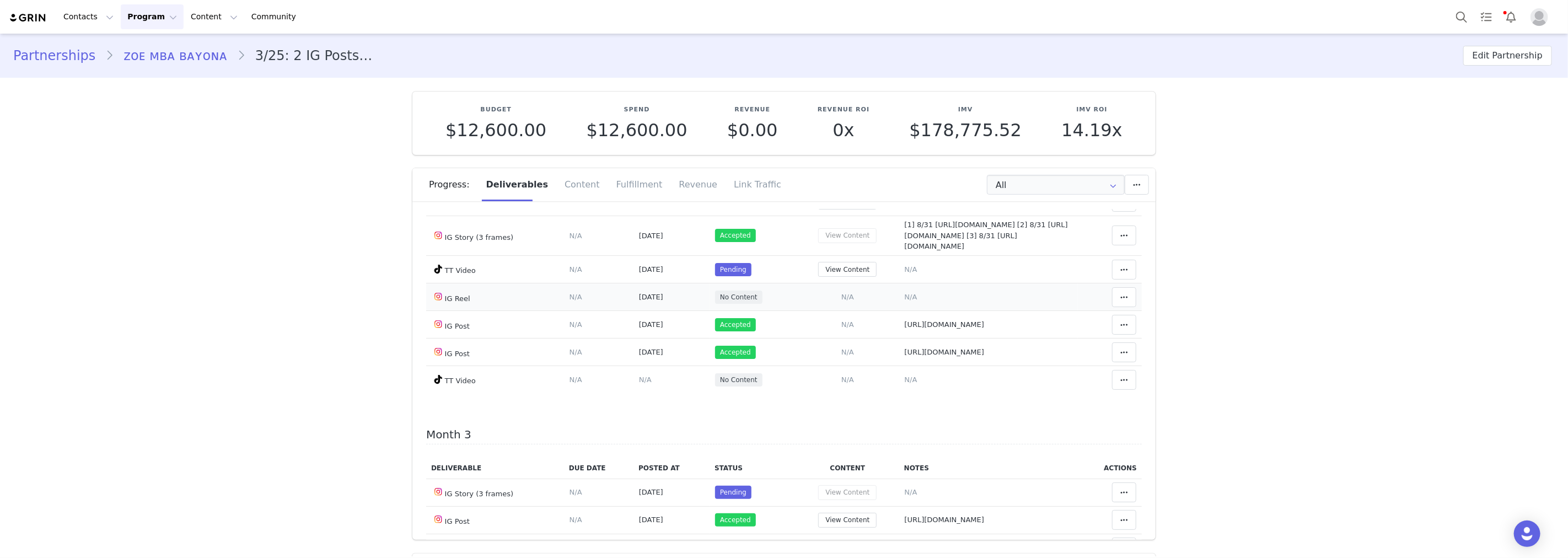
click at [905, 301] on span "N/A" at bounding box center [911, 297] width 13 height 8
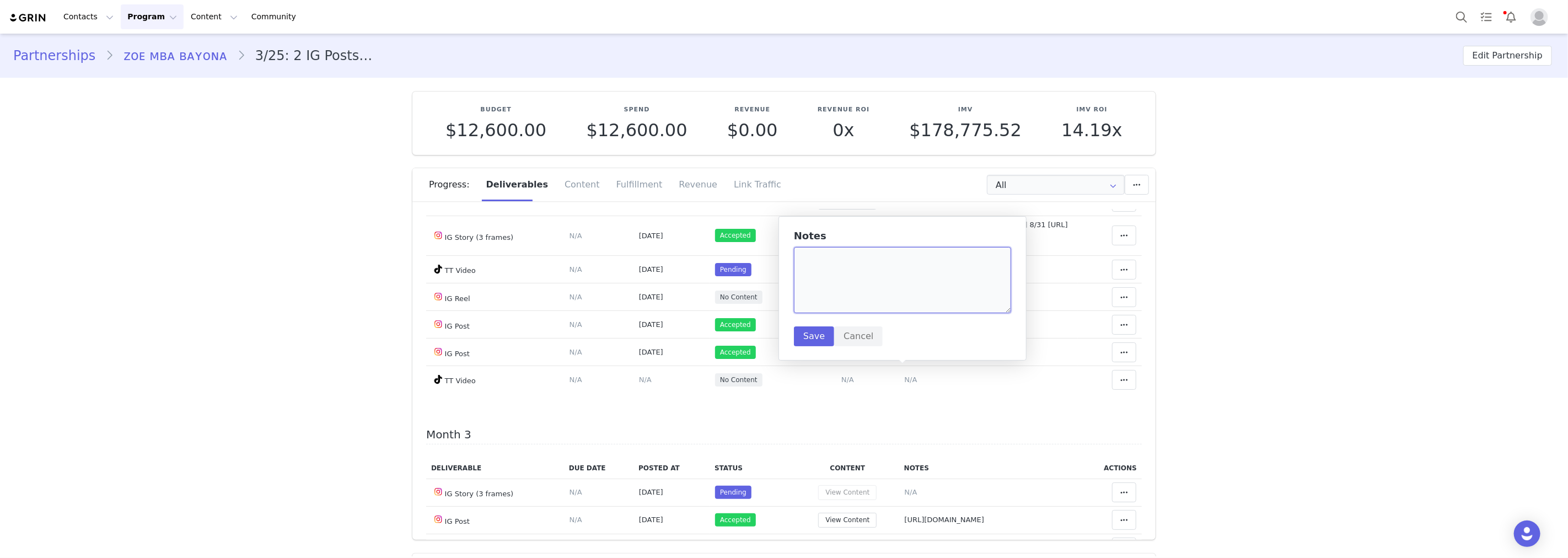
click at [836, 292] on textarea at bounding box center [902, 280] width 217 height 66
paste textarea "https://www.instagram.com/reel/DO9OSi5DIYi/"
type textarea "https://www.instagram.com/reel/DO9OSi5DIYi/"
click at [812, 336] on button "Save" at bounding box center [814, 336] width 40 height 20
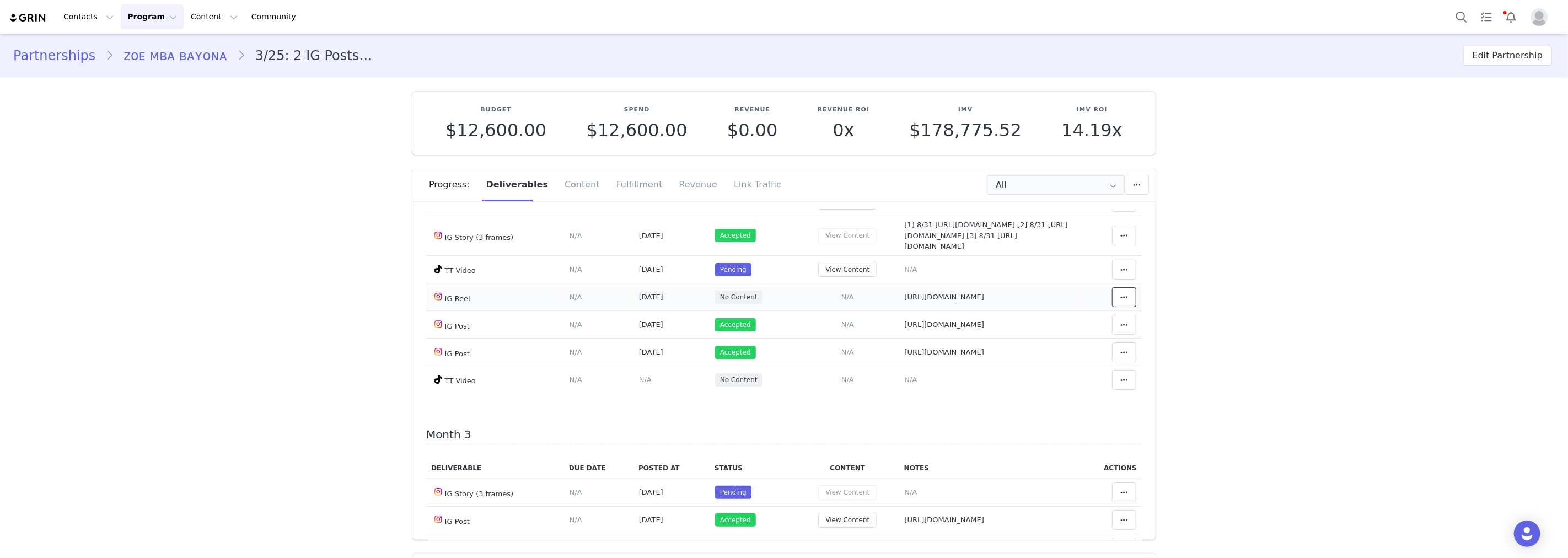
click at [1120, 301] on icon at bounding box center [1123, 297] width 7 height 9
drag, startPoint x: 1048, startPoint y: 373, endPoint x: 217, endPoint y: 366, distance: 831.0
click at [1048, 373] on div "Mark as Accepted" at bounding box center [1023, 373] width 137 height 26
click at [905, 273] on span "N/A" at bounding box center [911, 269] width 13 height 8
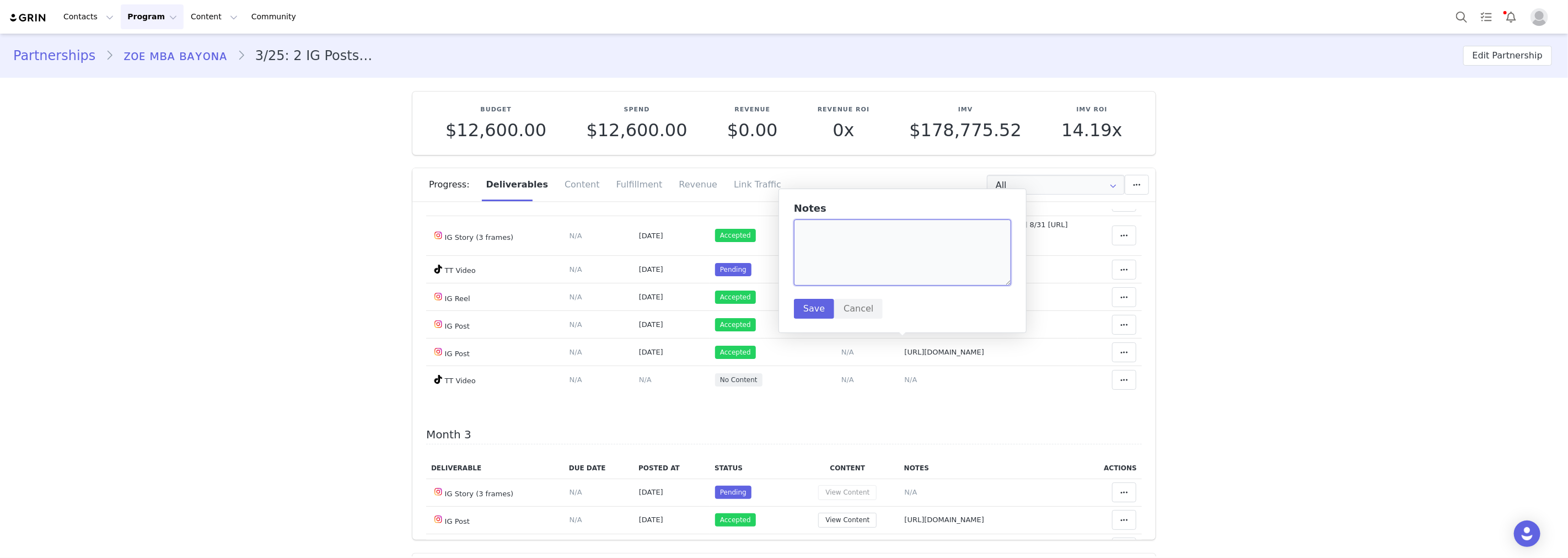
click at [880, 260] on textarea at bounding box center [902, 252] width 217 height 66
paste textarea "https://www.tiktok.com/@zoembabayona/video/7553633138489085187"
type textarea "https://www.tiktok.com/@zoembabayona/video/7553633138489085187"
click at [813, 310] on button "Save" at bounding box center [814, 309] width 40 height 20
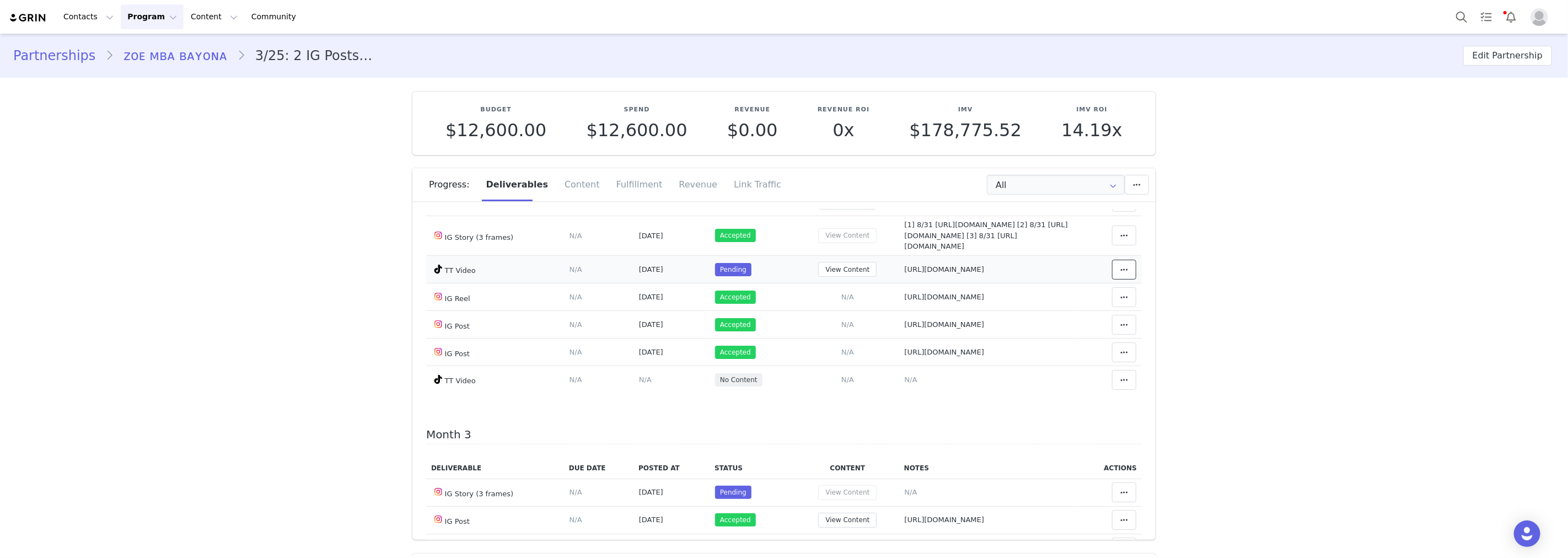
click at [1117, 276] on span at bounding box center [1124, 270] width 13 height 13
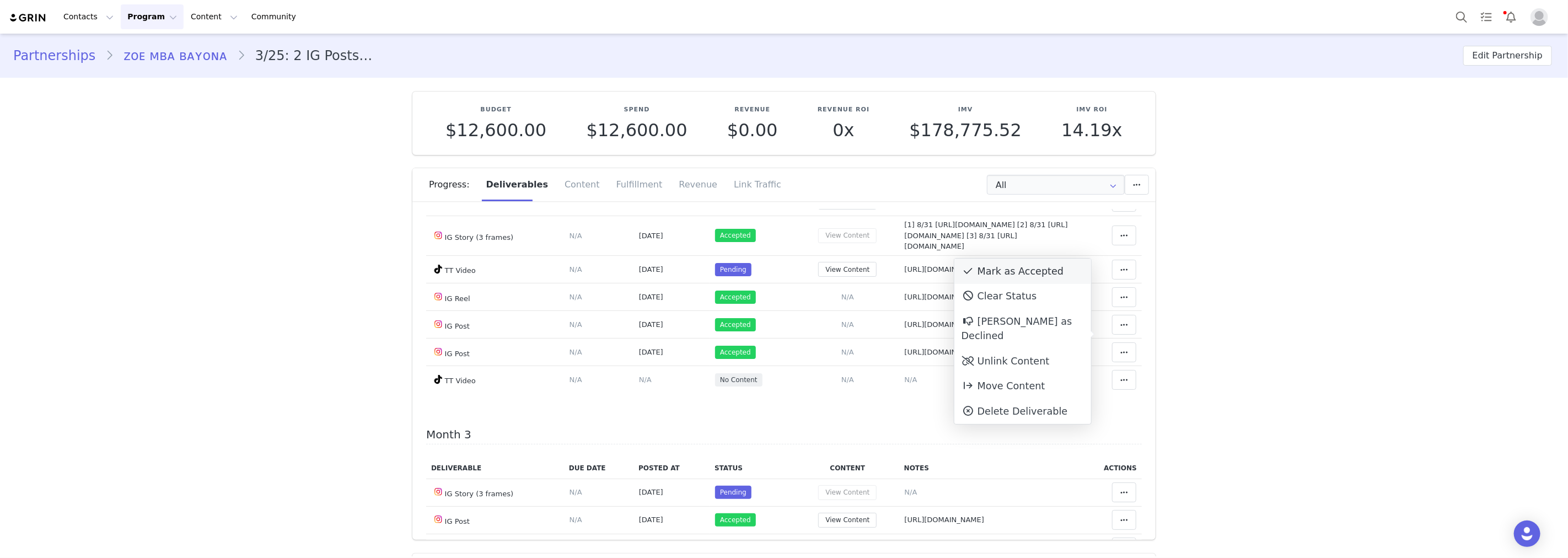
click at [1015, 273] on div "Mark as Accepted" at bounding box center [1023, 271] width 137 height 26
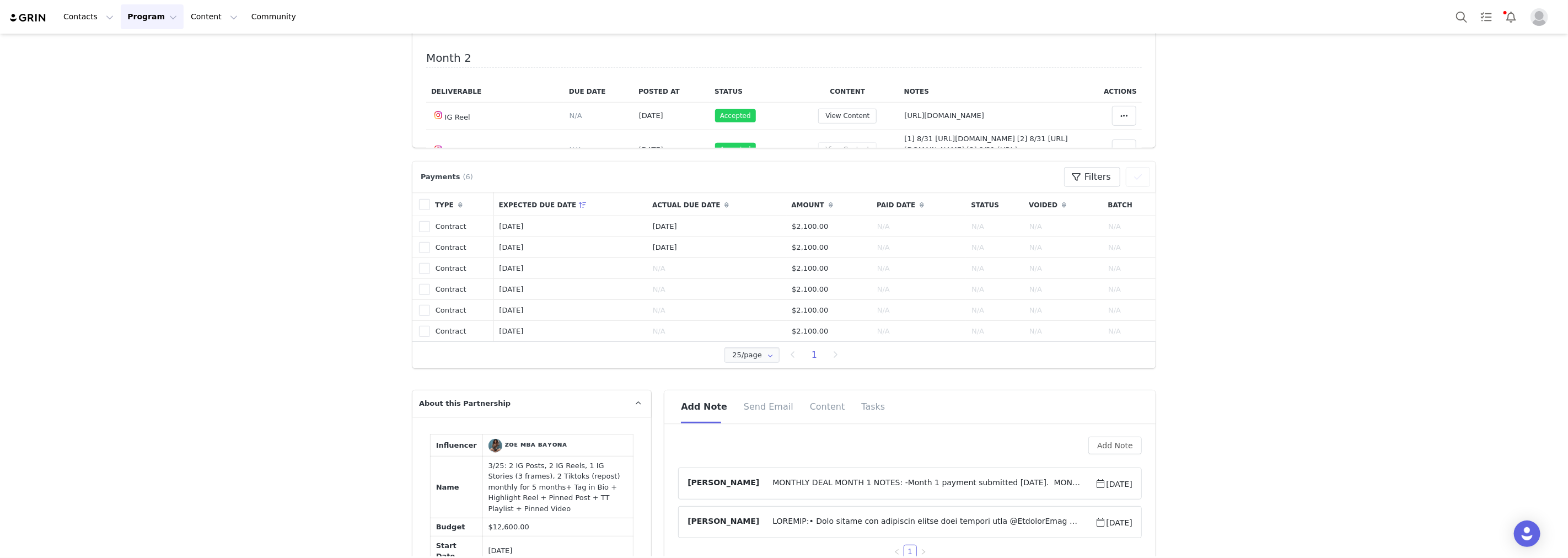
scroll to position [551, 0]
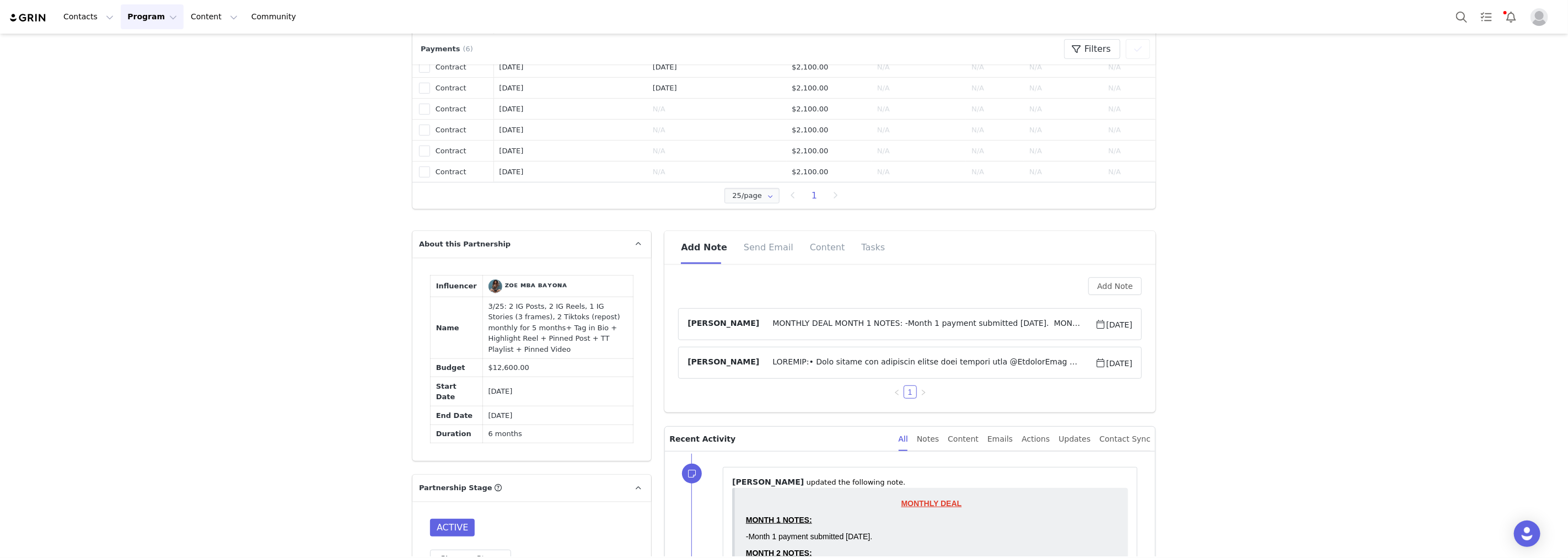
click at [978, 324] on span "MONTHLY DEAL MONTH 1 NOTES: -Month 1 payment submitted 4/8/25. MONTH 2 NOTES: -…" at bounding box center [927, 324] width 336 height 13
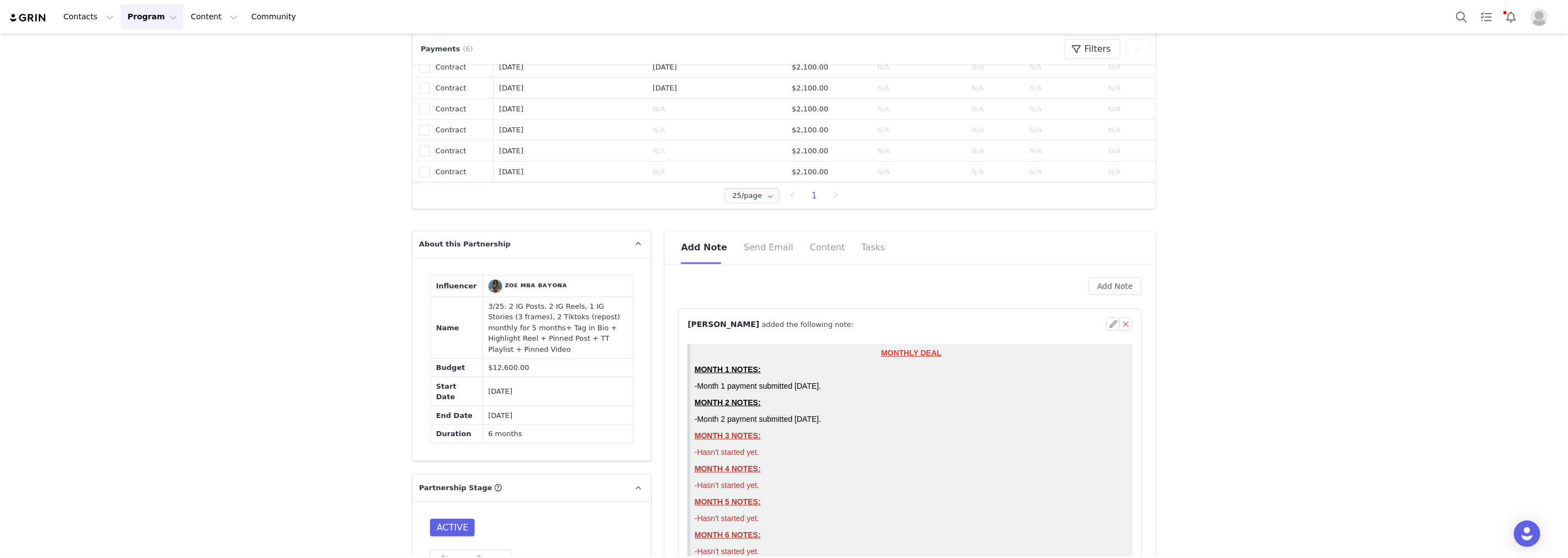
scroll to position [0, 0]
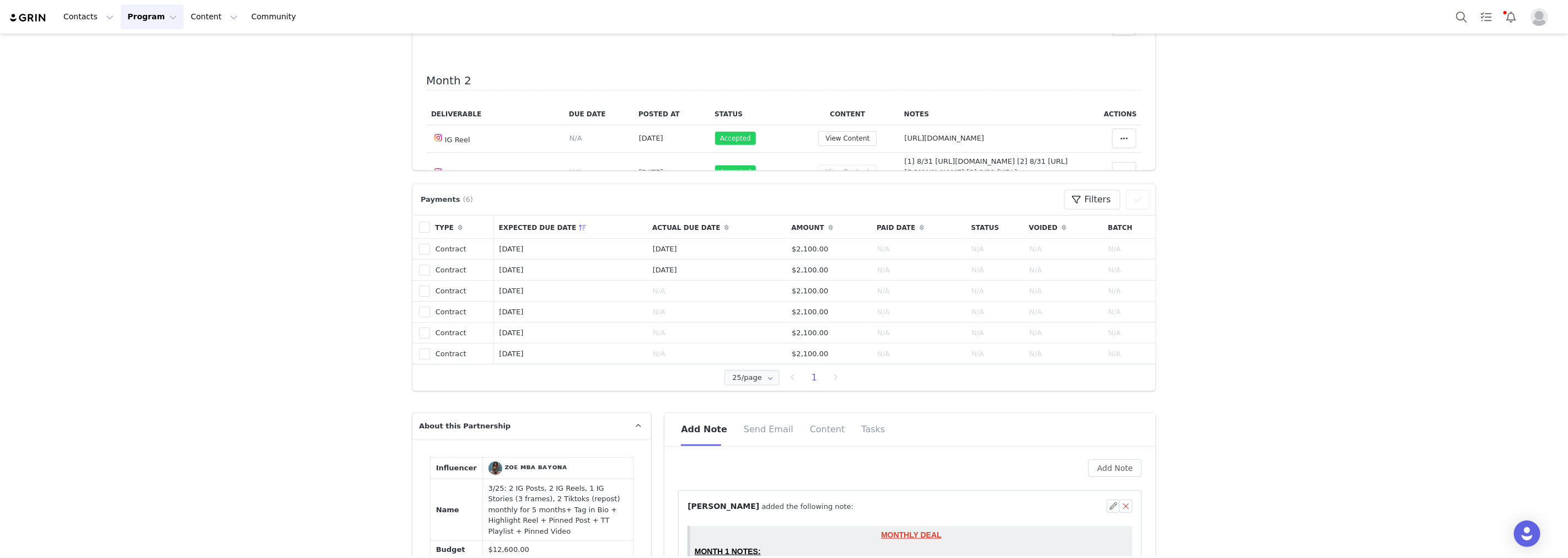
scroll to position [122, 0]
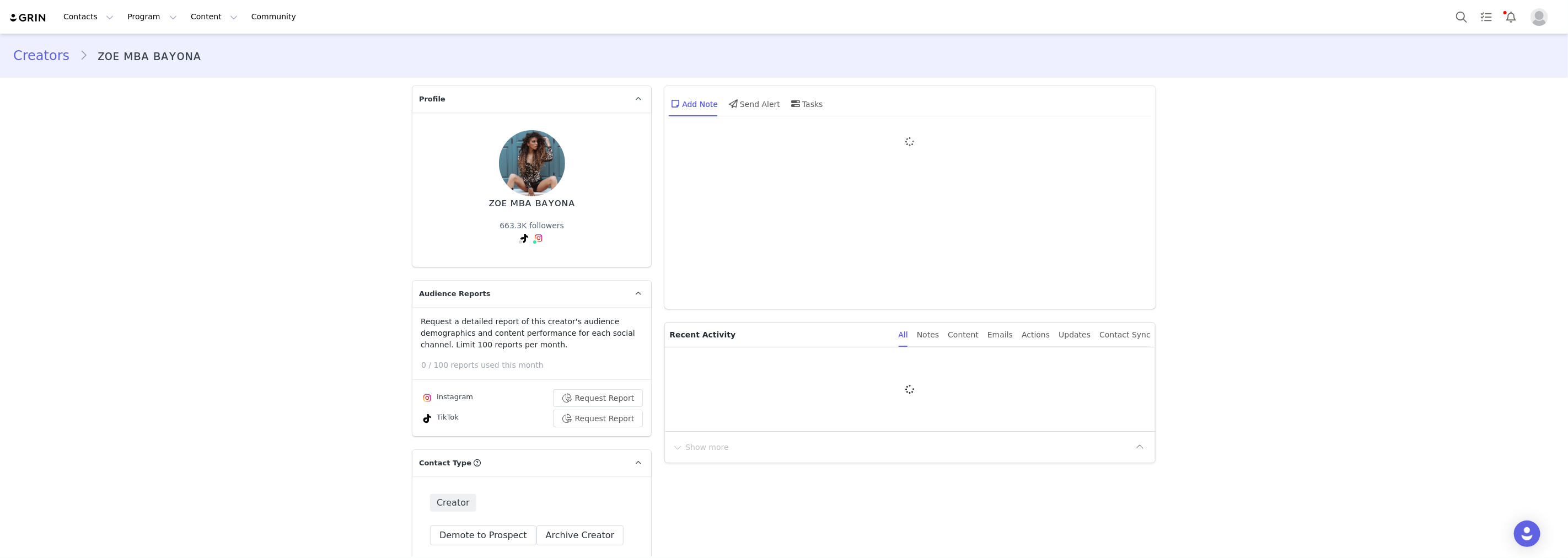
type input "+34 ([GEOGRAPHIC_DATA])"
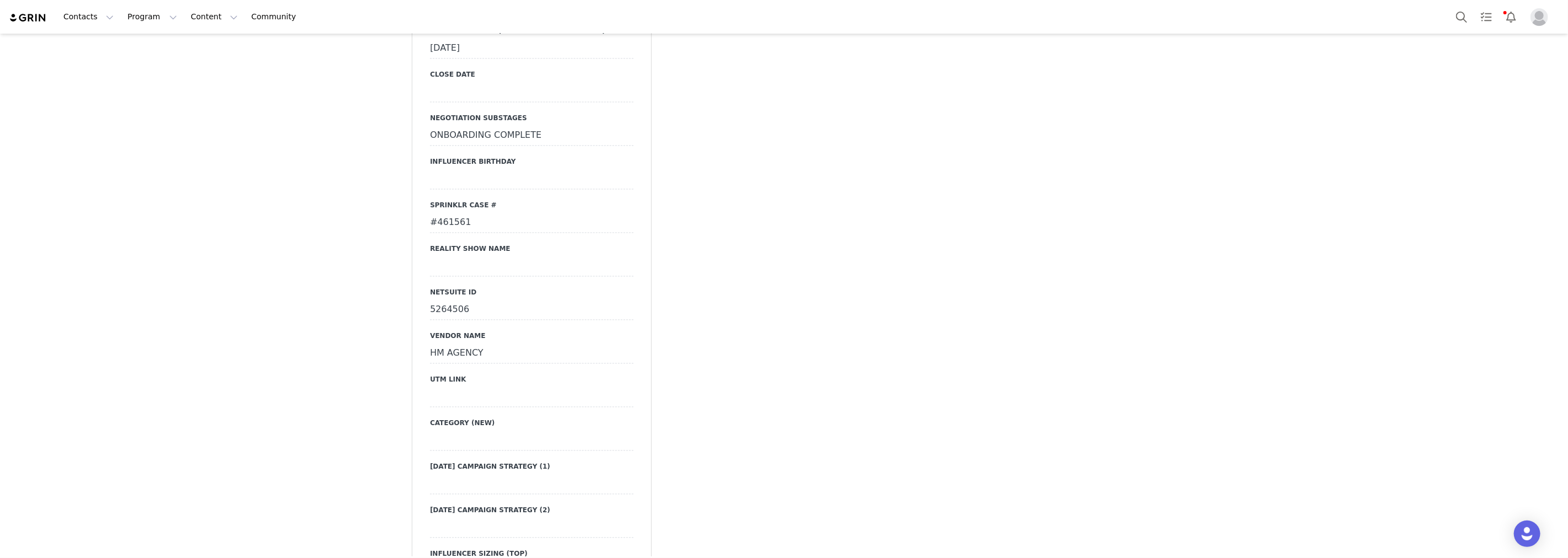
scroll to position [1715, 0]
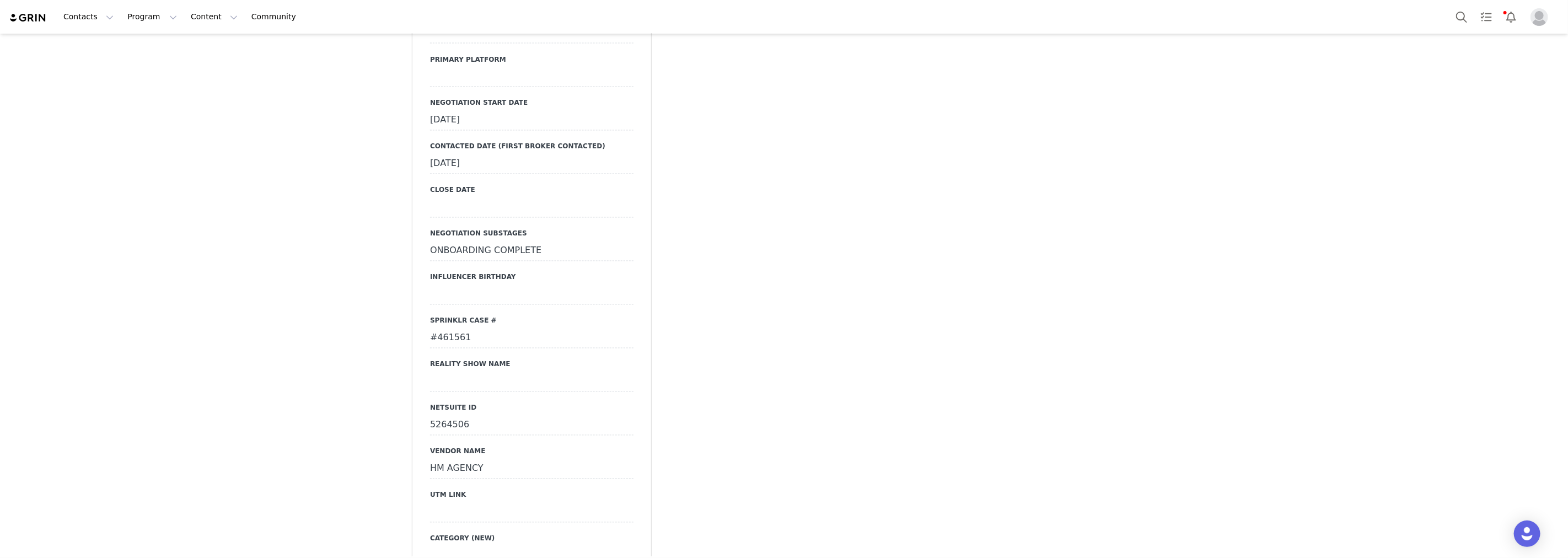
click at [449, 328] on div "#461561" at bounding box center [531, 338] width 203 height 20
drag, startPoint x: 469, startPoint y: 348, endPoint x: 480, endPoint y: 350, distance: 11.2
click at [469, 354] on button "Cancel" at bounding box center [479, 361] width 37 height 15
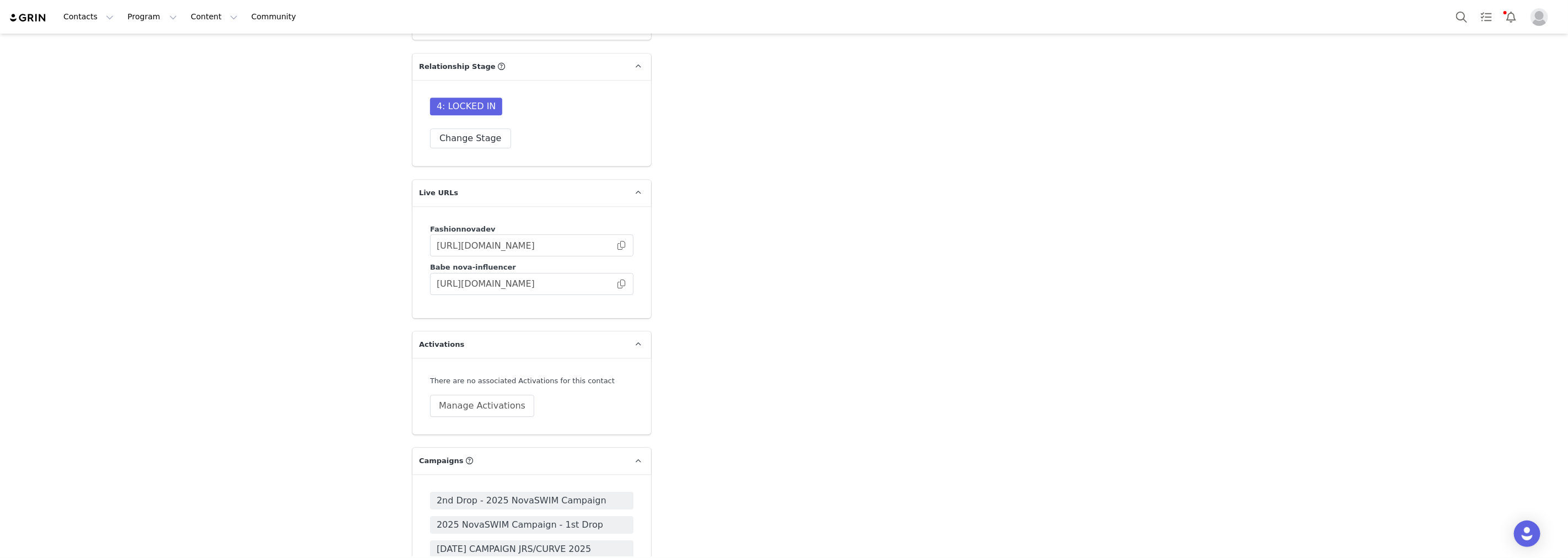
scroll to position [3124, 0]
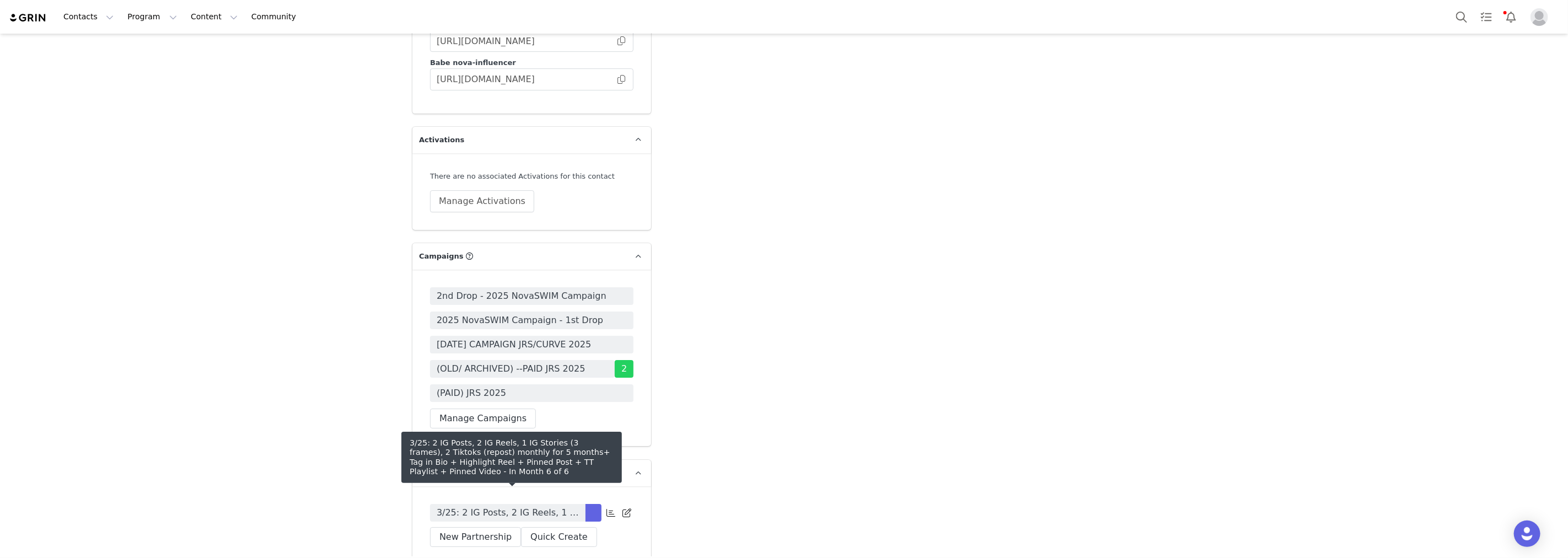
click at [554, 506] on span "3/25: 2 IG Posts, 2 IG Reels, 1 IG Stories (3 frames), 2 Tiktoks (repost) month…" at bounding box center [508, 513] width 142 height 13
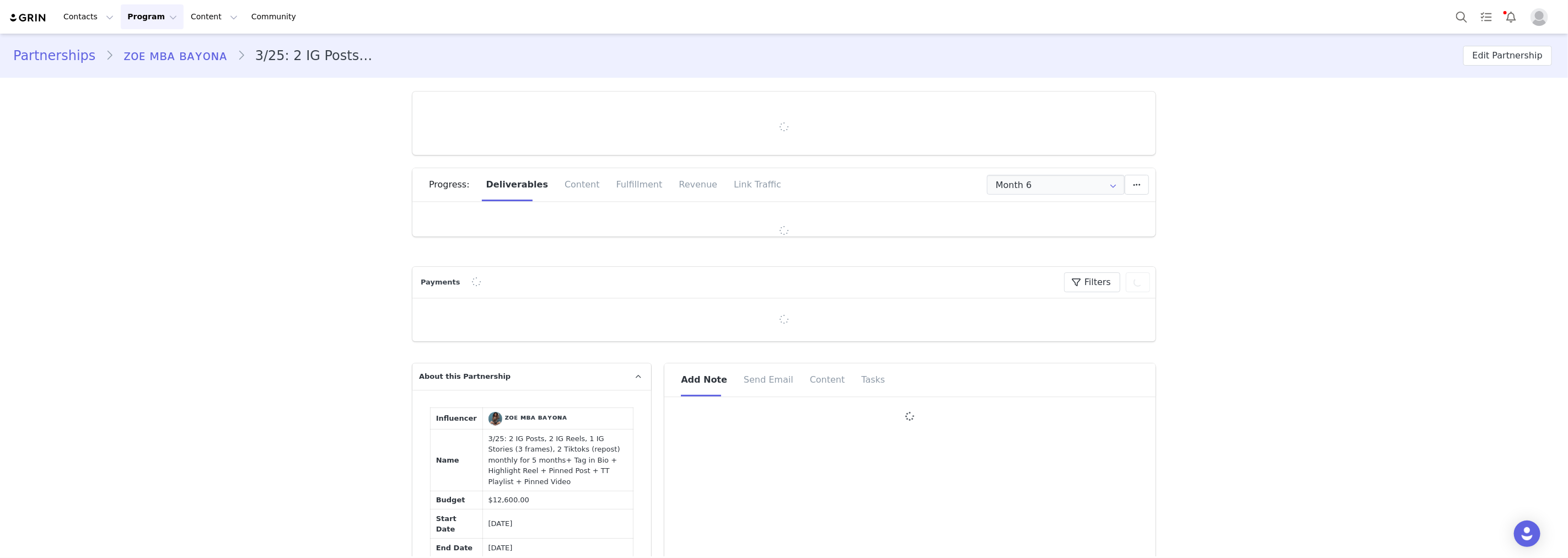
type input "+34 ([GEOGRAPHIC_DATA])"
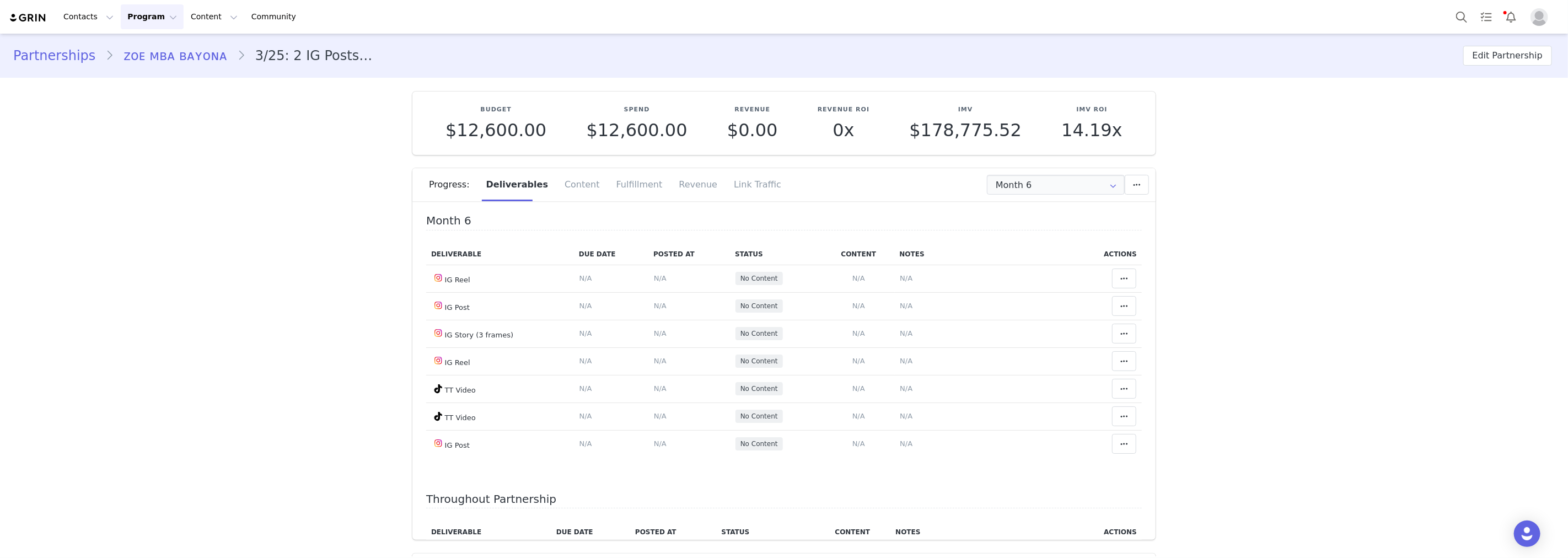
scroll to position [541, 0]
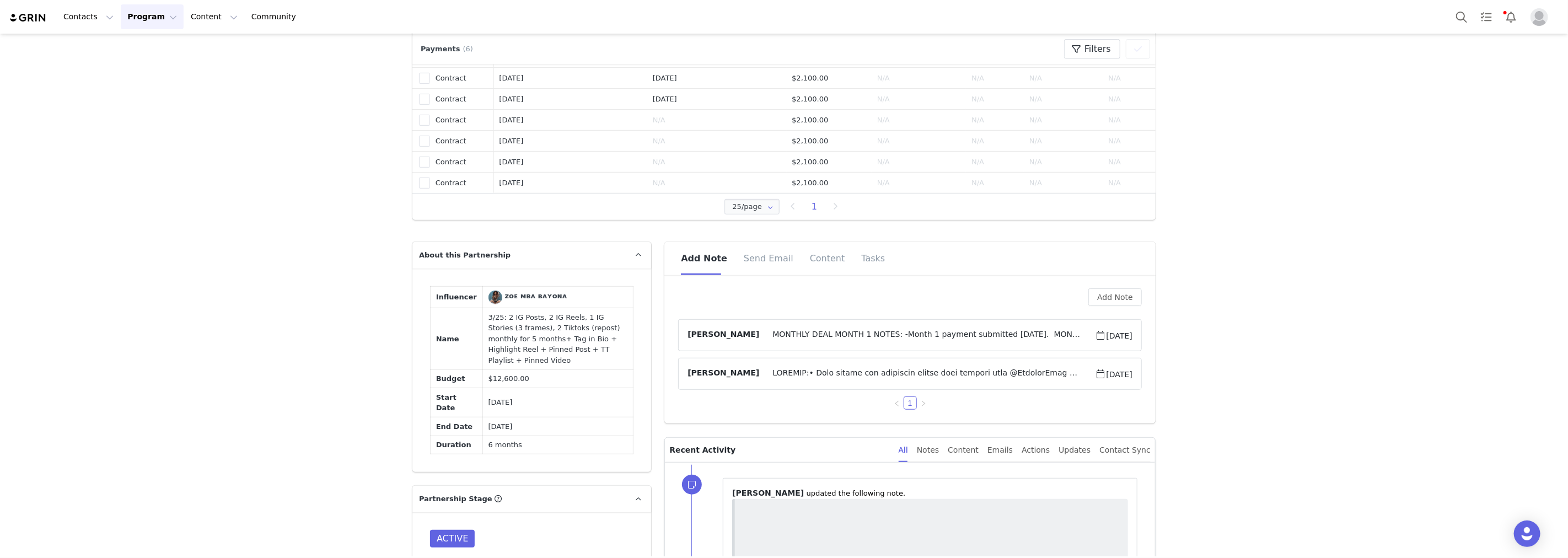
click at [921, 332] on span "MONTHLY DEAL MONTH 1 NOTES: -Month 1 payment submitted 4/8/25. MONTH 2 NOTES: -…" at bounding box center [927, 335] width 336 height 13
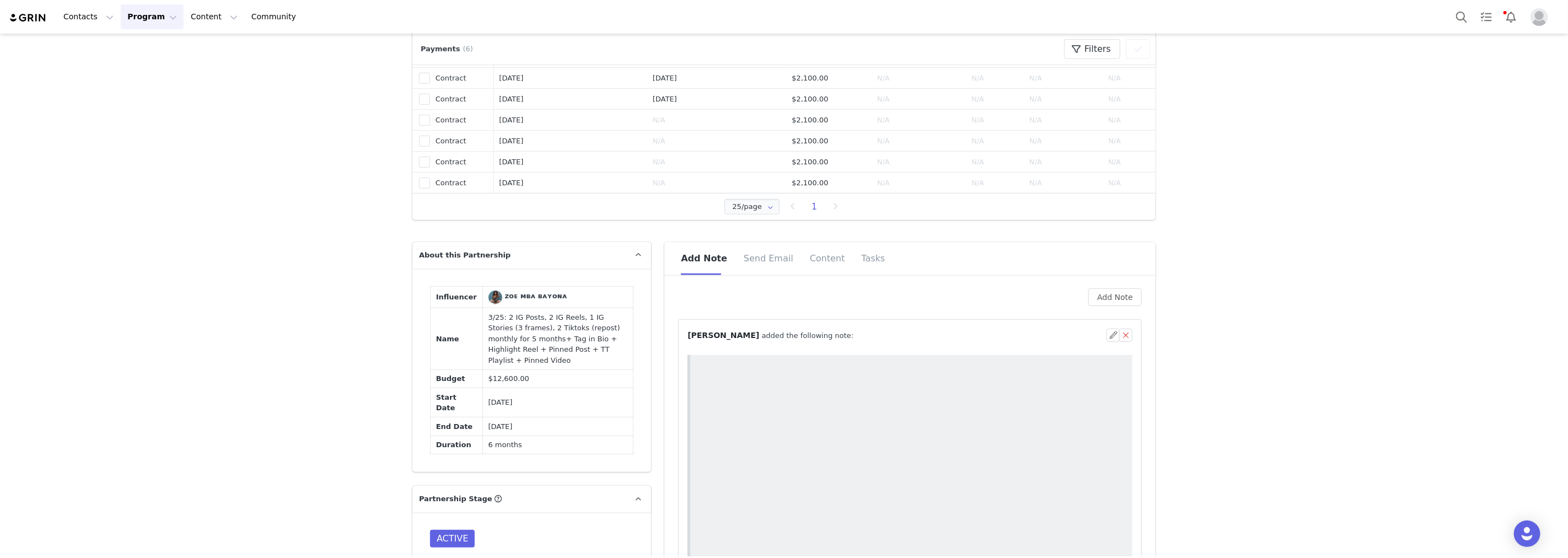
drag, startPoint x: 165, startPoint y: 288, endPoint x: 150, endPoint y: 1, distance: 287.4
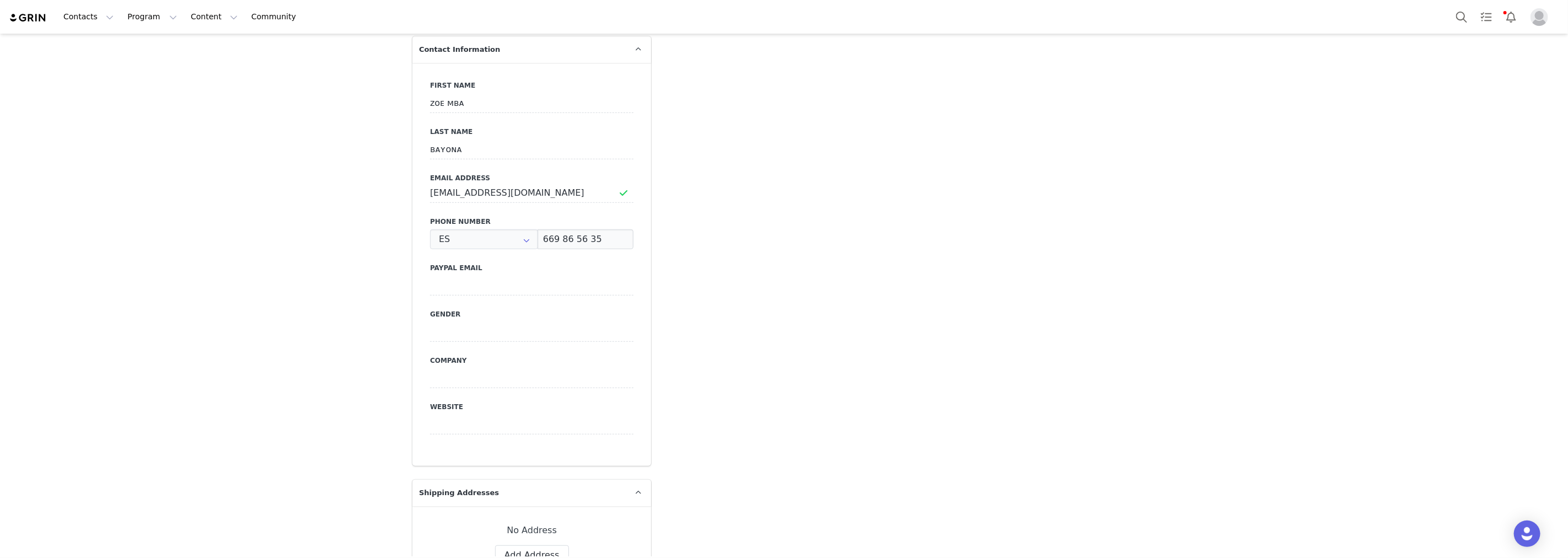
type input "+34 ([GEOGRAPHIC_DATA])"
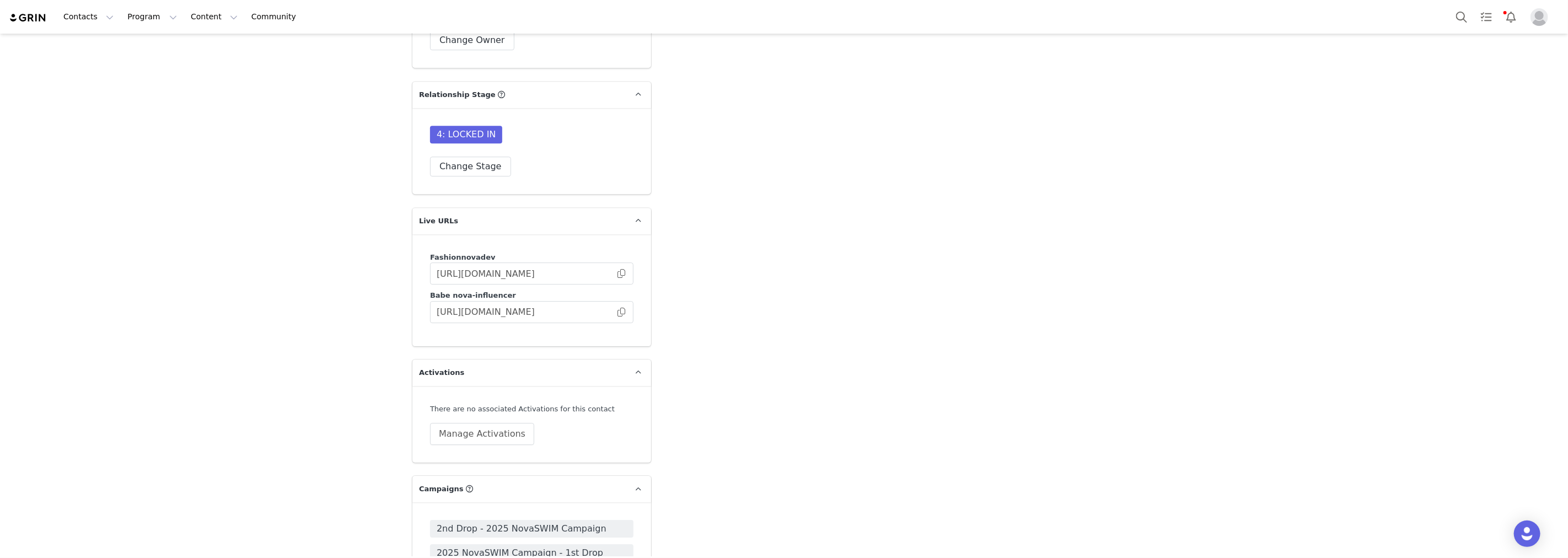
scroll to position [3185, 0]
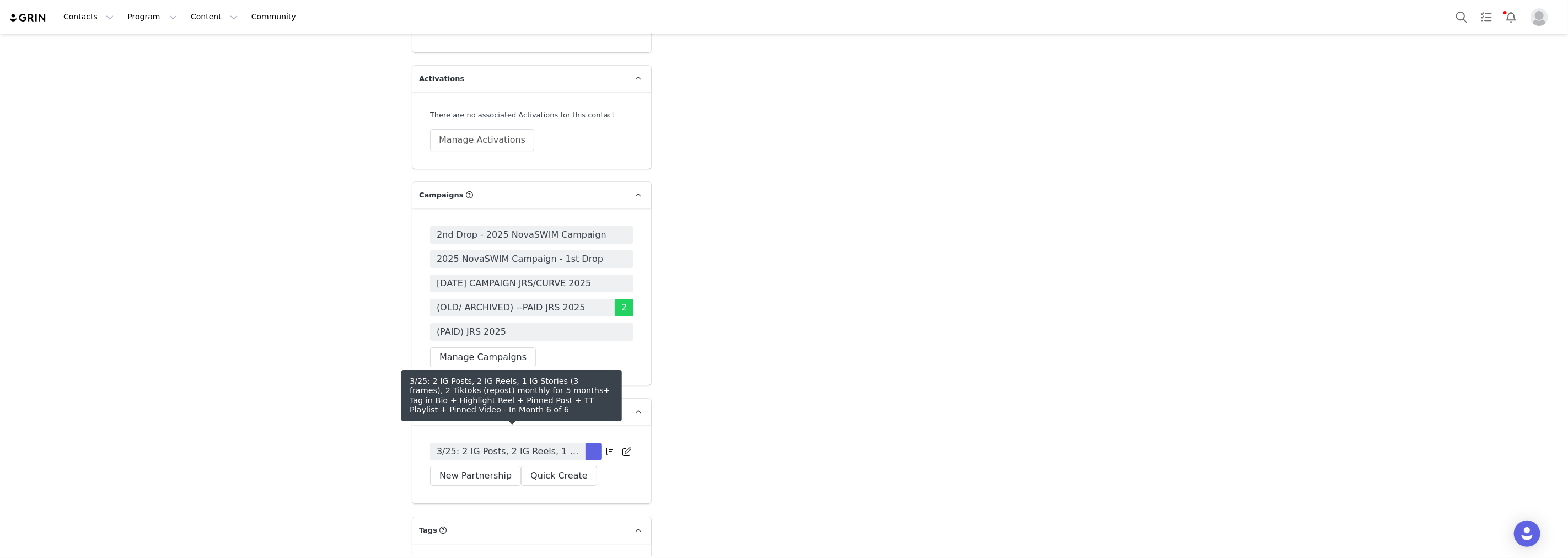
click at [539, 445] on span "3/25: 2 IG Posts, 2 IG Reels, 1 IG Stories (3 frames), 2 Tiktoks (repost) month…" at bounding box center [508, 452] width 142 height 13
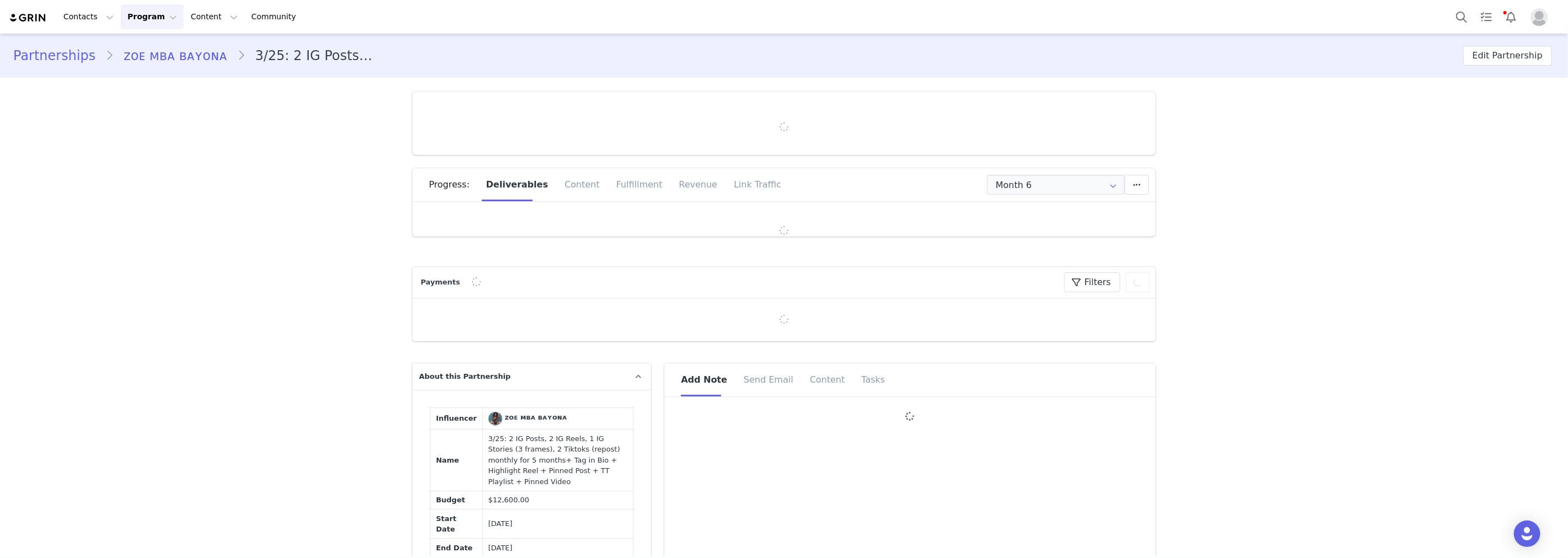
type input "+34 ([GEOGRAPHIC_DATA])"
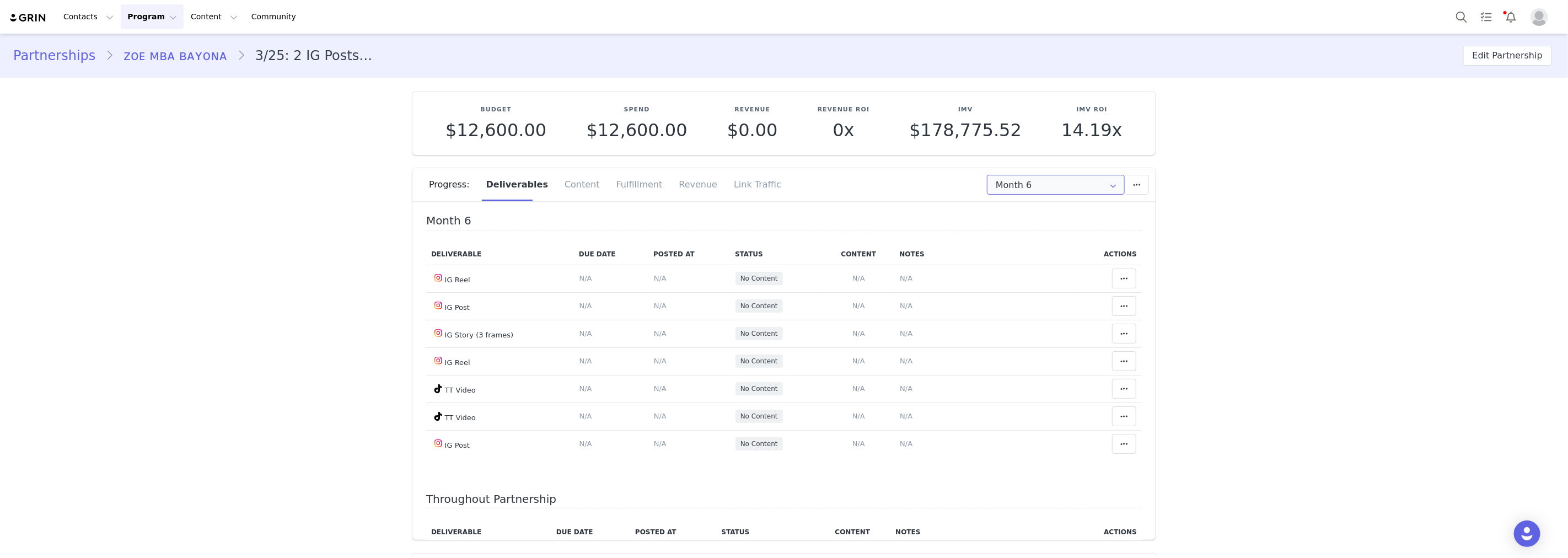
click at [1070, 183] on input "Month 6" at bounding box center [1056, 185] width 138 height 20
click at [1035, 236] on li "Month 2 May 3rd - Jun 3rd" at bounding box center [1056, 233] width 146 height 19
type input "Month 2"
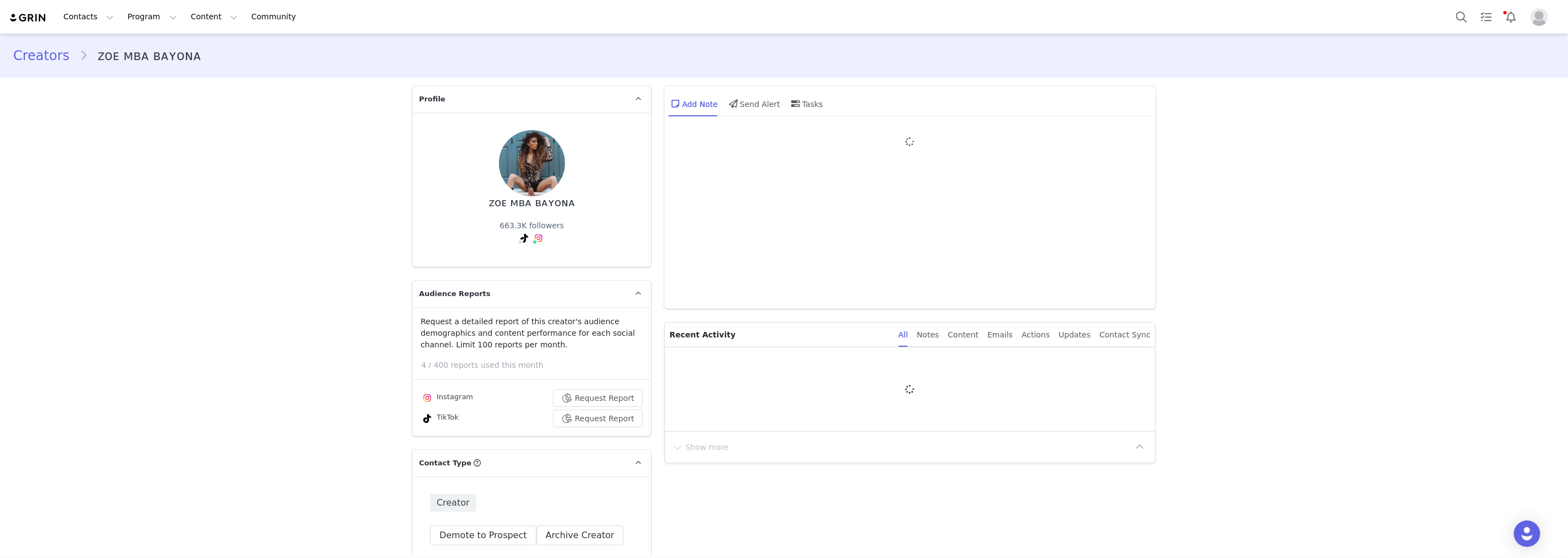
type input "+34 ([GEOGRAPHIC_DATA])"
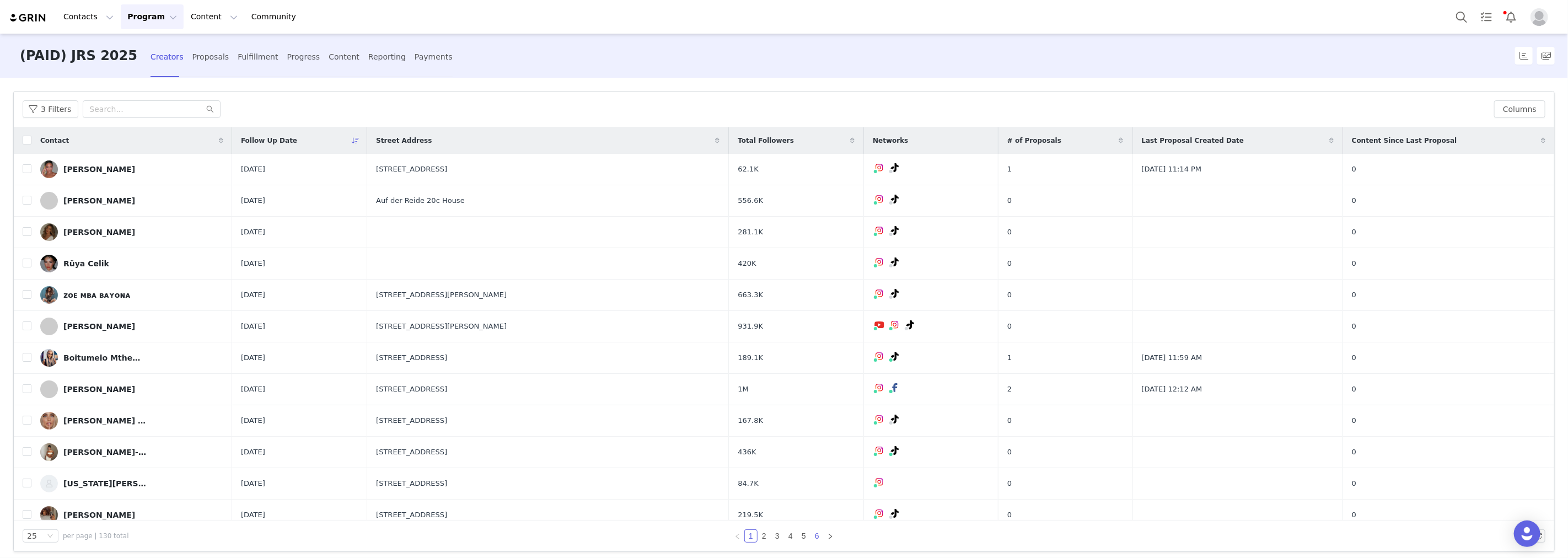
click at [813, 534] on link "6" at bounding box center [817, 536] width 12 height 12
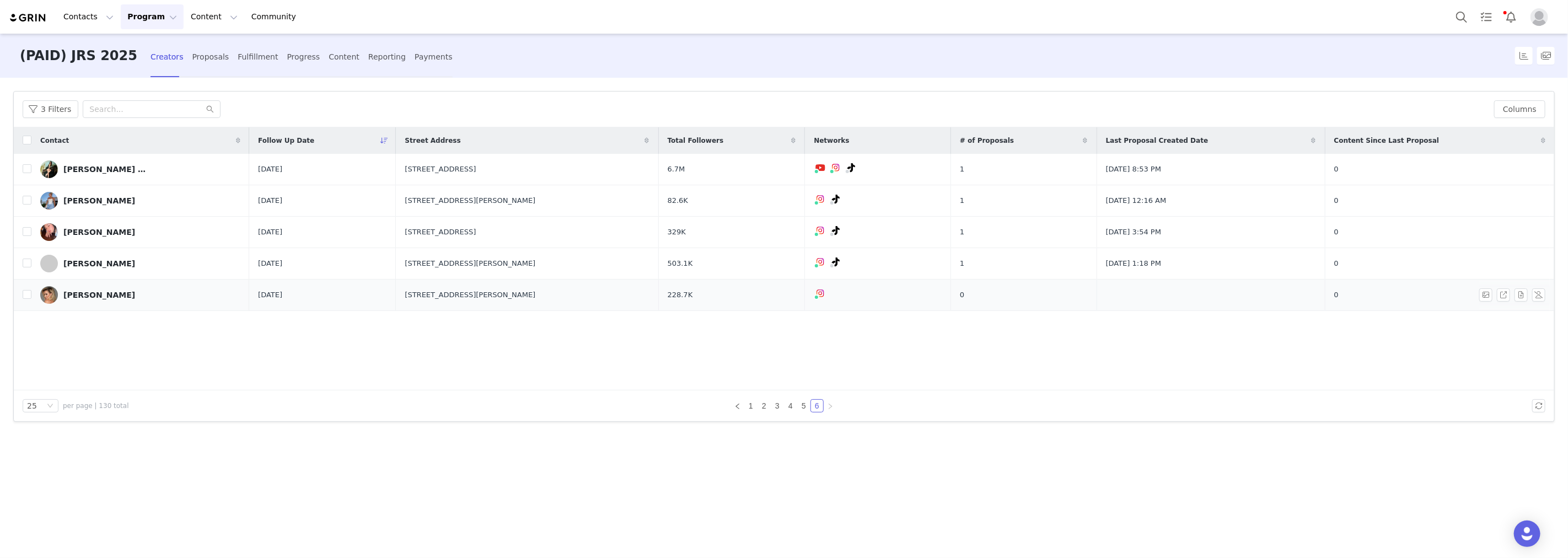
click at [79, 300] on link "[PERSON_NAME]" at bounding box center [140, 295] width 200 height 17
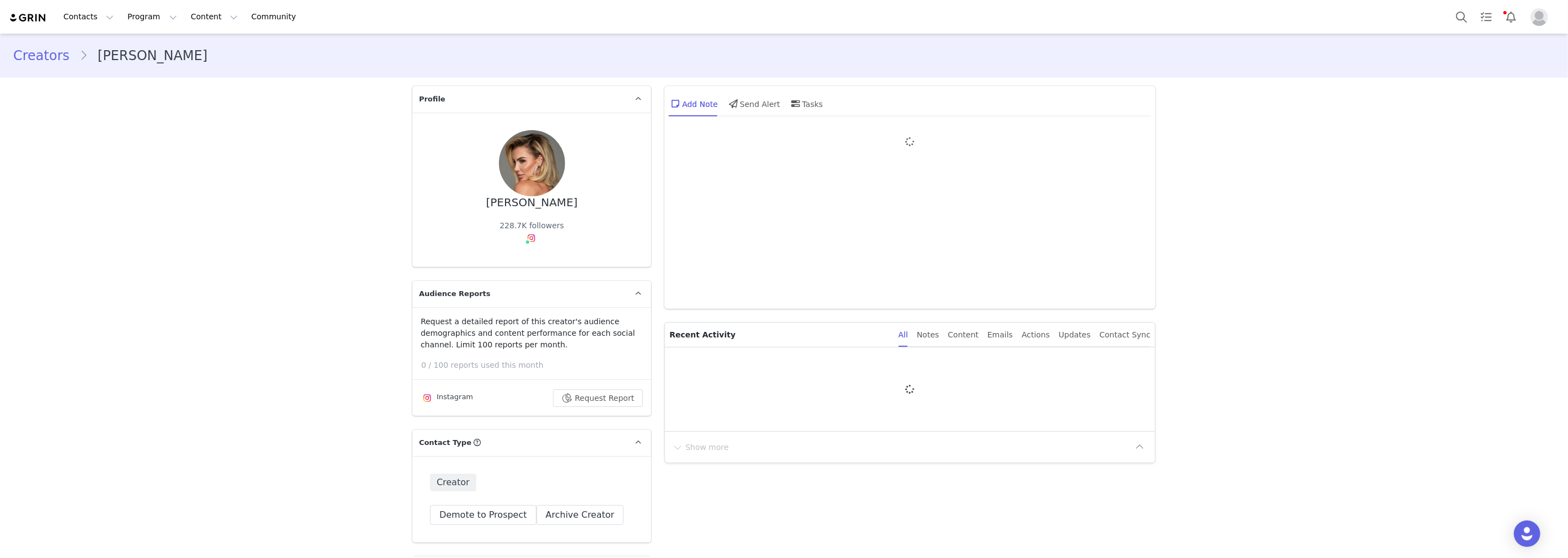
type input "+1 ([GEOGRAPHIC_DATA])"
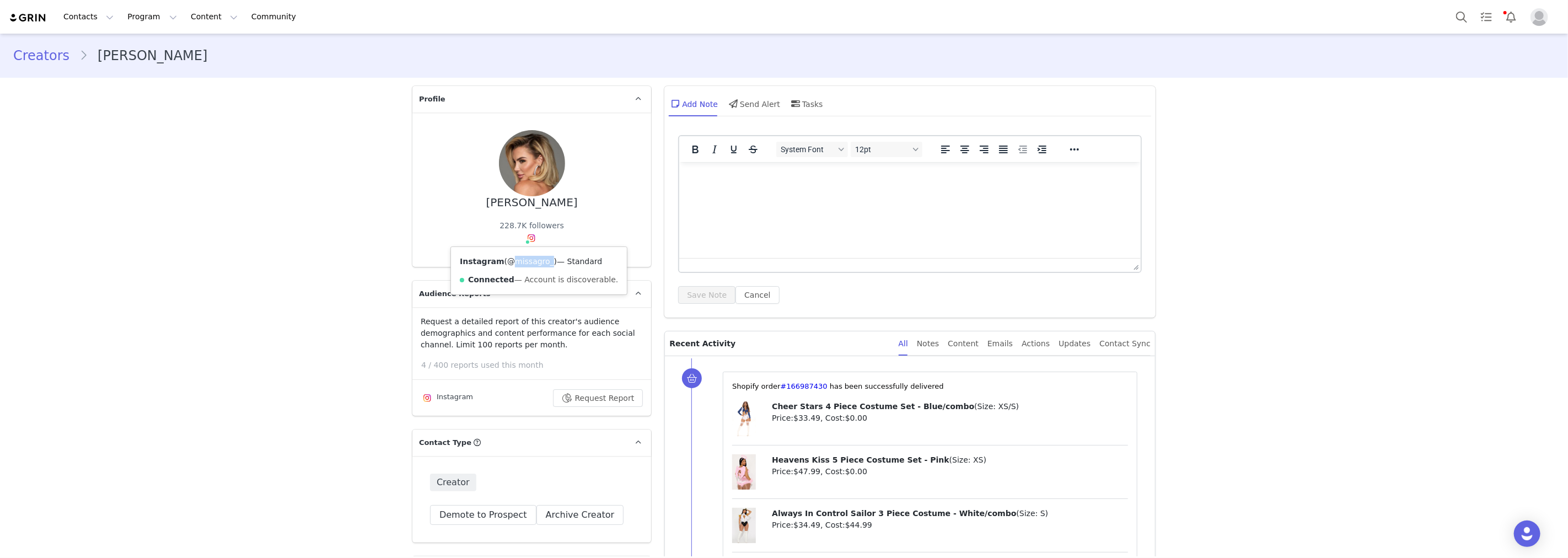
drag, startPoint x: 498, startPoint y: 259, endPoint x: 539, endPoint y: 262, distance: 41.1
click at [539, 262] on span "( @missagro_ )" at bounding box center [531, 261] width 53 height 9
copy link "@missagro_"
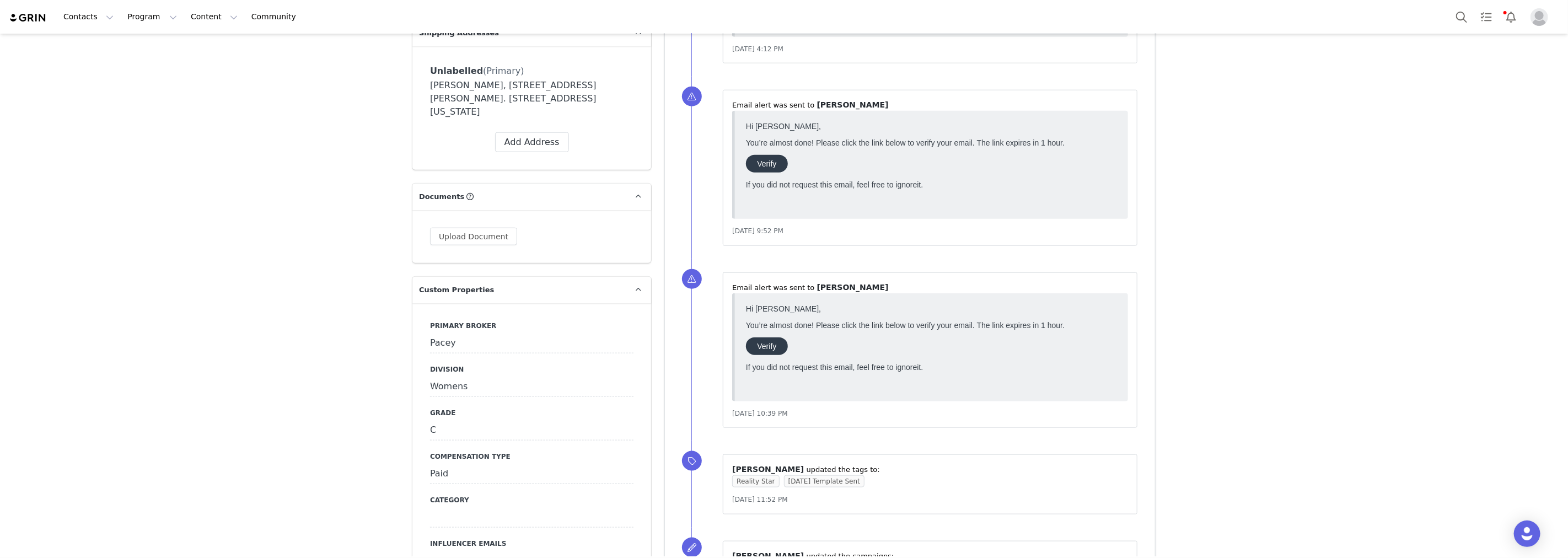
scroll to position [1286, 0]
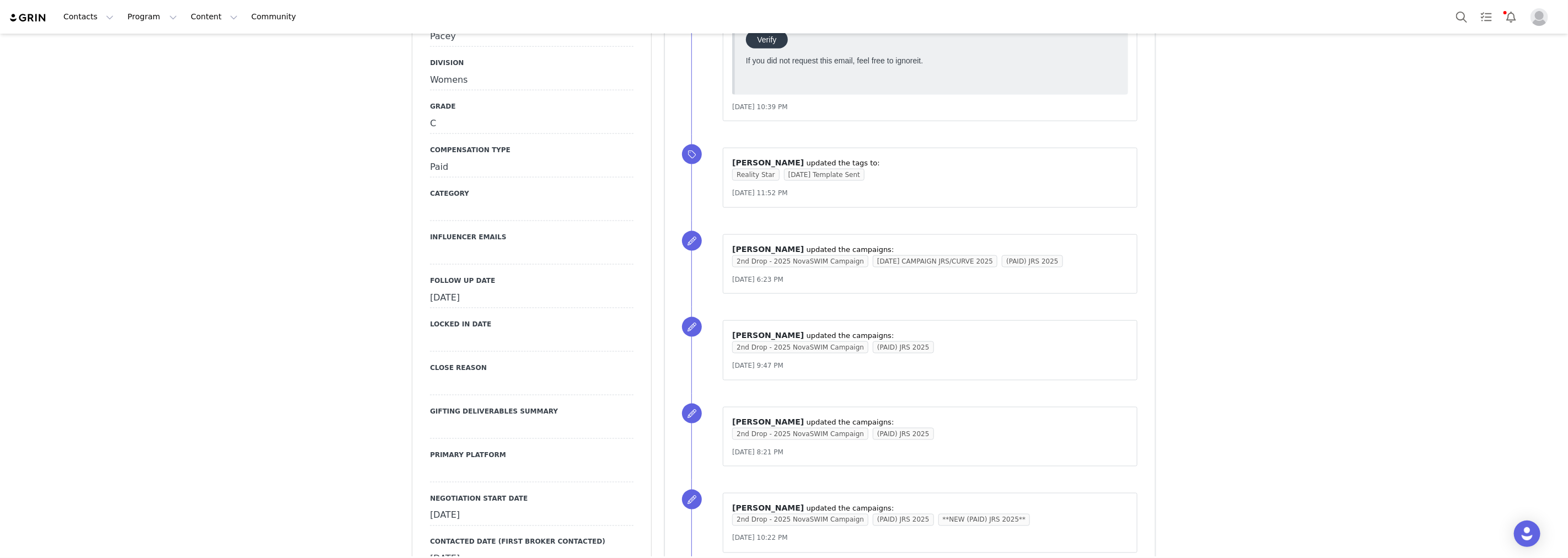
click at [475, 288] on div "[DATE]" at bounding box center [531, 298] width 203 height 20
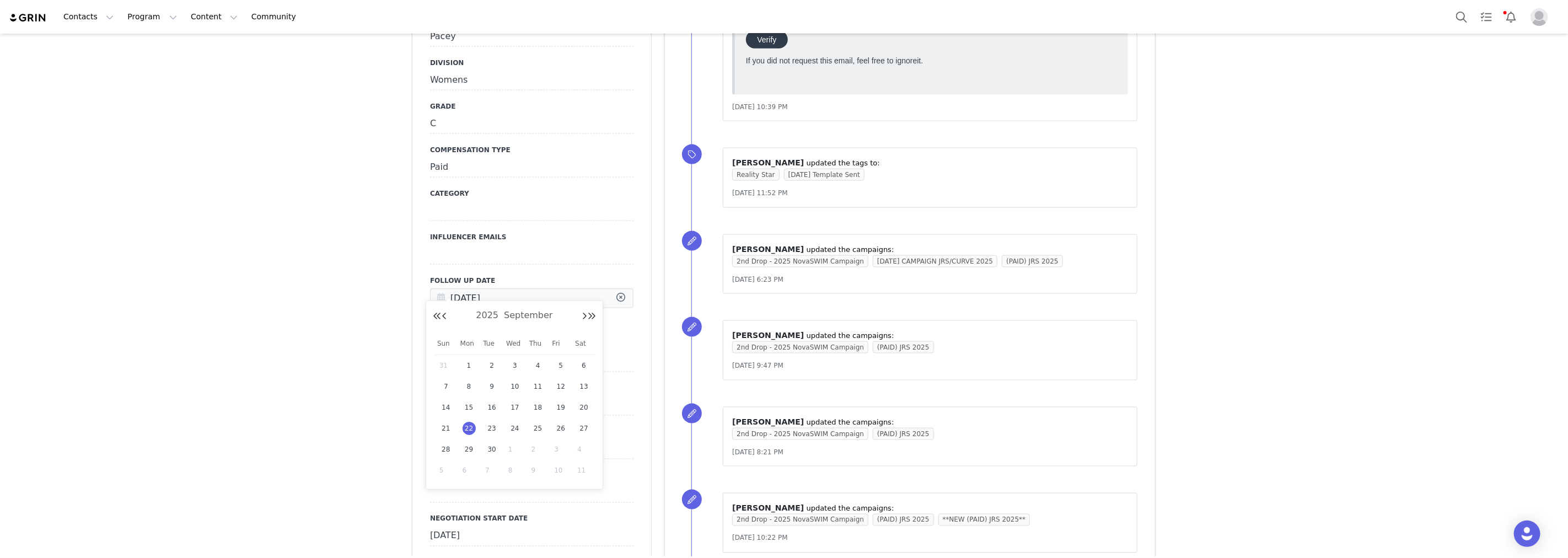
click at [475, 288] on input "[DATE]" at bounding box center [531, 298] width 203 height 20
click at [471, 448] on span "29" at bounding box center [469, 449] width 13 height 13
type input "[DATE]"
click at [445, 314] on button "Save" at bounding box center [445, 321] width 30 height 15
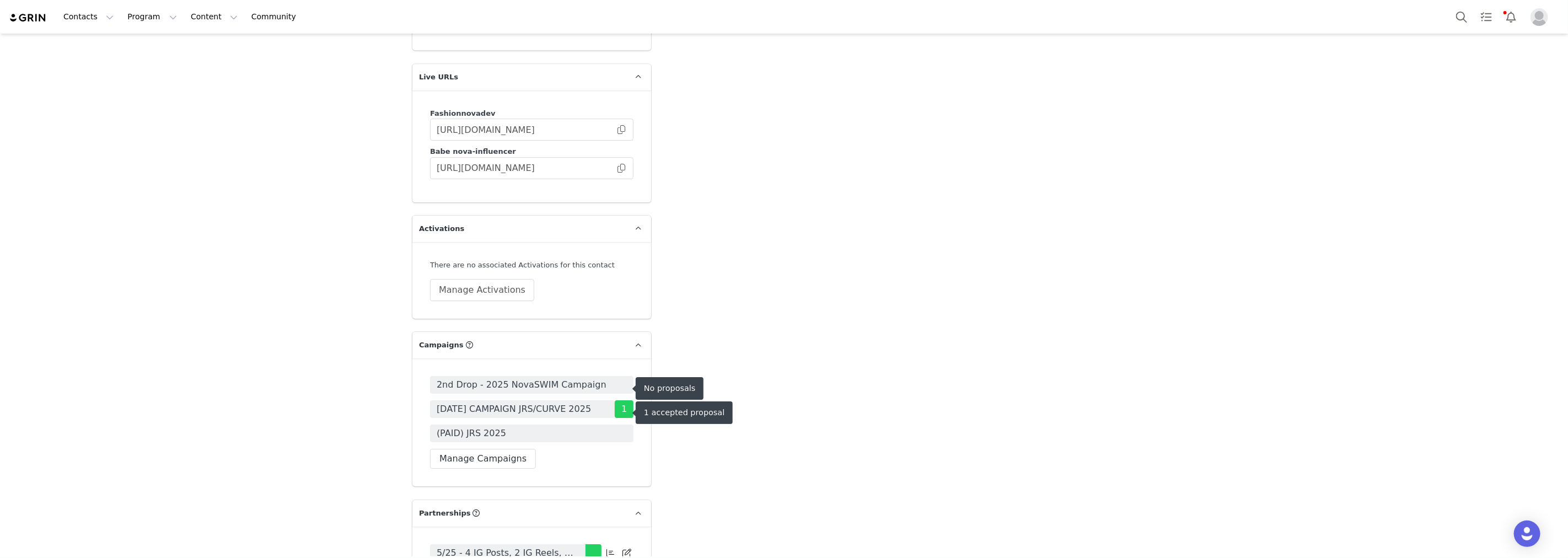
scroll to position [3308, 0]
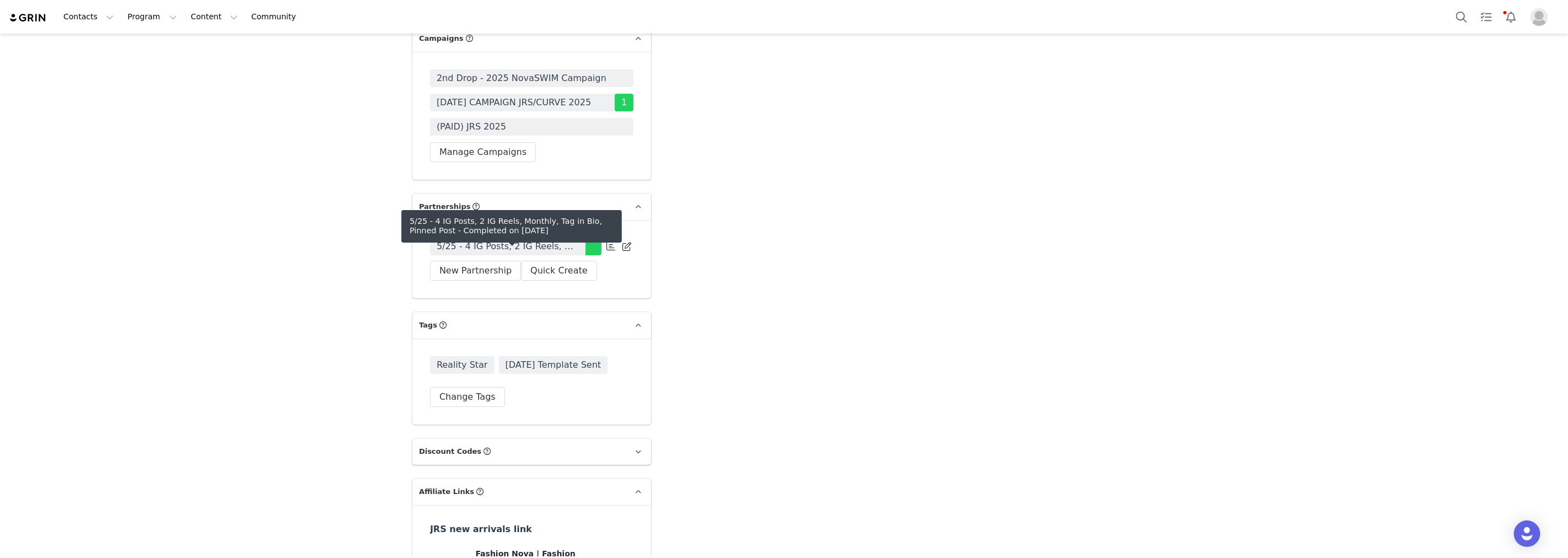
click at [520, 253] on span "5/25 - 4 IG Posts, 2 IG Reels, Monthly, Tag in Bio, Pinned Post" at bounding box center [508, 246] width 142 height 13
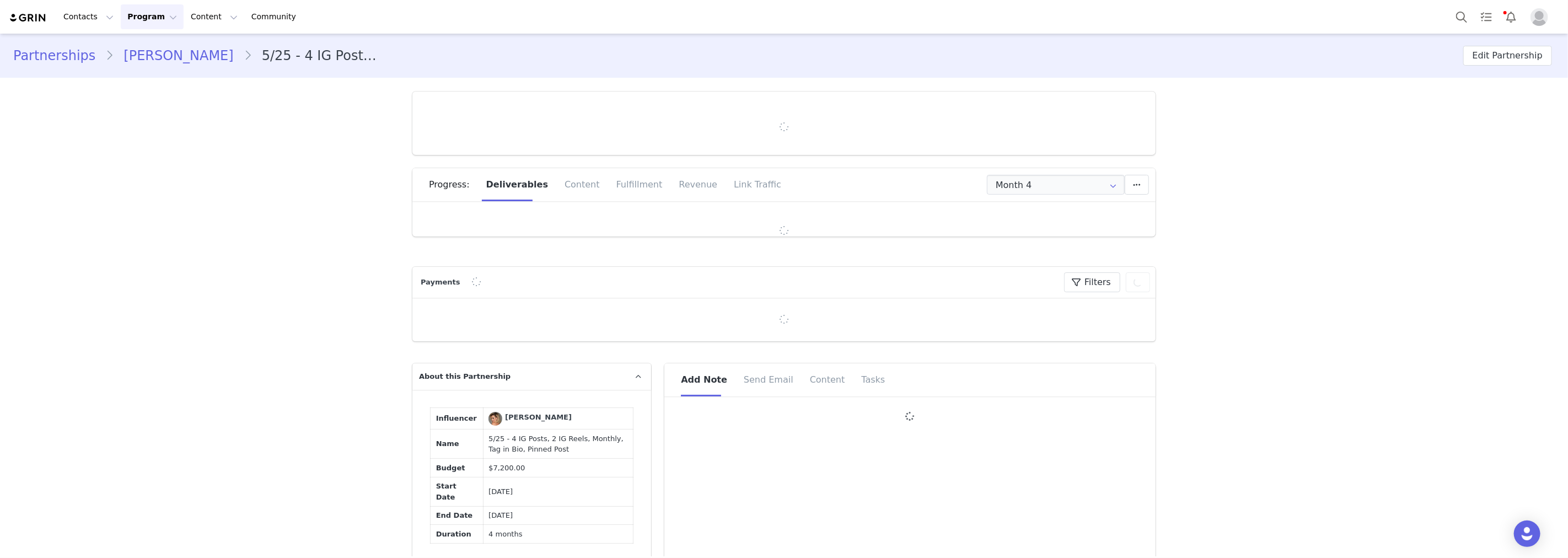
type input "+1 ([GEOGRAPHIC_DATA])"
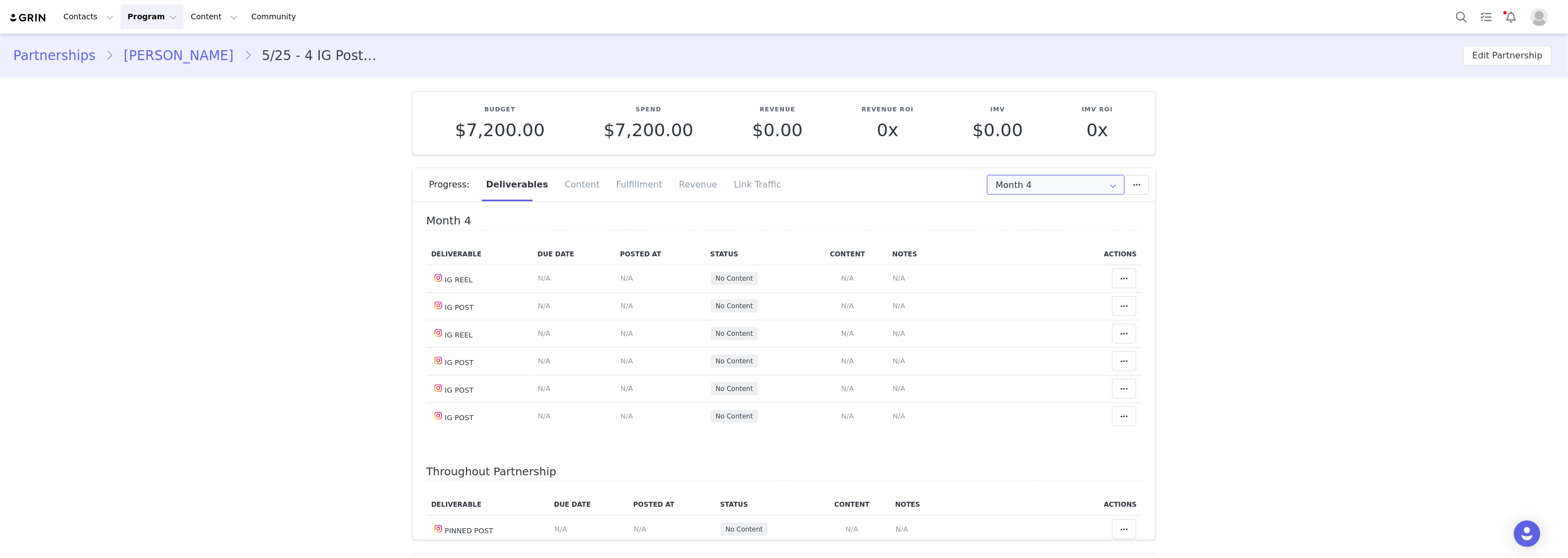
click at [1054, 188] on input "Month 4" at bounding box center [1056, 185] width 138 height 20
click at [1031, 279] on li "All Months" at bounding box center [1056, 289] width 146 height 19
type input "All"
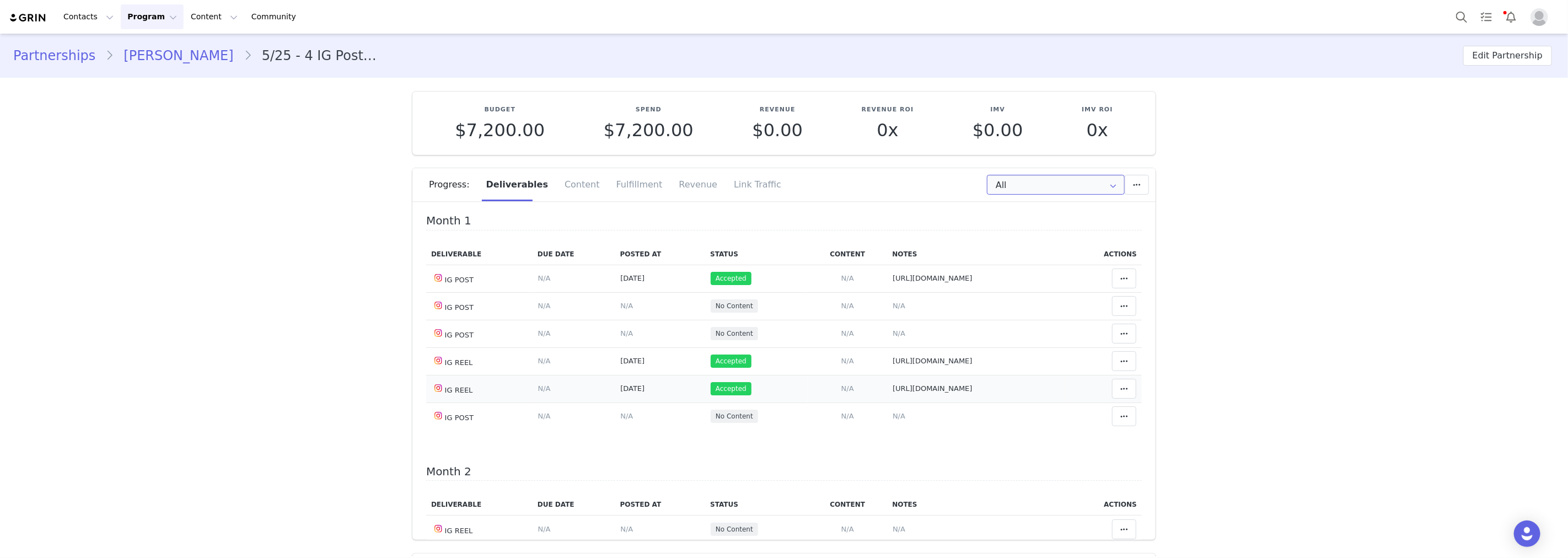
scroll to position [30, 0]
click at [620, 307] on span "N/A" at bounding box center [627, 306] width 13 height 8
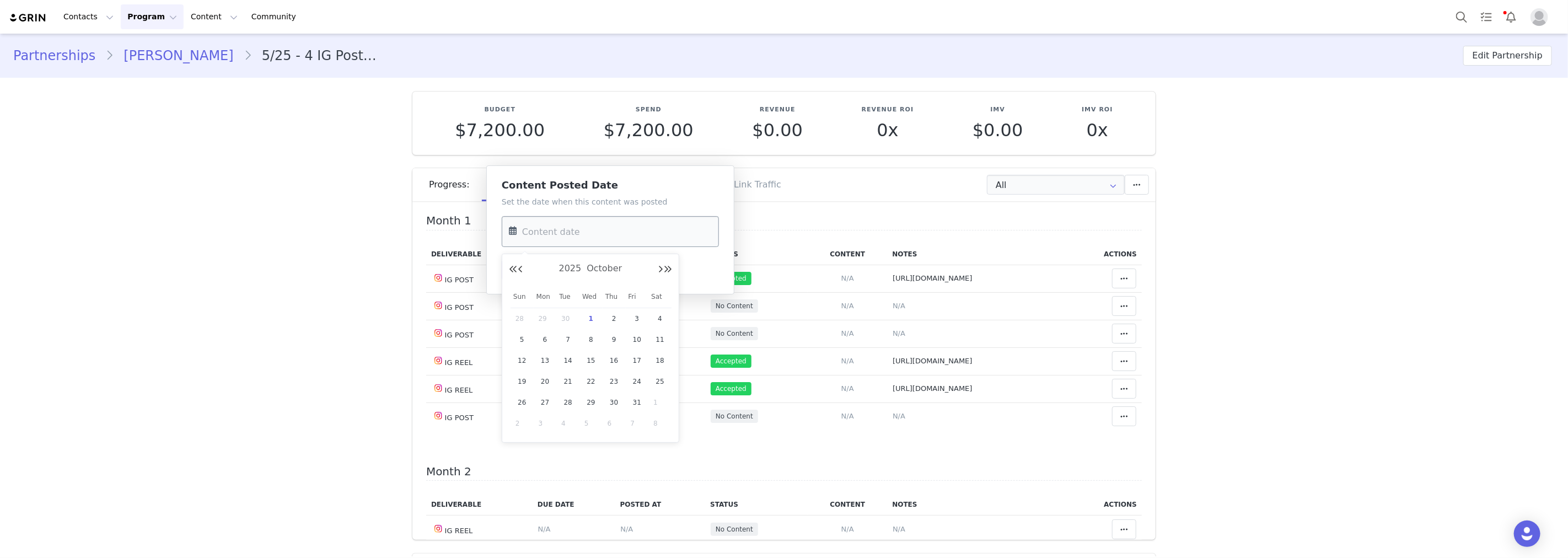
click at [593, 232] on input "text" at bounding box center [610, 232] width 217 height 31
click at [543, 317] on span "29" at bounding box center [545, 319] width 13 height 13
click at [558, 226] on input "[DATE]" at bounding box center [610, 232] width 217 height 31
drag, startPoint x: 571, startPoint y: 379, endPoint x: 563, endPoint y: 362, distance: 18.8
click at [571, 378] on span "23" at bounding box center [568, 381] width 13 height 13
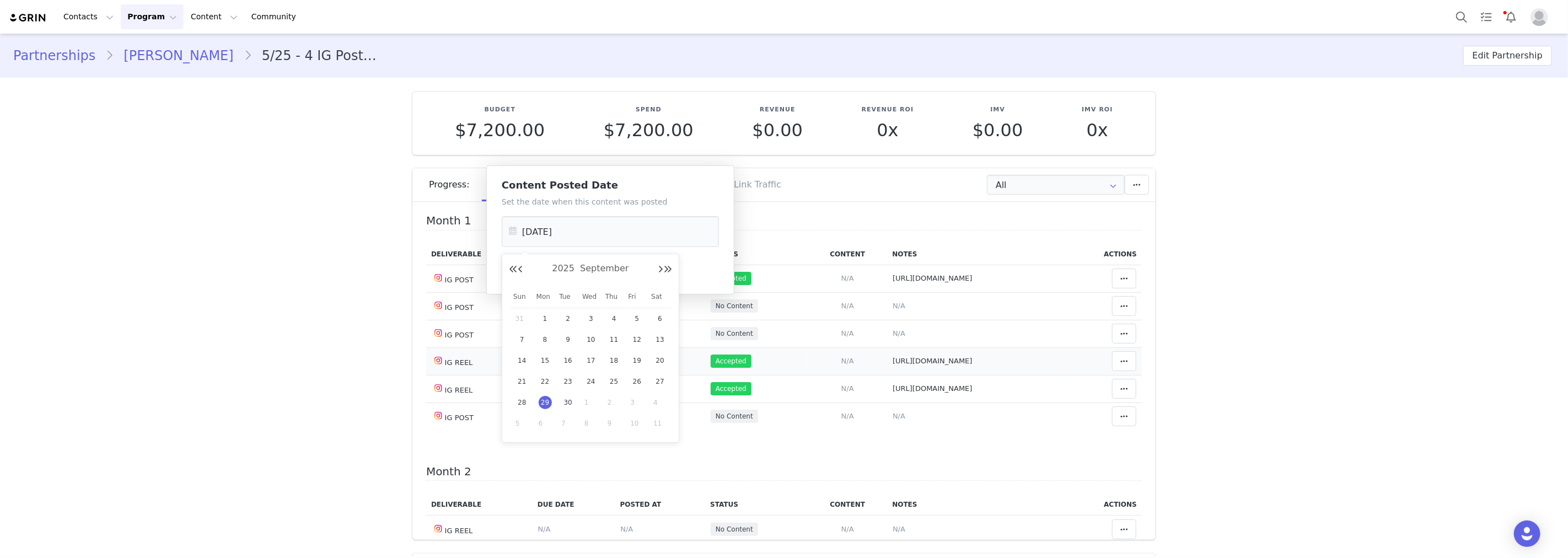
type input "[DATE]"
drag, startPoint x: 520, startPoint y: 267, endPoint x: 539, endPoint y: 282, distance: 24.2
click at [522, 271] on button "Save" at bounding box center [522, 271] width 40 height 20
click at [892, 304] on span "N/A" at bounding box center [898, 306] width 13 height 8
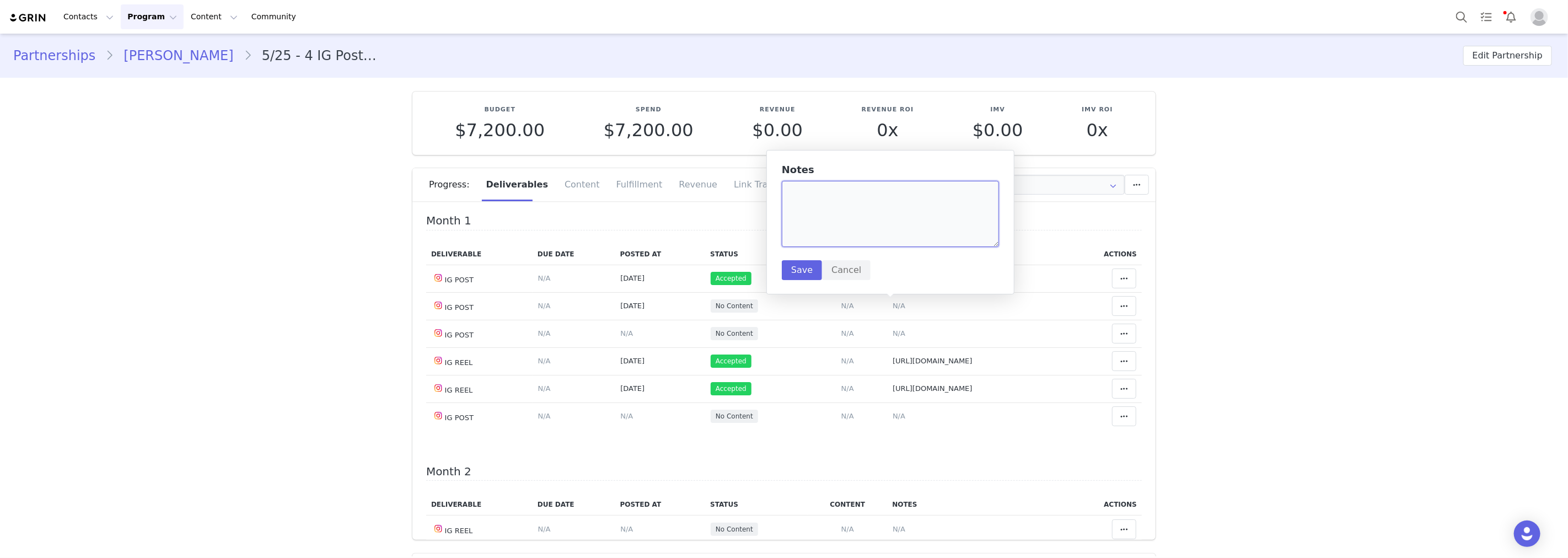
click at [840, 242] on textarea at bounding box center [890, 214] width 217 height 66
paste textarea "[URL][DOMAIN_NAME]"
type textarea "[URL][DOMAIN_NAME]"
drag, startPoint x: 794, startPoint y: 274, endPoint x: 808, endPoint y: 273, distance: 14.0
click at [794, 274] on button "Save" at bounding box center [802, 271] width 40 height 20
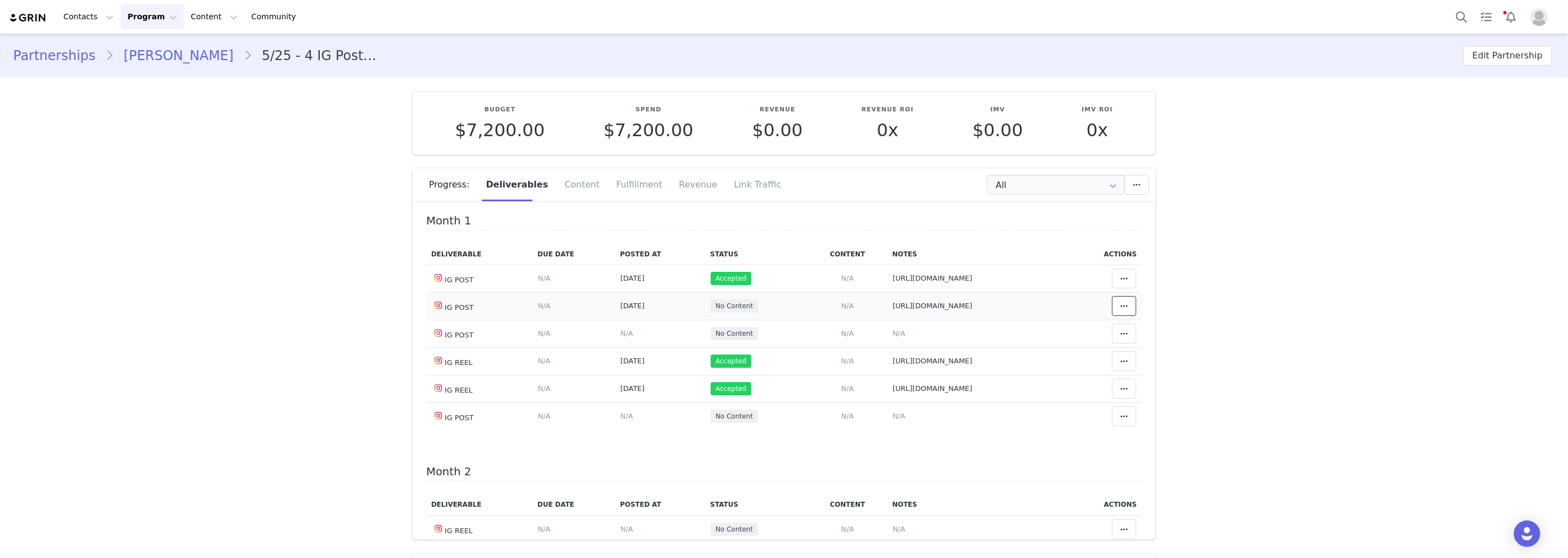
click at [1120, 306] on icon at bounding box center [1123, 306] width 7 height 9
click at [1058, 297] on div "Mark as Accepted" at bounding box center [1023, 307] width 137 height 26
drag, startPoint x: 168, startPoint y: 338, endPoint x: 171, endPoint y: 322, distance: 16.3
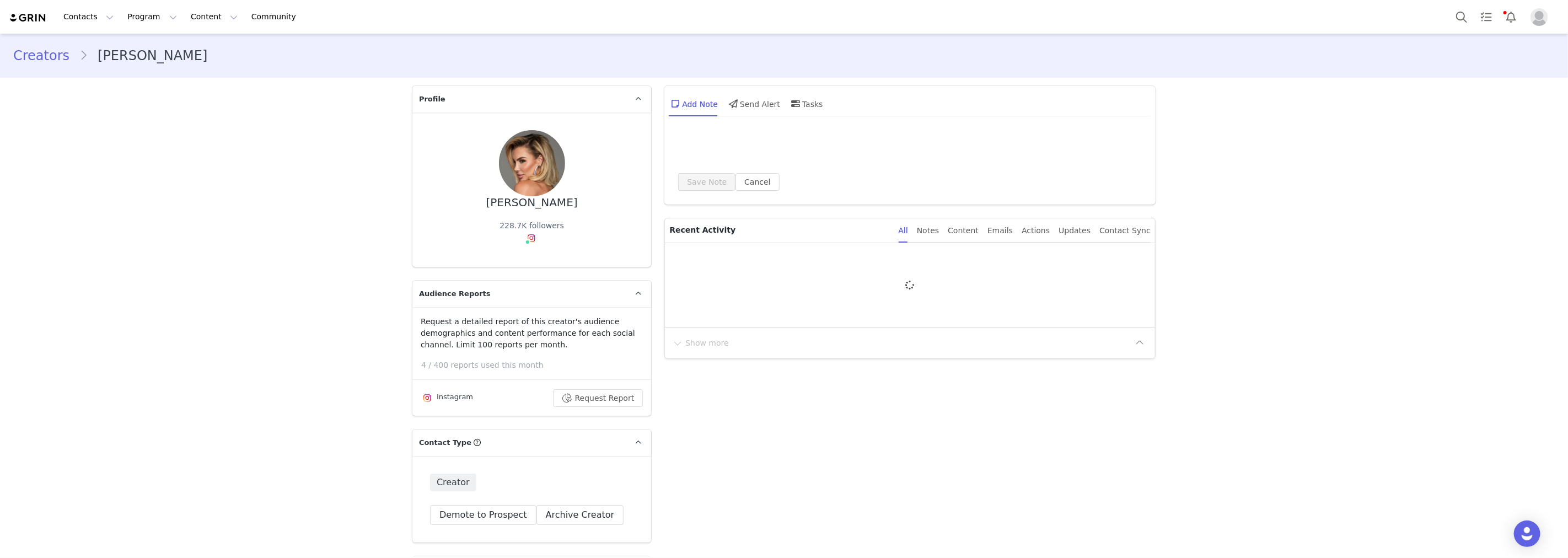
type input "+1 ([GEOGRAPHIC_DATA])"
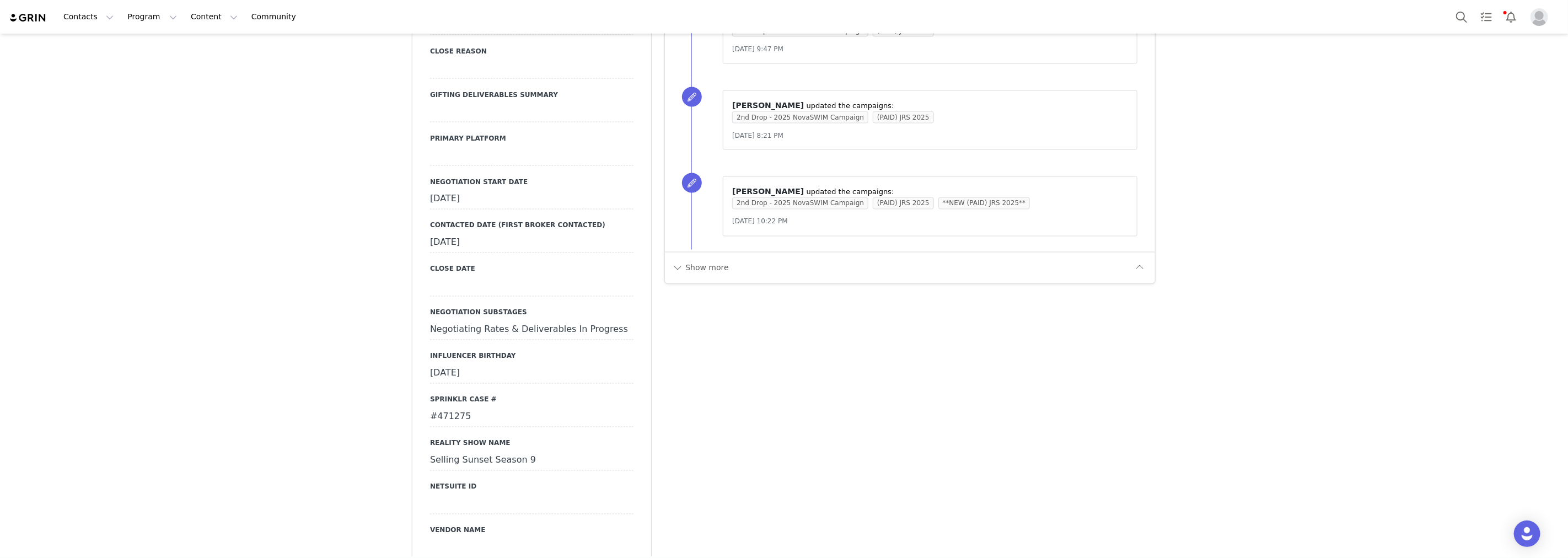
scroll to position [1654, 0]
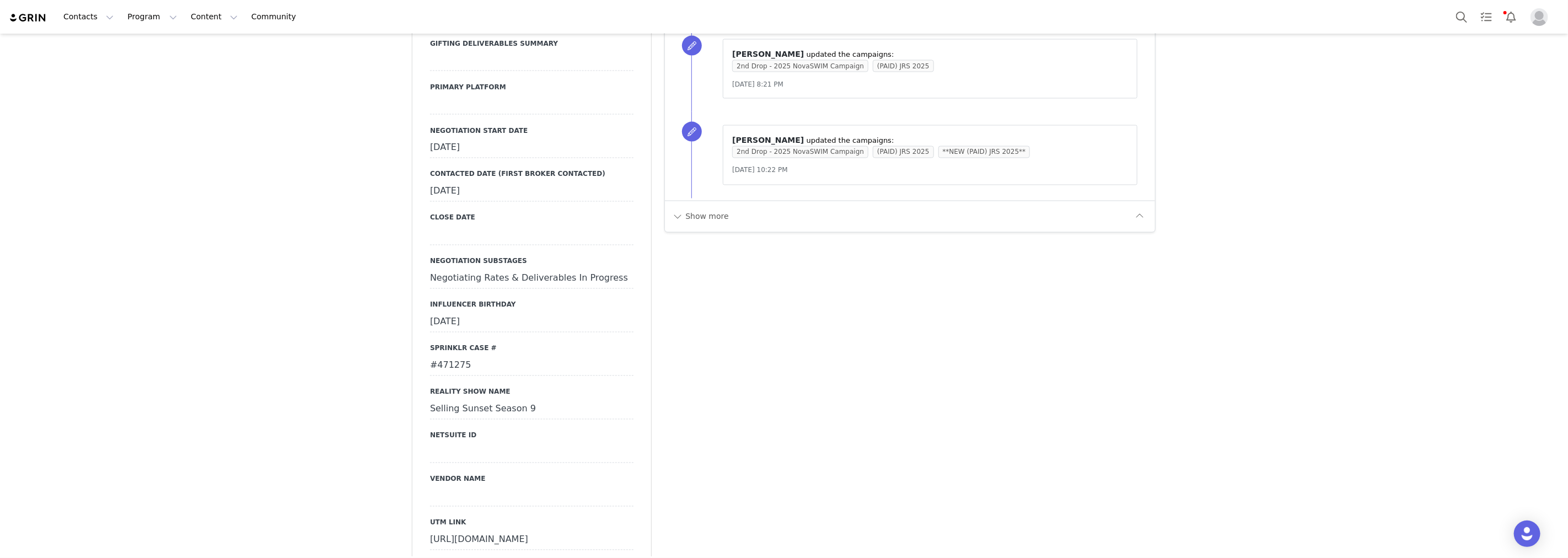
click at [445, 356] on div "#471275" at bounding box center [531, 366] width 203 height 20
click at [445, 356] on input "#471275" at bounding box center [531, 366] width 203 height 20
click at [469, 381] on button "Cancel" at bounding box center [479, 389] width 37 height 15
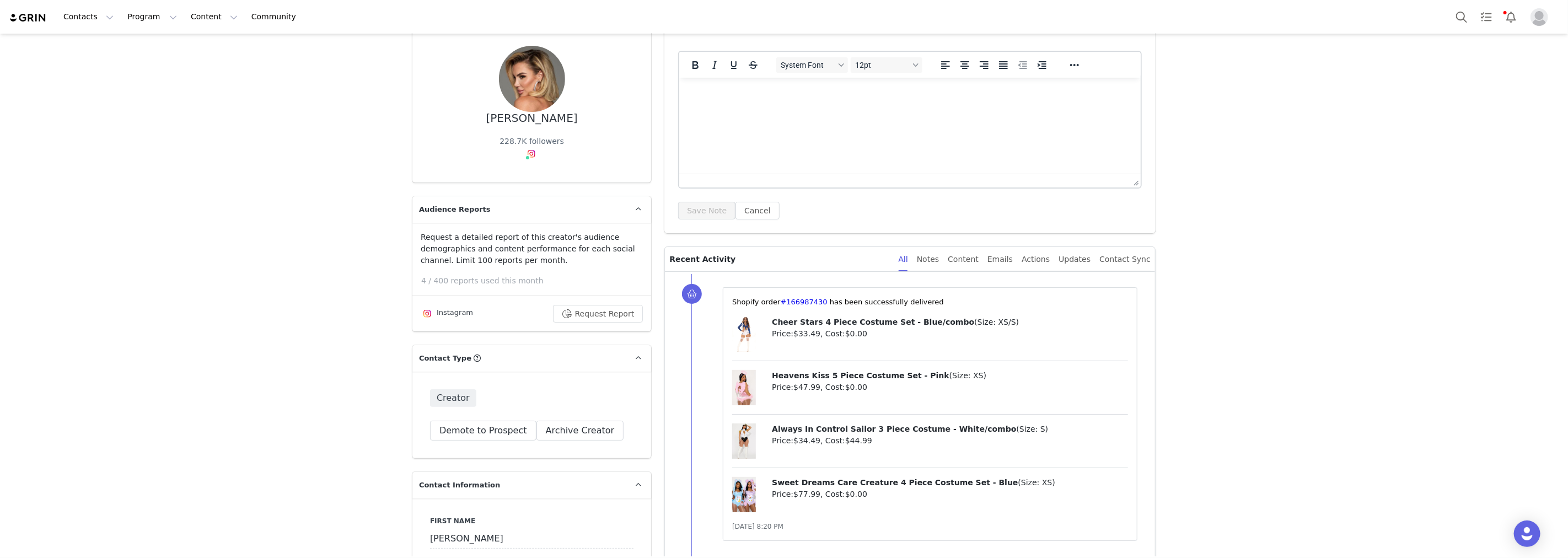
scroll to position [0, 0]
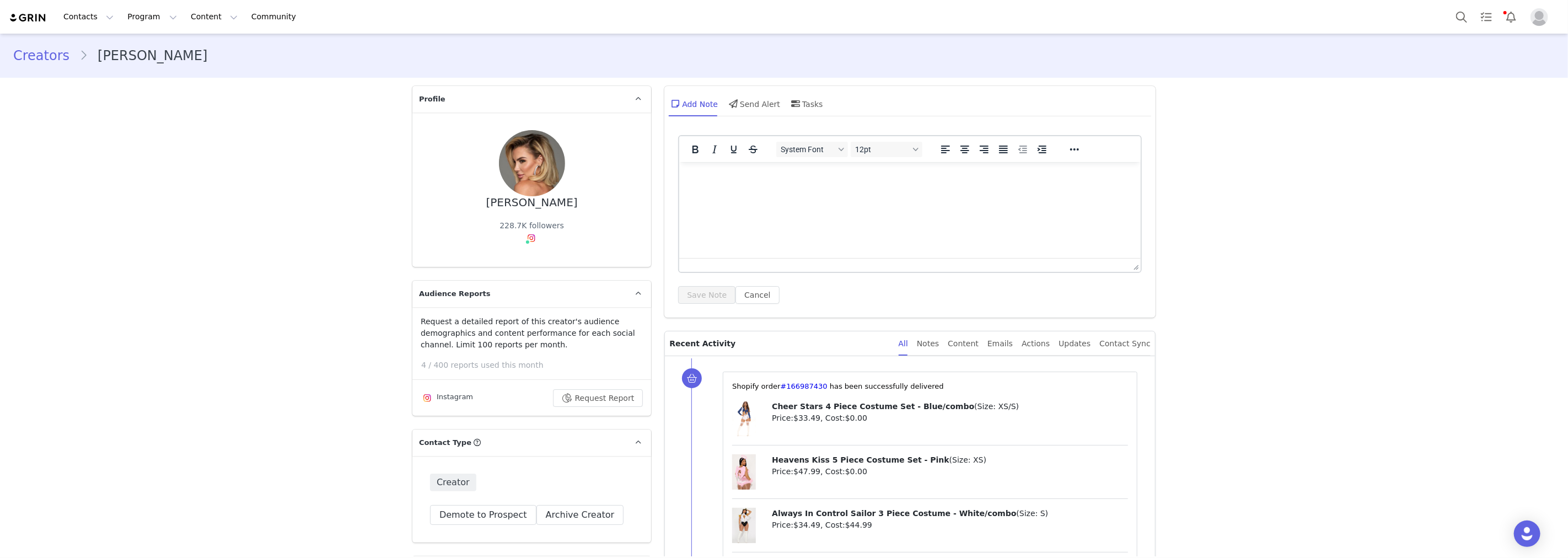
drag, startPoint x: 310, startPoint y: 279, endPoint x: 315, endPoint y: 273, distance: 7.8
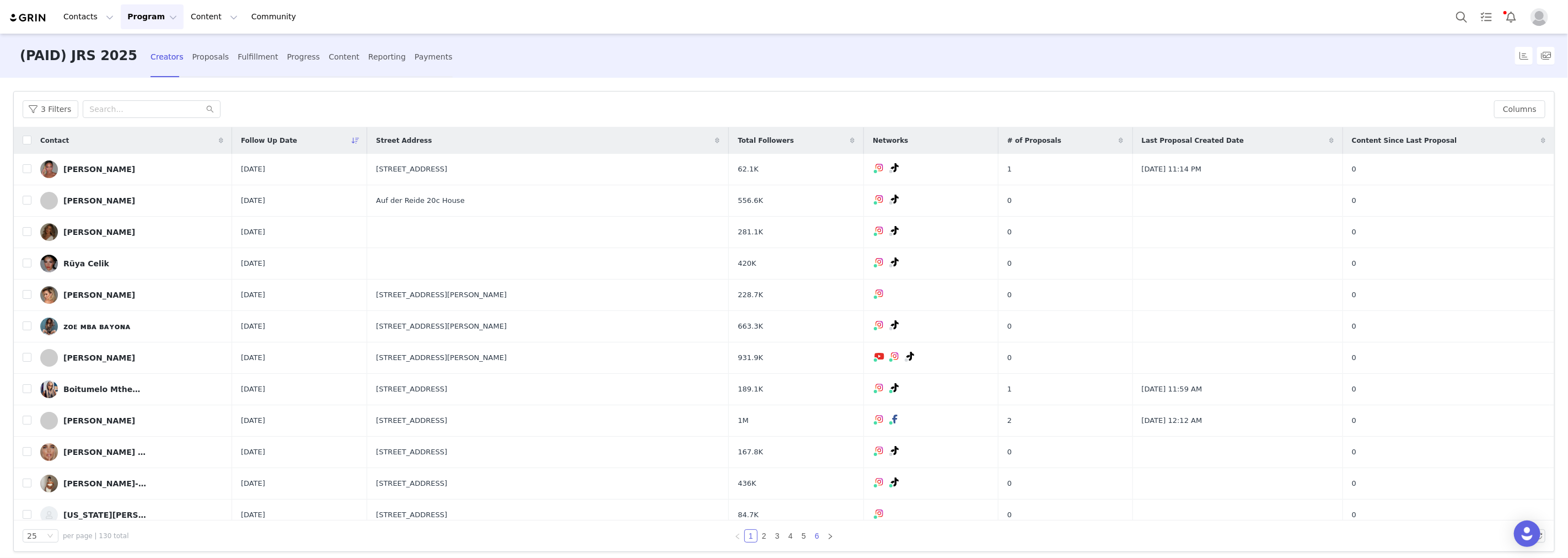
click at [813, 534] on link "6" at bounding box center [817, 536] width 12 height 12
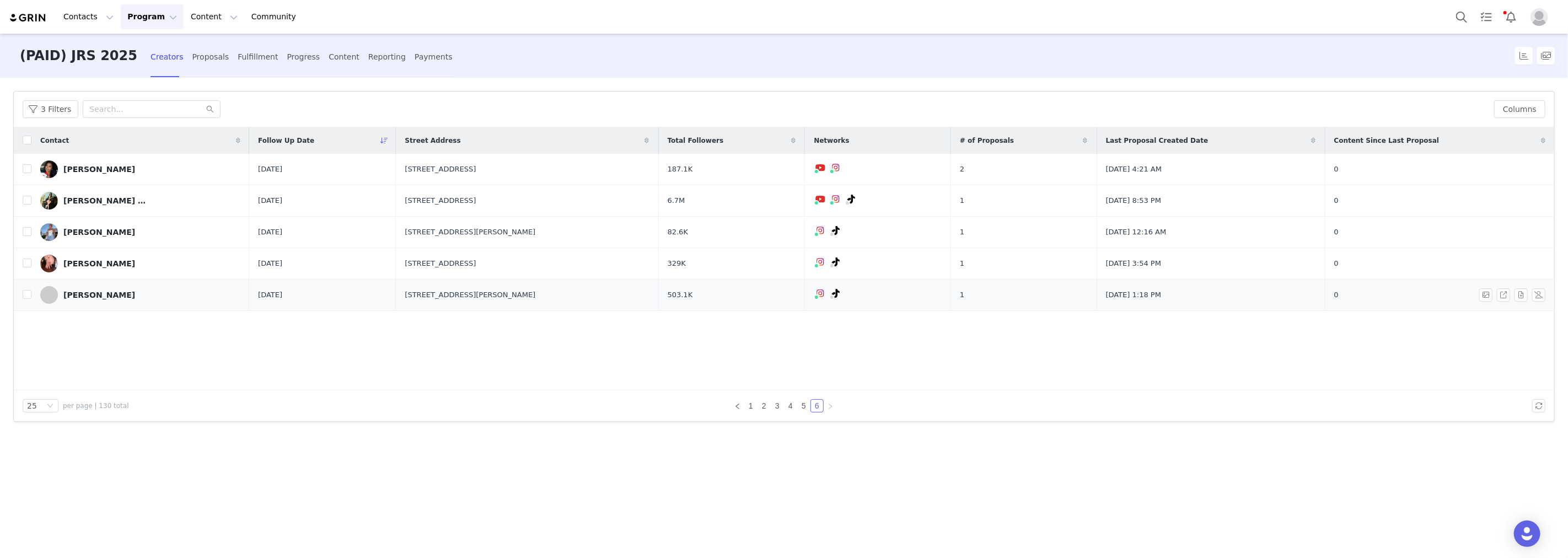
click at [120, 293] on link "[PERSON_NAME]" at bounding box center [140, 295] width 200 height 17
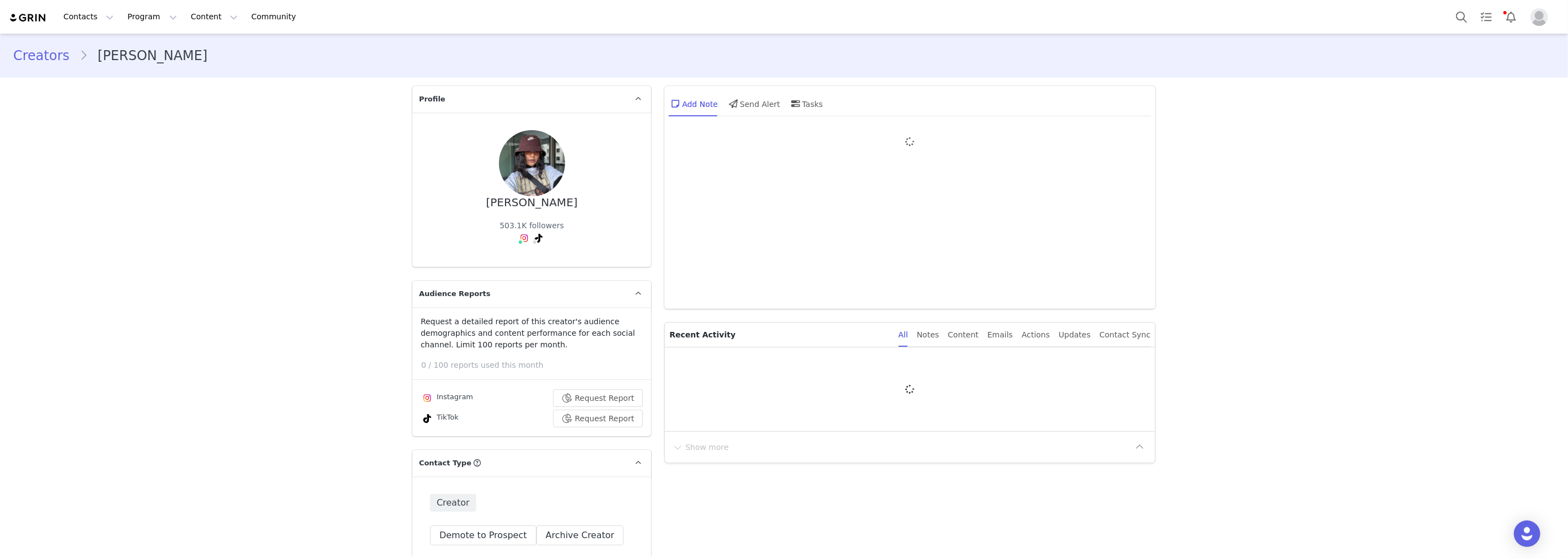
type input "+351 ([GEOGRAPHIC_DATA])"
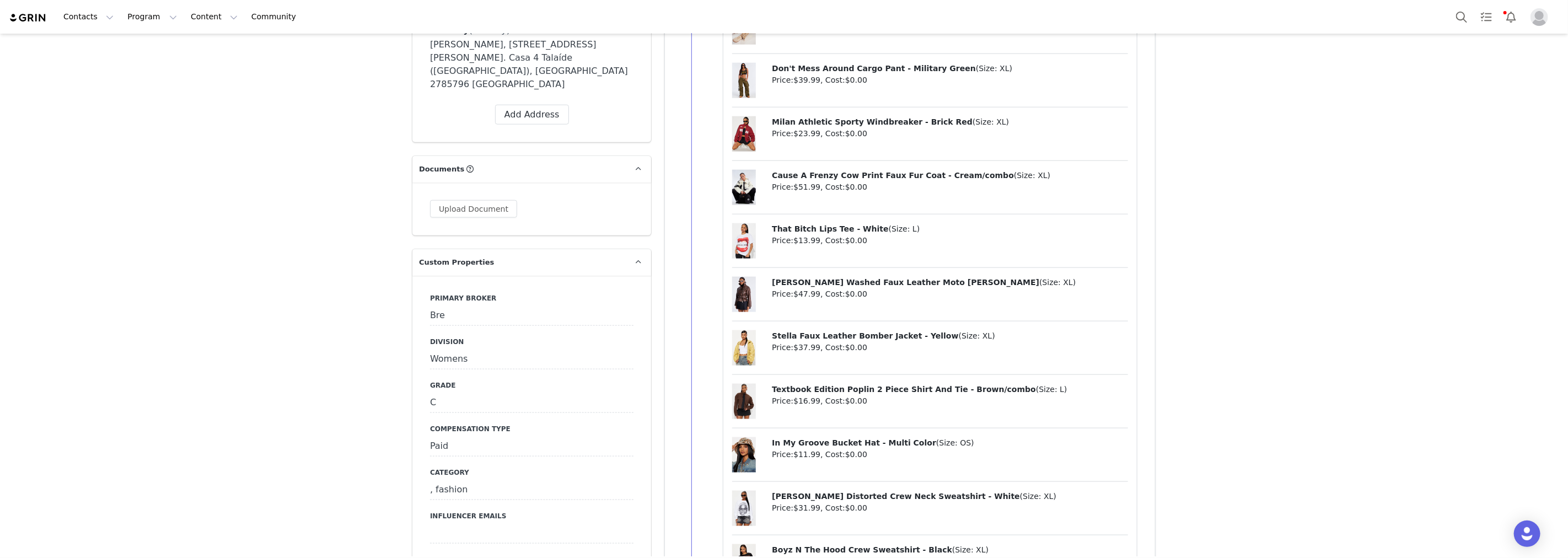
scroll to position [1286, 0]
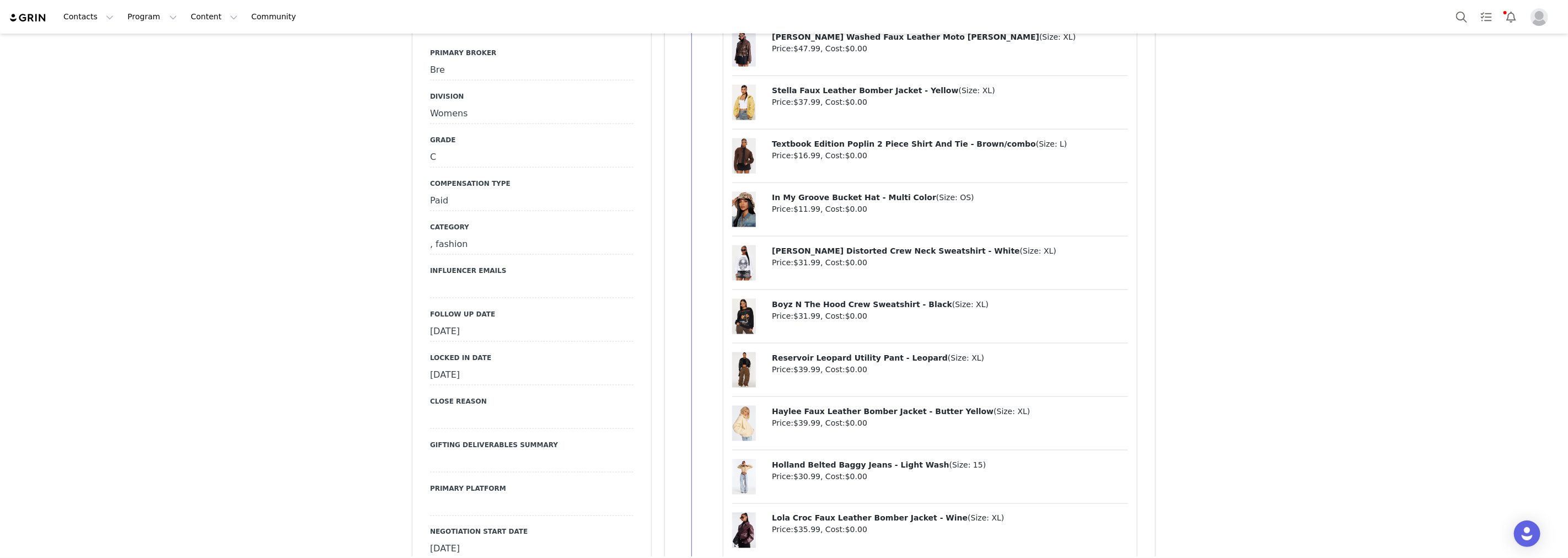
click at [477, 322] on div "[DATE]" at bounding box center [531, 332] width 203 height 20
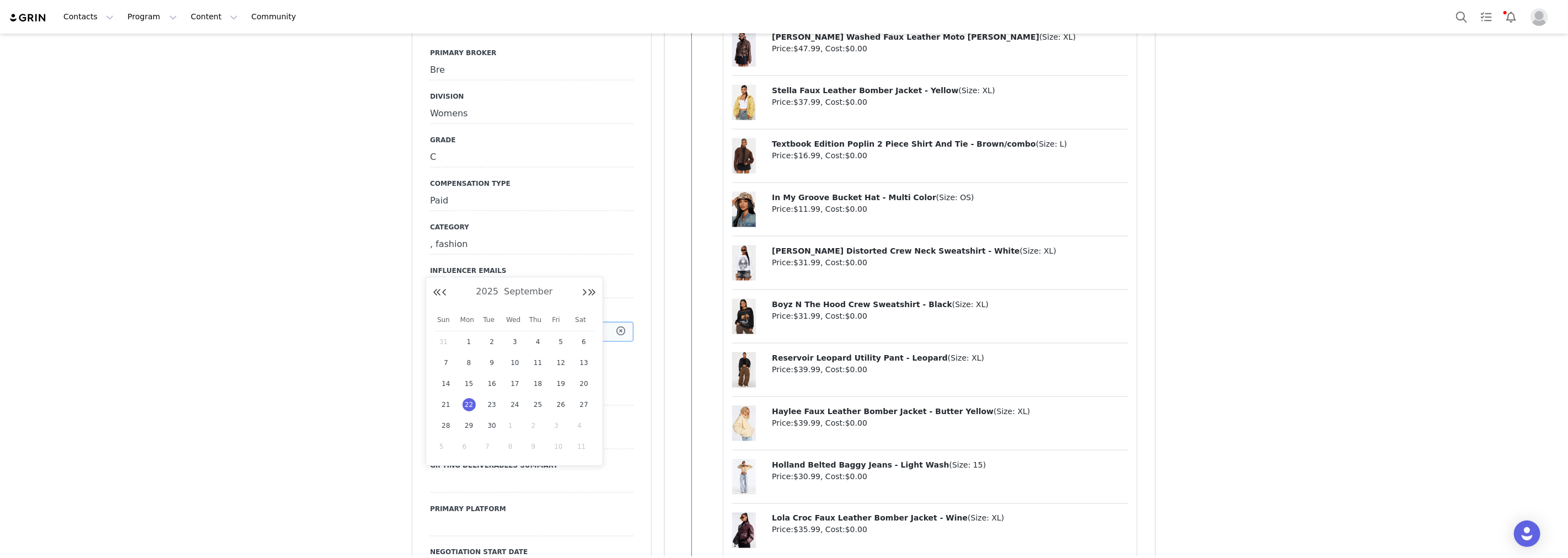
click at [477, 322] on input "[DATE]" at bounding box center [531, 332] width 203 height 20
click at [471, 424] on span "29" at bounding box center [469, 426] width 13 height 13
type input "[DATE]"
click at [443, 347] on button "Save" at bounding box center [445, 355] width 30 height 15
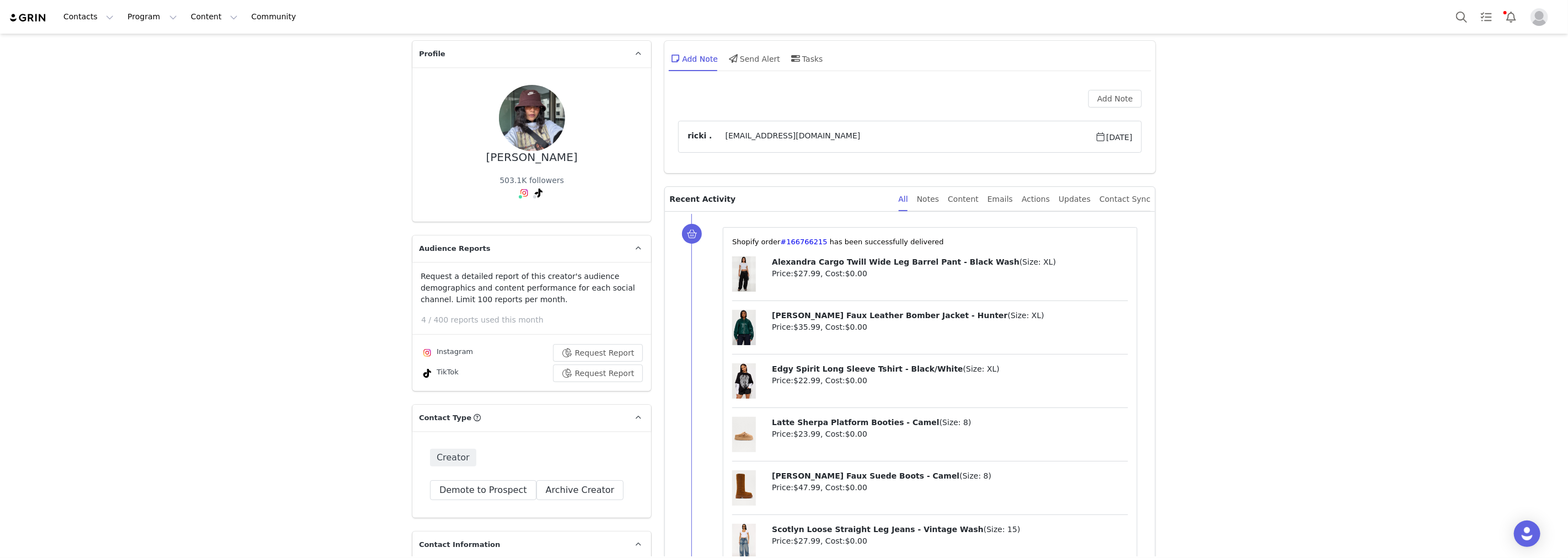
scroll to position [0, 0]
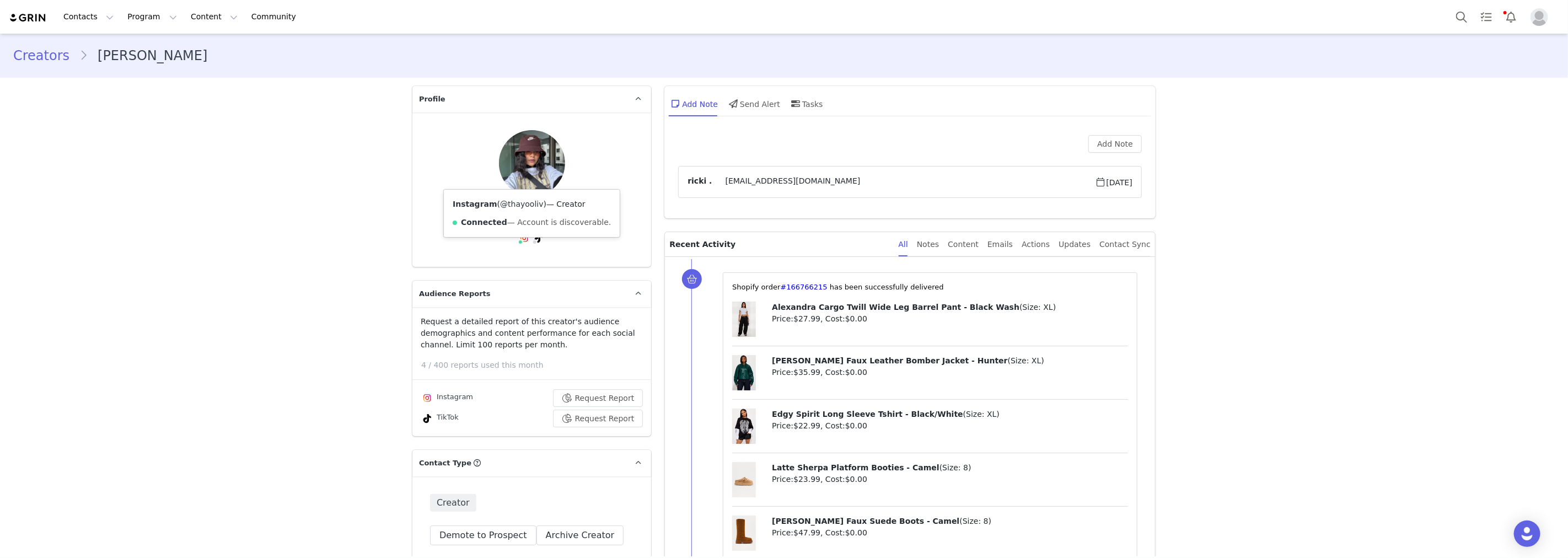
drag, startPoint x: 491, startPoint y: 202, endPoint x: 529, endPoint y: 205, distance: 38.1
click at [529, 205] on span "( @thayooliv )" at bounding box center [522, 203] width 49 height 9
copy link "@thayooliv"
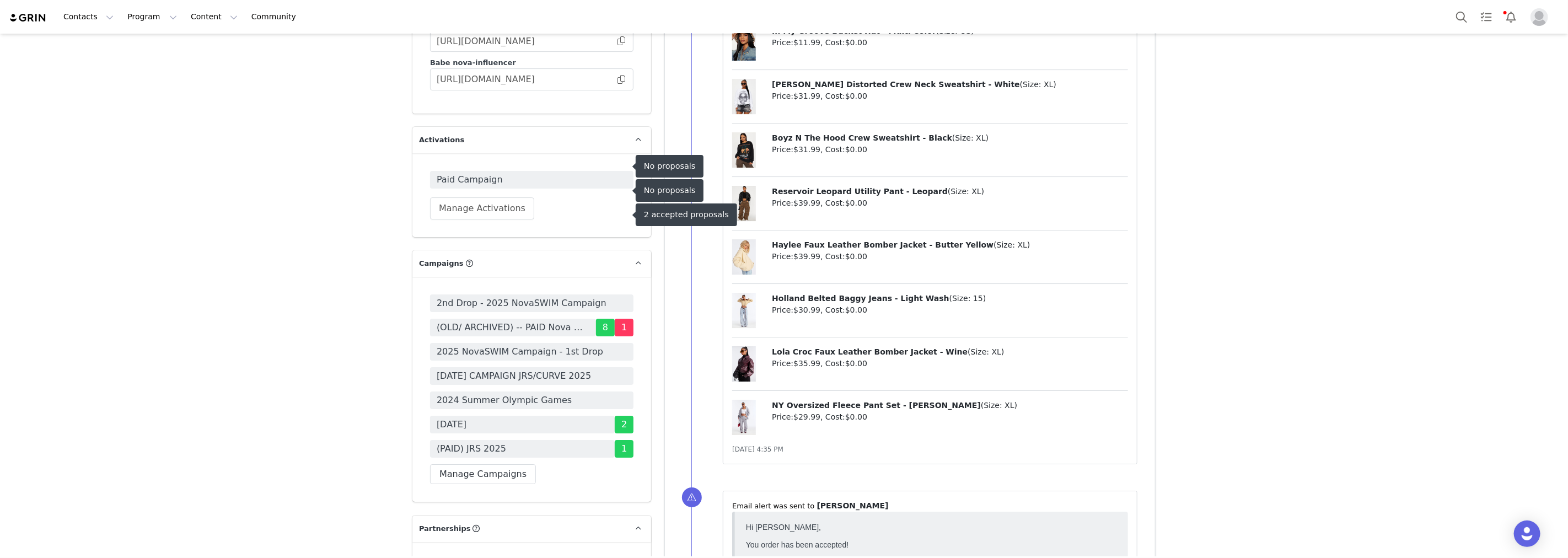
scroll to position [3308, 0]
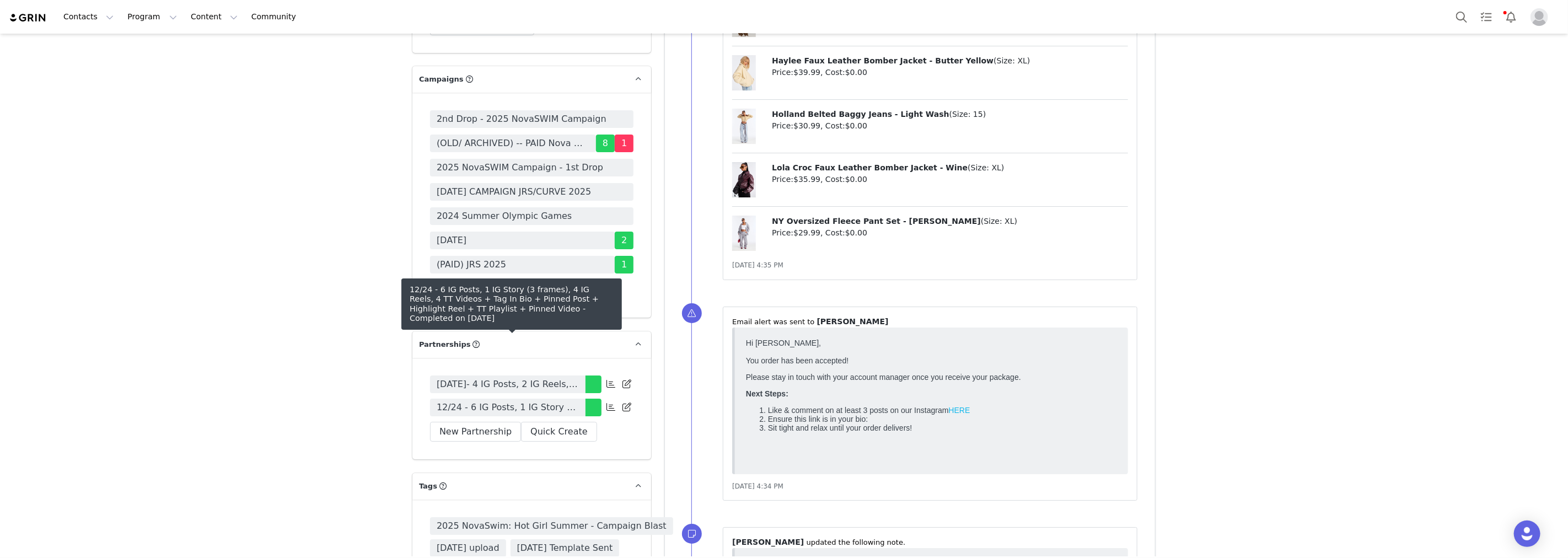
click at [549, 401] on span "12/24 - 6 IG Posts, 1 IG Story (3 frames), 4 IG Reels, 4 TT Videos + Tag In Bio…" at bounding box center [508, 408] width 142 height 13
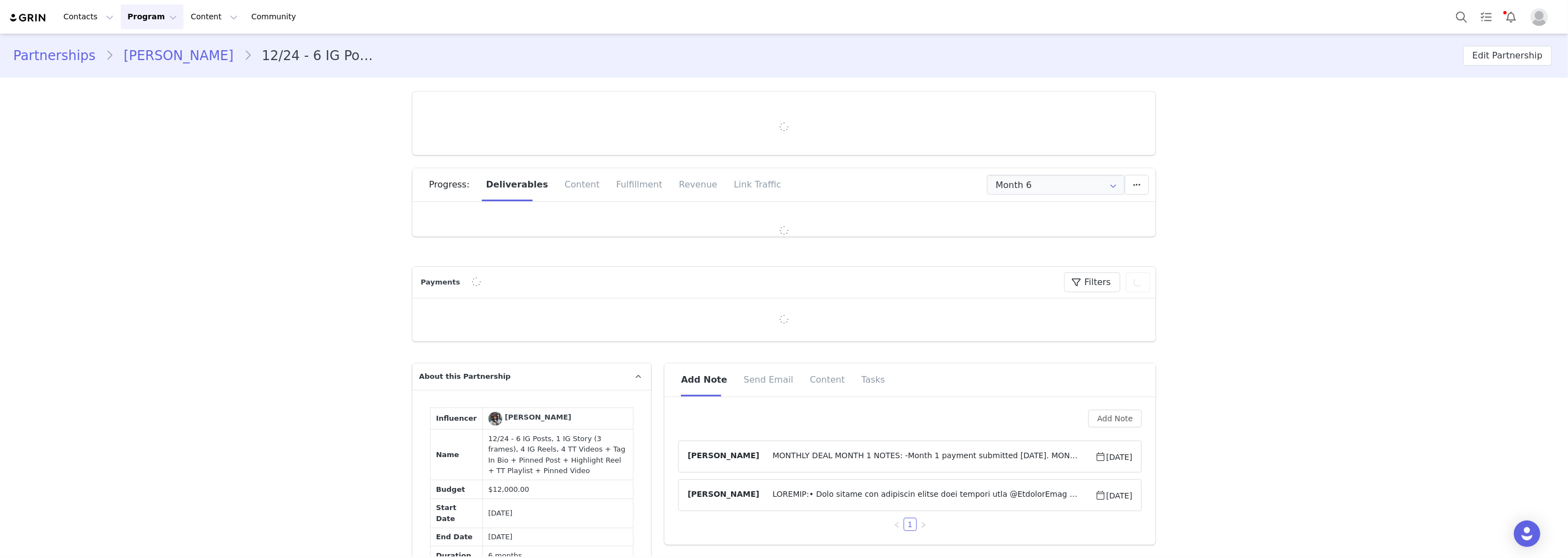
type input "+351 ([GEOGRAPHIC_DATA])"
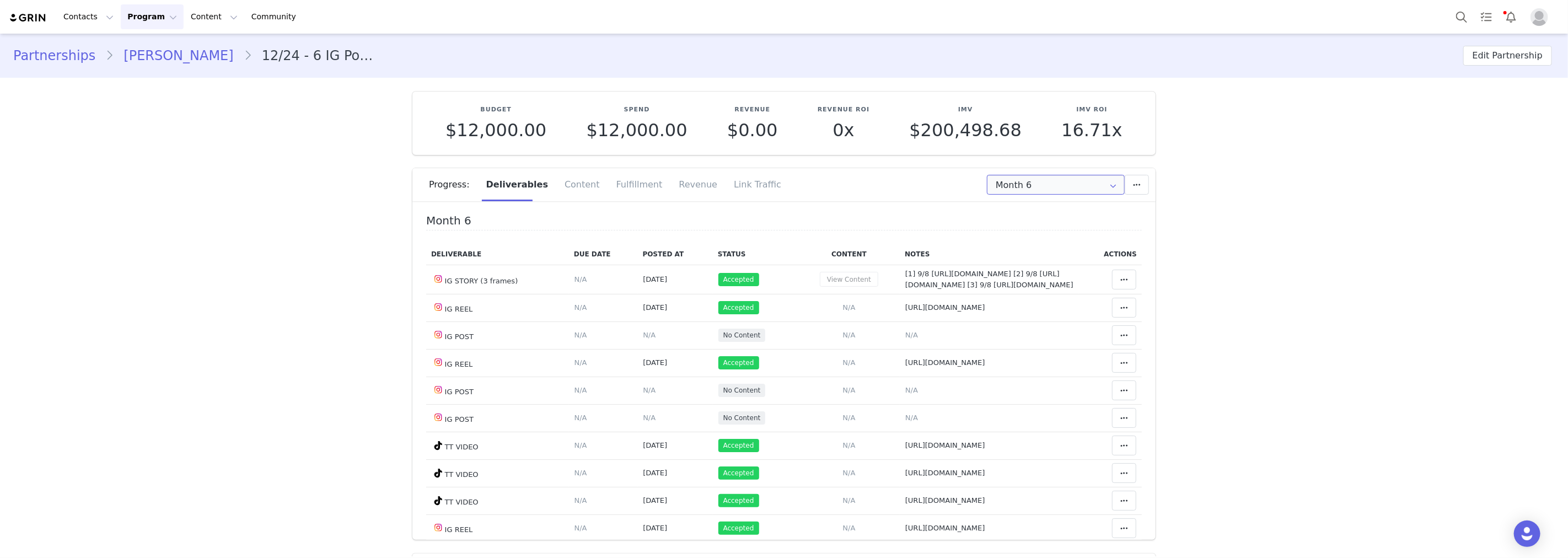
click at [1029, 181] on input "Month 6" at bounding box center [1056, 185] width 138 height 20
click at [1043, 330] on li "All Months" at bounding box center [1056, 326] width 146 height 19
type input "All"
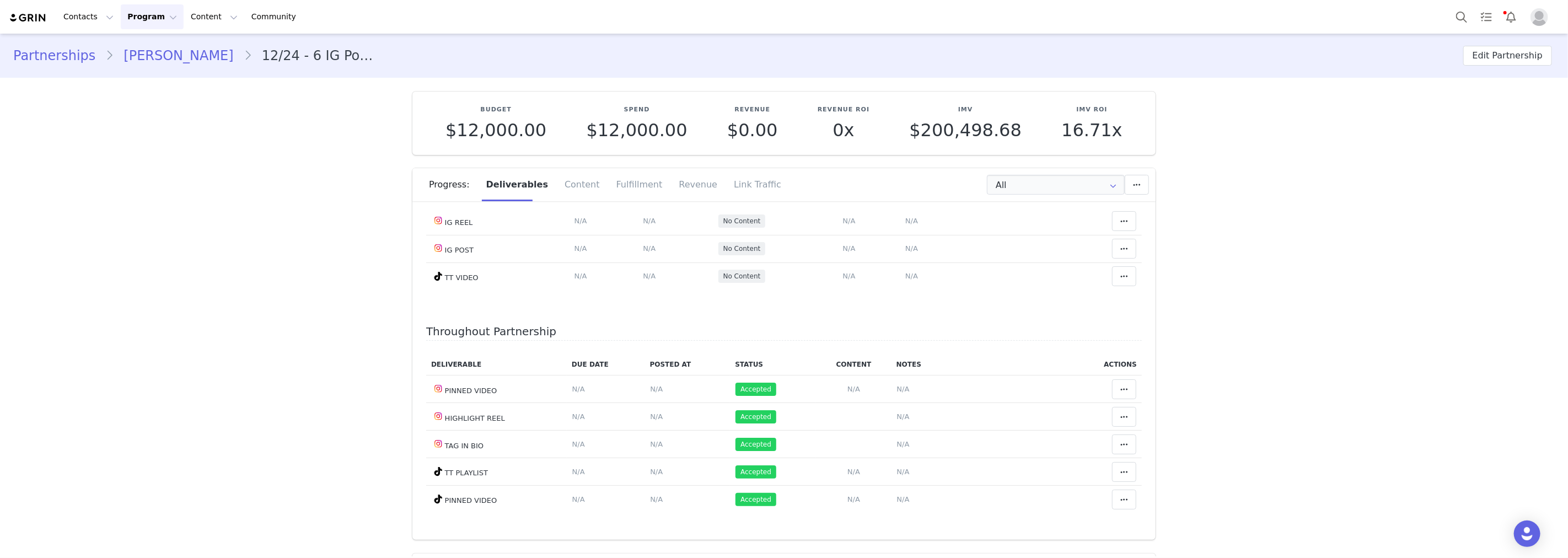
scroll to position [2940, 0]
click at [643, 225] on span "N/A" at bounding box center [649, 221] width 13 height 8
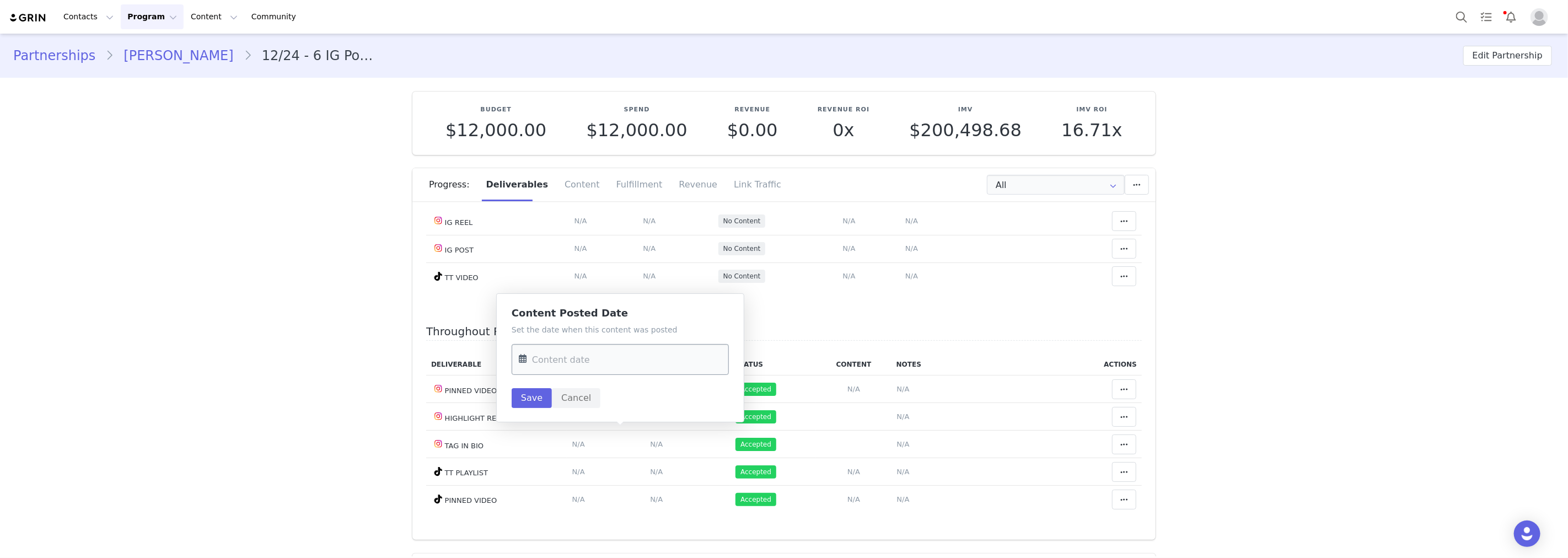
click at [608, 362] on input "text" at bounding box center [620, 359] width 217 height 31
click at [553, 213] on span "29" at bounding box center [555, 214] width 13 height 13
type input "[DATE]"
click at [535, 396] on button "Save" at bounding box center [532, 398] width 40 height 20
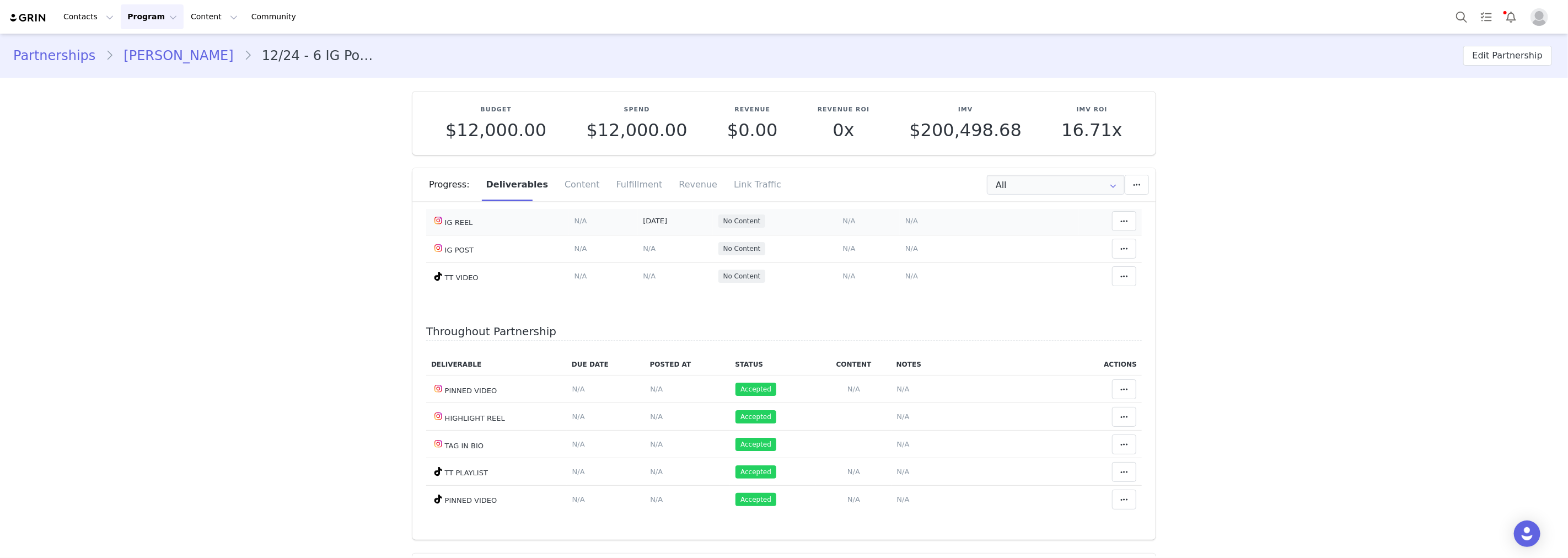
click at [905, 225] on span "N/A" at bounding box center [911, 221] width 13 height 8
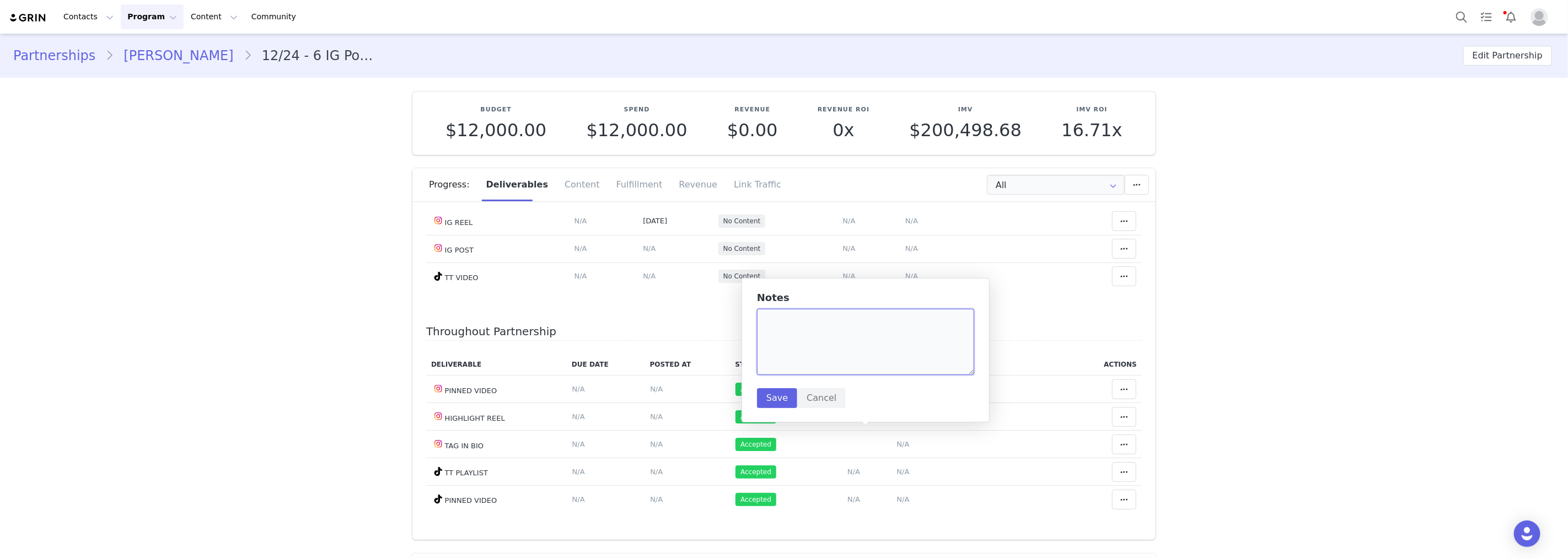
click at [813, 340] on textarea at bounding box center [865, 342] width 217 height 66
paste textarea "[URL][DOMAIN_NAME]"
type textarea "[URL][DOMAIN_NAME]"
click at [770, 398] on button "Save" at bounding box center [777, 398] width 40 height 20
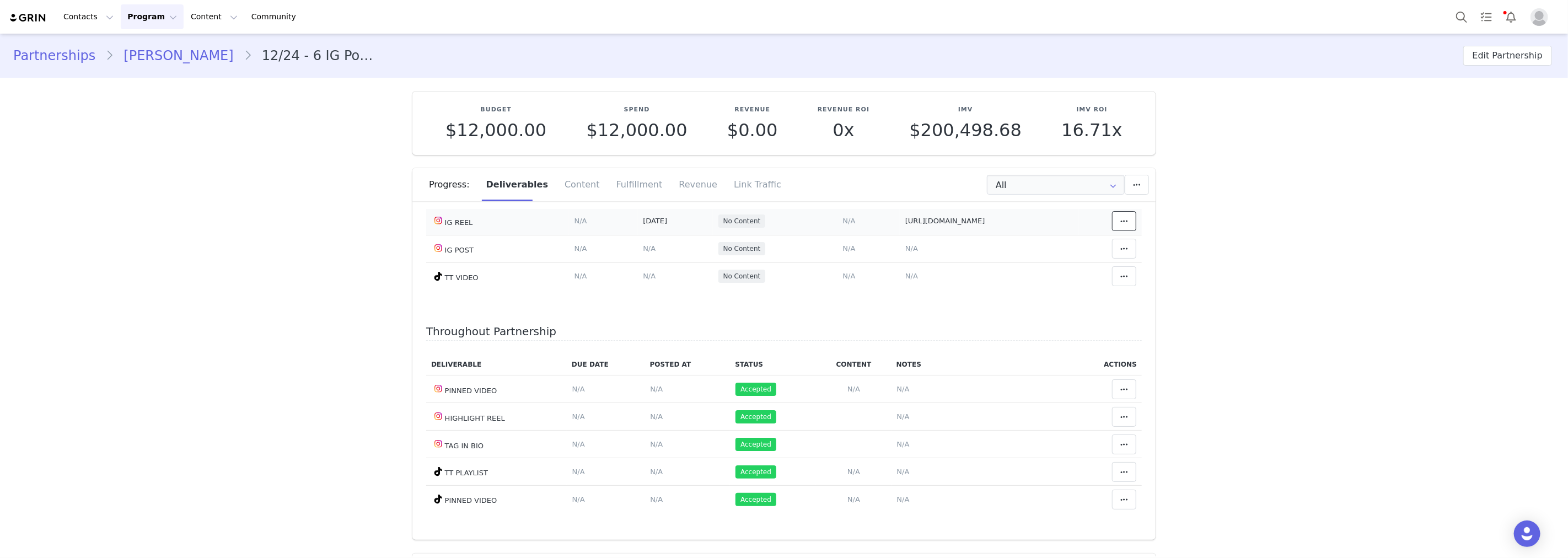
click at [1120, 226] on icon at bounding box center [1123, 221] width 7 height 9
click at [1055, 436] on div "Mark as Accepted" at bounding box center [1023, 435] width 137 height 26
click at [643, 280] on span "N/A" at bounding box center [649, 276] width 13 height 8
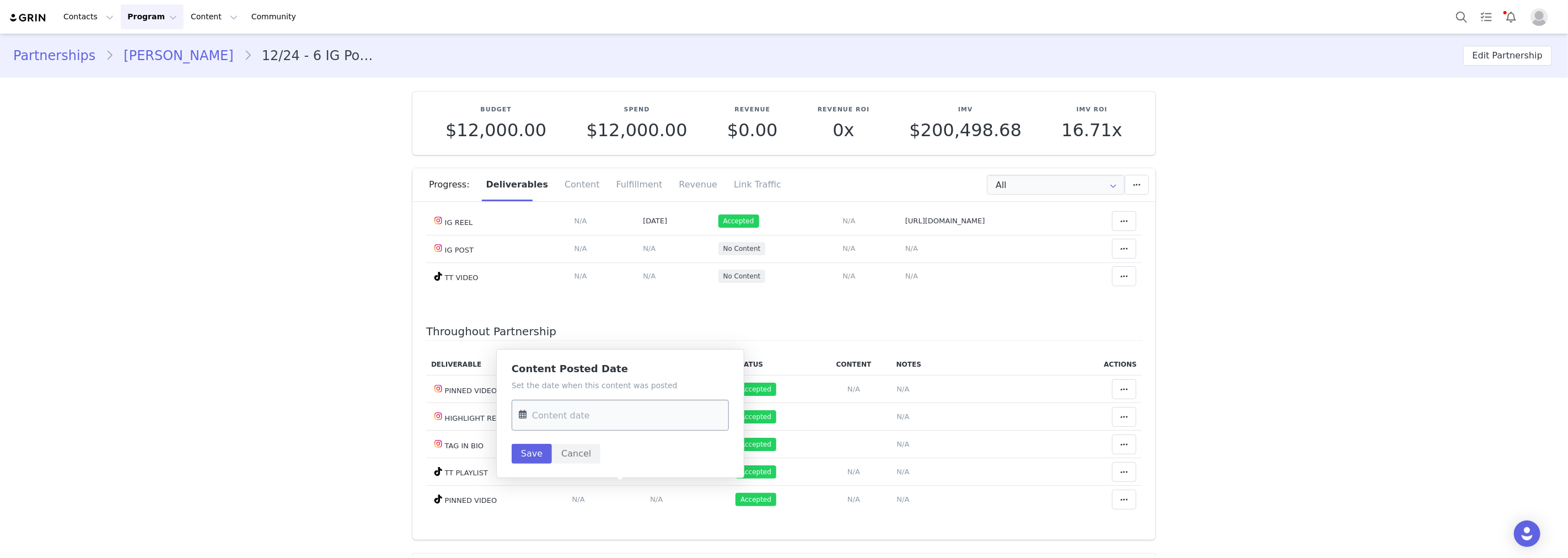
click at [624, 405] on input "text" at bounding box center [620, 415] width 217 height 31
click at [552, 265] on span "29" at bounding box center [555, 269] width 13 height 13
type input "[DATE]"
click at [533, 453] on button "Save" at bounding box center [532, 454] width 40 height 20
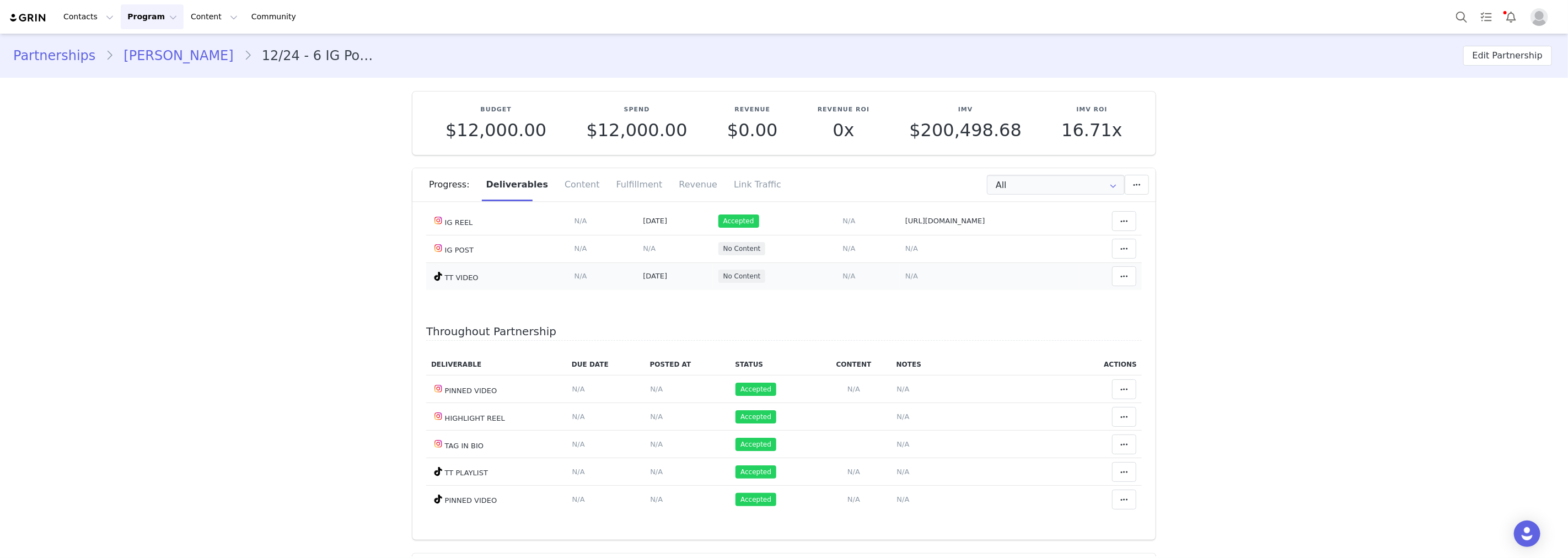
click at [905, 280] on span "N/A" at bounding box center [911, 276] width 13 height 8
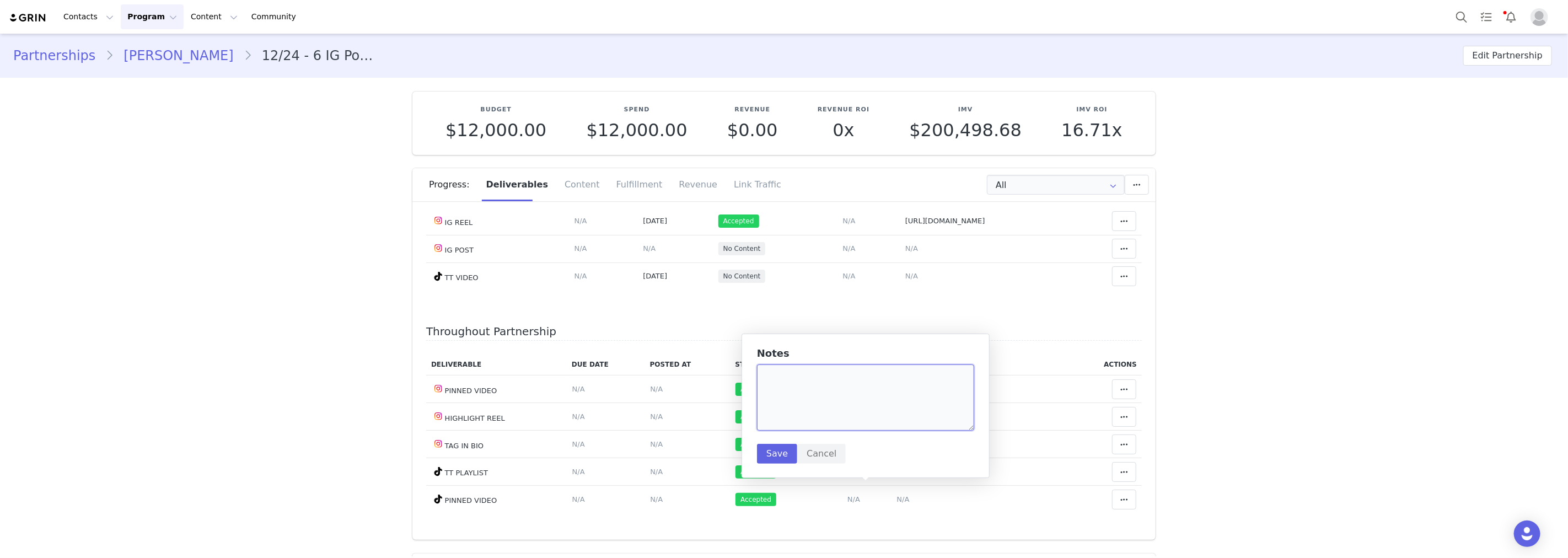
click at [861, 408] on textarea at bounding box center [865, 398] width 217 height 66
paste textarea "[URL][DOMAIN_NAME]"
type textarea "[URL][DOMAIN_NAME]"
click at [784, 457] on button "Save" at bounding box center [777, 454] width 40 height 20
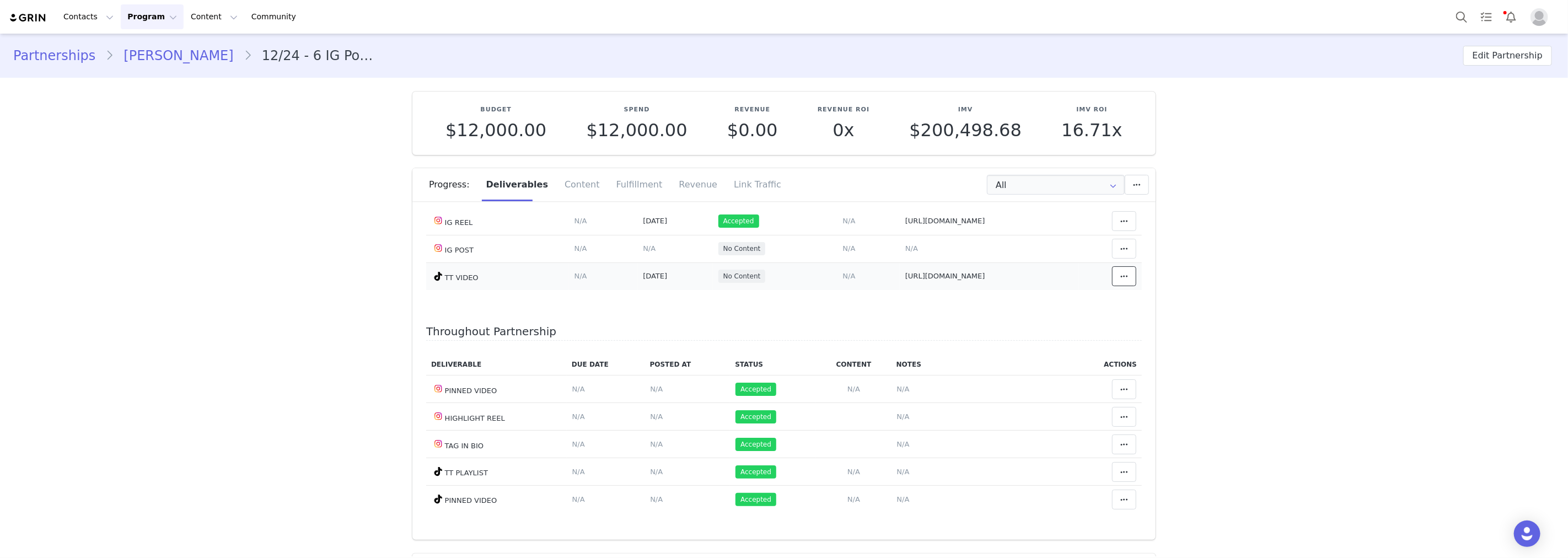
click at [1120, 281] on icon at bounding box center [1123, 276] width 7 height 9
click at [1061, 488] on div "Mark as Accepted" at bounding box center [1023, 490] width 137 height 26
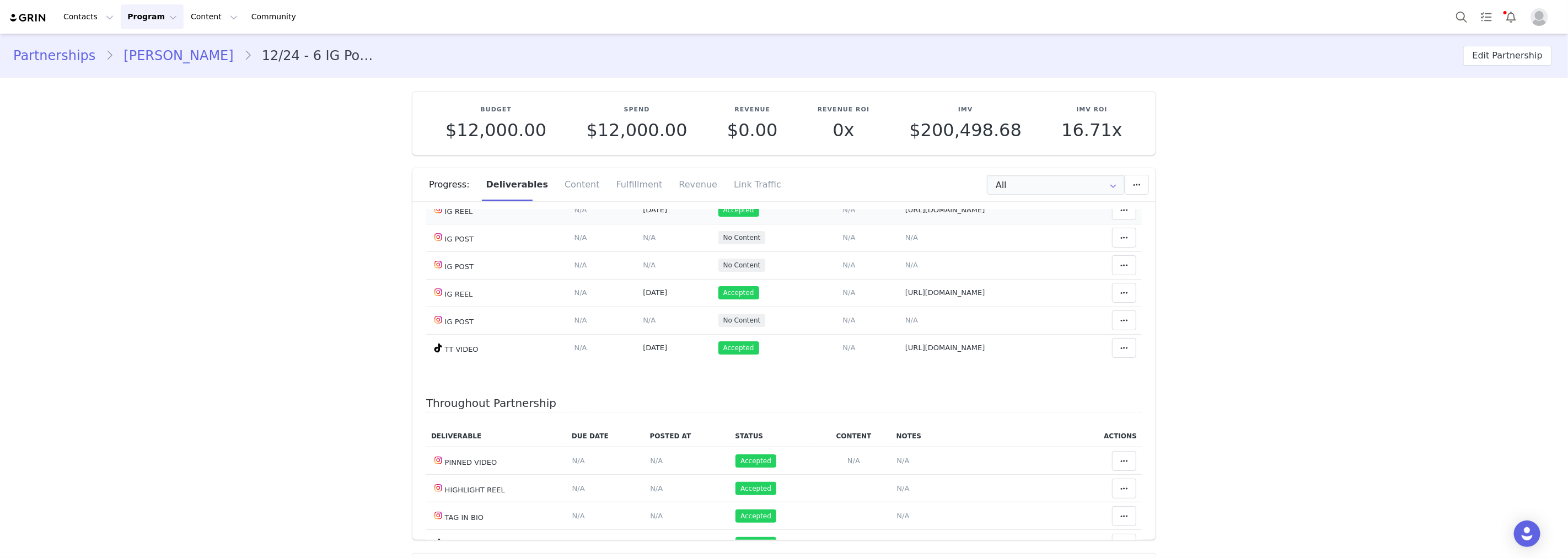
scroll to position [2695, 0]
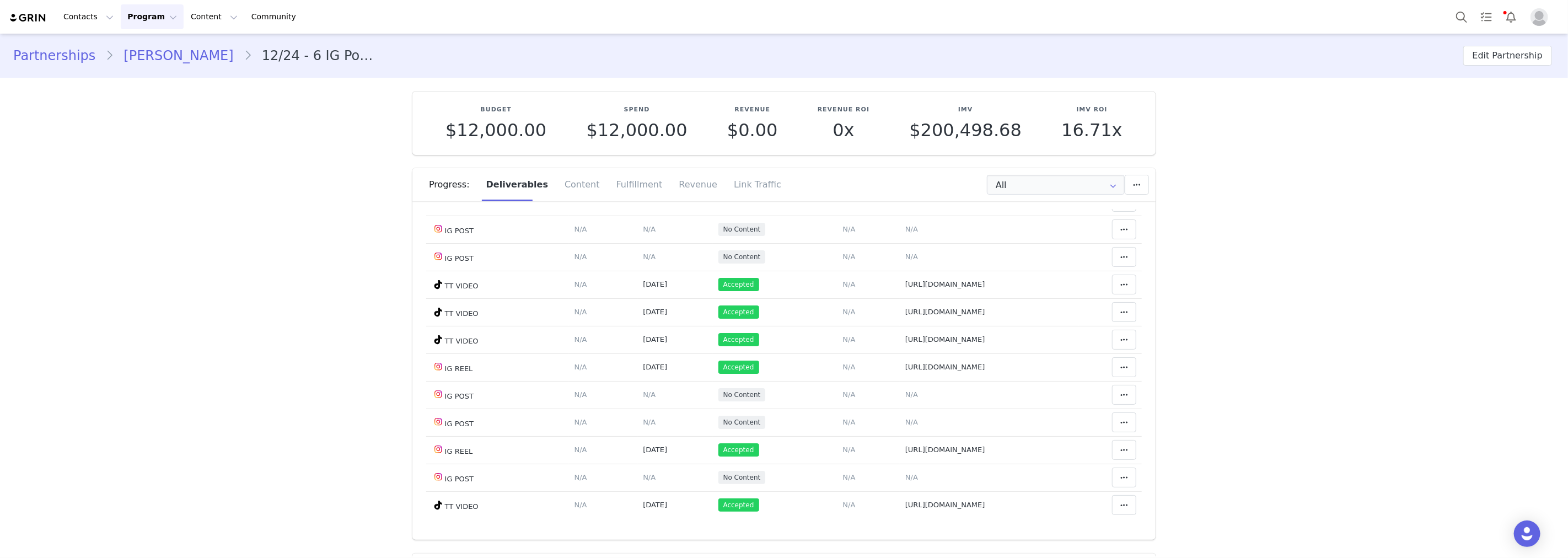
click at [643, 178] on span "N/A" at bounding box center [649, 174] width 13 height 8
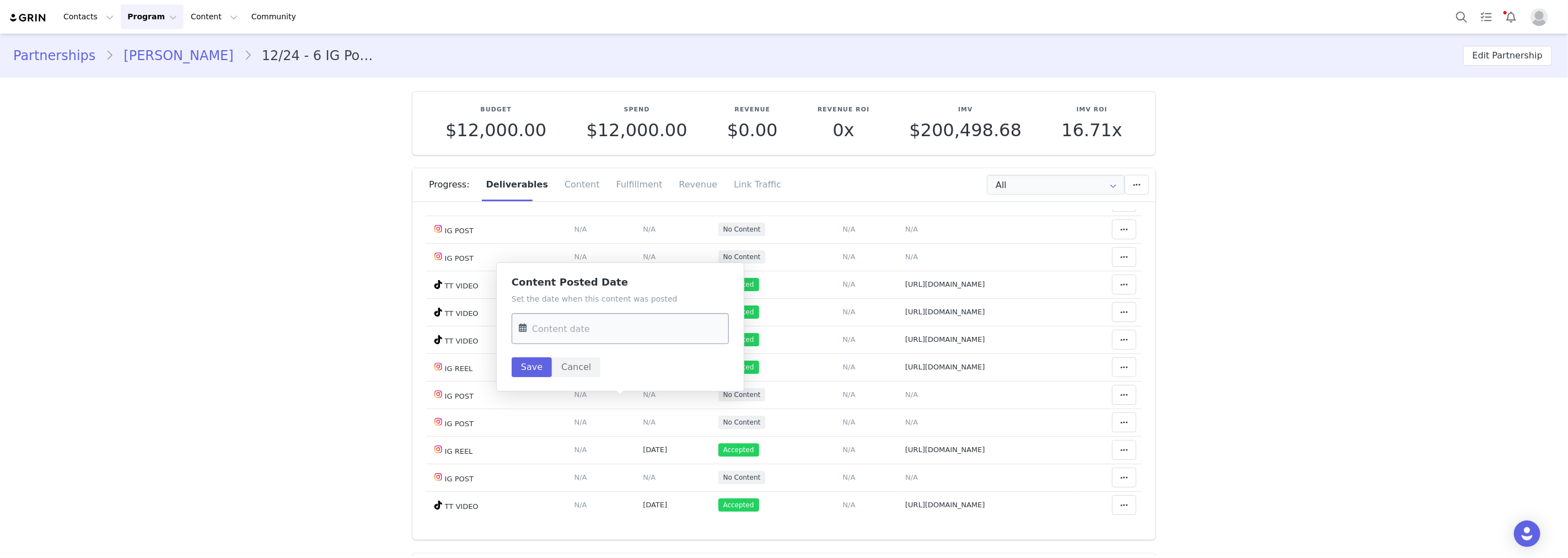
click at [587, 324] on input "text" at bounding box center [620, 328] width 217 height 31
click at [599, 412] on span "1" at bounding box center [601, 416] width 13 height 13
type input "[DATE]"
click at [525, 356] on div "Set the date when this content was posted [DATE] Save Cancel" at bounding box center [620, 335] width 217 height 84
click at [535, 365] on button "Save" at bounding box center [532, 367] width 40 height 20
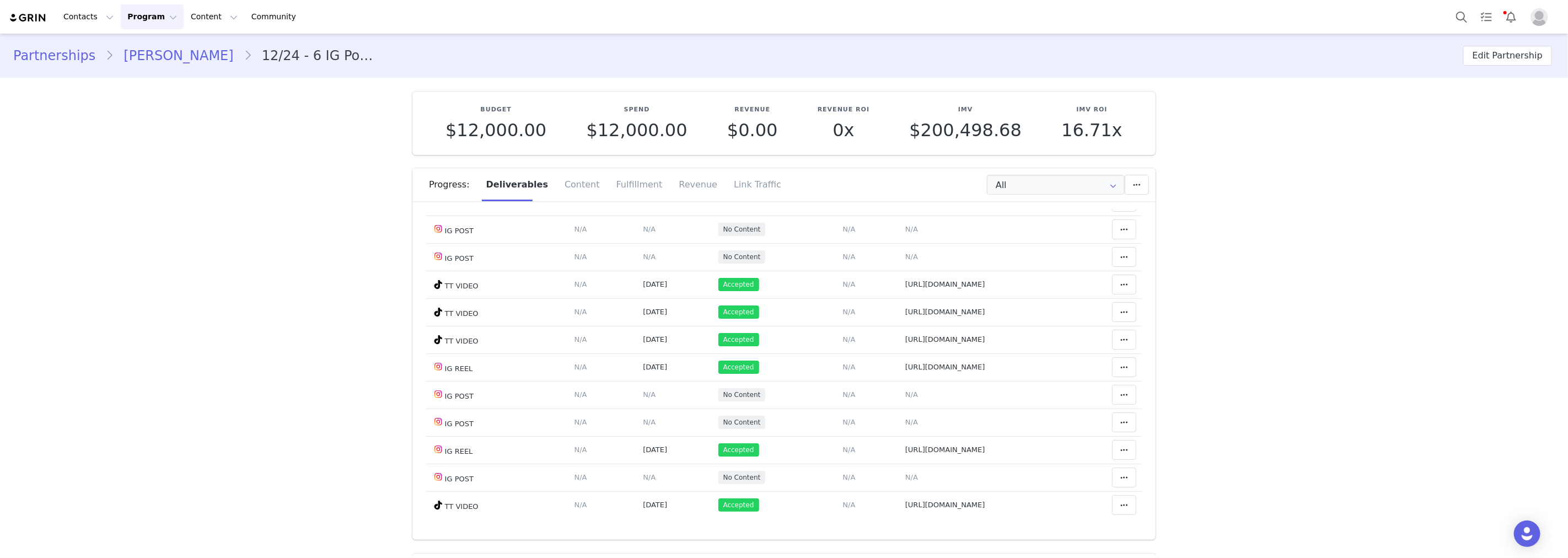
click at [905, 178] on span "N/A" at bounding box center [911, 174] width 13 height 8
click at [813, 320] on textarea at bounding box center [865, 311] width 217 height 66
paste textarea "[URL][DOMAIN_NAME]"
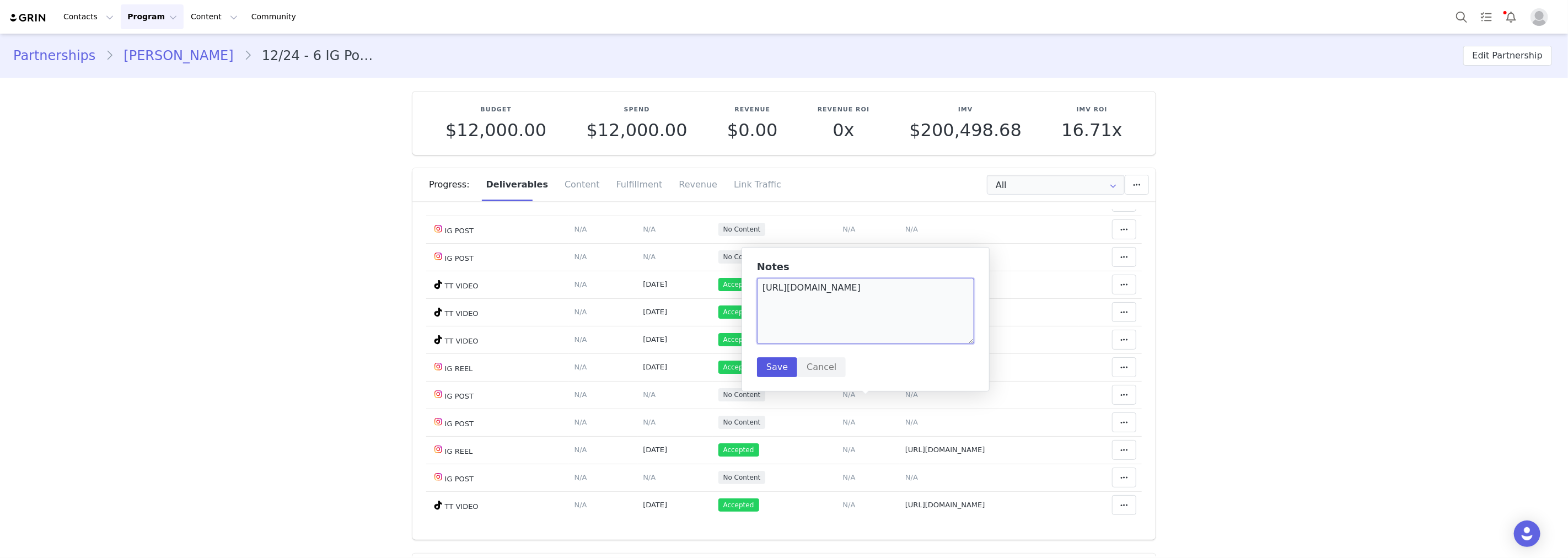
type textarea "[URL][DOMAIN_NAME]"
click at [776, 370] on button "Save" at bounding box center [777, 367] width 40 height 20
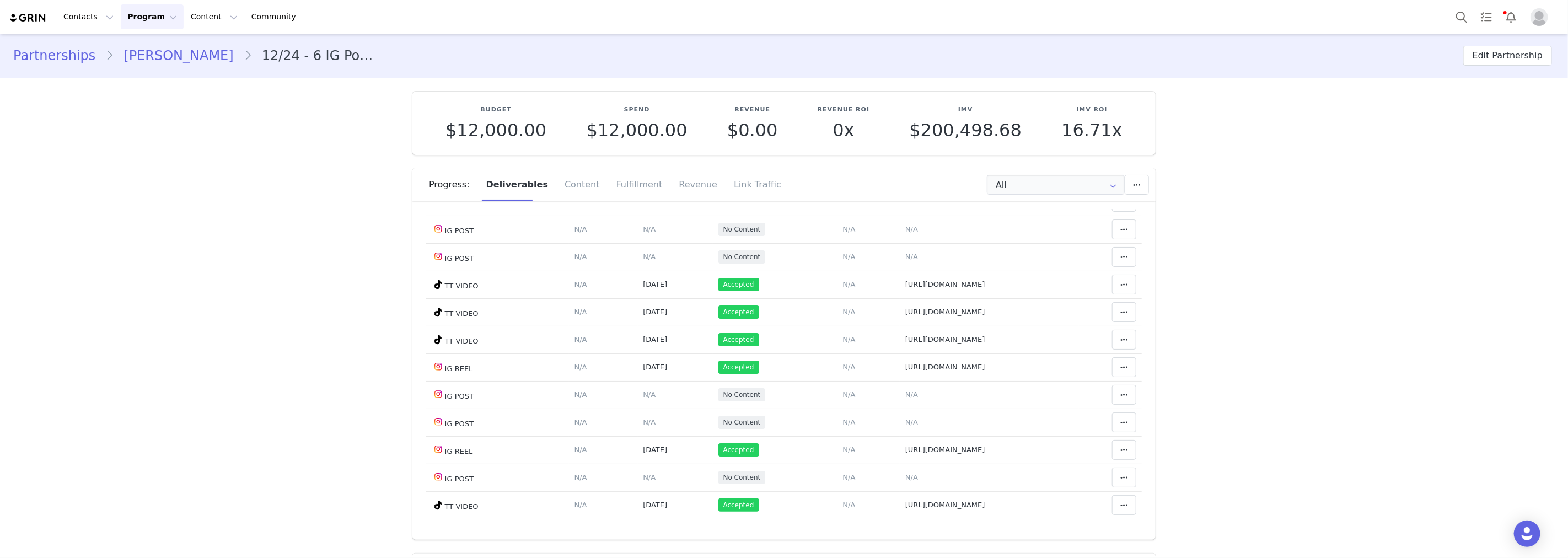
click at [1120, 179] on icon at bounding box center [1123, 174] width 7 height 9
click at [1027, 398] on div "Mark as Accepted" at bounding box center [1023, 404] width 137 height 26
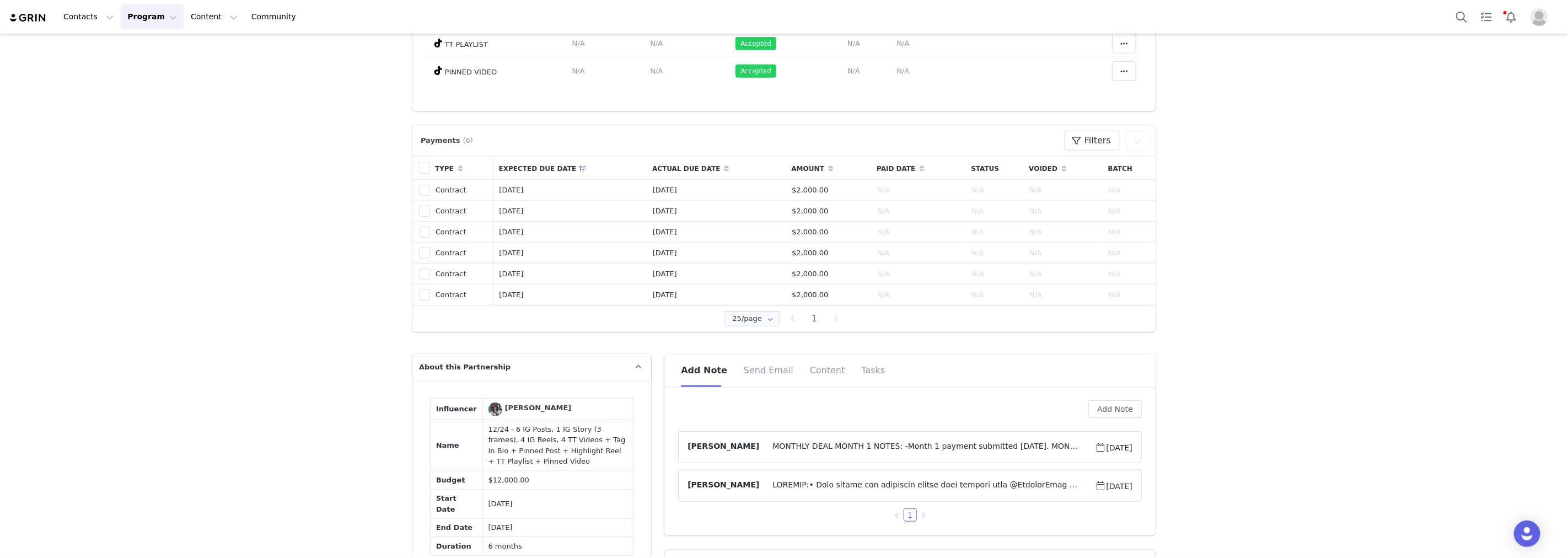
scroll to position [612, 0]
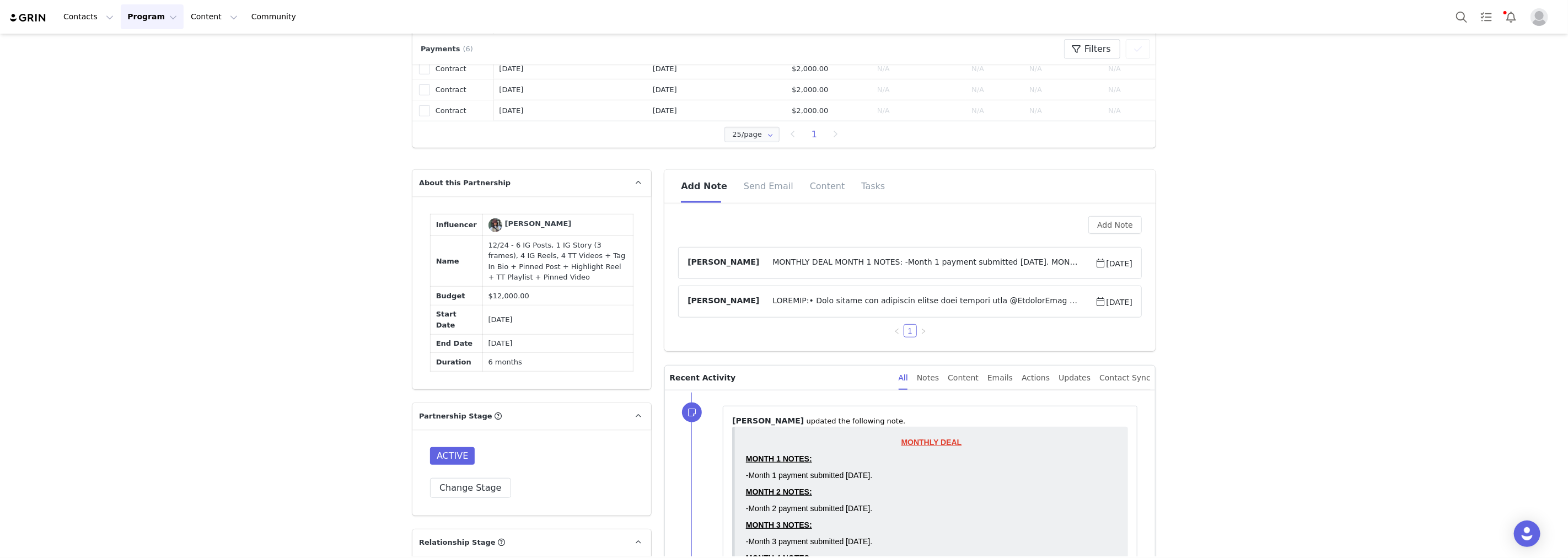
click at [960, 265] on span "MONTHLY DEAL MONTH 1 NOTES: -Month 1 payment submitted [DATE]. MONTH 2 NOTES: -…" at bounding box center [927, 263] width 336 height 13
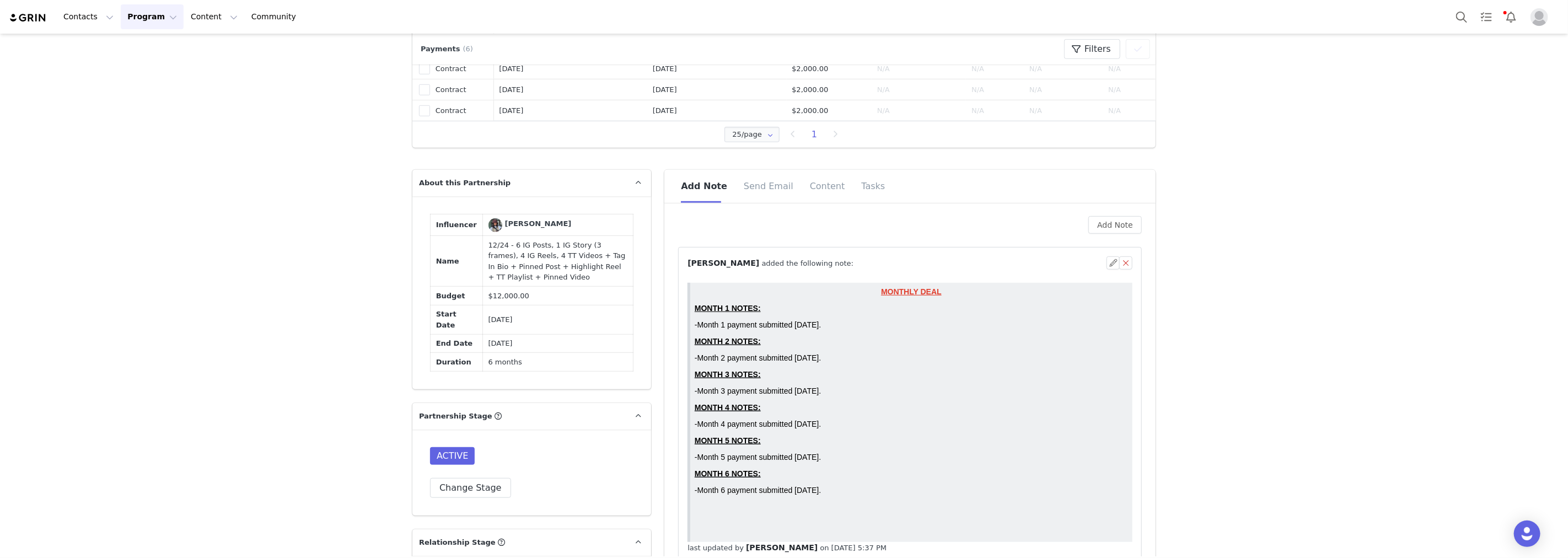
scroll to position [0, 0]
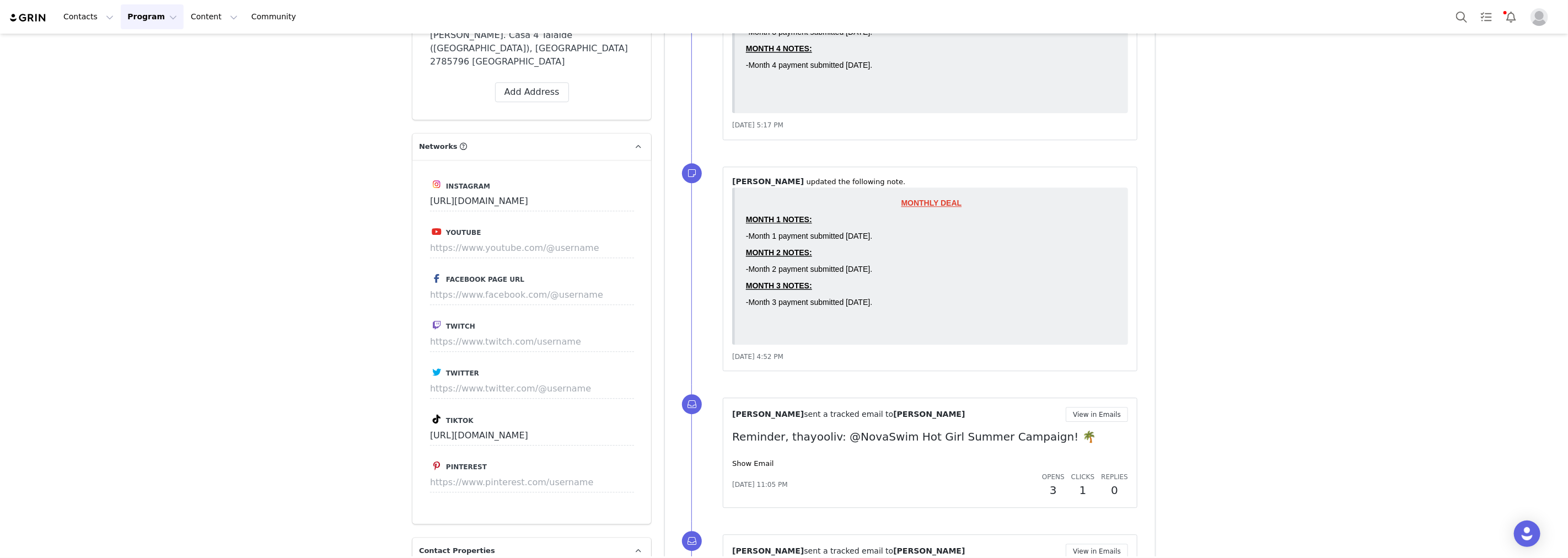
scroll to position [2389, 0]
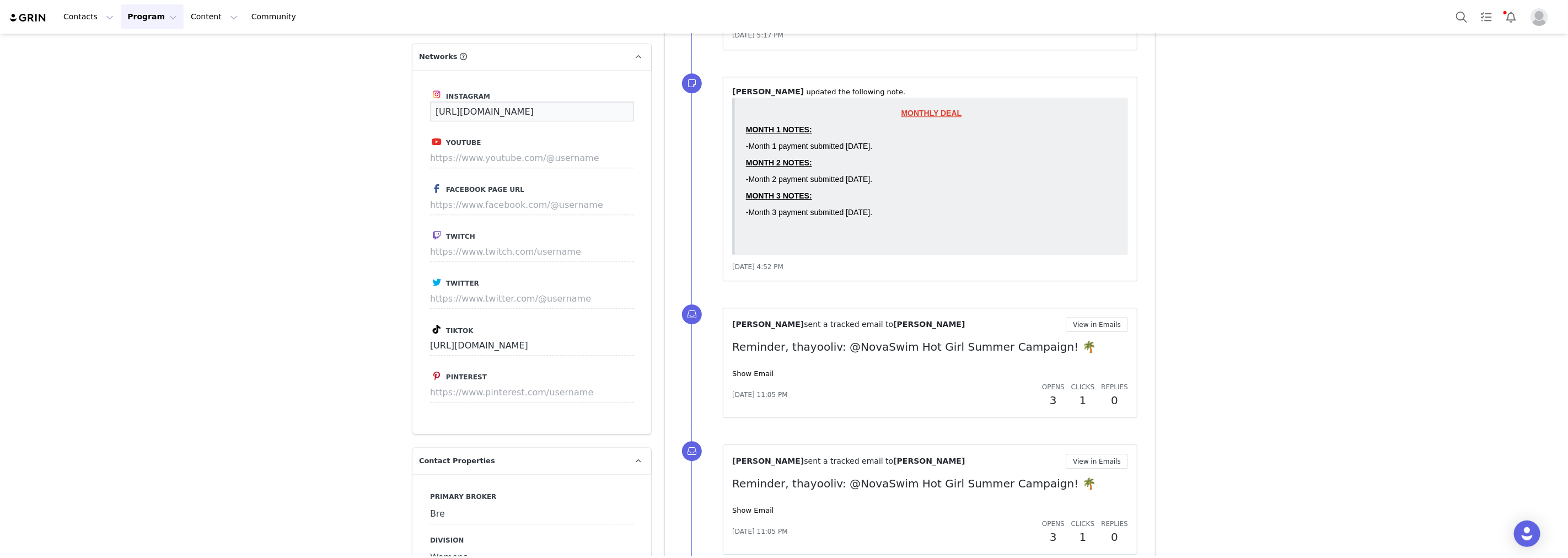
click at [548, 114] on input "[URL][DOMAIN_NAME]" at bounding box center [532, 111] width 204 height 20
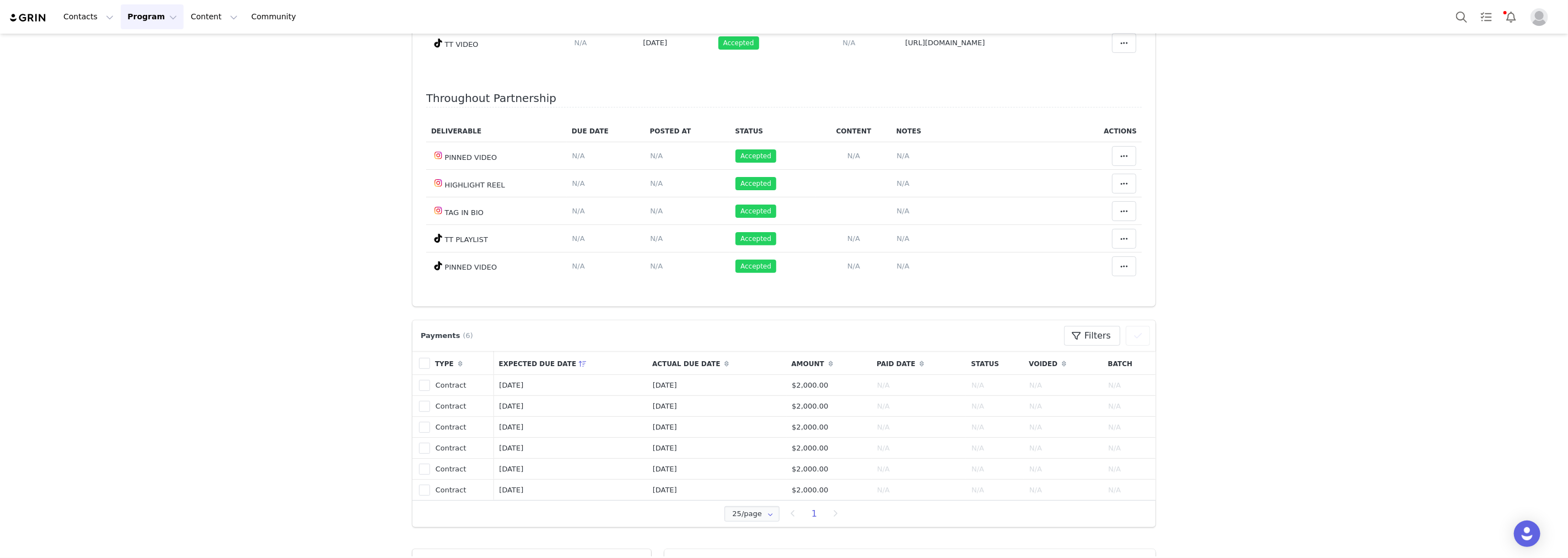
scroll to position [0, 0]
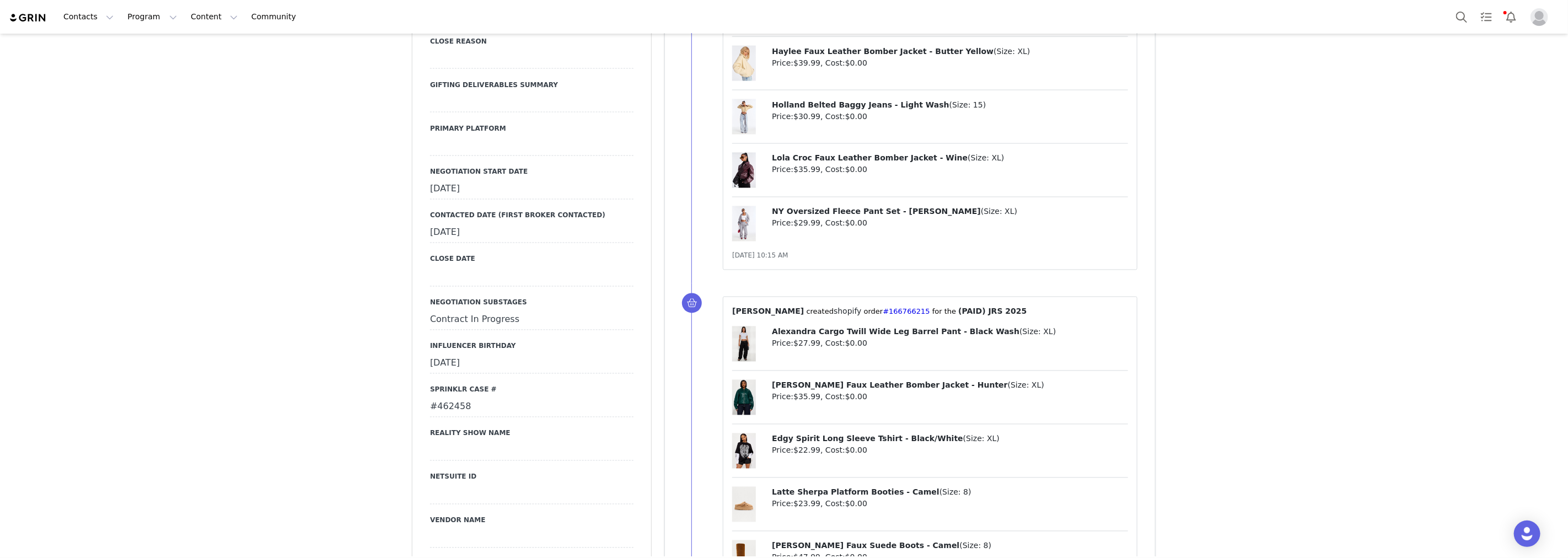
scroll to position [1654, 0]
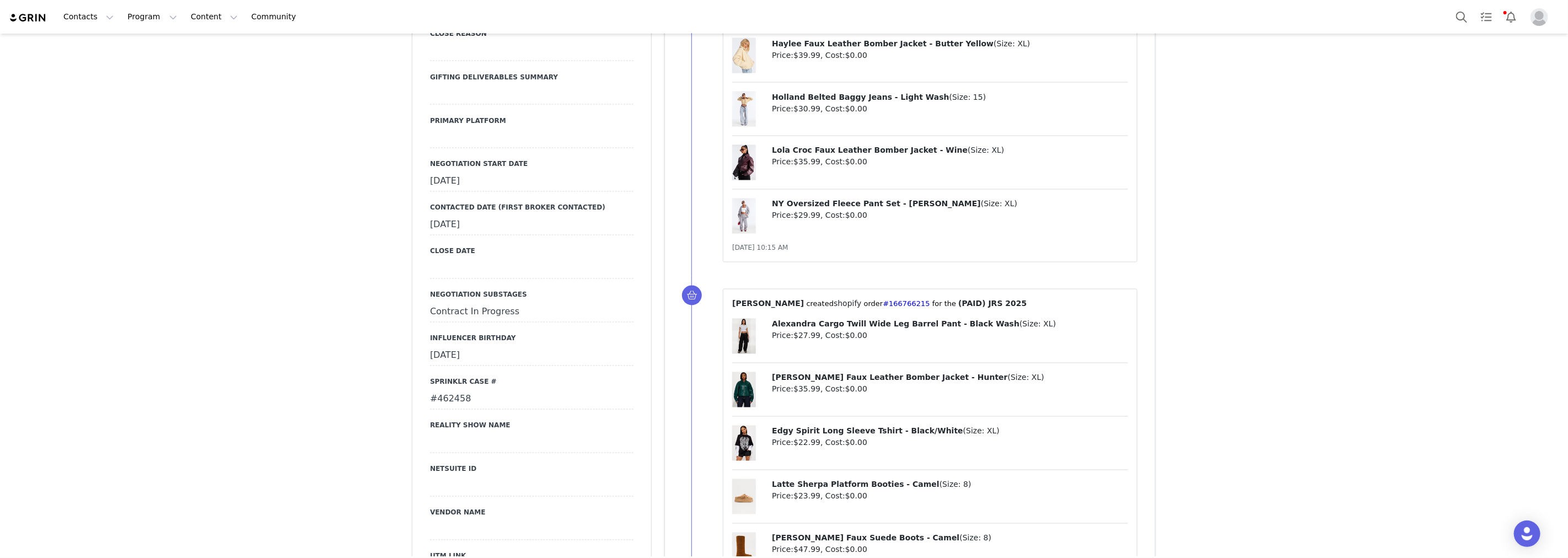
click at [443, 389] on div "#462458" at bounding box center [531, 400] width 203 height 20
click at [477, 415] on button "Cancel" at bounding box center [479, 422] width 37 height 15
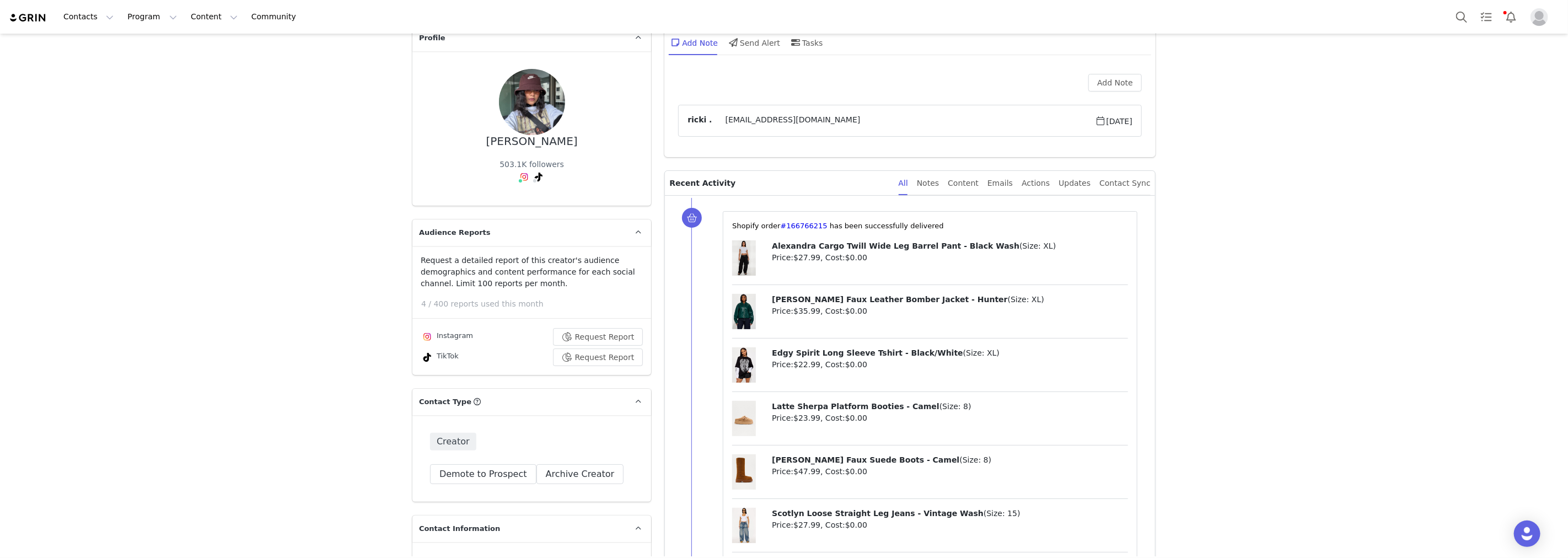
scroll to position [0, 0]
